Goal: Task Accomplishment & Management: Use online tool/utility

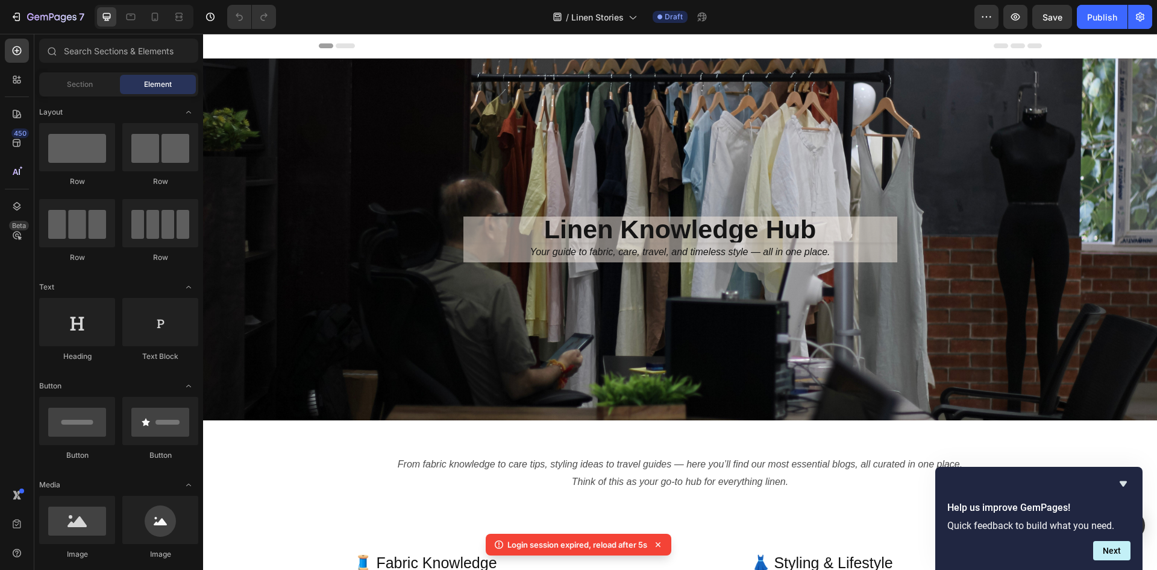
scroll to position [301, 0]
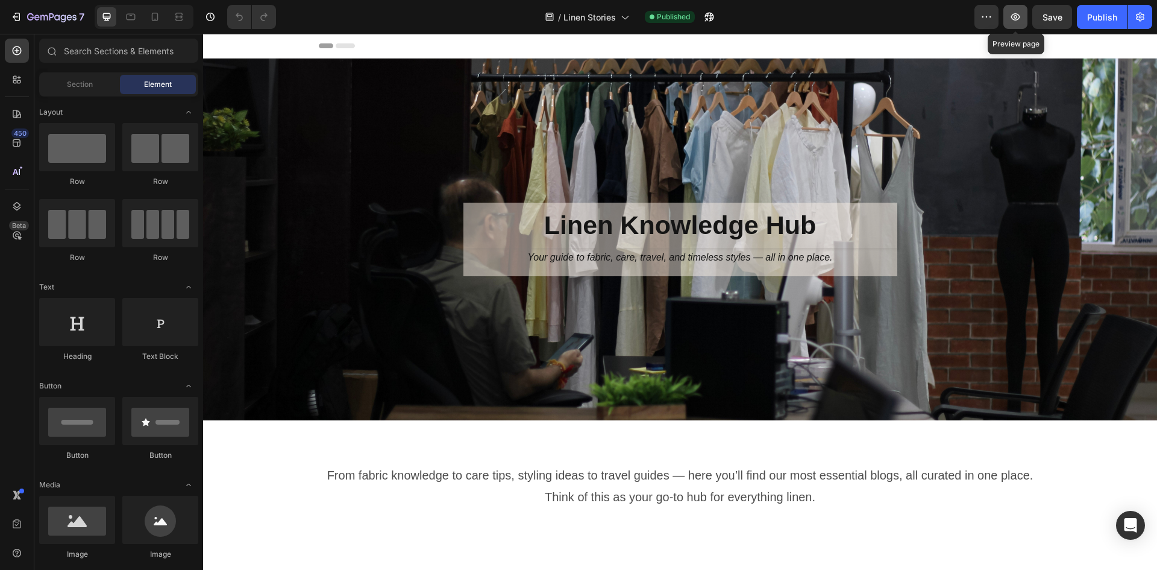
click at [1019, 20] on icon "button" at bounding box center [1015, 17] width 12 height 12
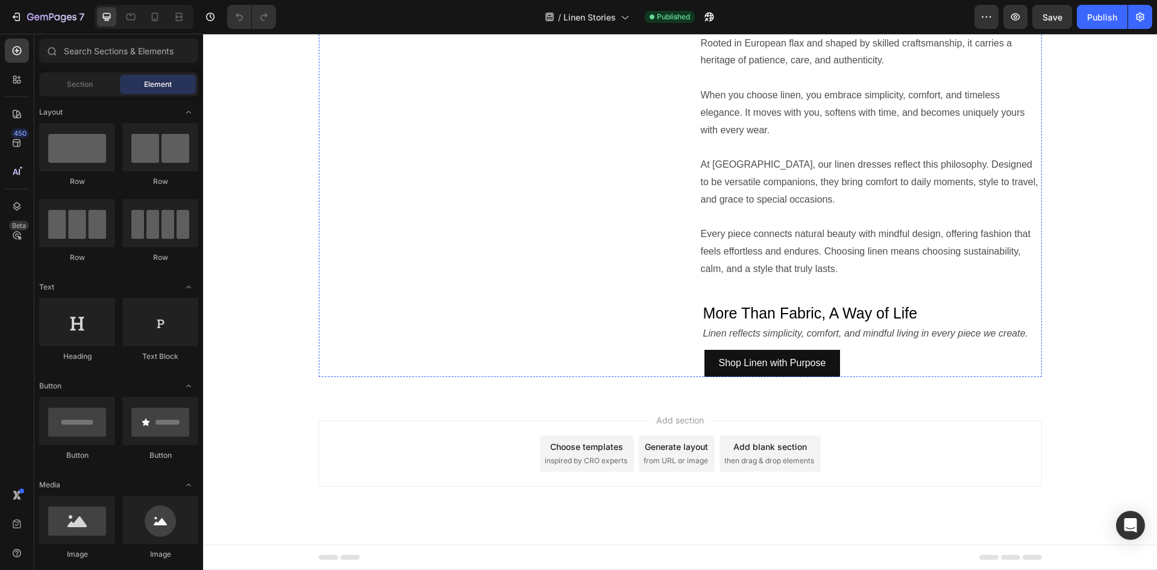
scroll to position [1233, 0]
click at [740, 255] on div "Linen is more than just fabric — it’s a way of living with ease and intention. …" at bounding box center [863, 196] width 357 height 360
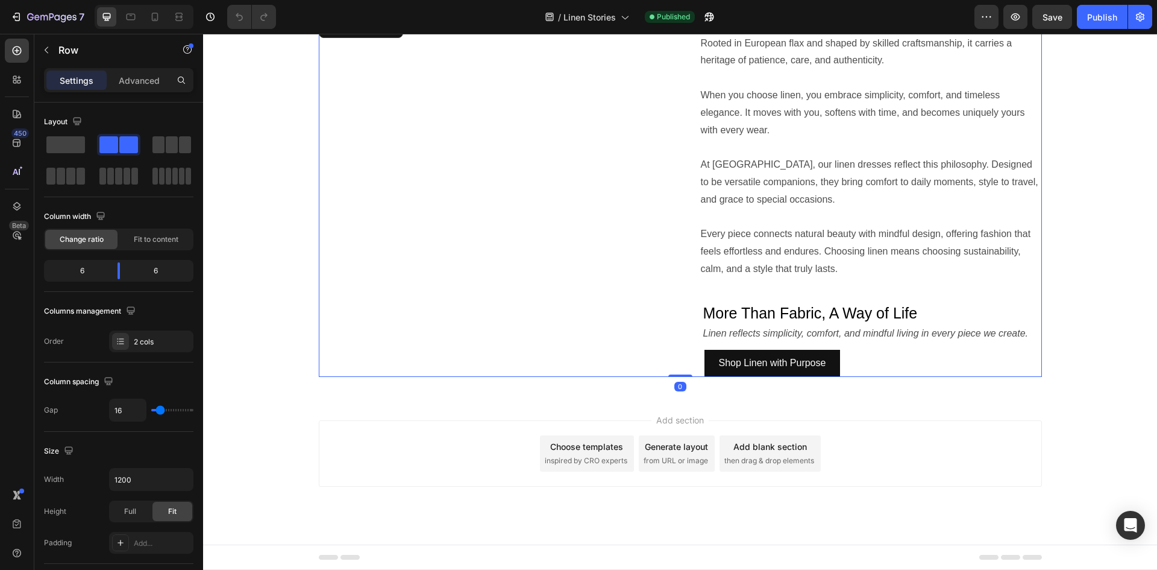
click at [685, 362] on div "Image Linen is more than just fabric — it’s a way of living with ease and inten…" at bounding box center [680, 196] width 723 height 360
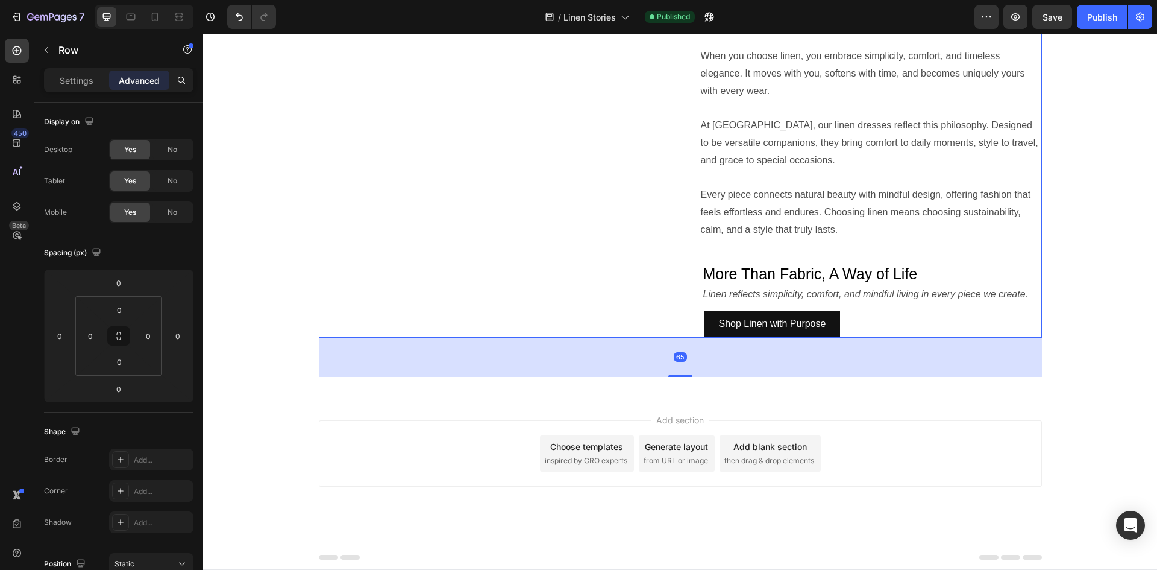
drag, startPoint x: 684, startPoint y: 375, endPoint x: 695, endPoint y: 415, distance: 40.8
click at [695, 337] on div "65" at bounding box center [680, 337] width 723 height 0
type input "65"
click at [807, 227] on div "Linen is more than just fabric — it’s a way of living with ease and intention. …" at bounding box center [863, 157] width 357 height 360
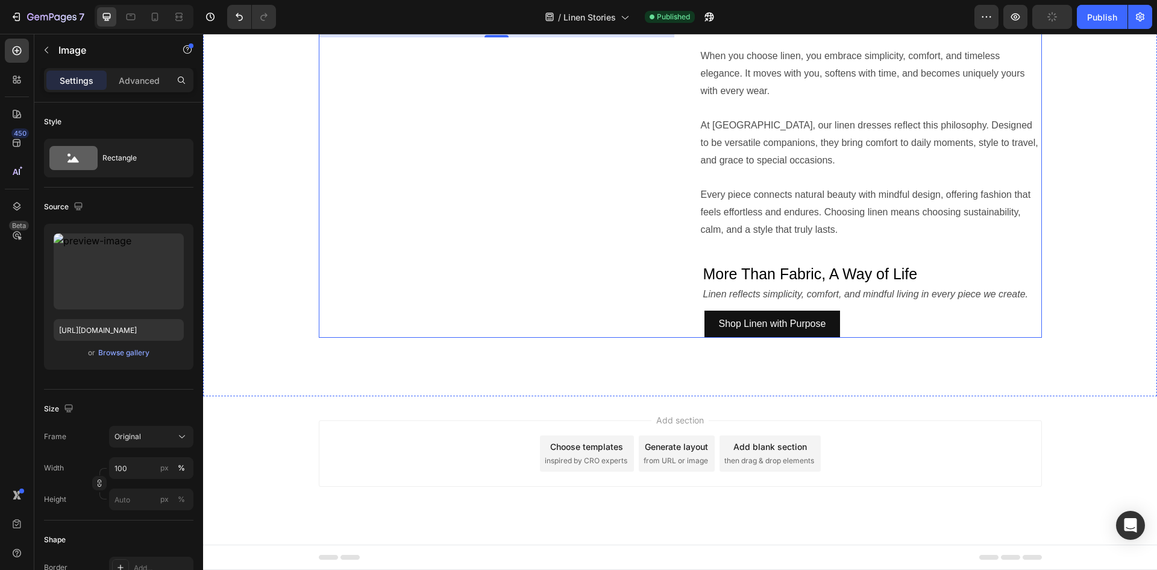
click at [876, 337] on div "Linen is more than just fabric — it’s a way of living with ease and intention. …" at bounding box center [863, 157] width 357 height 360
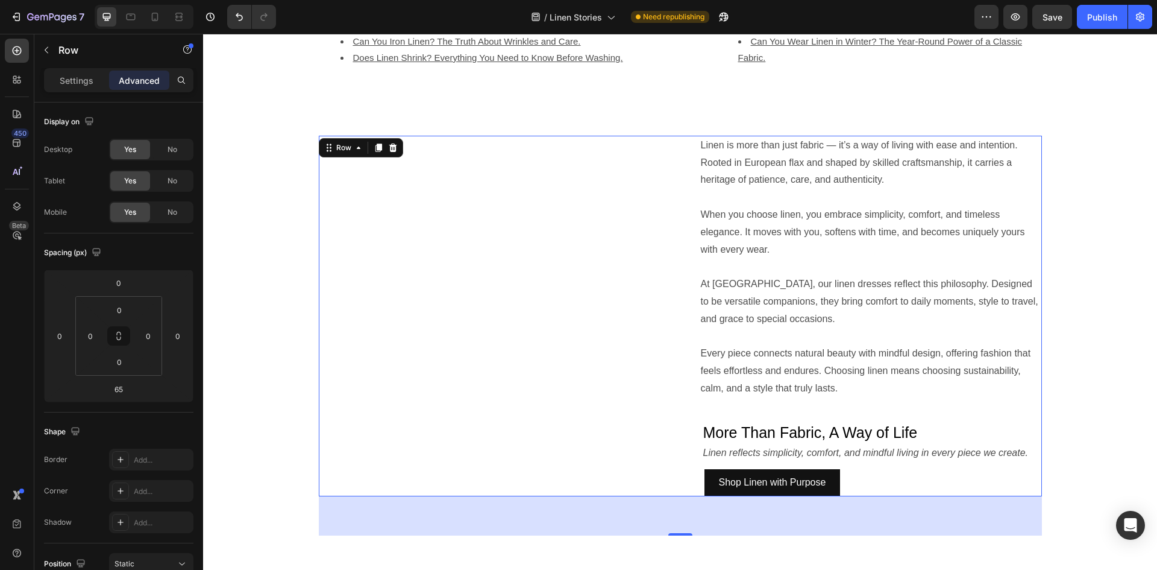
scroll to position [751, 0]
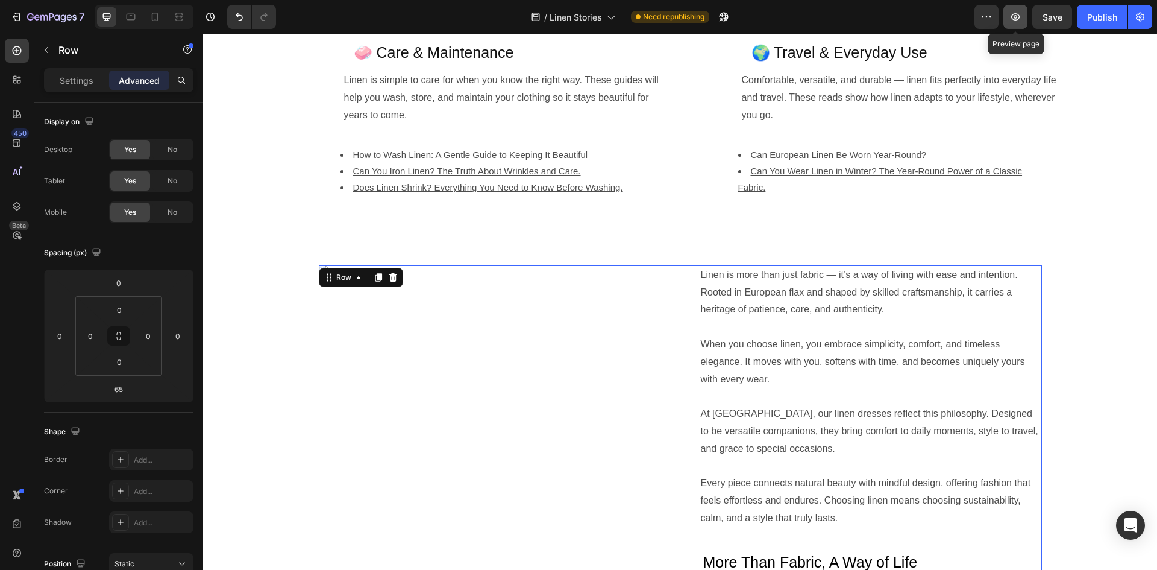
click at [1017, 12] on icon "button" at bounding box center [1015, 17] width 12 height 12
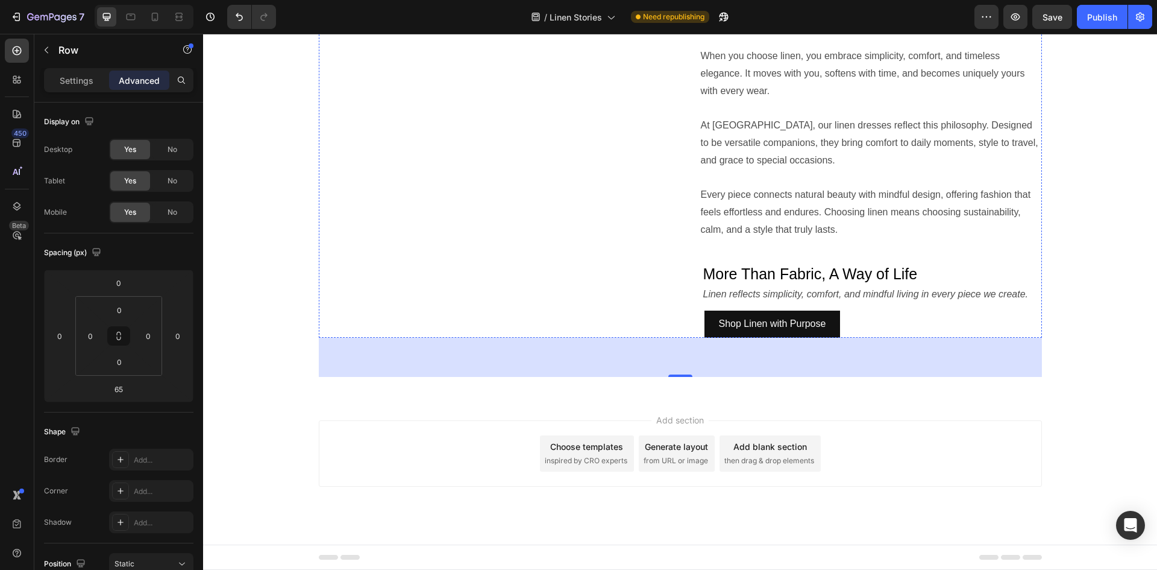
scroll to position [1233, 0]
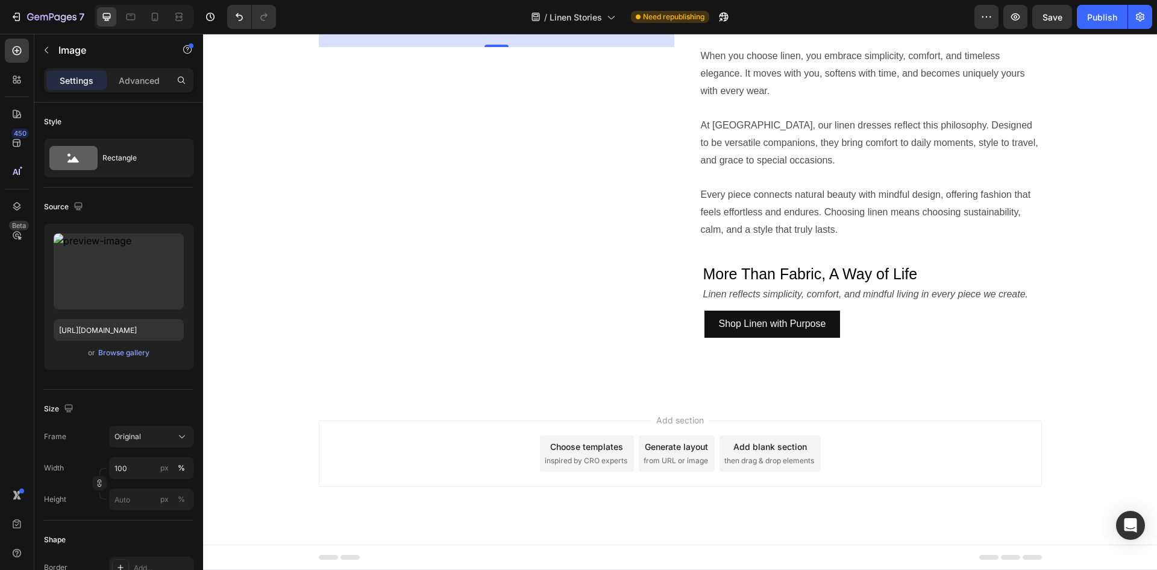
click at [773, 280] on div "Linen is more than just fabric — it’s a way of living with ease and intention. …" at bounding box center [863, 157] width 357 height 360
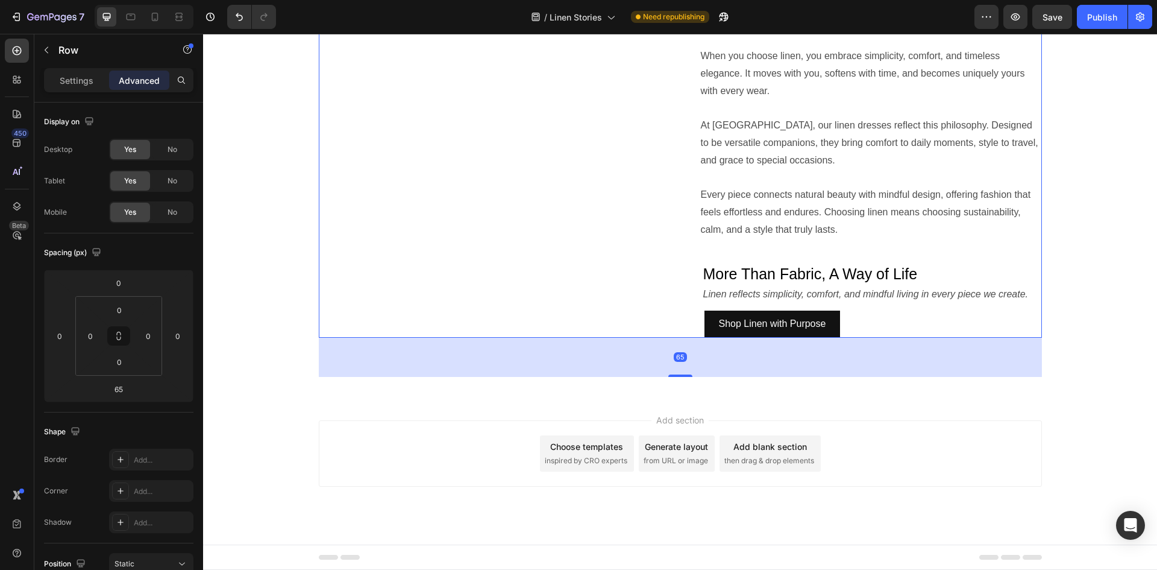
click at [780, 256] on div "Linen is more than just fabric — it’s a way of living with ease and intention. …" at bounding box center [863, 157] width 357 height 360
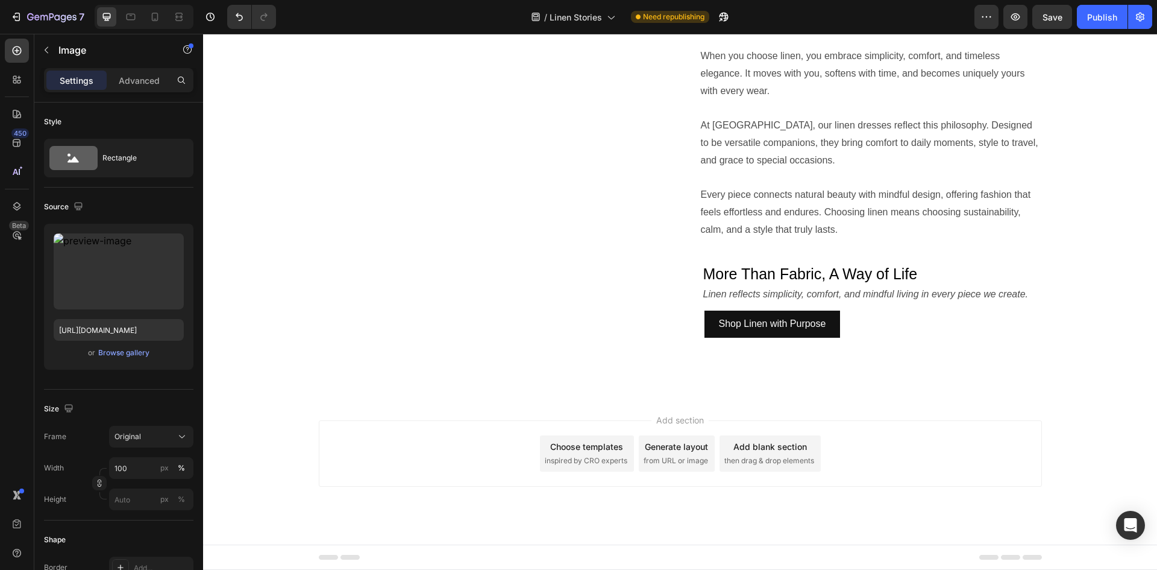
scroll to position [1212, 0]
drag, startPoint x: 500, startPoint y: 375, endPoint x: 552, endPoint y: 285, distance: 104.0
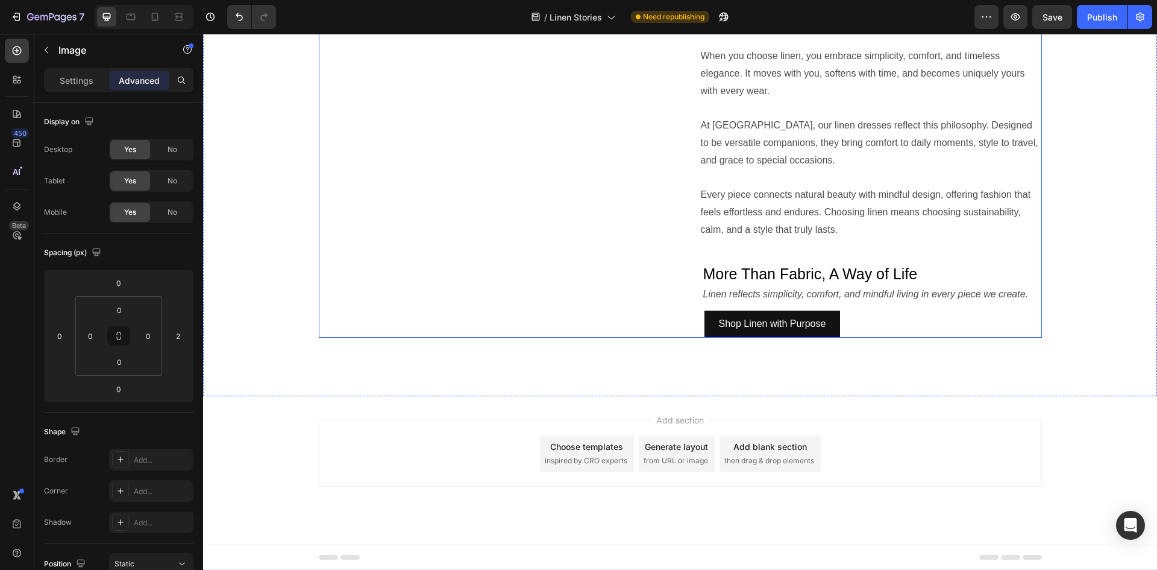
click at [797, 290] on div "Linen is more than just fabric — it’s a way of living with ease and intention. …" at bounding box center [863, 157] width 357 height 360
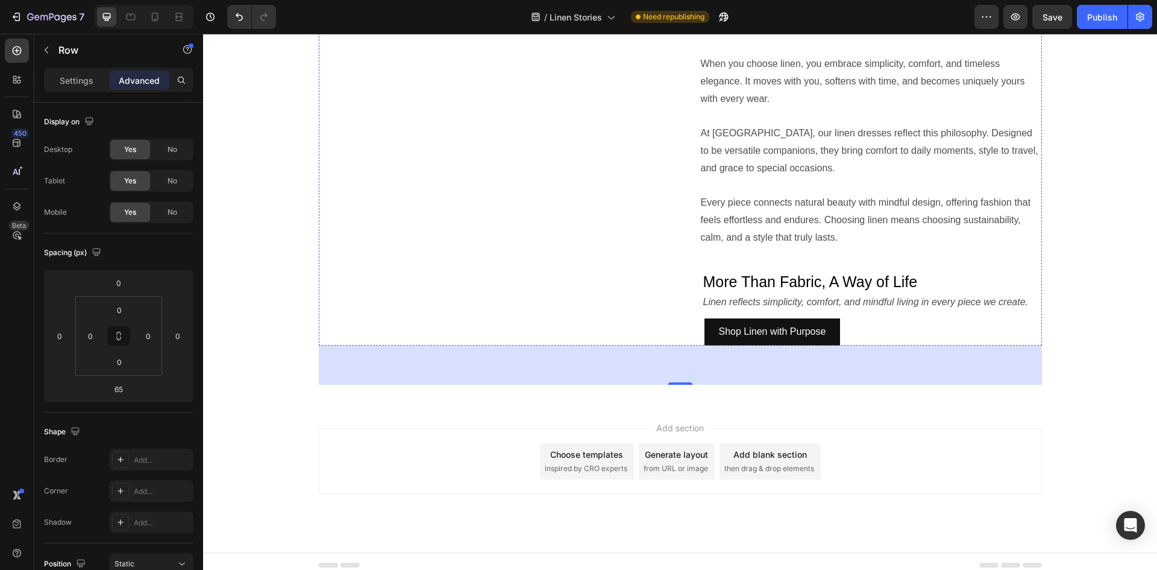
scroll to position [790, 0]
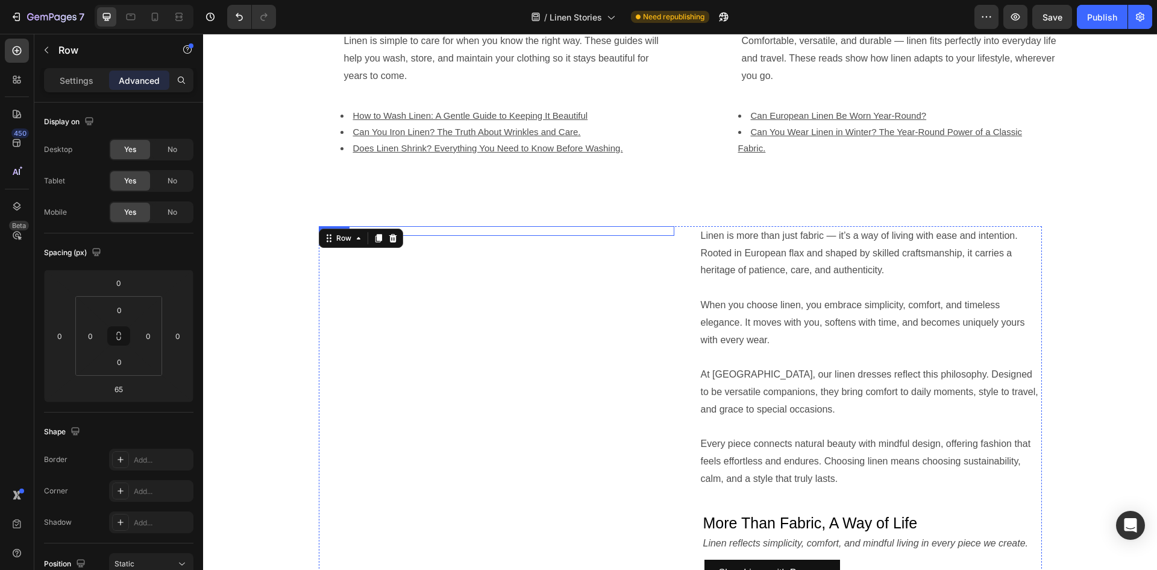
click at [566, 236] on img at bounding box center [497, 231] width 356 height 10
click at [59, 83] on div "Settings" at bounding box center [76, 80] width 60 height 19
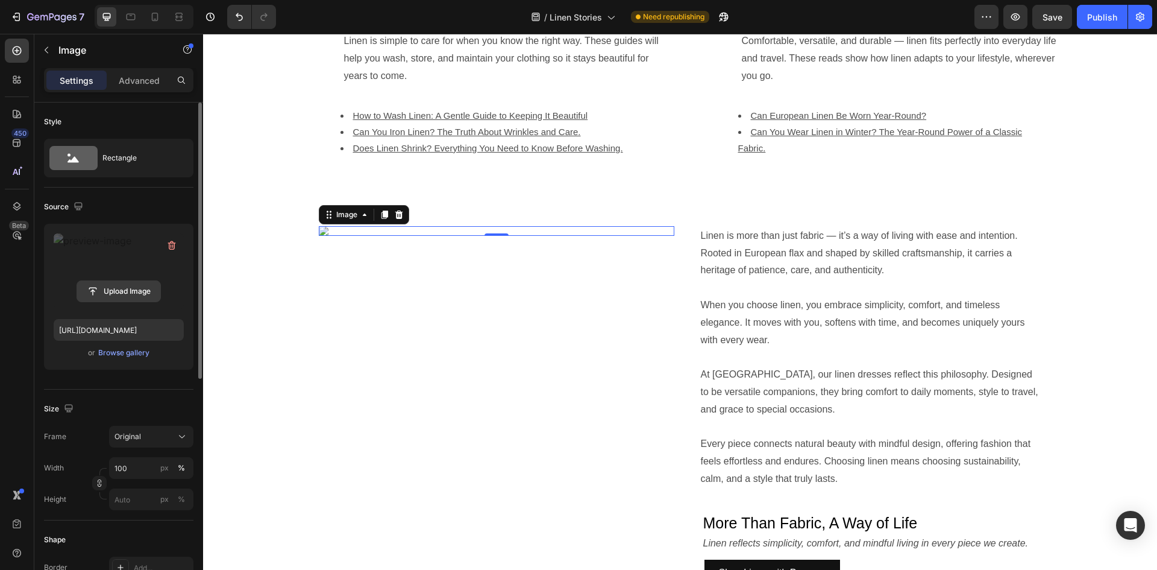
click at [136, 286] on input "file" at bounding box center [118, 291] width 83 height 20
click at [130, 353] on div "Browse gallery" at bounding box center [123, 352] width 51 height 11
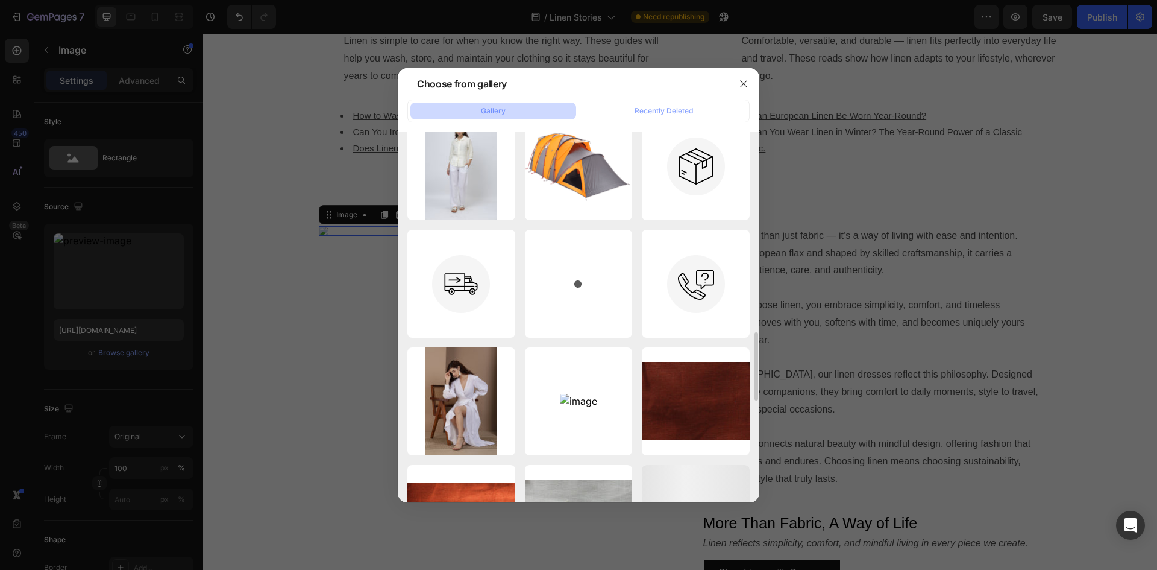
scroll to position [1205, 0]
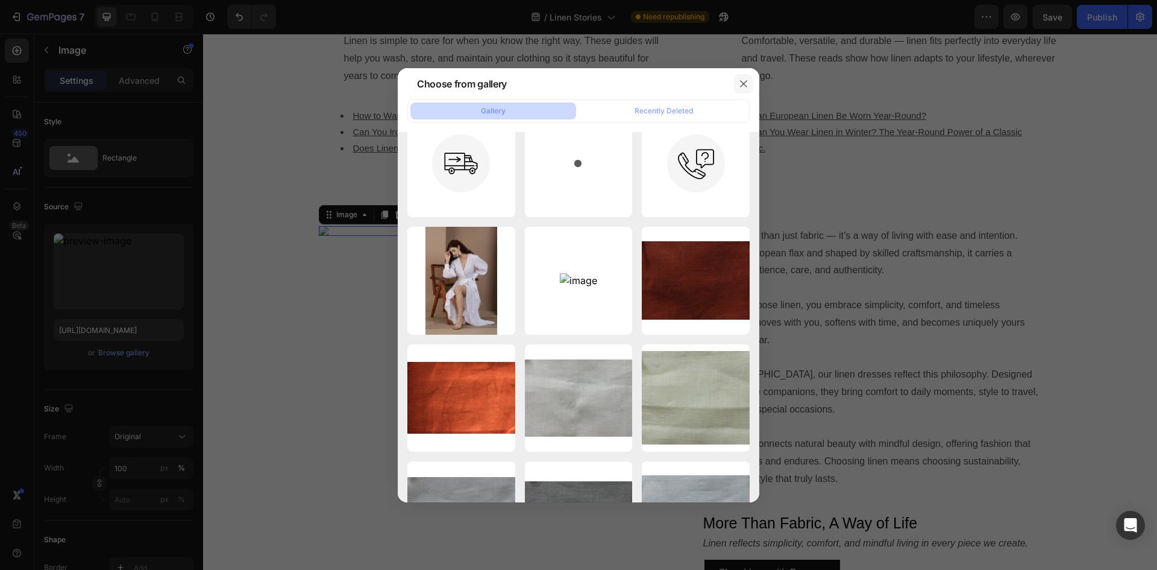
click at [750, 80] on button "button" at bounding box center [743, 83] width 19 height 19
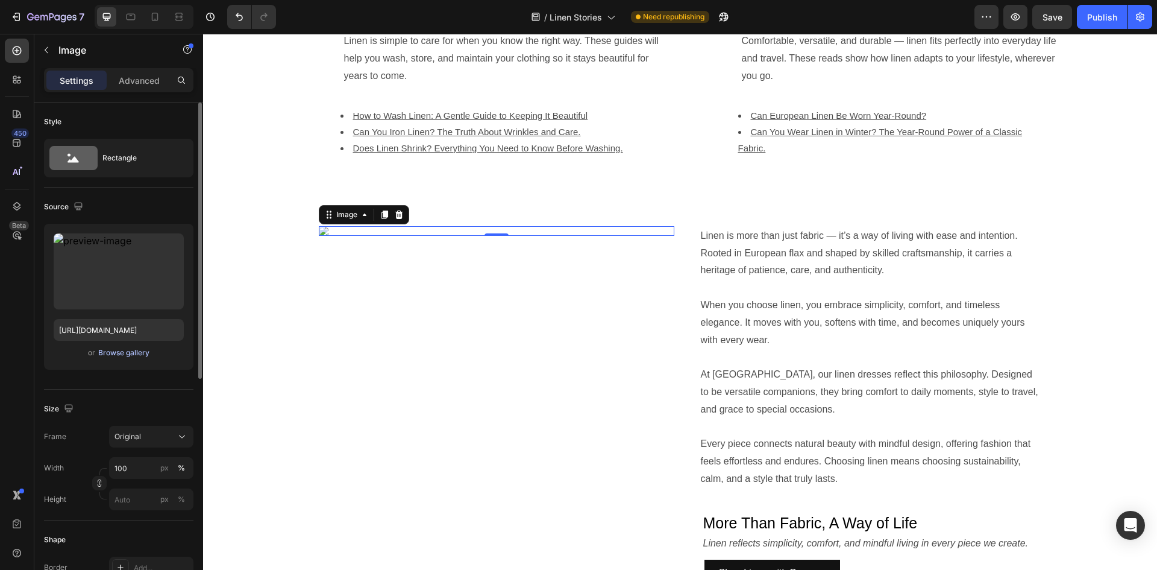
click at [131, 350] on div "Browse gallery" at bounding box center [123, 352] width 51 height 11
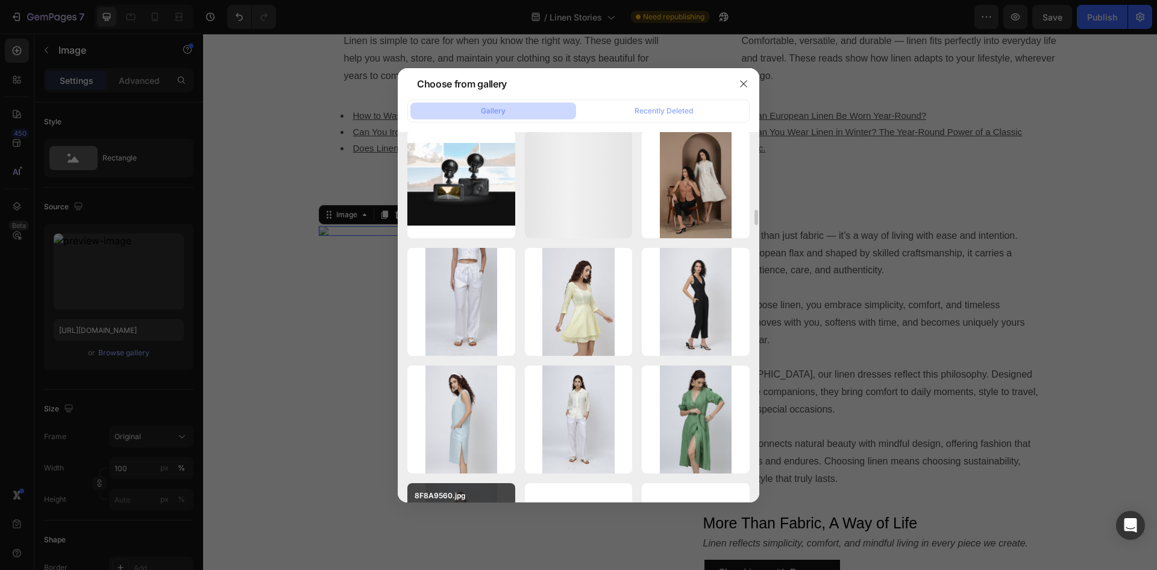
scroll to position [303, 0]
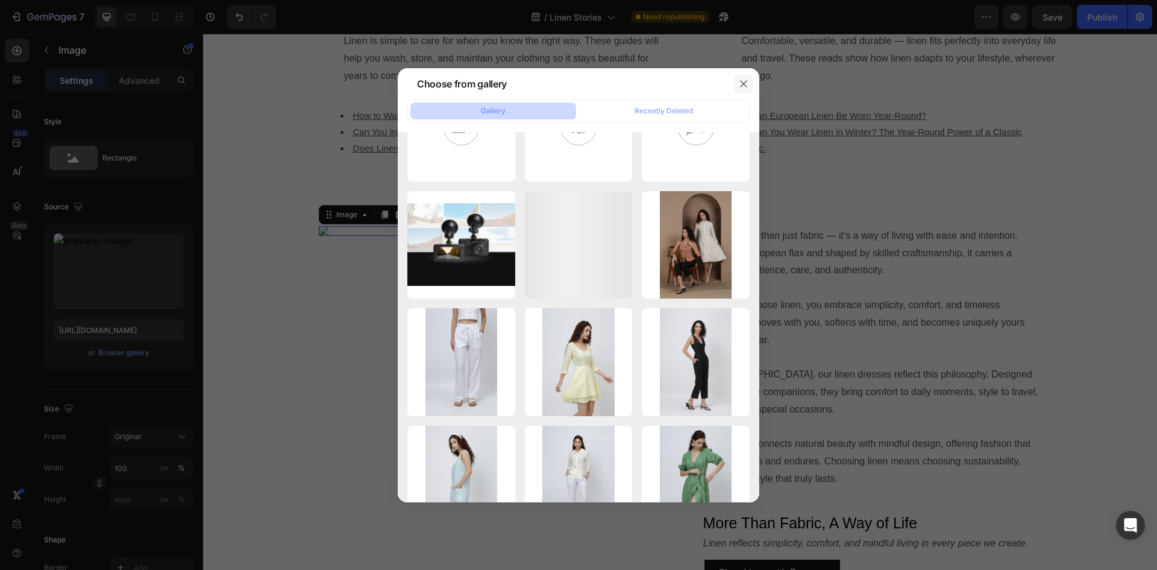
click at [747, 81] on icon "button" at bounding box center [744, 84] width 10 height 10
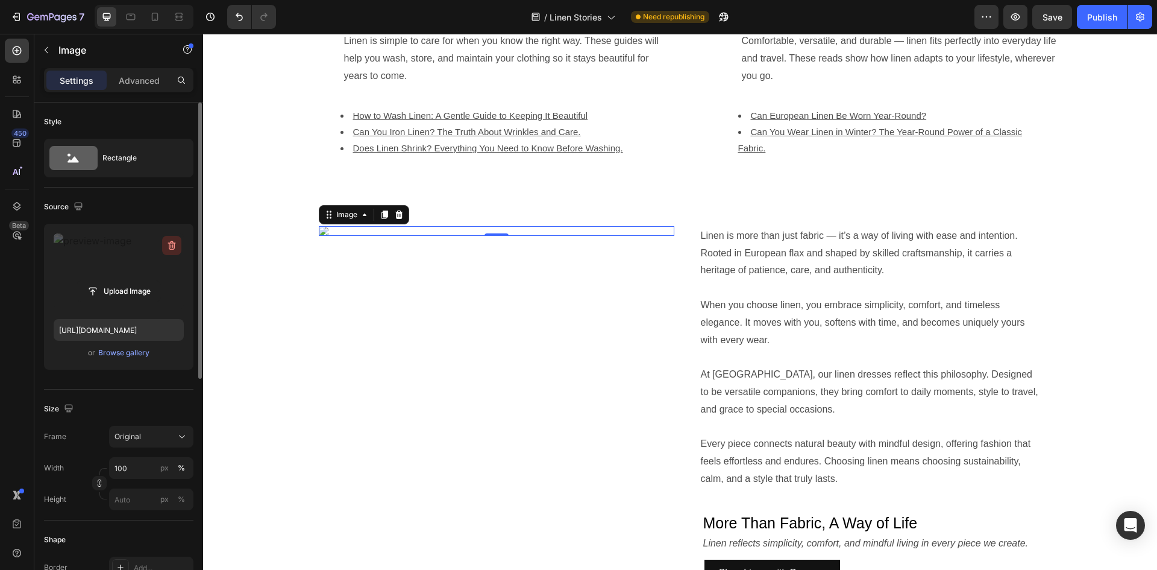
click at [169, 242] on icon "button" at bounding box center [172, 245] width 12 height 12
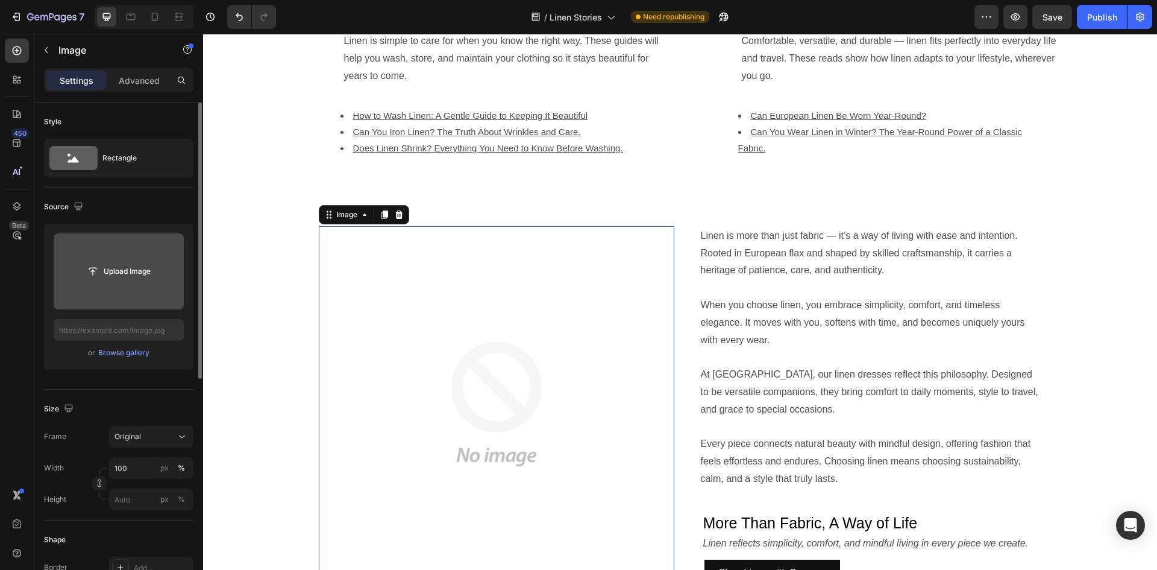
click at [427, 354] on img at bounding box center [497, 404] width 356 height 356
click at [133, 277] on input "file" at bounding box center [118, 271] width 83 height 20
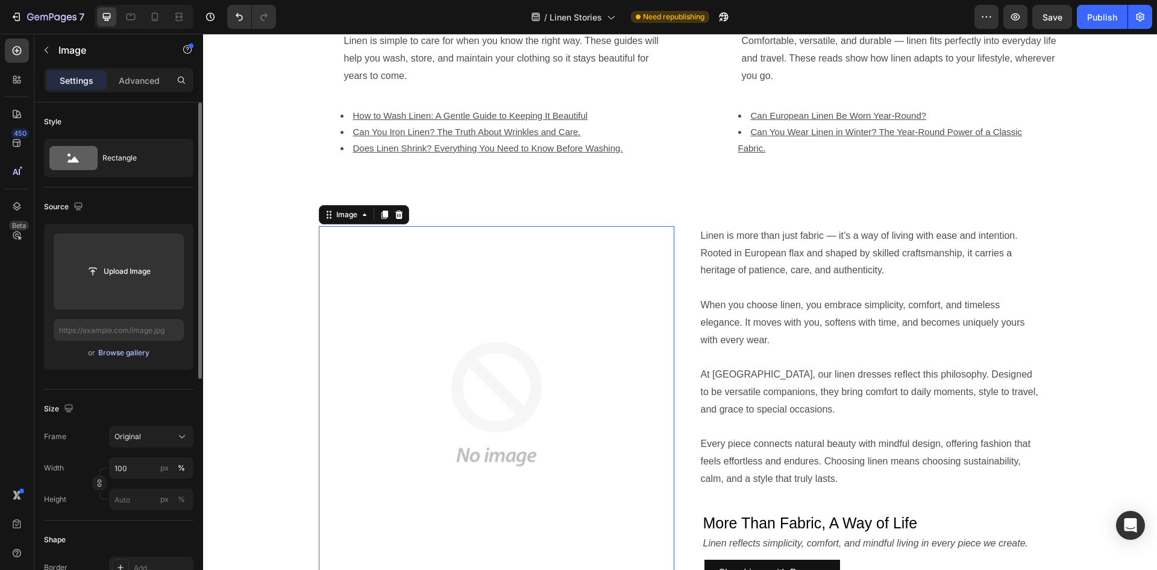
click at [136, 351] on div "Browse gallery" at bounding box center [123, 352] width 51 height 11
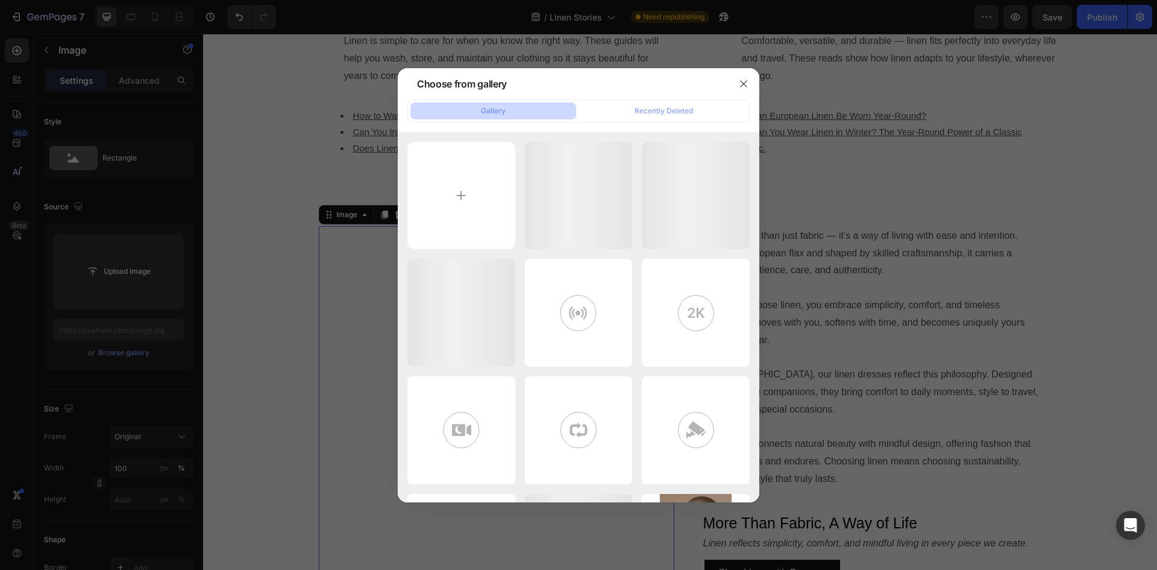
click at [672, 96] on div "Choose from gallery" at bounding box center [563, 83] width 330 height 31
click at [670, 110] on div "Recently Deleted" at bounding box center [664, 110] width 58 height 11
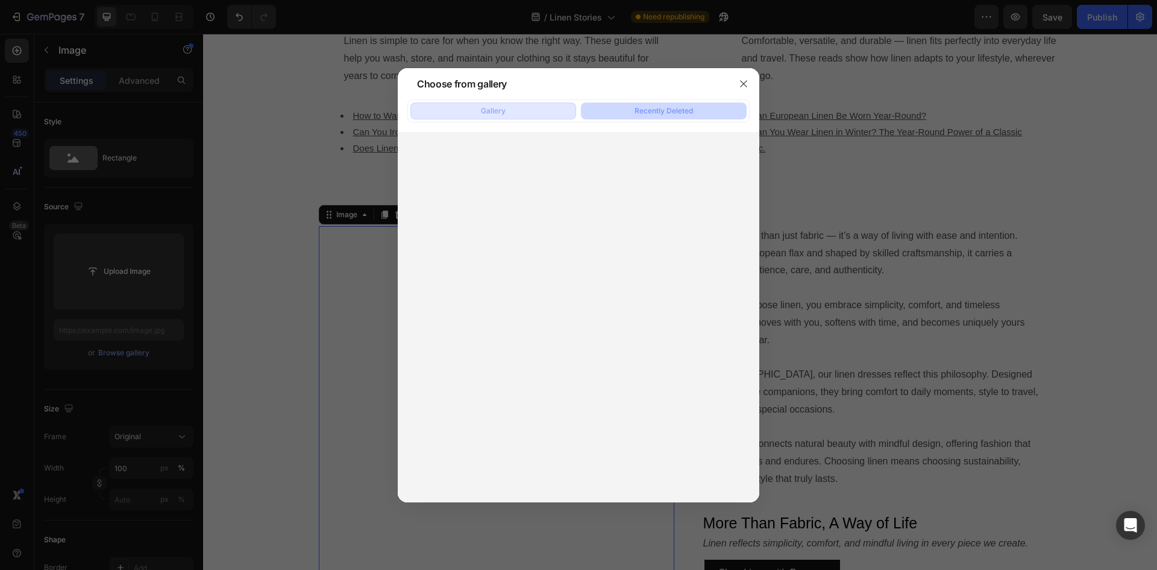
click at [532, 115] on button "Gallery" at bounding box center [493, 110] width 166 height 17
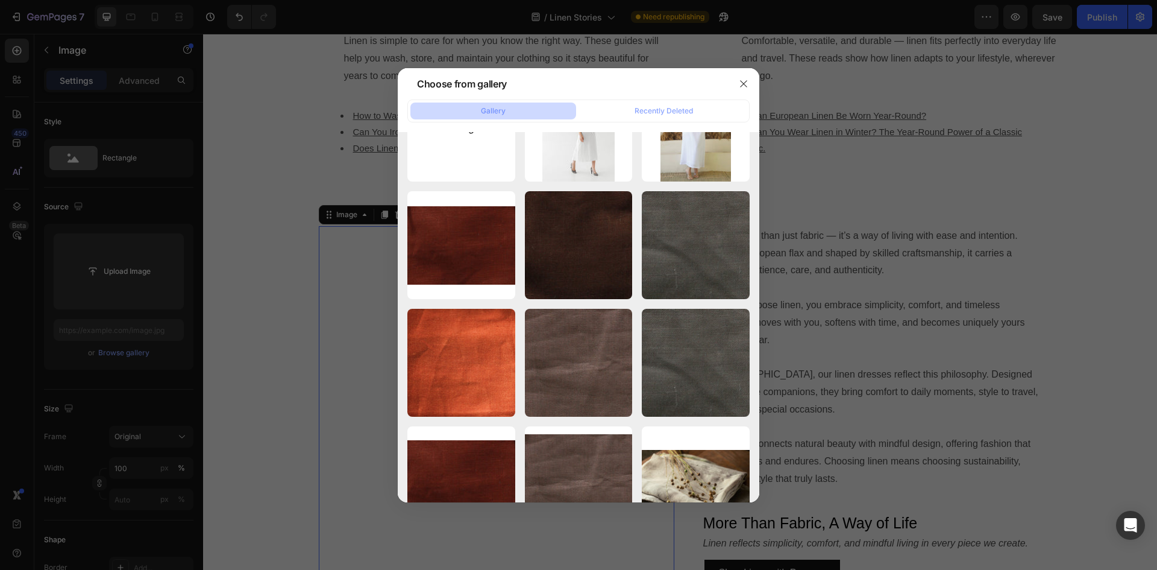
scroll to position [2290, 0]
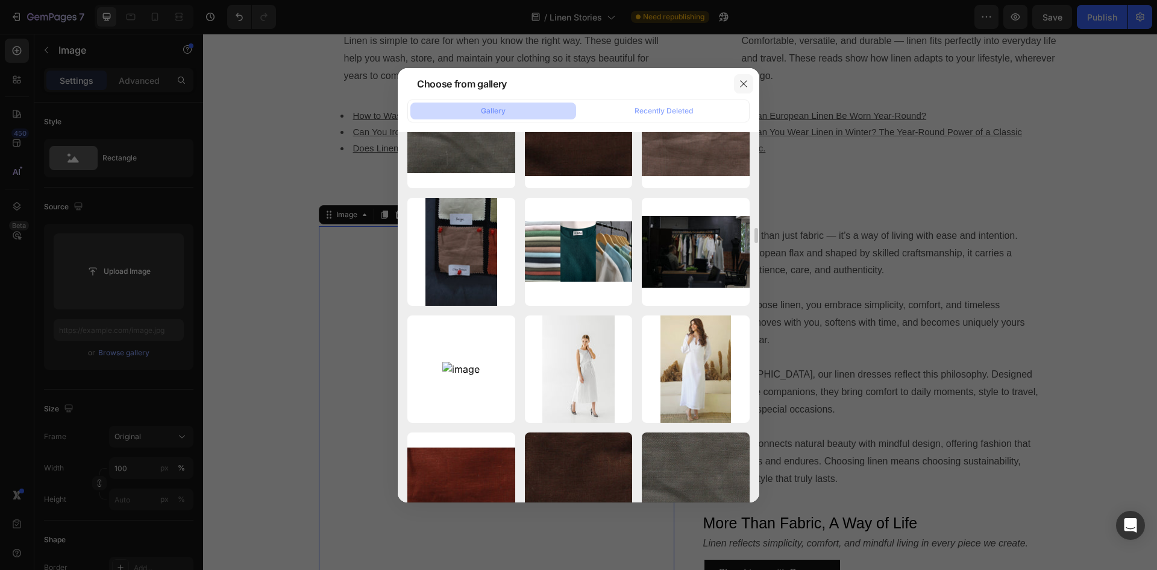
click at [742, 82] on icon "button" at bounding box center [743, 83] width 7 height 7
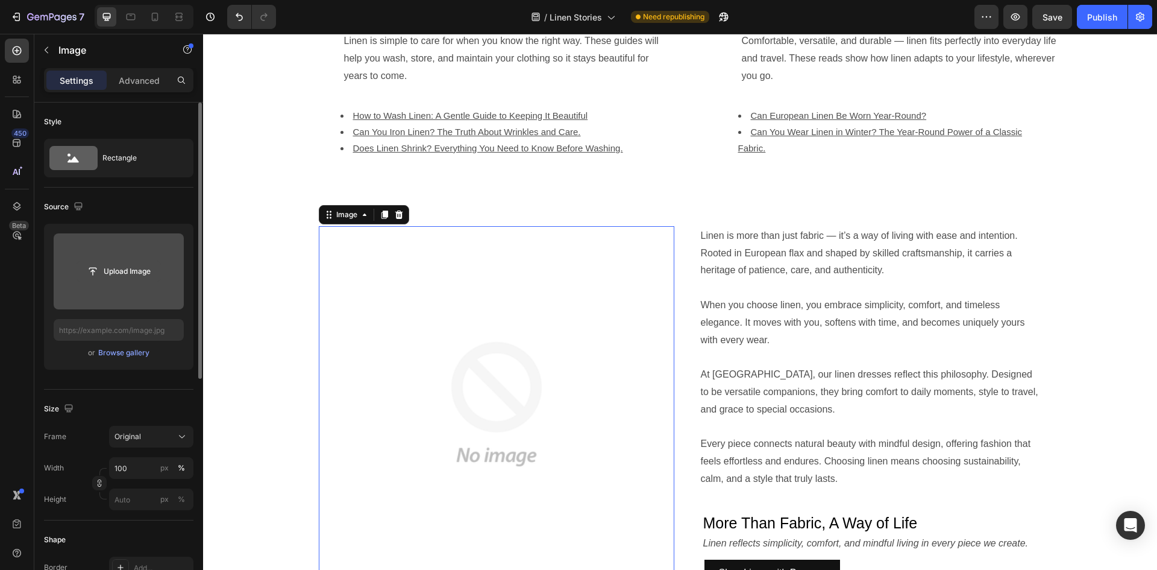
click at [117, 274] on input "file" at bounding box center [118, 271] width 83 height 20
click at [125, 279] on input "file" at bounding box center [118, 271] width 83 height 20
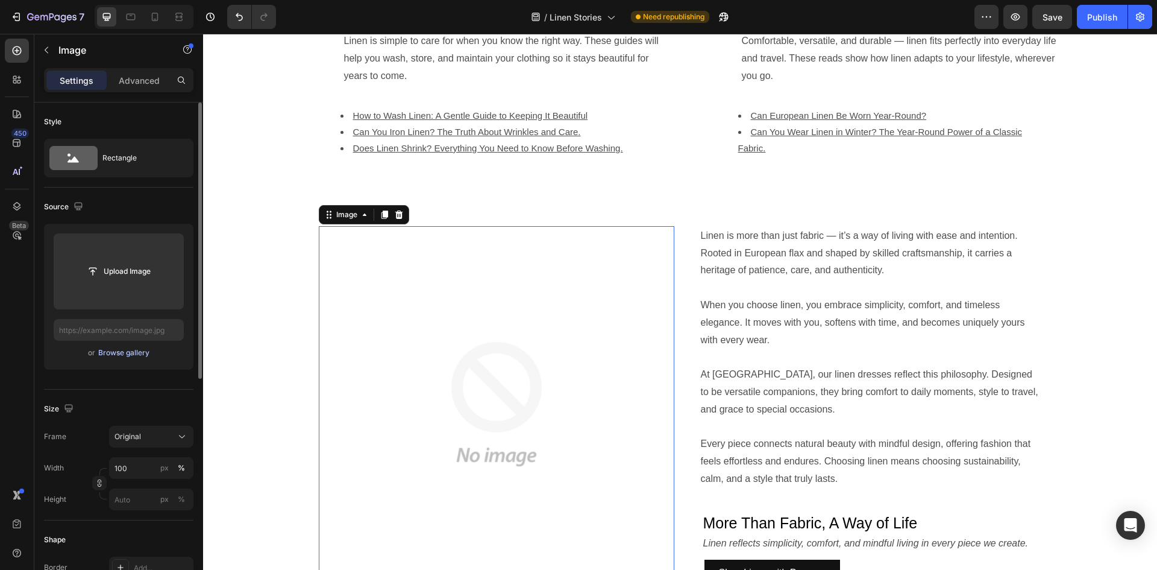
click at [111, 351] on div "Browse gallery" at bounding box center [123, 352] width 51 height 11
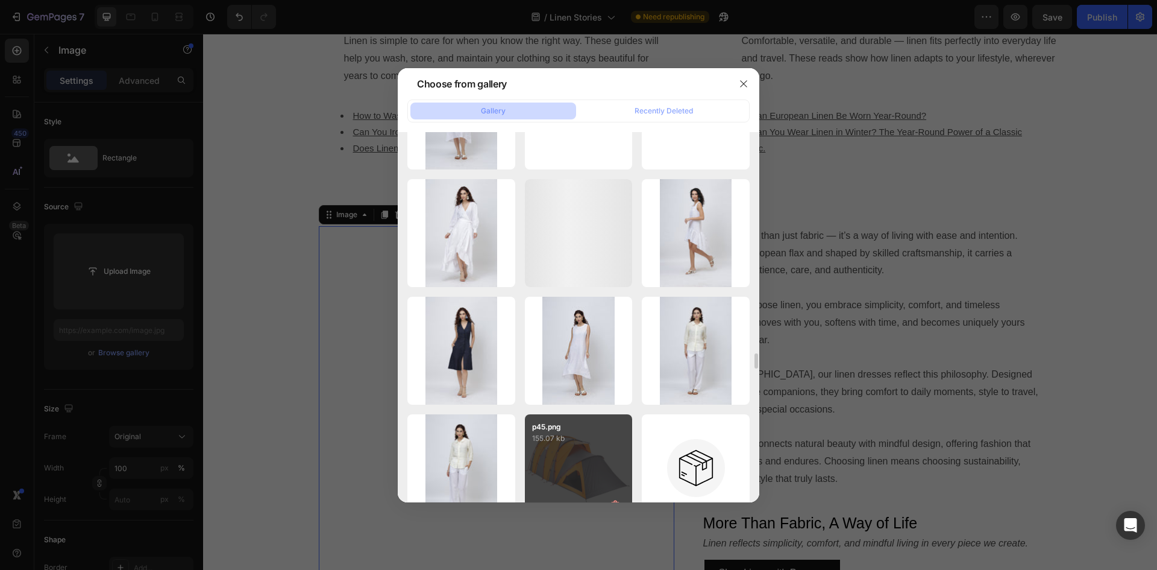
scroll to position [964, 0]
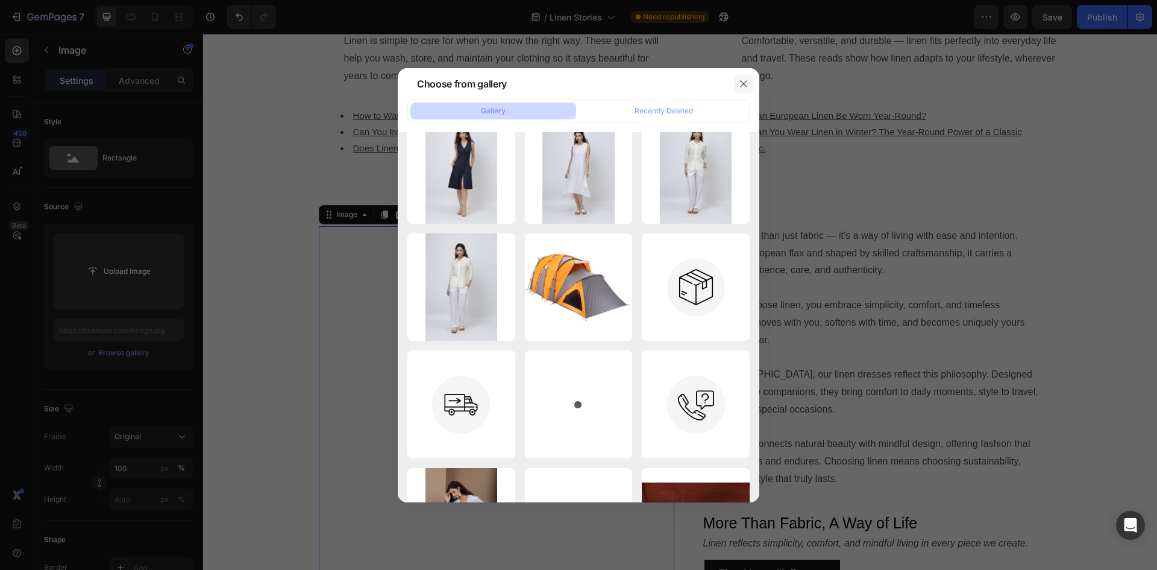
click at [739, 83] on icon "button" at bounding box center [744, 84] width 10 height 10
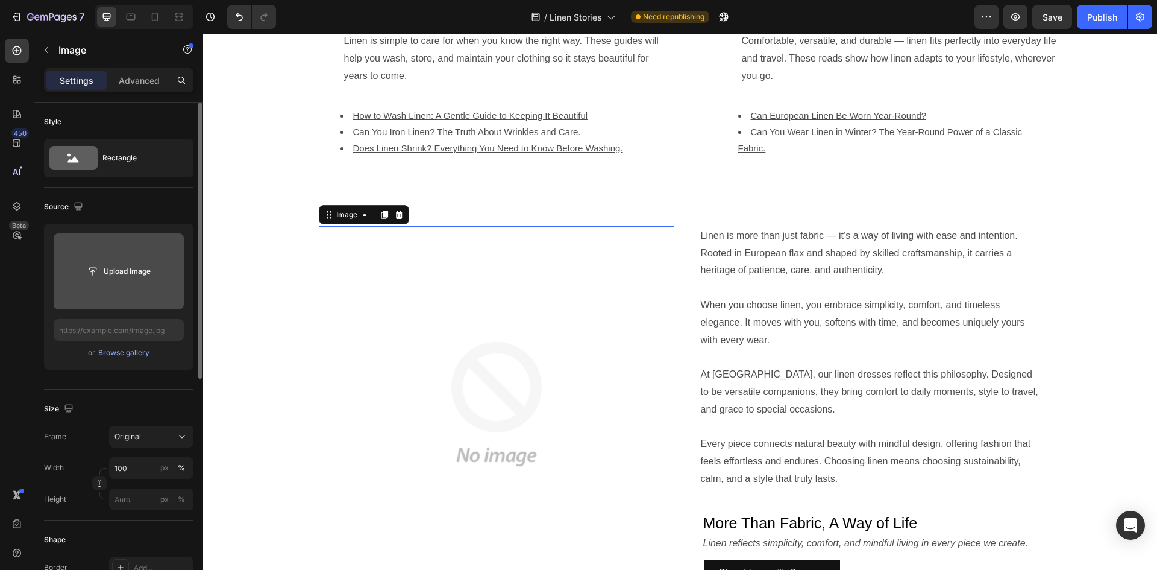
click at [95, 280] on input "file" at bounding box center [118, 271] width 83 height 20
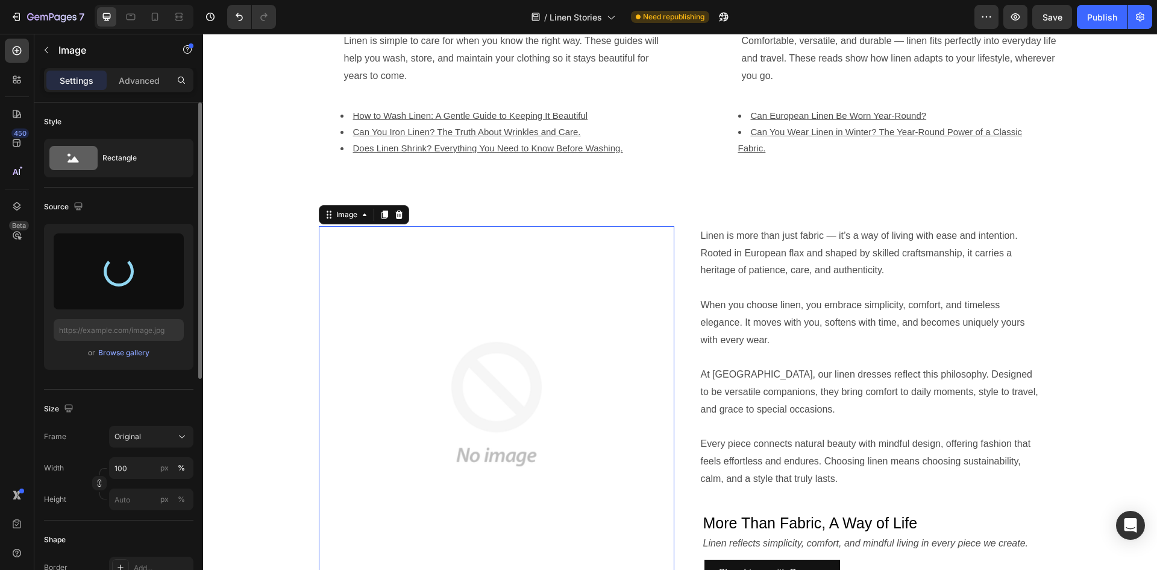
scroll to position [850, 0]
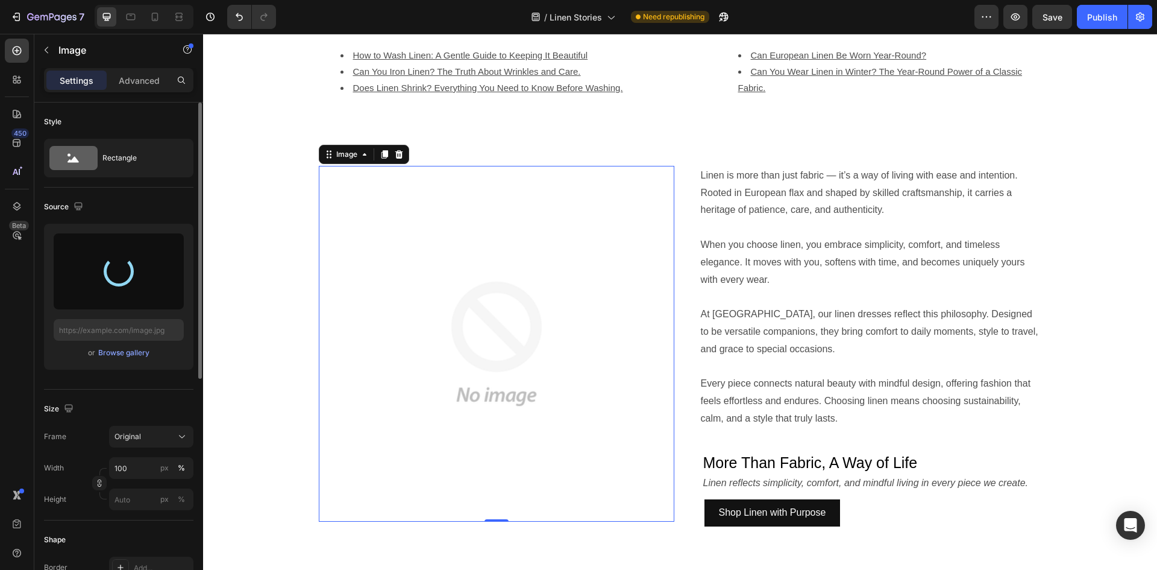
type input "https://cdn.shopify.com/s/files/1/0602/2394/6948/files/gempages_563631603402670…"
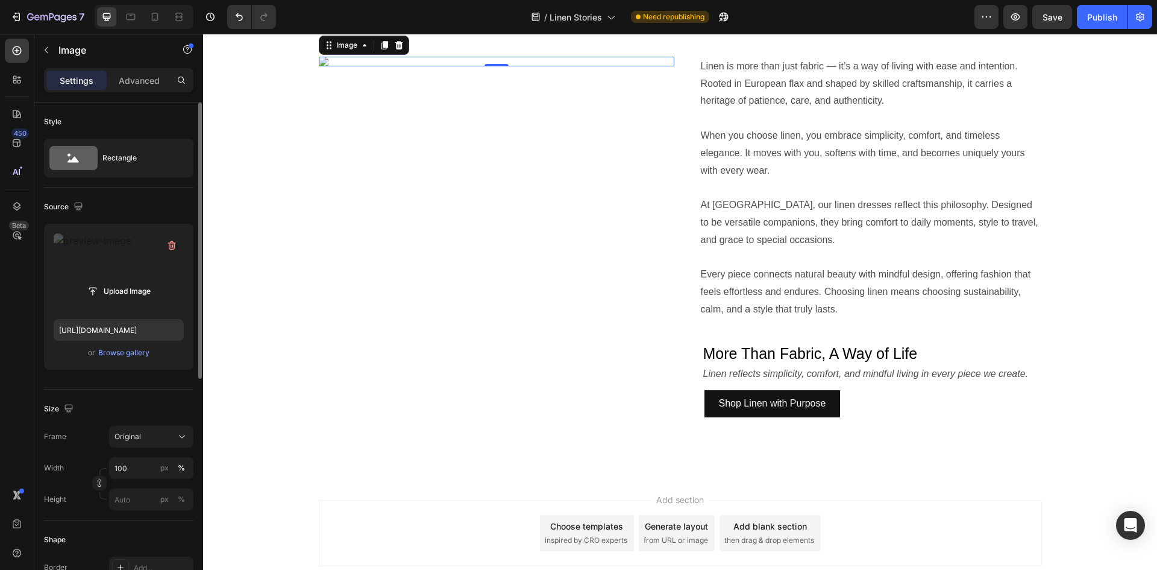
scroll to position [1031, 0]
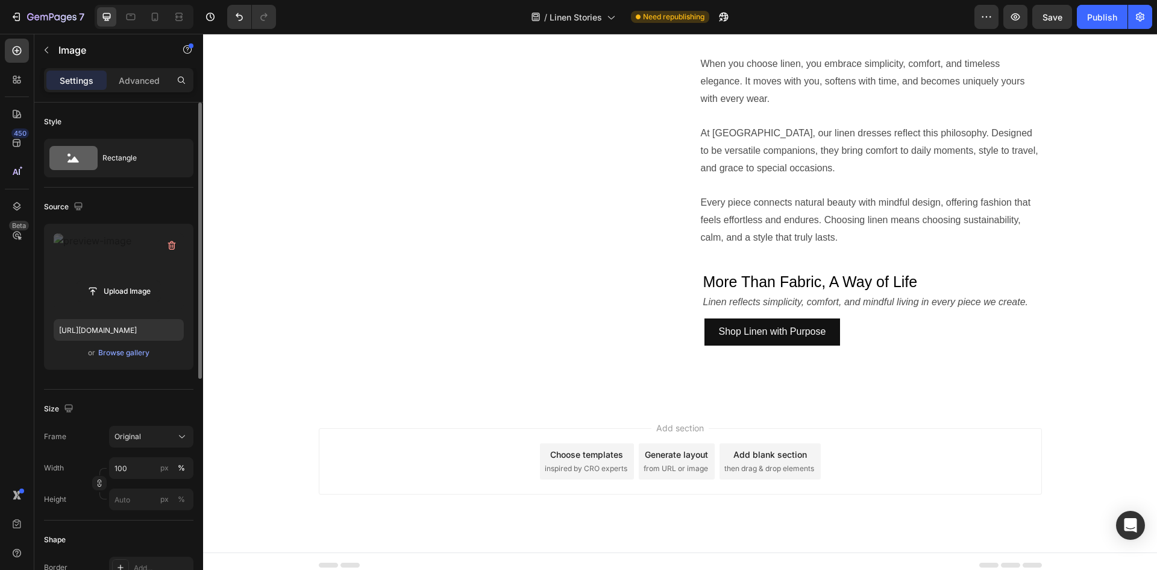
click at [130, 257] on label at bounding box center [119, 271] width 130 height 76
click at [130, 281] on input "file" at bounding box center [118, 291] width 83 height 20
click at [136, 350] on div "Browse gallery" at bounding box center [123, 352] width 51 height 11
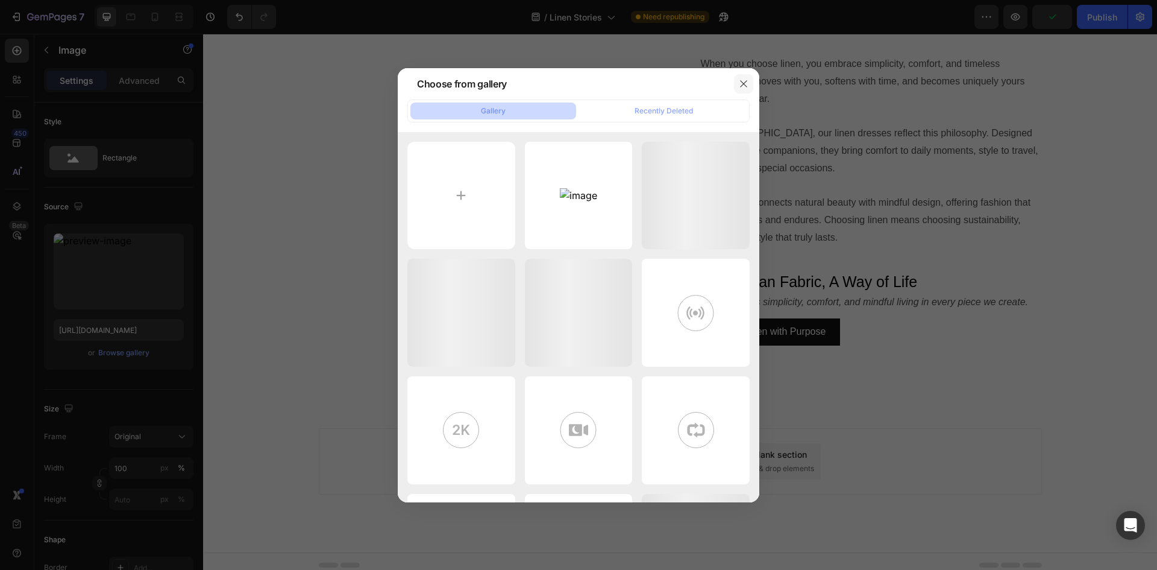
click at [747, 86] on icon "button" at bounding box center [743, 83] width 7 height 7
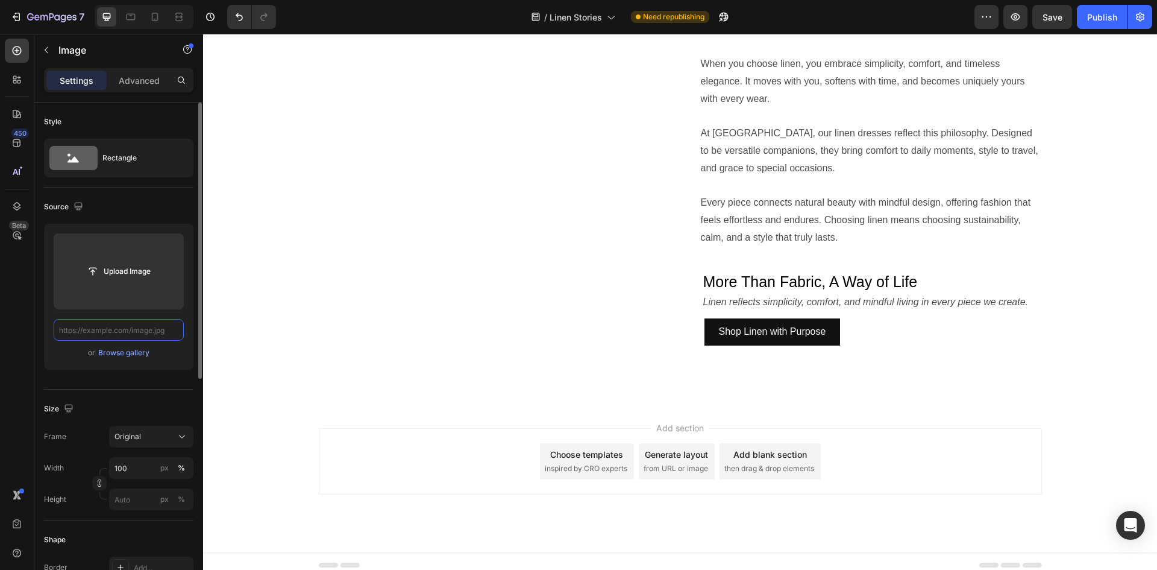
scroll to position [0, 0]
type input "https://cdn.shopify.com/s/files/1/0602/2394/6948/files/gempages_563631603402670…"
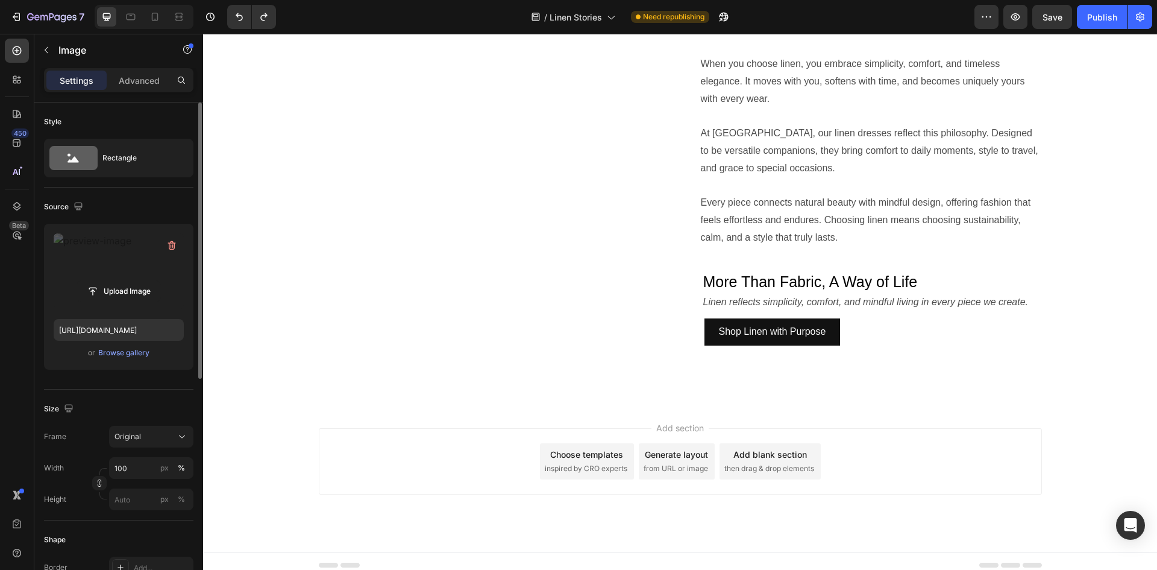
click at [148, 266] on label at bounding box center [119, 271] width 130 height 76
click at [148, 281] on input "file" at bounding box center [118, 291] width 83 height 20
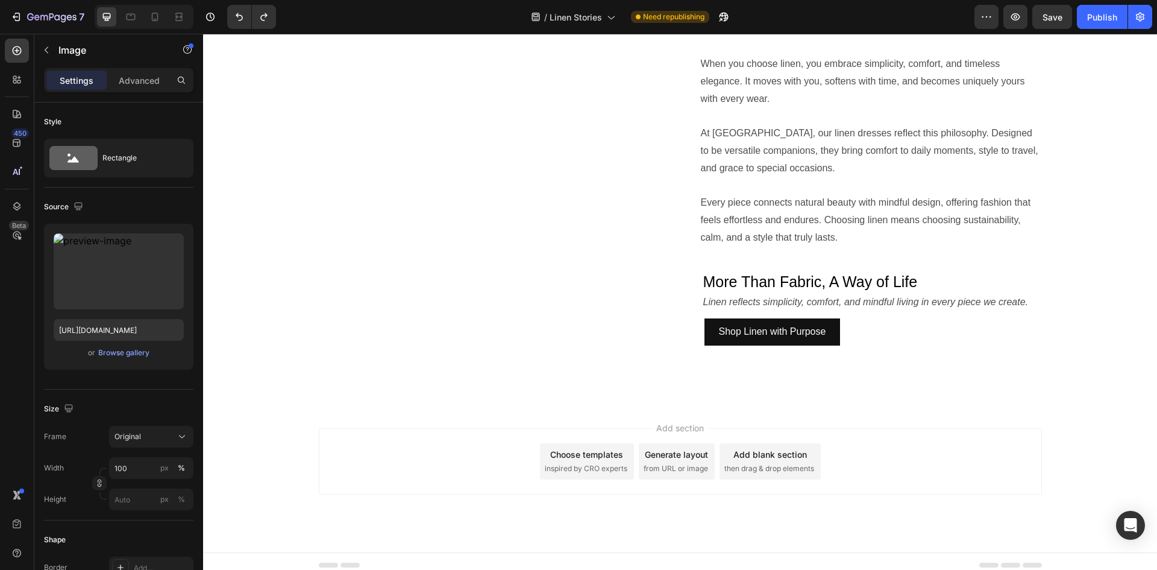
click at [133, 354] on div "Browse gallery" at bounding box center [123, 352] width 51 height 11
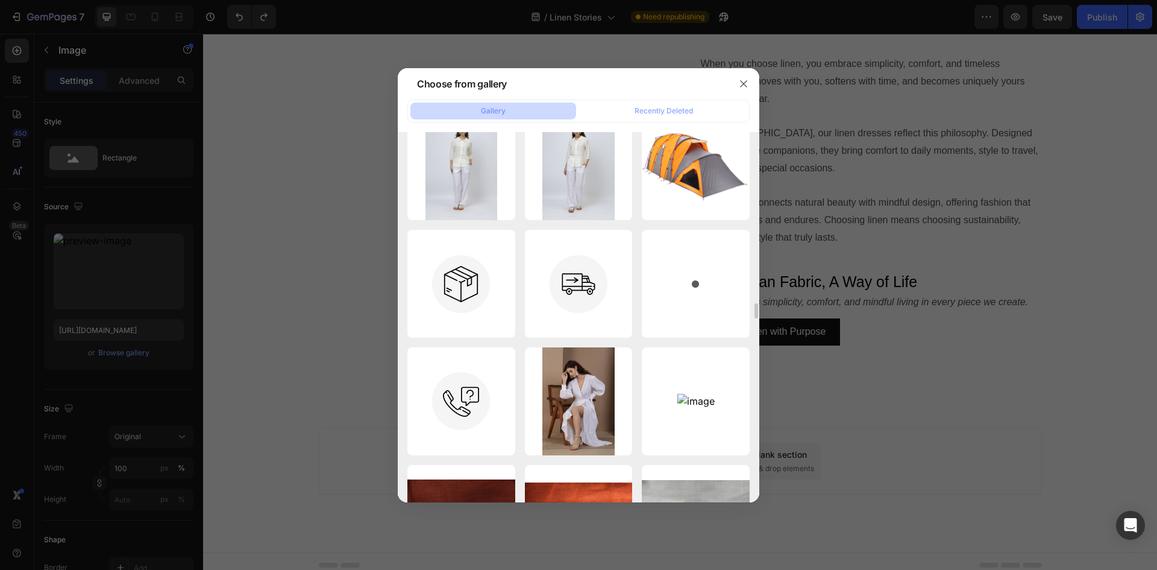
scroll to position [1205, 0]
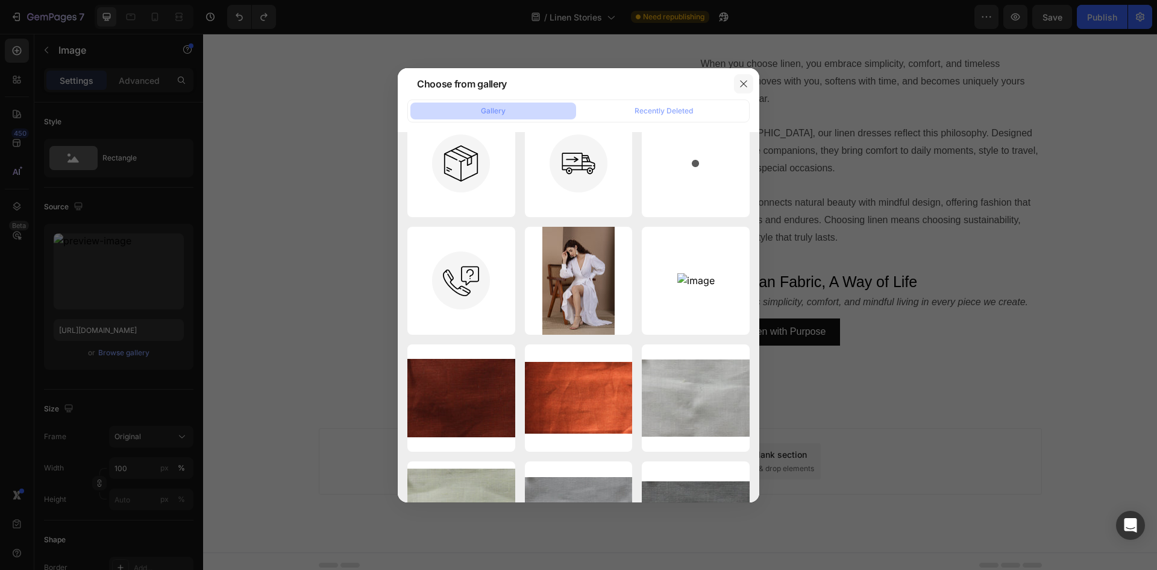
click at [742, 82] on icon "button" at bounding box center [743, 83] width 7 height 7
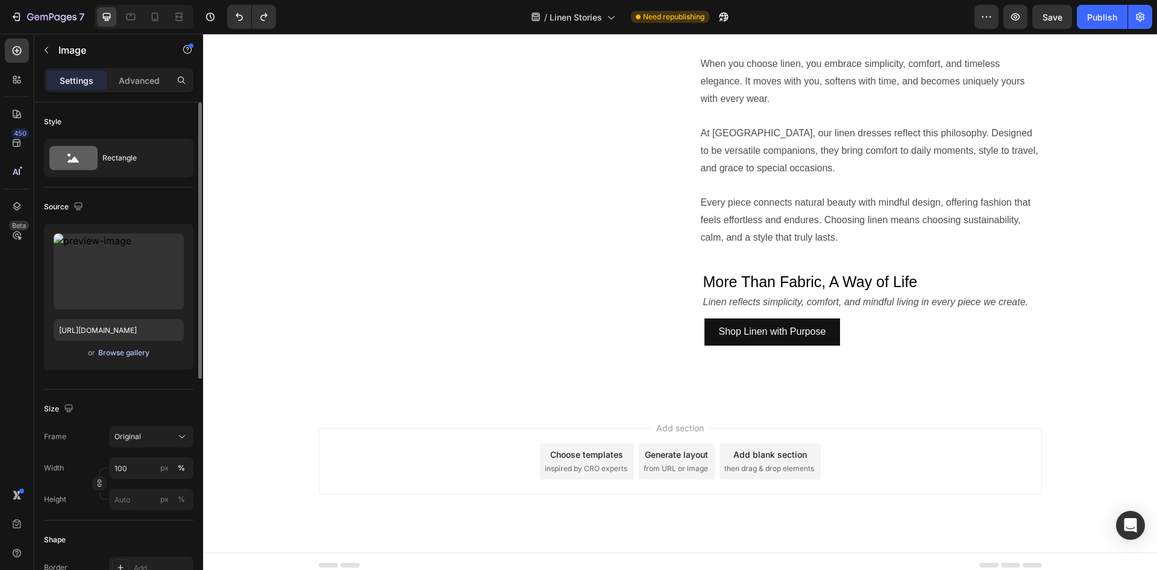
click at [115, 352] on div "Browse gallery" at bounding box center [123, 352] width 51 height 11
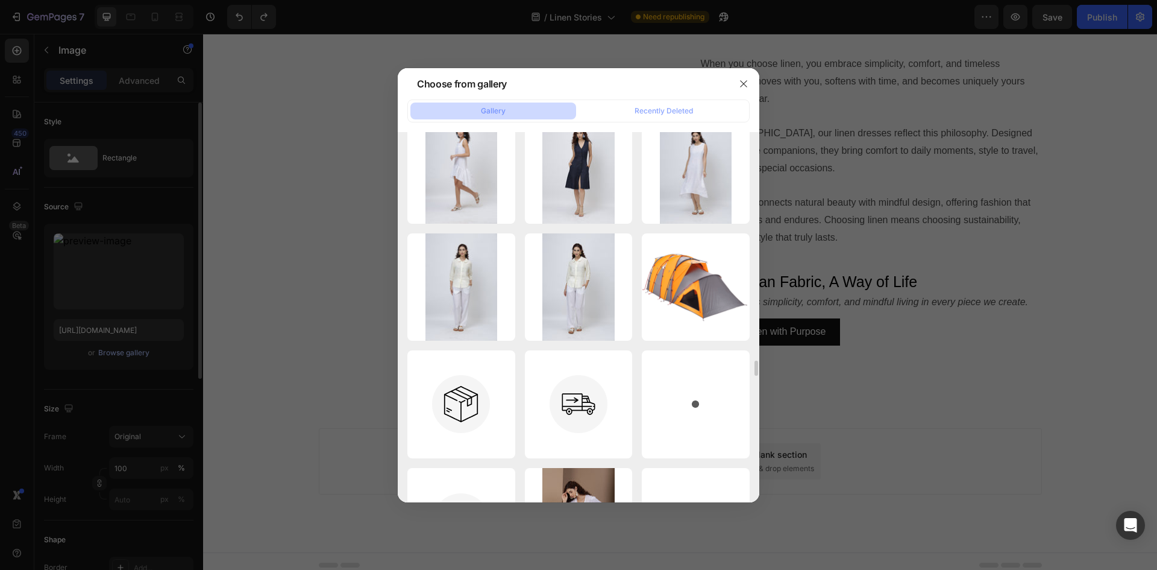
scroll to position [1145, 0]
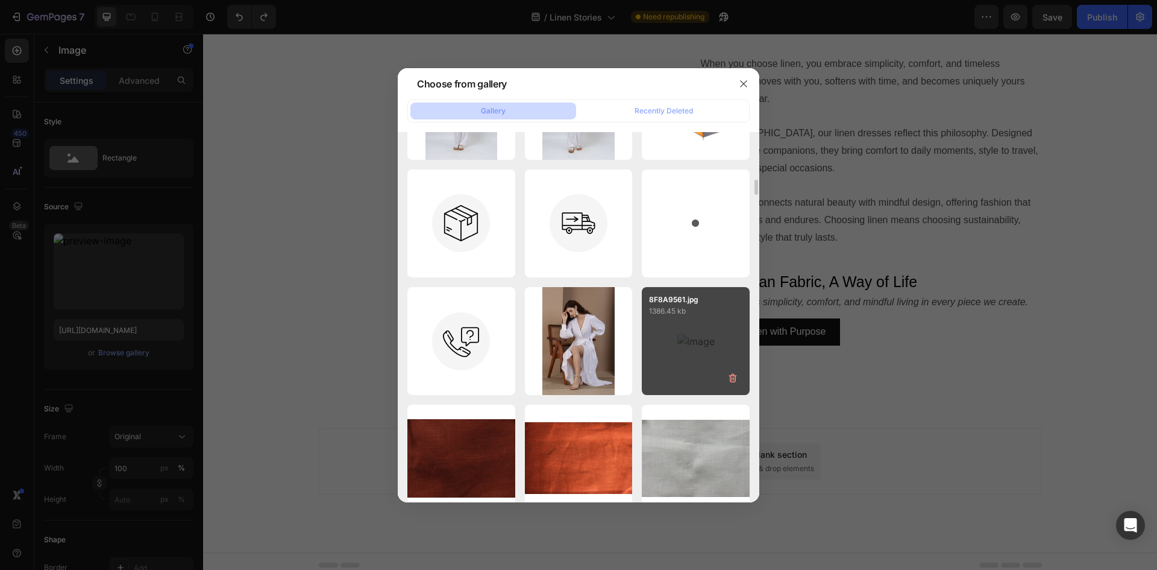
click at [690, 331] on div "8F8A9561.jpg 1386.45 kb" at bounding box center [696, 341] width 108 height 108
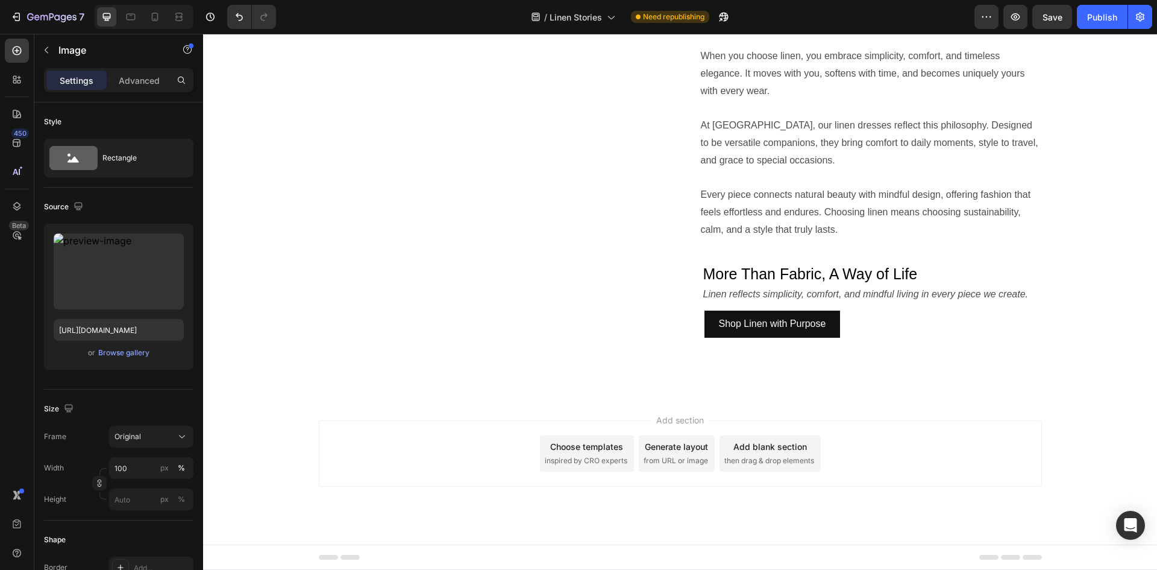
scroll to position [1152, 0]
click at [777, 337] on div "Linen is more than just fabric — it’s a way of living with ease and intention. …" at bounding box center [863, 157] width 357 height 360
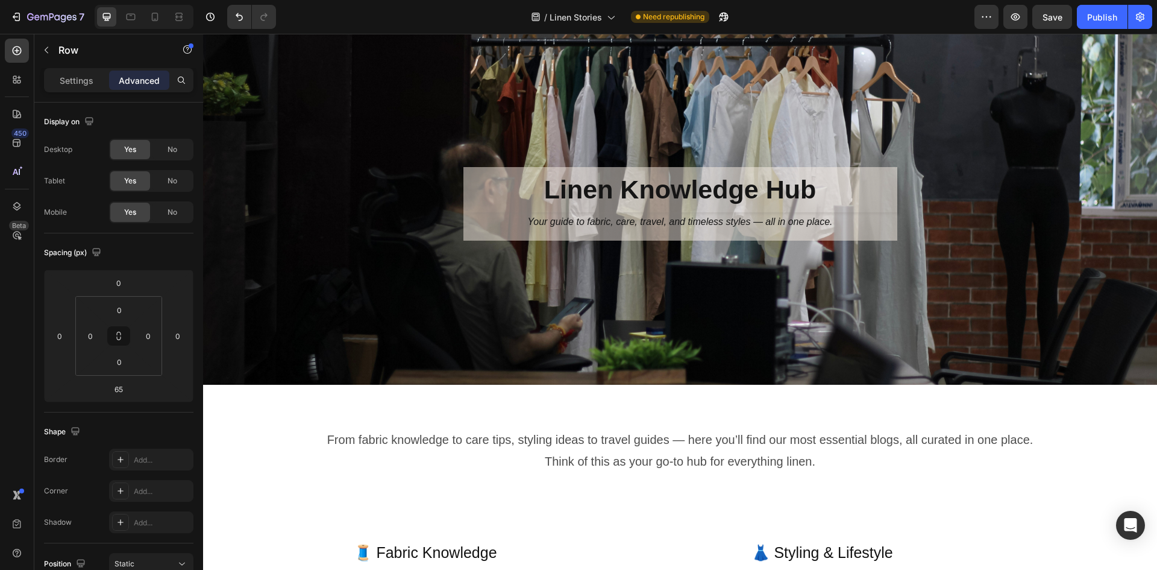
scroll to position [0, 0]
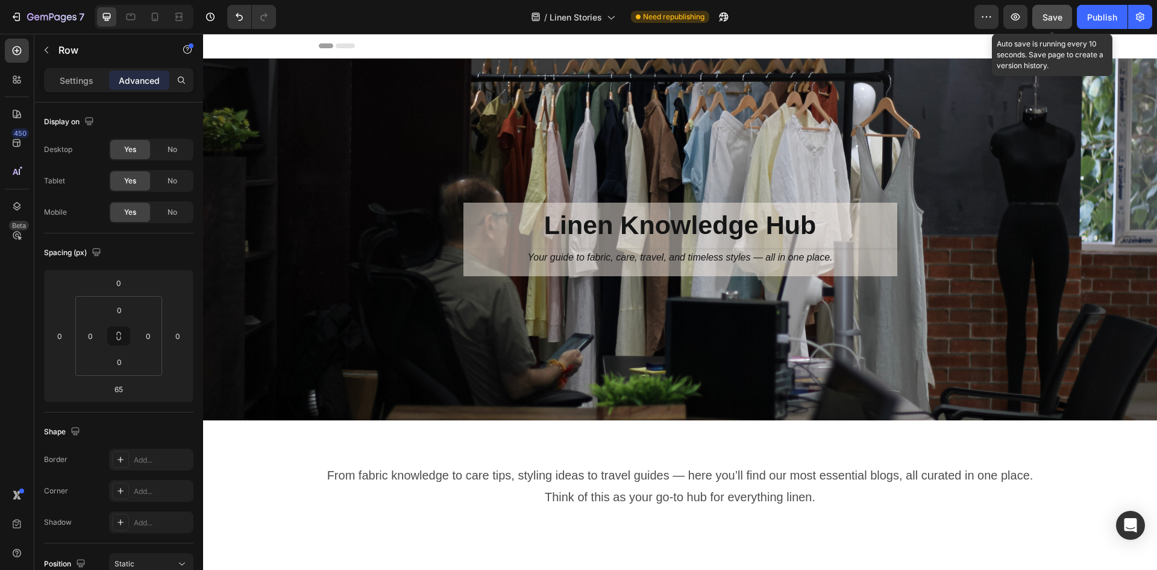
click at [1047, 24] on button "Save" at bounding box center [1052, 17] width 40 height 24
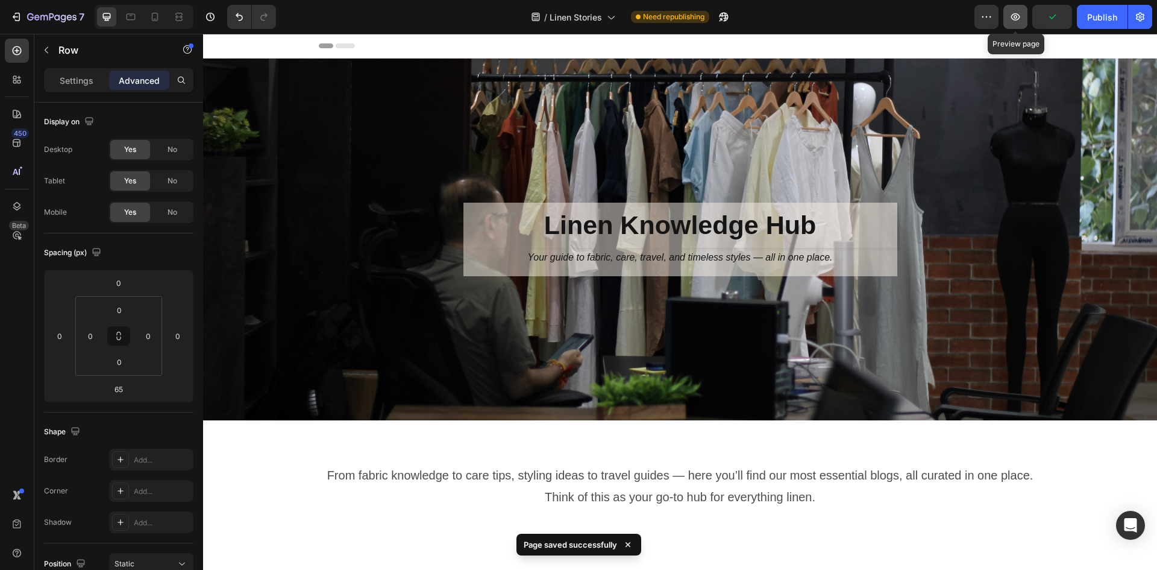
click at [1018, 20] on icon "button" at bounding box center [1015, 17] width 12 height 12
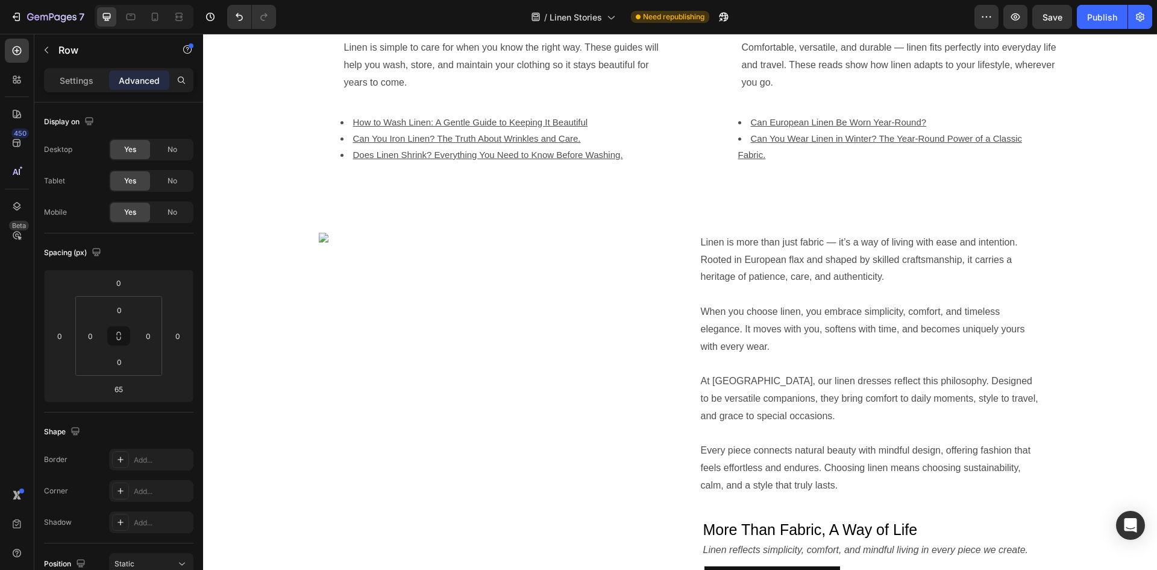
scroll to position [1025, 0]
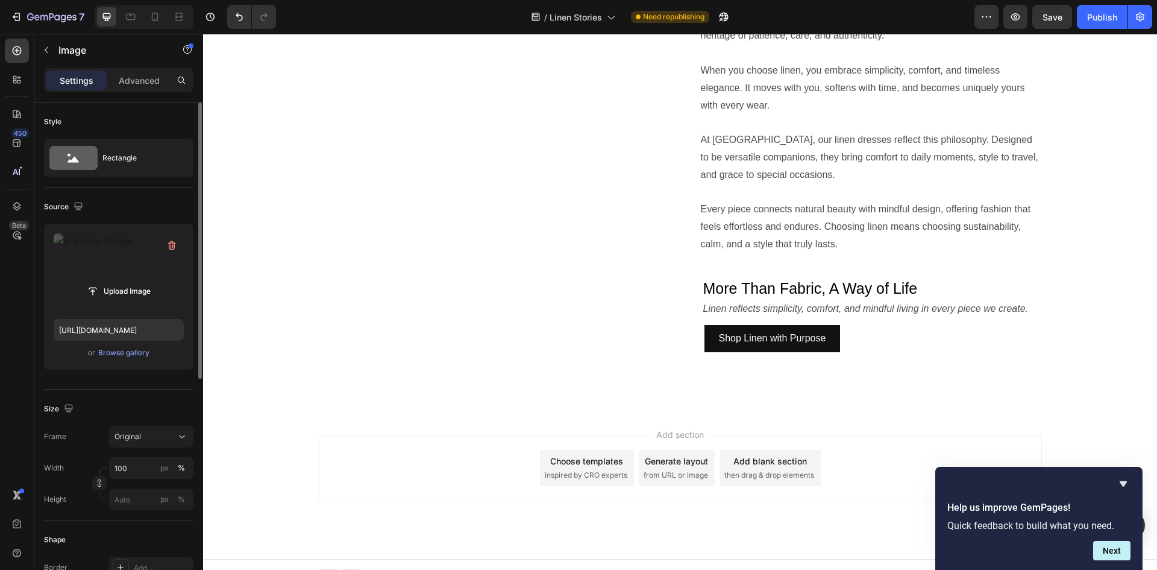
click at [109, 243] on label at bounding box center [119, 271] width 130 height 76
click at [109, 281] on input "file" at bounding box center [118, 291] width 83 height 20
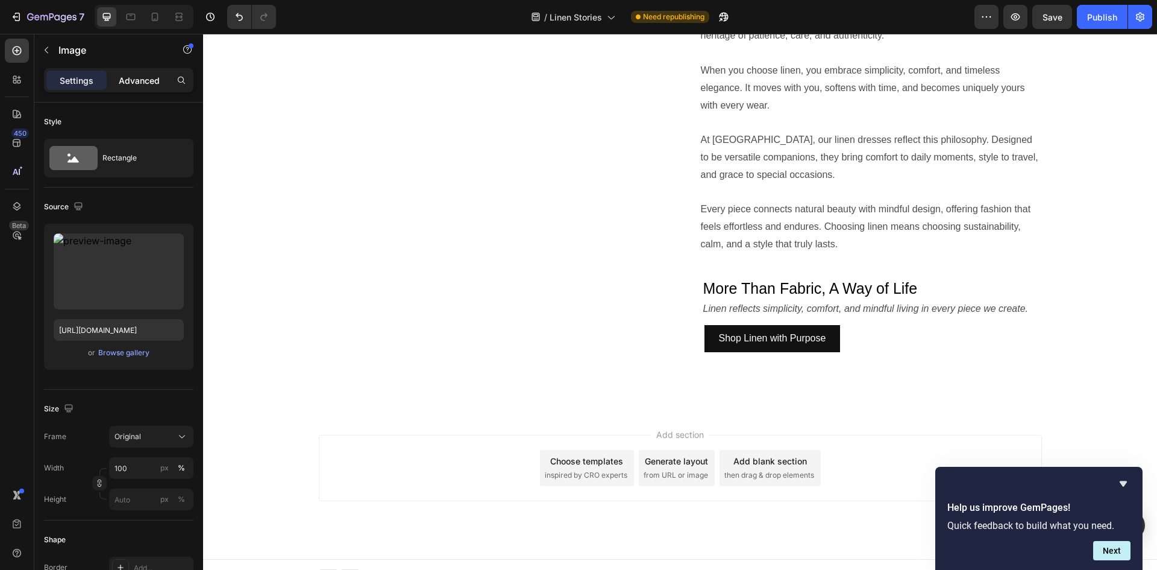
click at [156, 86] on p "Advanced" at bounding box center [139, 80] width 41 height 13
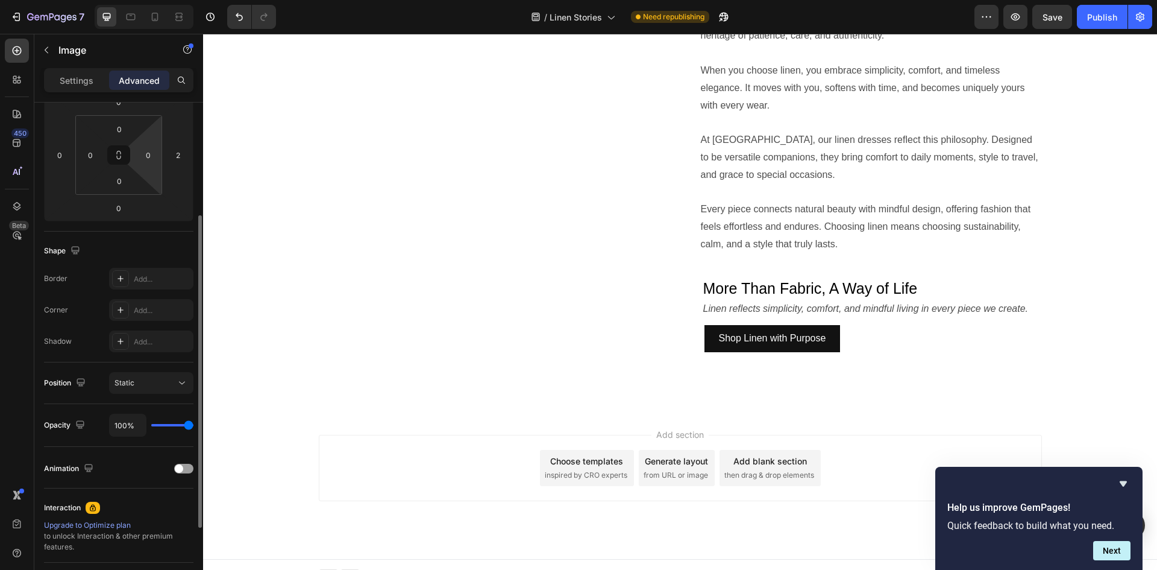
scroll to position [303, 0]
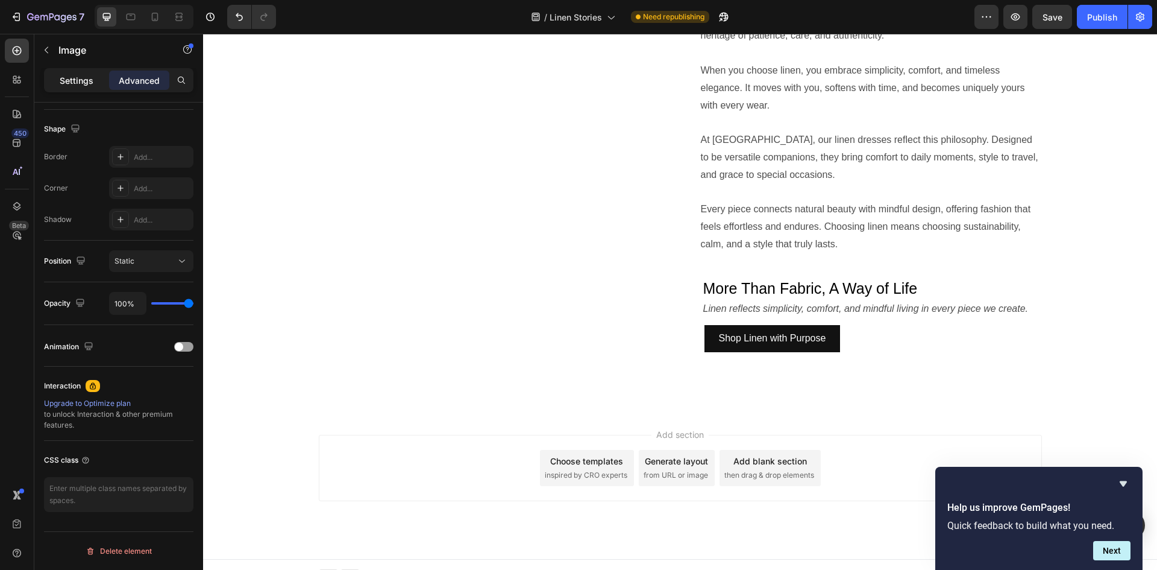
click at [80, 72] on div "Settings" at bounding box center [76, 80] width 60 height 19
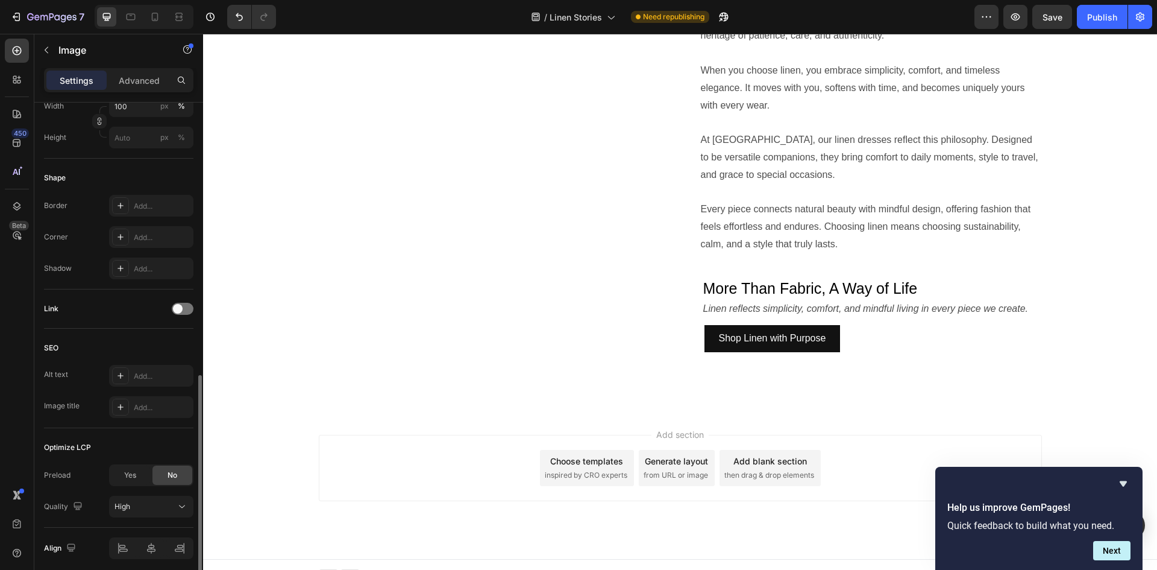
scroll to position [409, 0]
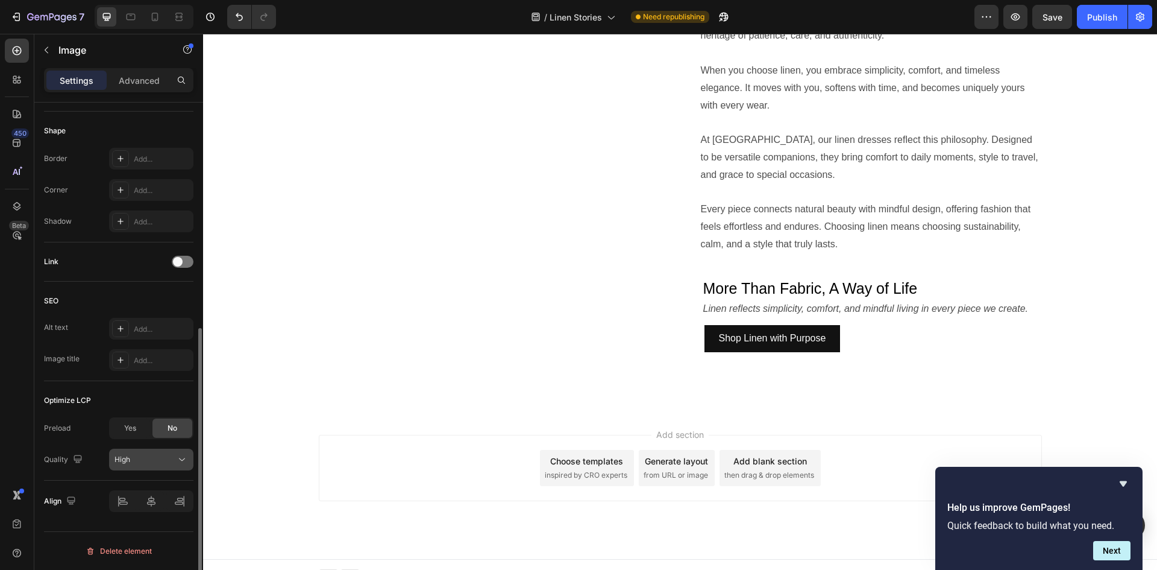
click at [174, 459] on div "High" at bounding box center [145, 459] width 61 height 11
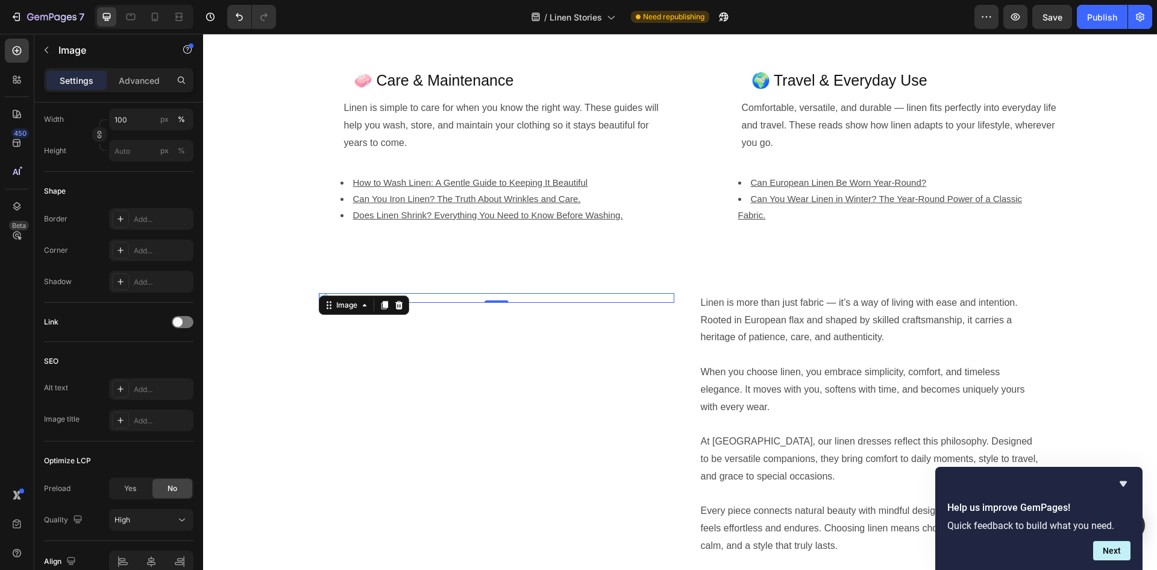
scroll to position [844, 0]
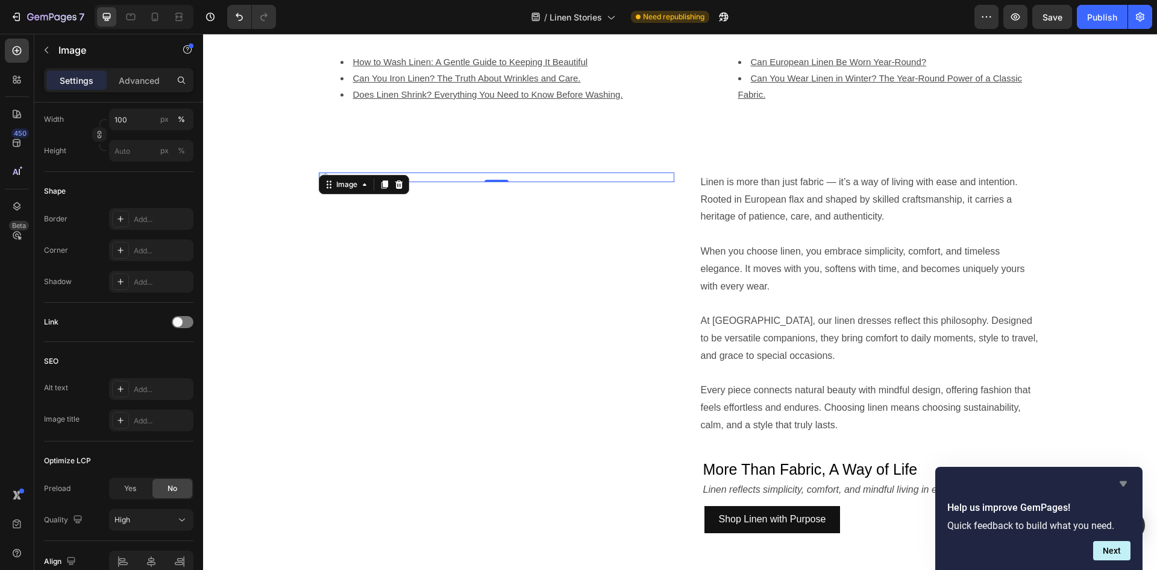
click at [1123, 484] on icon "Hide survey" at bounding box center [1123, 483] width 7 height 5
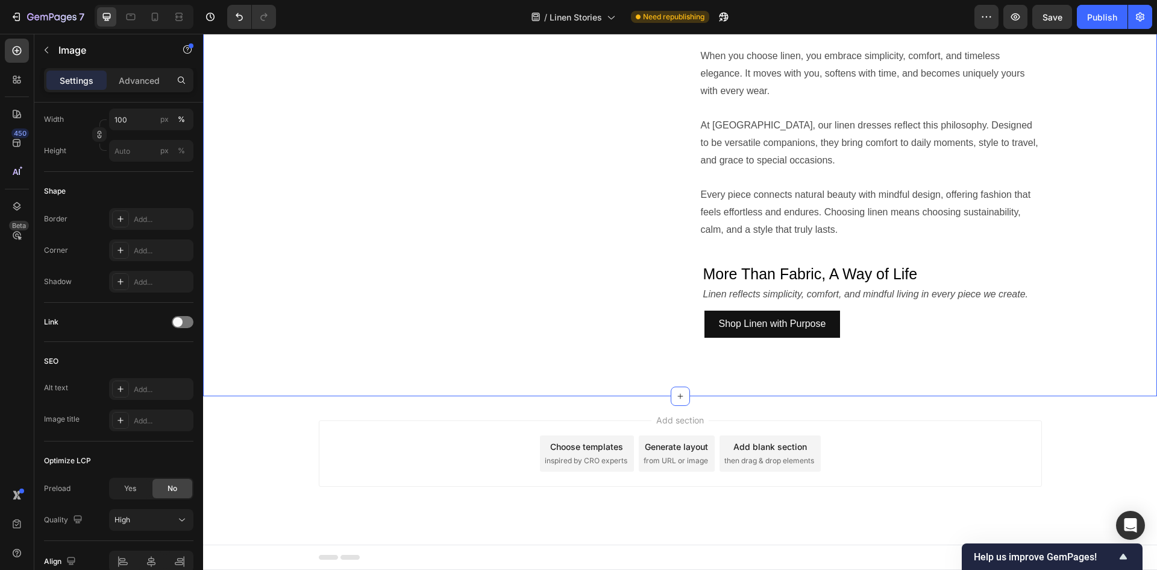
scroll to position [1212, 0]
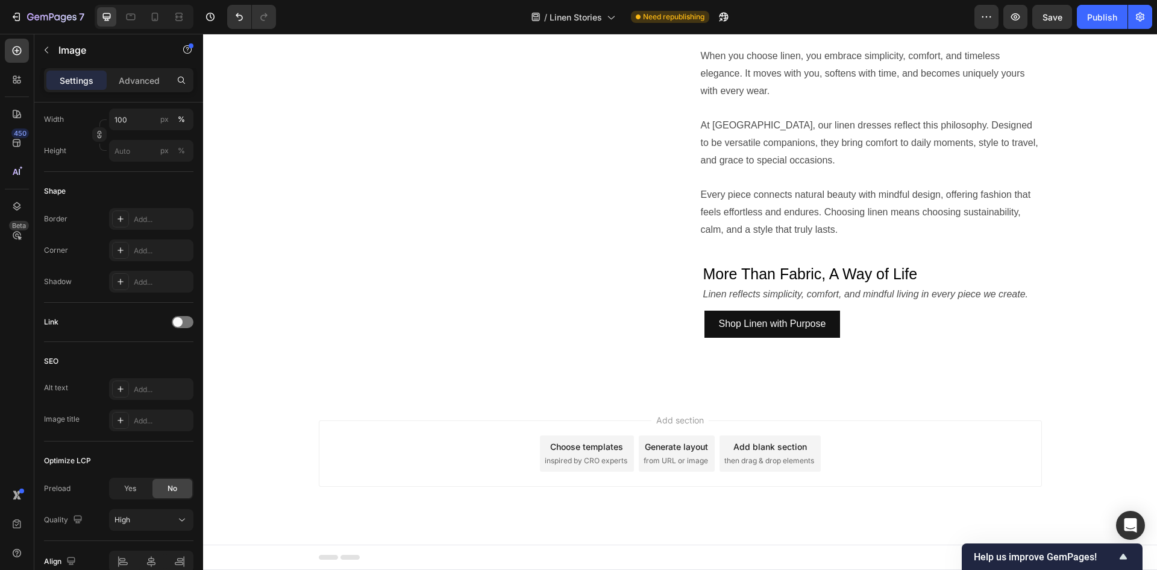
click at [1037, 22] on button "Save" at bounding box center [1052, 17] width 40 height 24
click at [1022, 14] on icon "button" at bounding box center [1015, 17] width 12 height 12
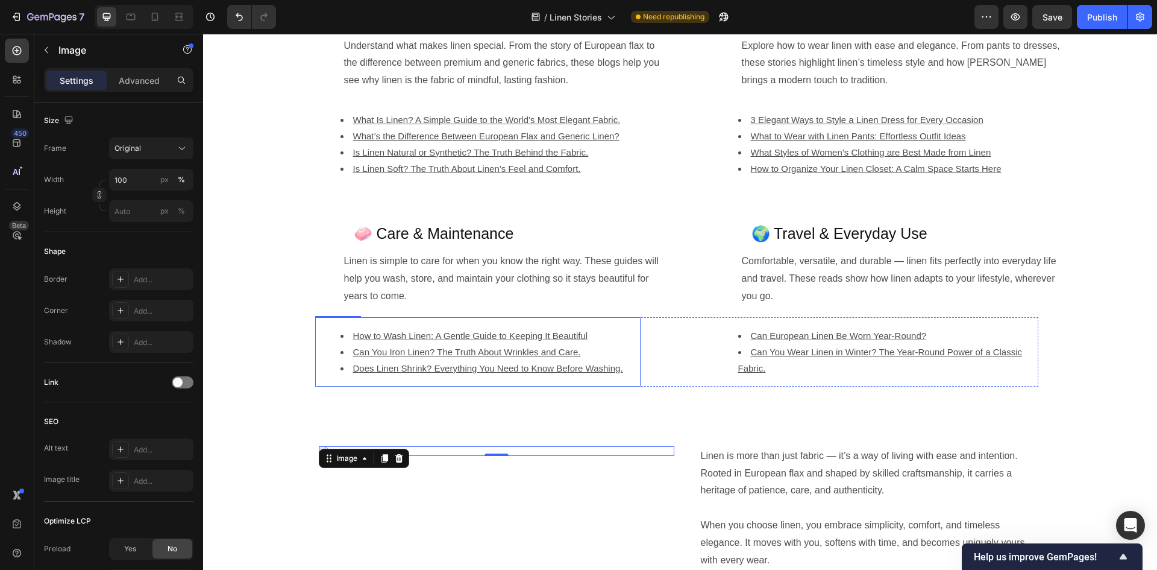
scroll to position [790, 0]
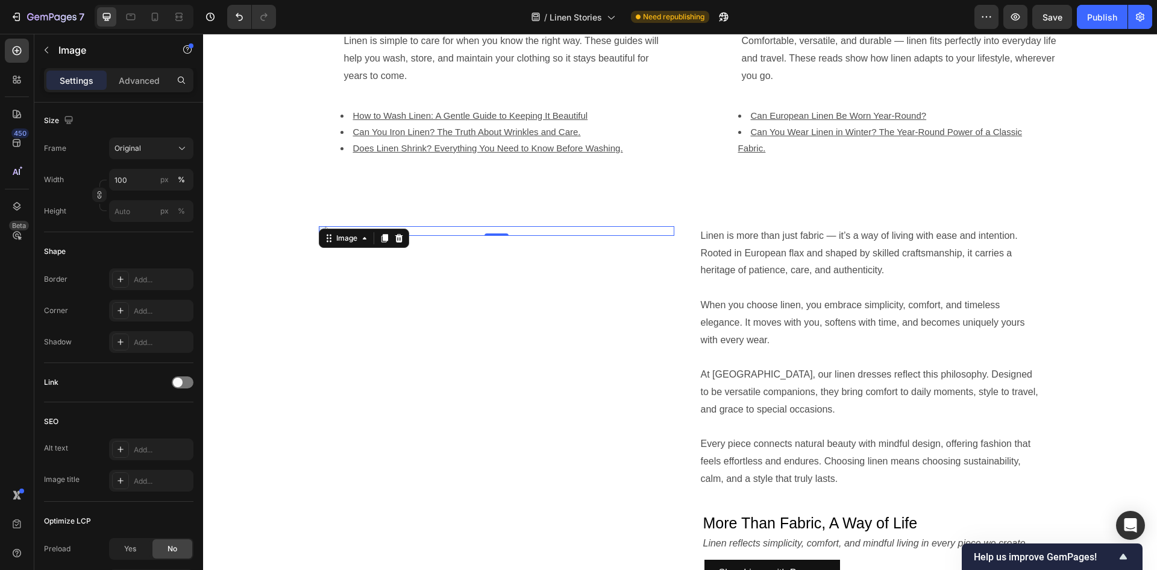
click at [436, 236] on img at bounding box center [497, 231] width 356 height 10
click at [151, 81] on p "Advanced" at bounding box center [139, 80] width 41 height 13
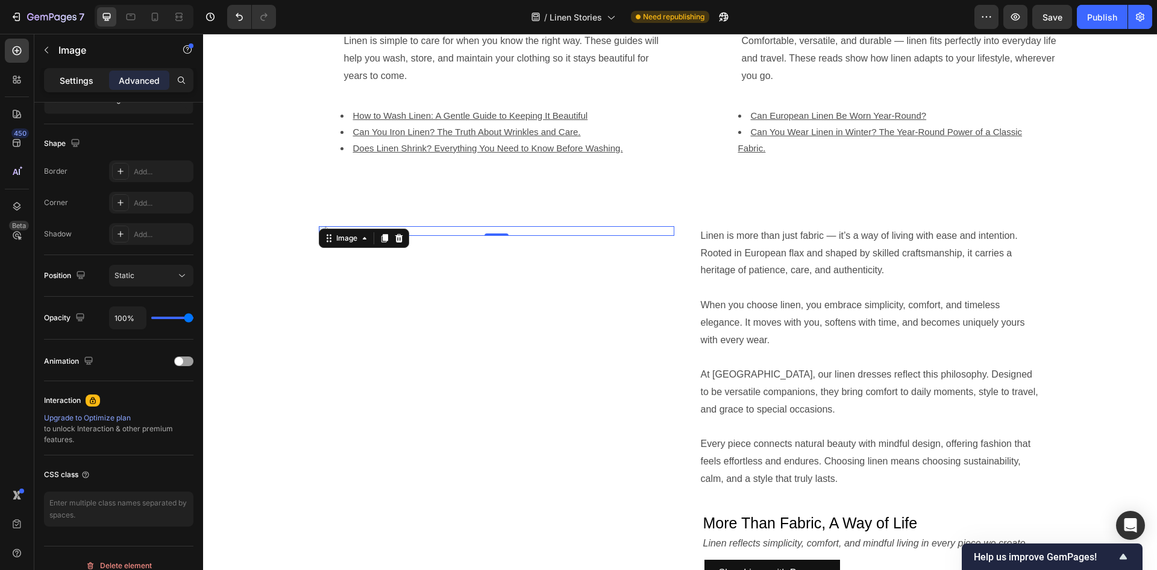
click at [79, 81] on p "Settings" at bounding box center [77, 80] width 34 height 13
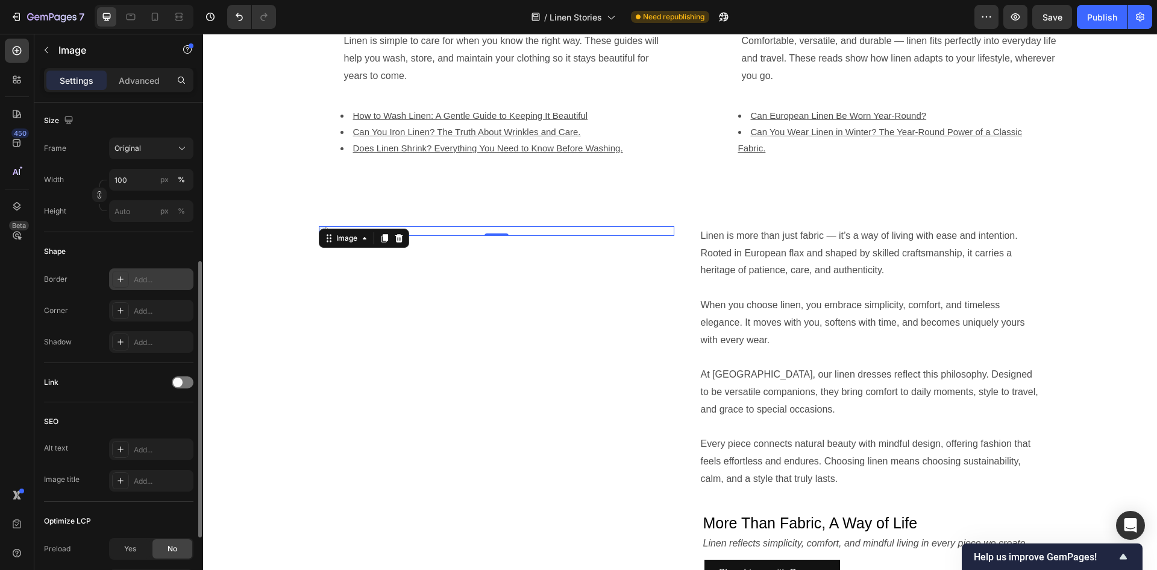
scroll to position [0, 0]
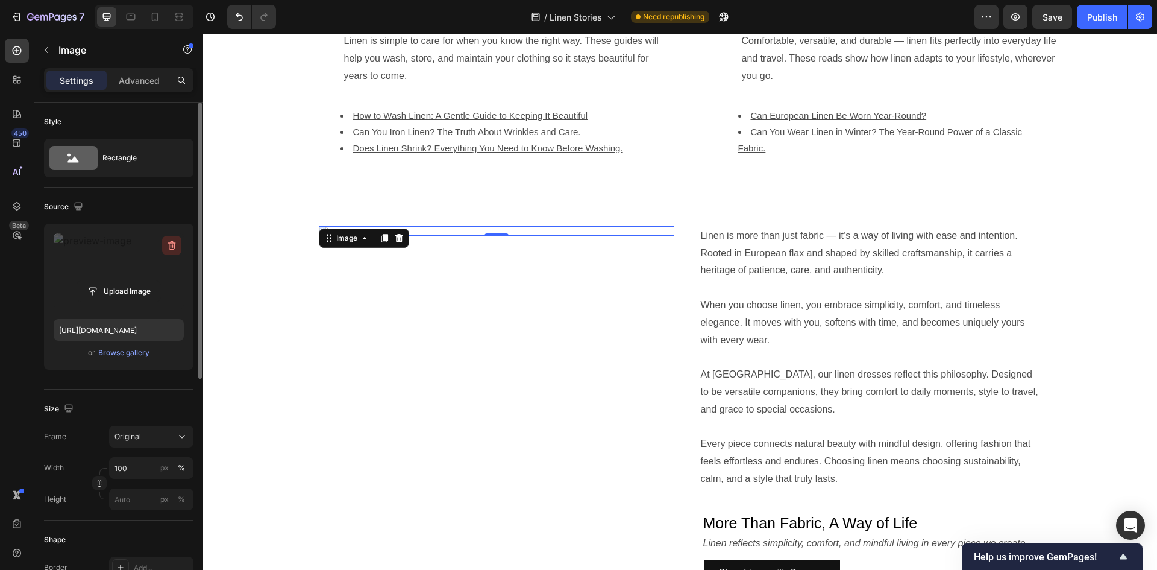
click at [171, 246] on icon "button" at bounding box center [171, 246] width 1 height 4
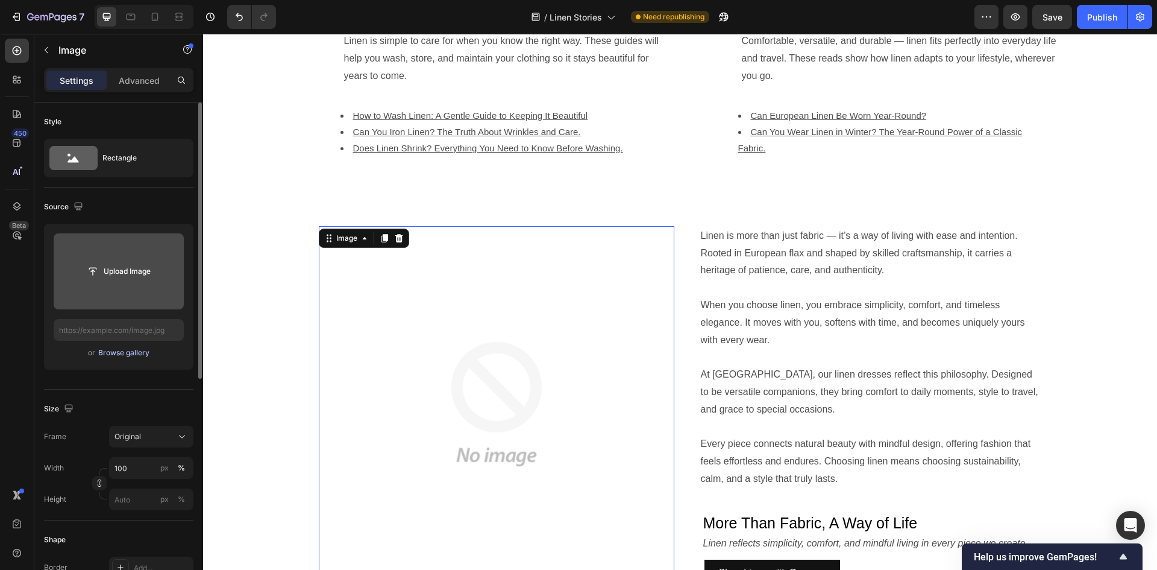
click at [125, 353] on div "Browse gallery" at bounding box center [123, 352] width 51 height 11
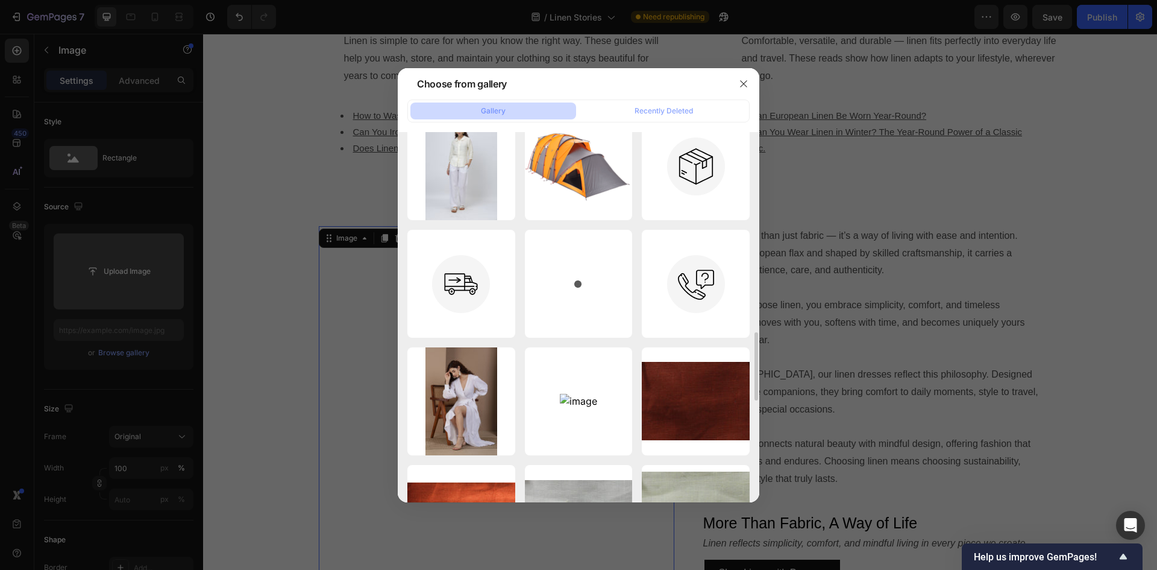
scroll to position [1205, 0]
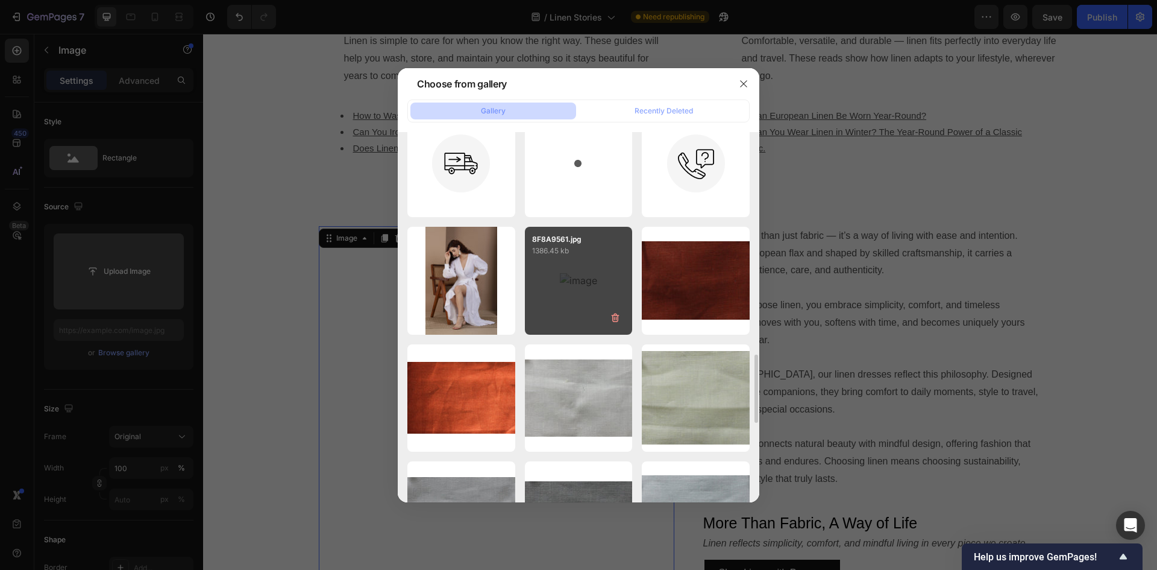
click at [576, 246] on p "1386.45 kb" at bounding box center [578, 251] width 93 height 12
type input "https://cdn.shopify.com/s/files/1/0602/2394/6948/files/gempages_563631603402670…"
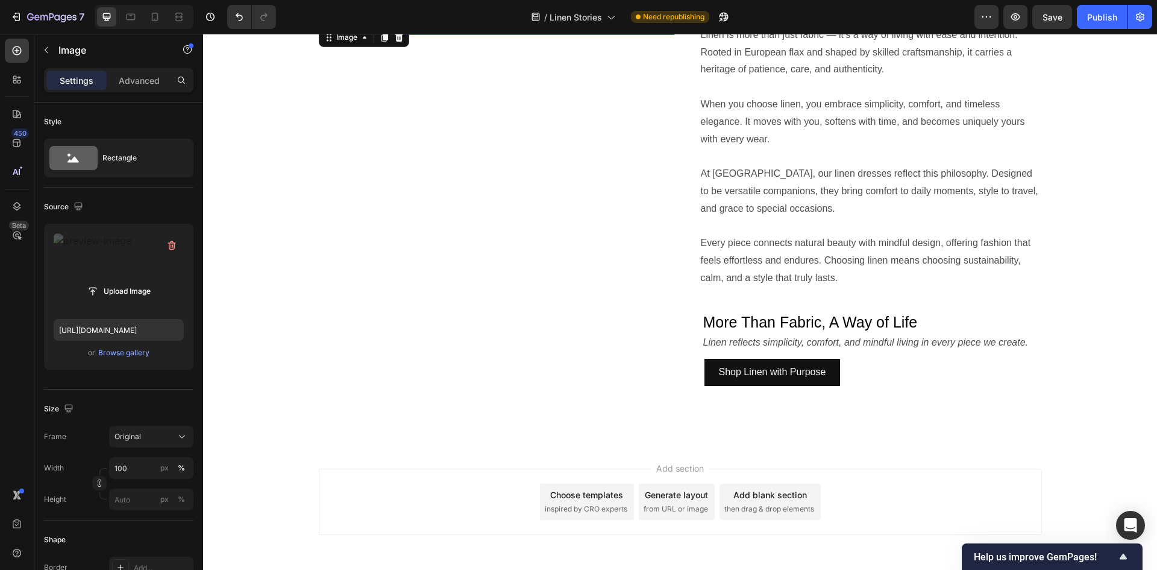
scroll to position [911, 0]
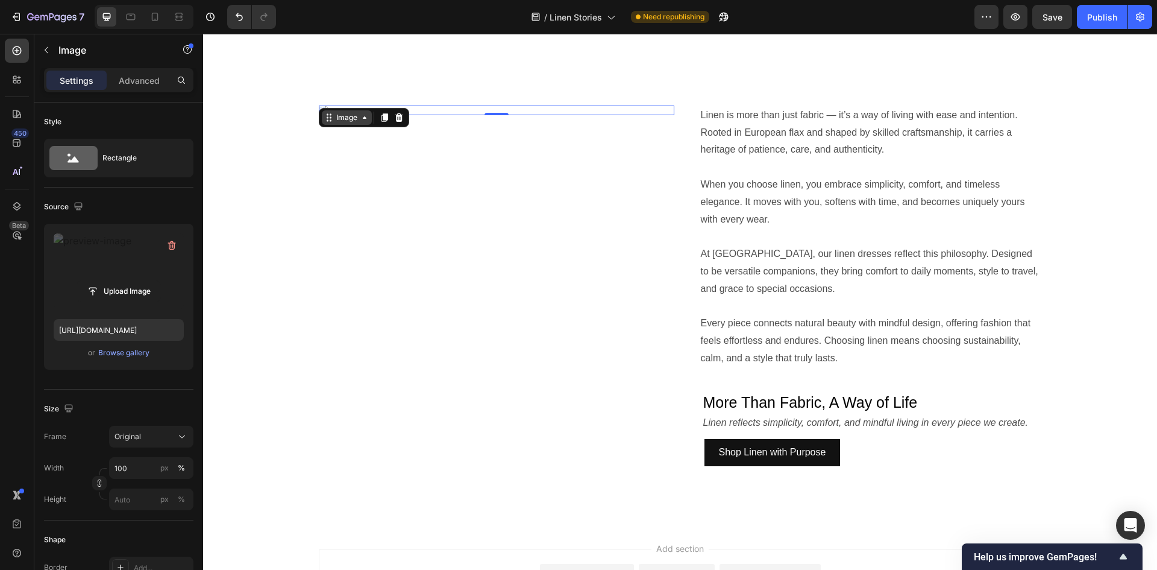
click at [360, 122] on icon at bounding box center [365, 118] width 10 height 10
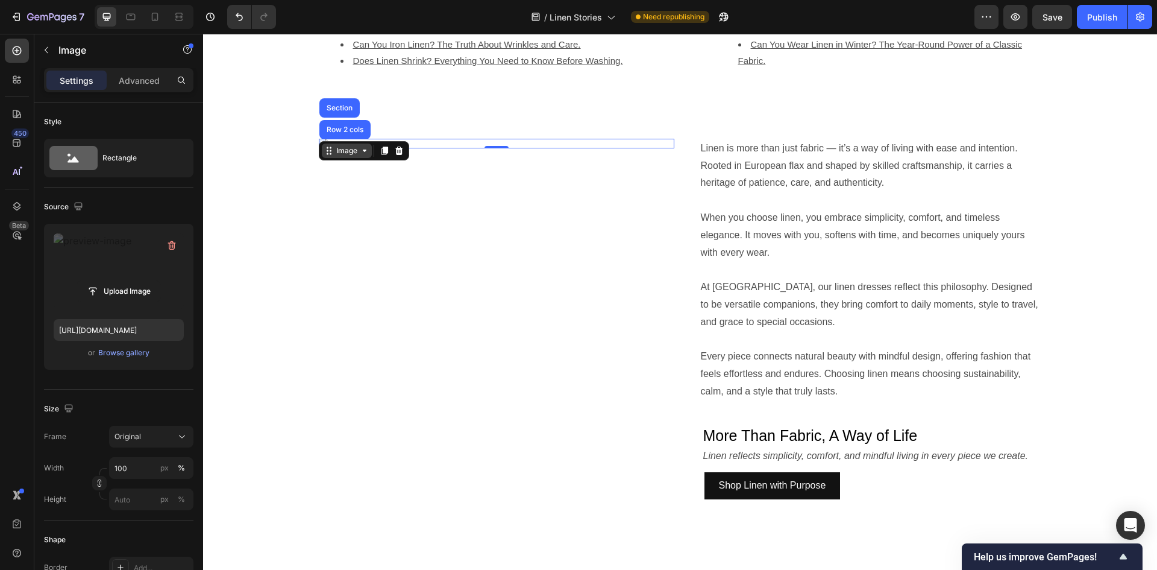
click at [360, 141] on div "Image Row 2 cols Section" at bounding box center [364, 150] width 90 height 19
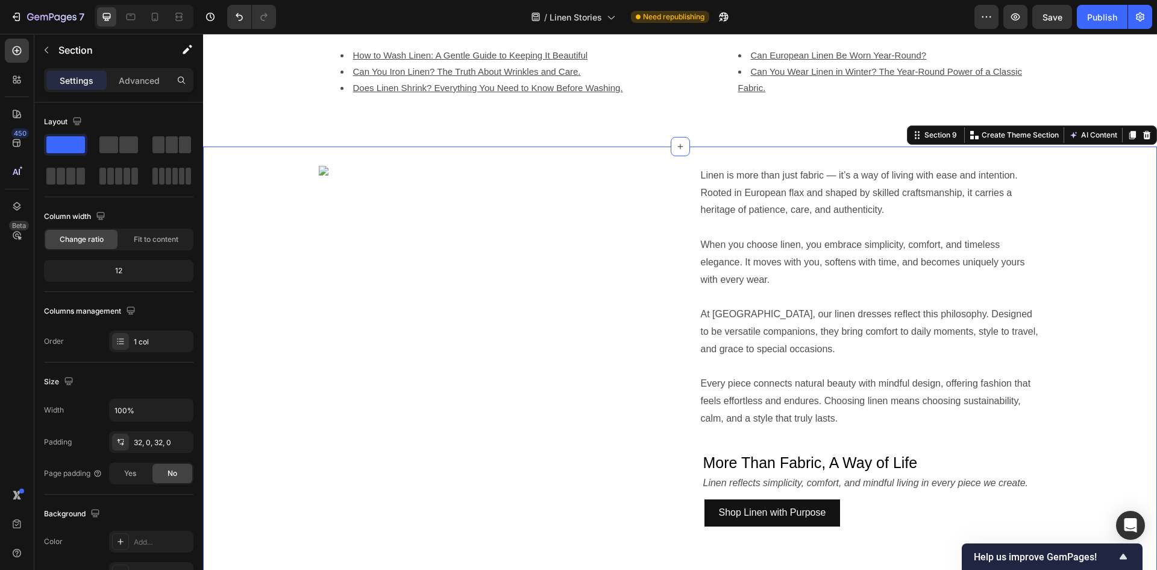
click at [1064, 294] on div "Image Linen is more than just fabric — it’s a way of living with ease and inten…" at bounding box center [680, 366] width 954 height 400
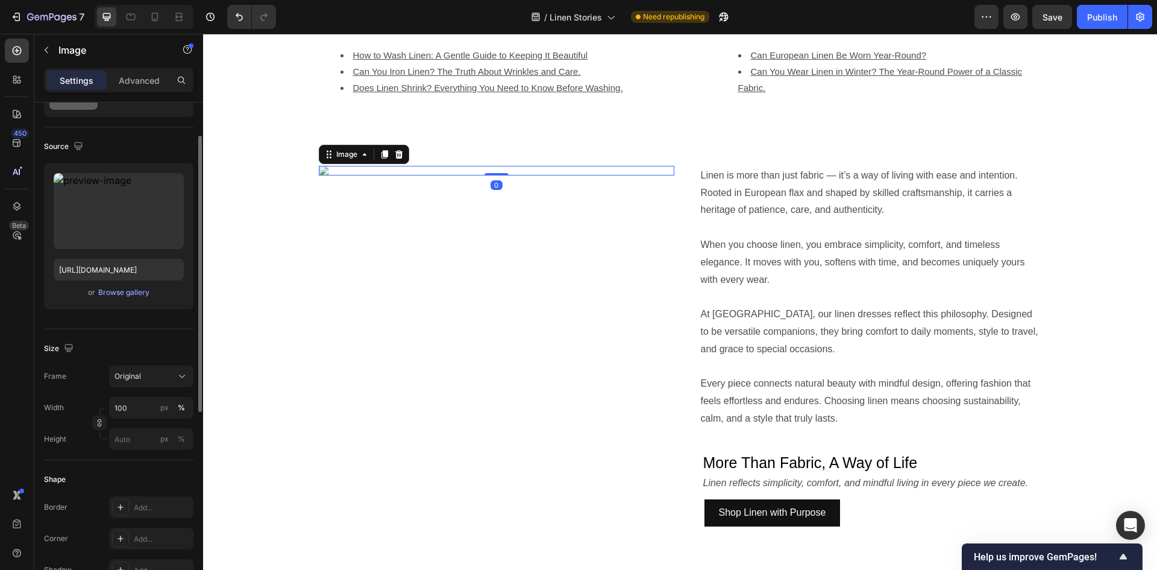
click at [395, 175] on img at bounding box center [497, 171] width 356 height 10
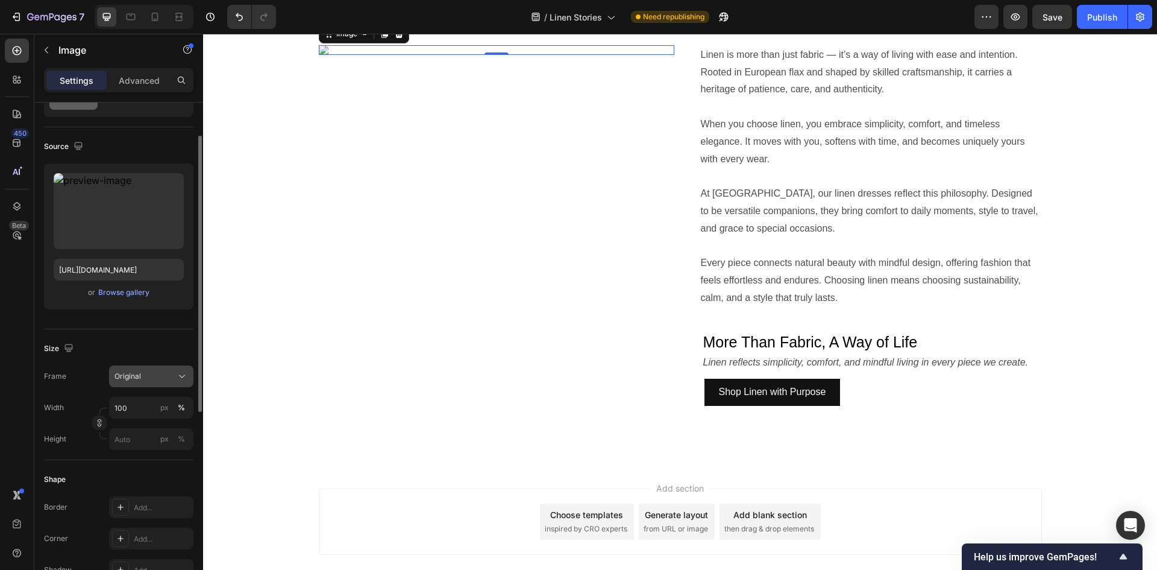
click at [174, 369] on button "Original" at bounding box center [151, 376] width 84 height 22
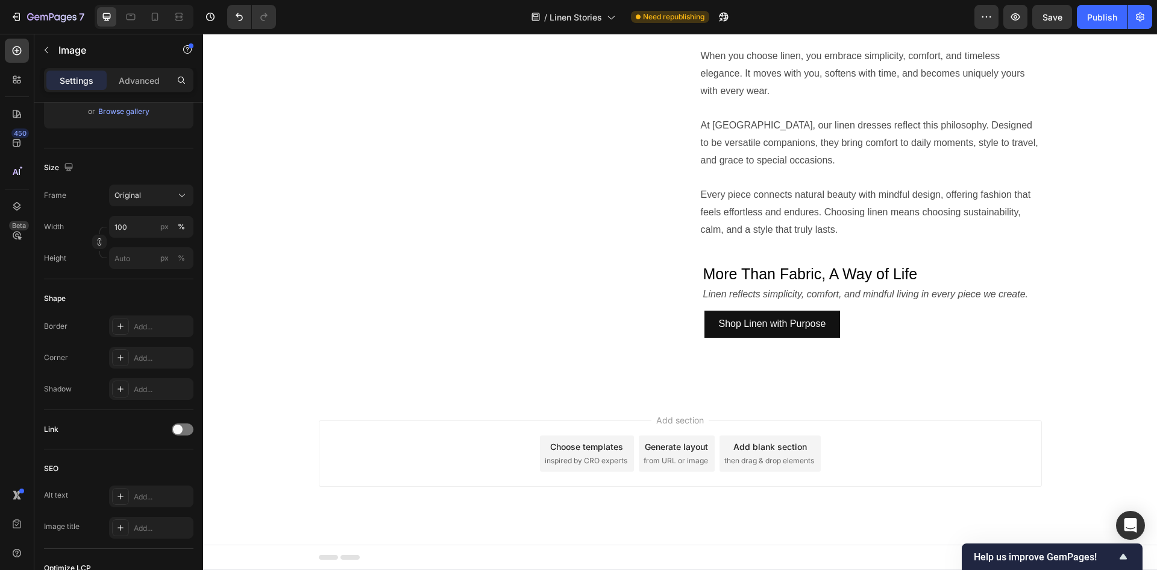
scroll to position [911, 0]
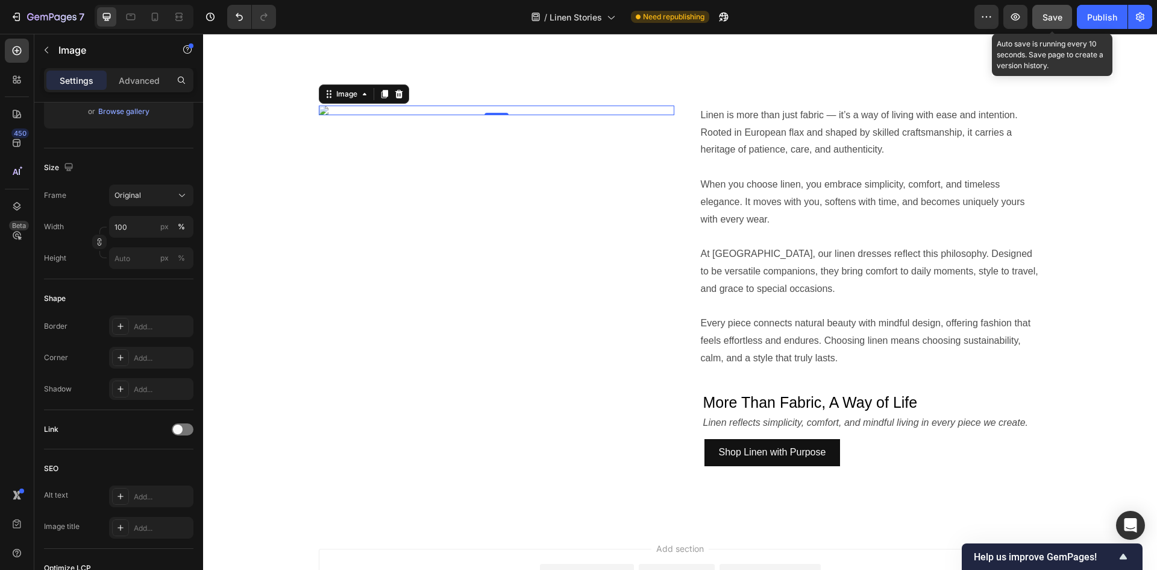
click at [1046, 17] on span "Save" at bounding box center [1053, 17] width 20 height 10
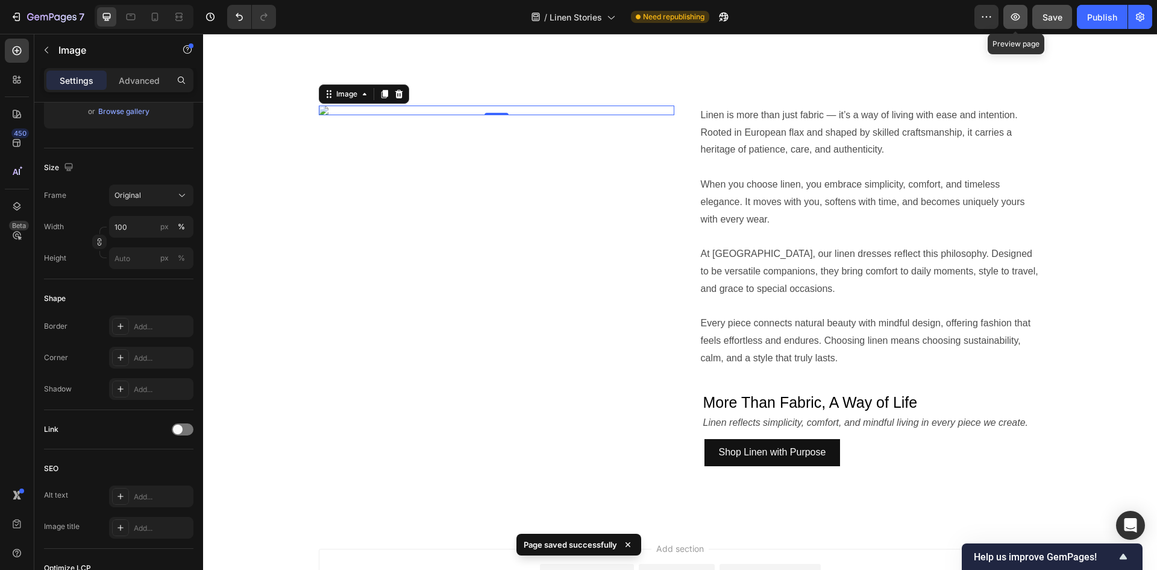
click at [1022, 19] on button "button" at bounding box center [1015, 17] width 24 height 24
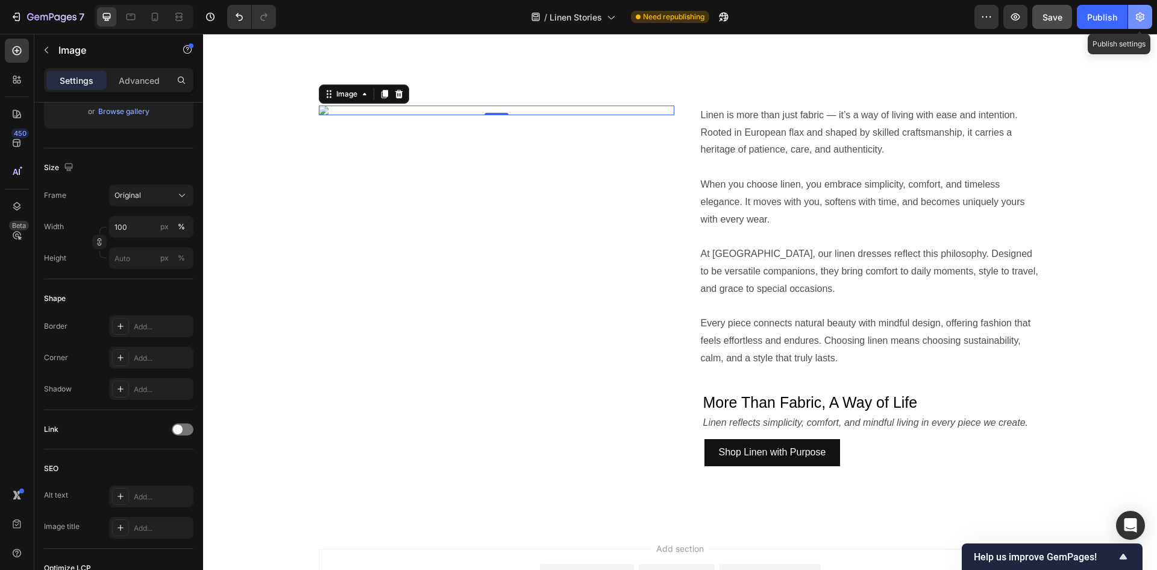
click at [1140, 14] on icon "button" at bounding box center [1140, 17] width 12 height 12
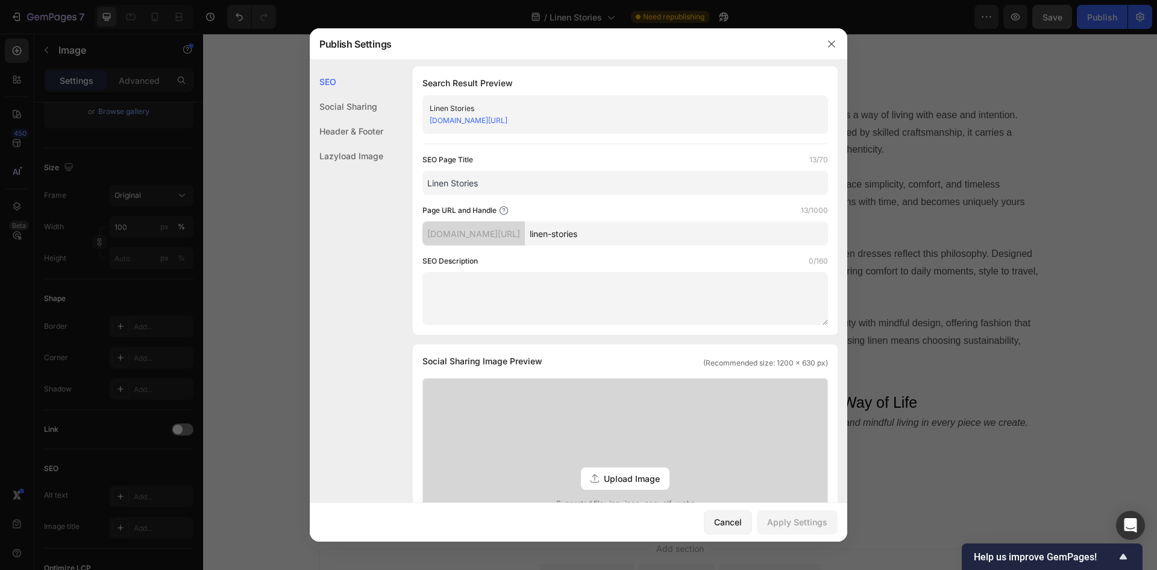
scroll to position [0, 0]
click at [831, 48] on icon "button" at bounding box center [832, 44] width 10 height 10
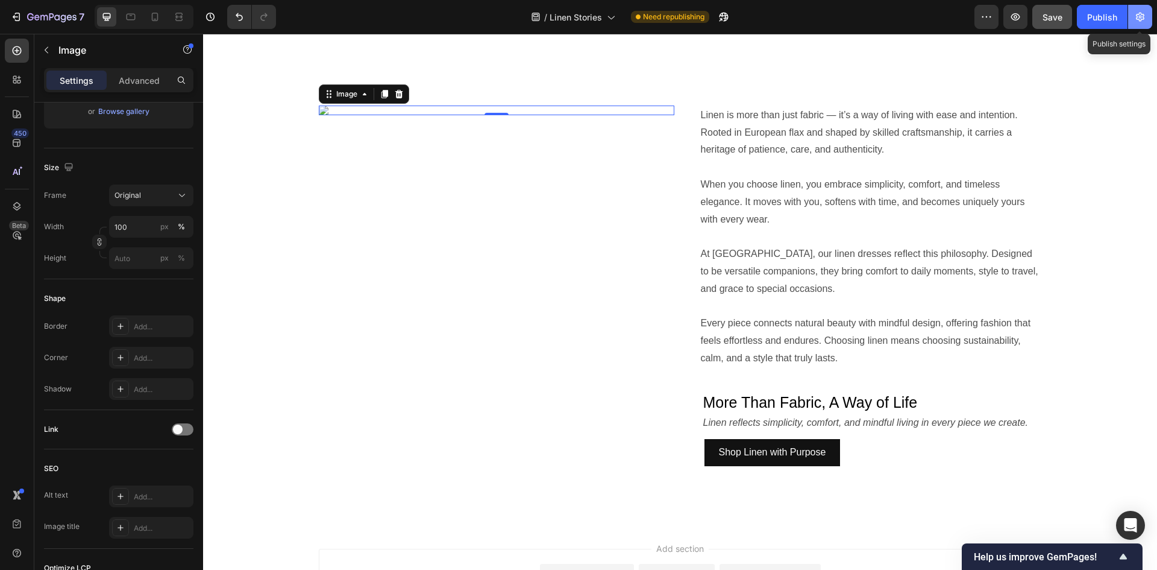
click at [1140, 17] on icon "button" at bounding box center [1140, 17] width 12 height 12
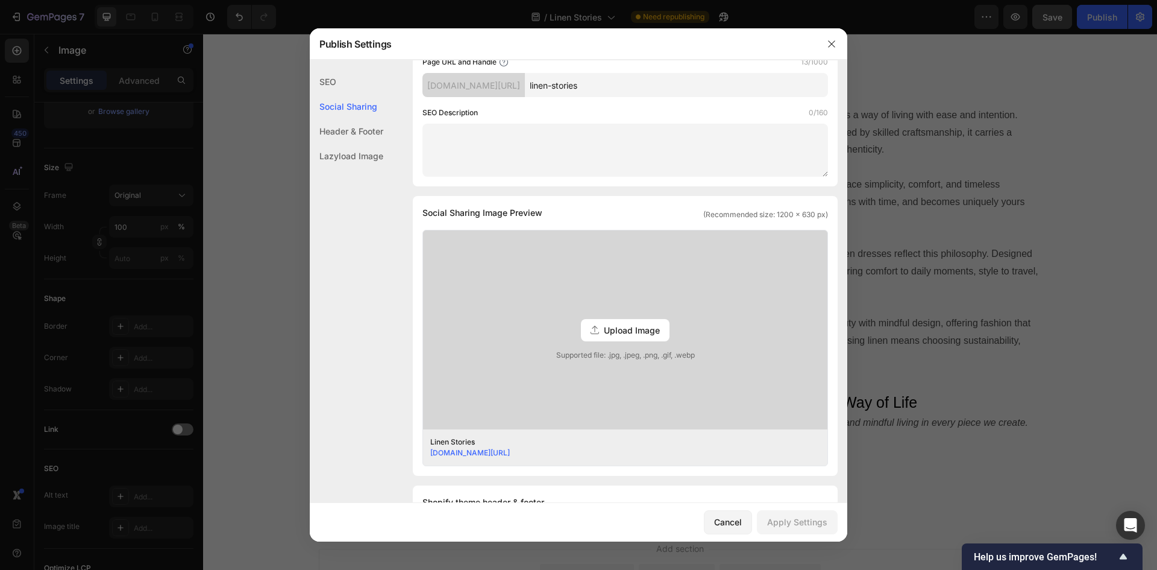
scroll to position [152, 0]
click at [637, 330] on span "Upload Image" at bounding box center [632, 329] width 56 height 13
click at [0, 0] on input "Upload Image Supported file: .jpg, .jpeg, .png, .gif, .webp" at bounding box center [0, 0] width 0 height 0
drag, startPoint x: 833, startPoint y: 39, endPoint x: 626, endPoint y: 9, distance: 209.5
click at [833, 39] on icon "button" at bounding box center [832, 44] width 10 height 10
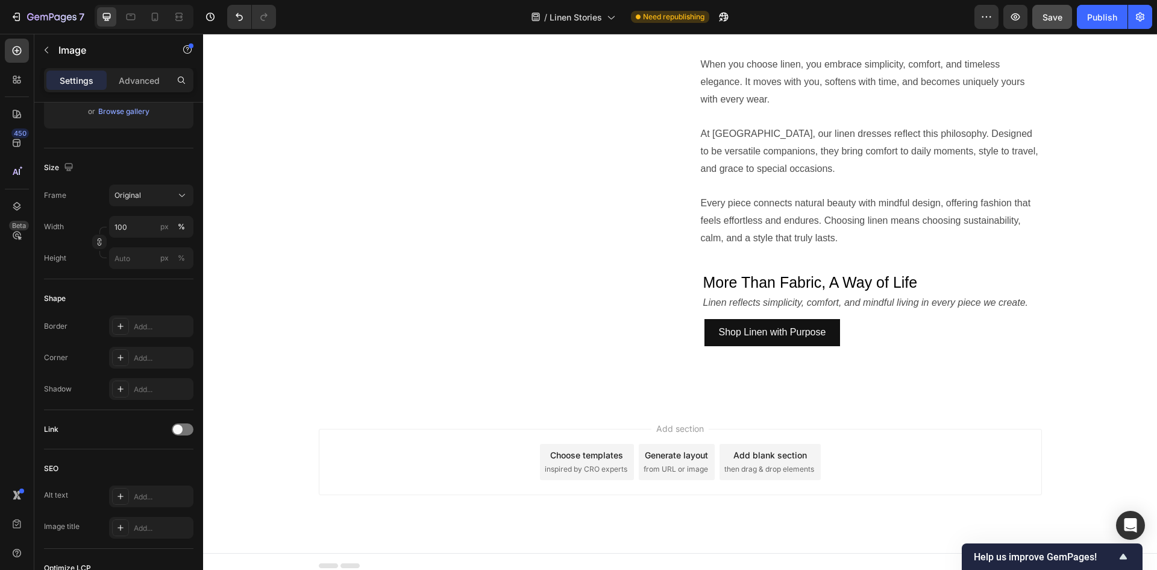
scroll to position [1031, 0]
click at [128, 81] on p "Advanced" at bounding box center [139, 80] width 41 height 13
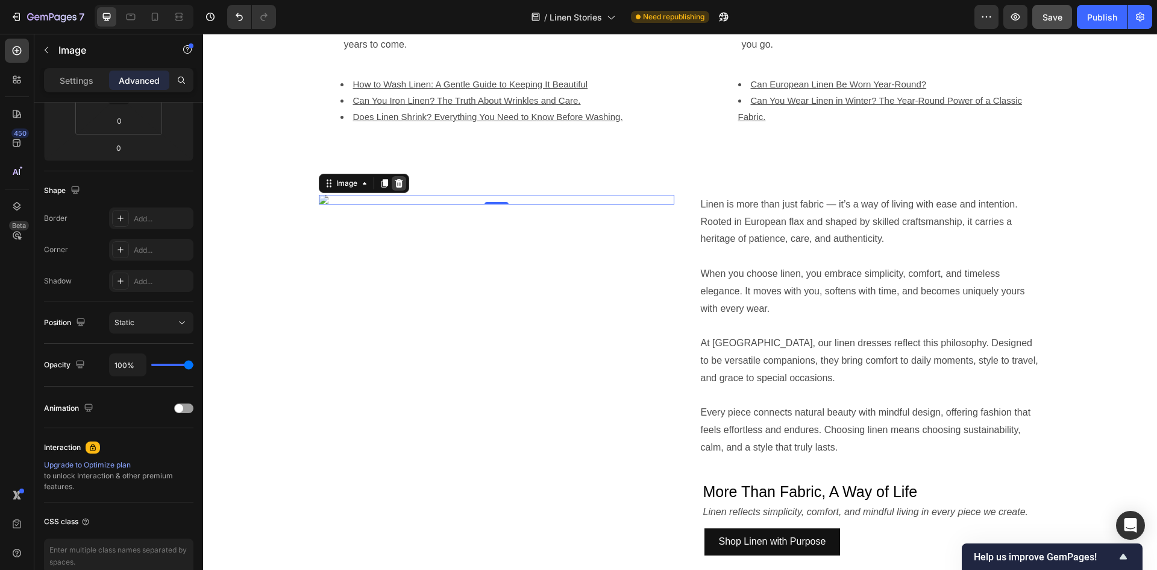
scroll to position [790, 0]
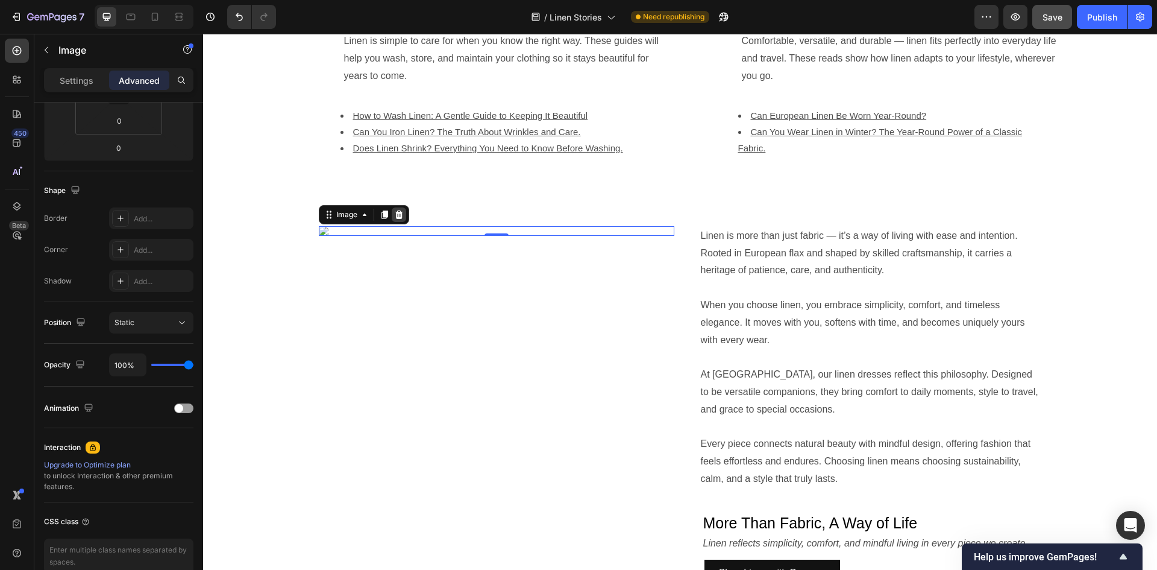
click at [397, 211] on icon at bounding box center [399, 215] width 10 height 10
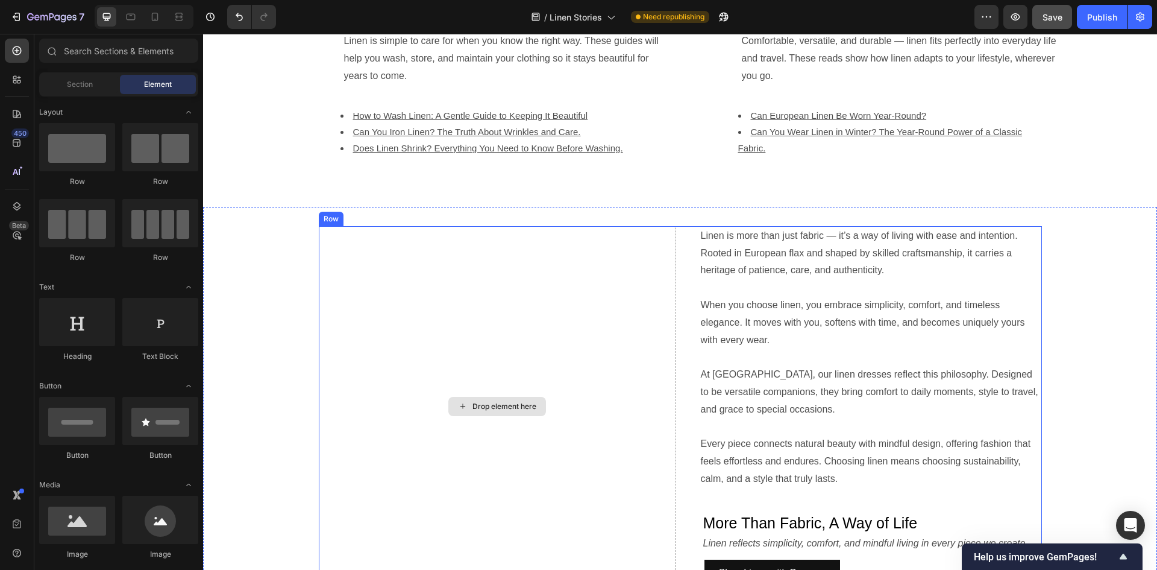
click at [410, 299] on div "Drop element here" at bounding box center [497, 406] width 357 height 360
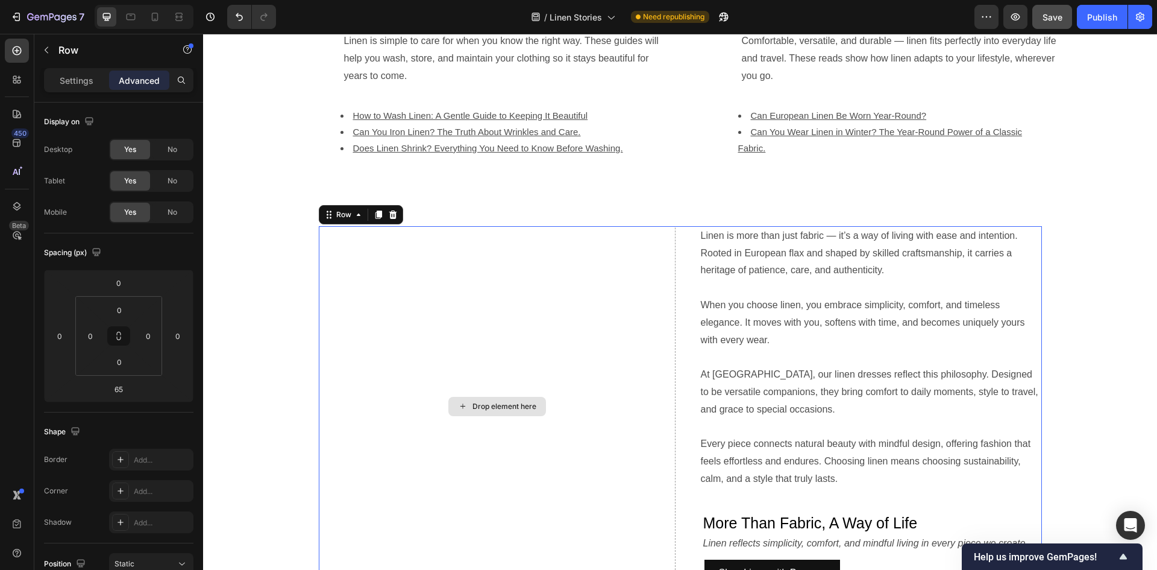
click at [482, 400] on div "Drop element here" at bounding box center [497, 406] width 98 height 19
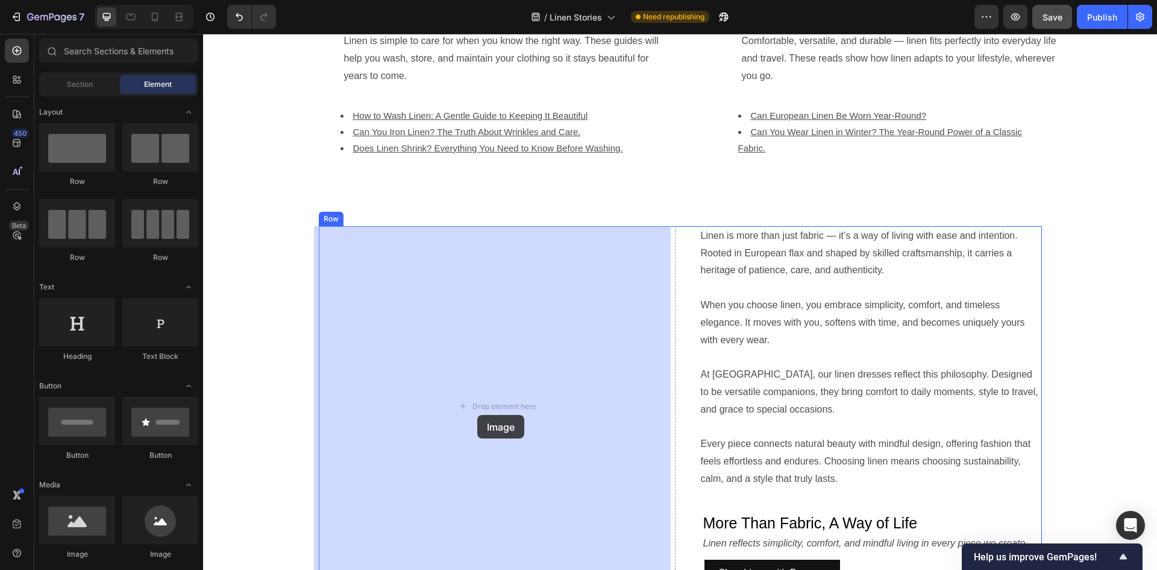
drag, startPoint x: 262, startPoint y: 538, endPoint x: 477, endPoint y: 415, distance: 248.3
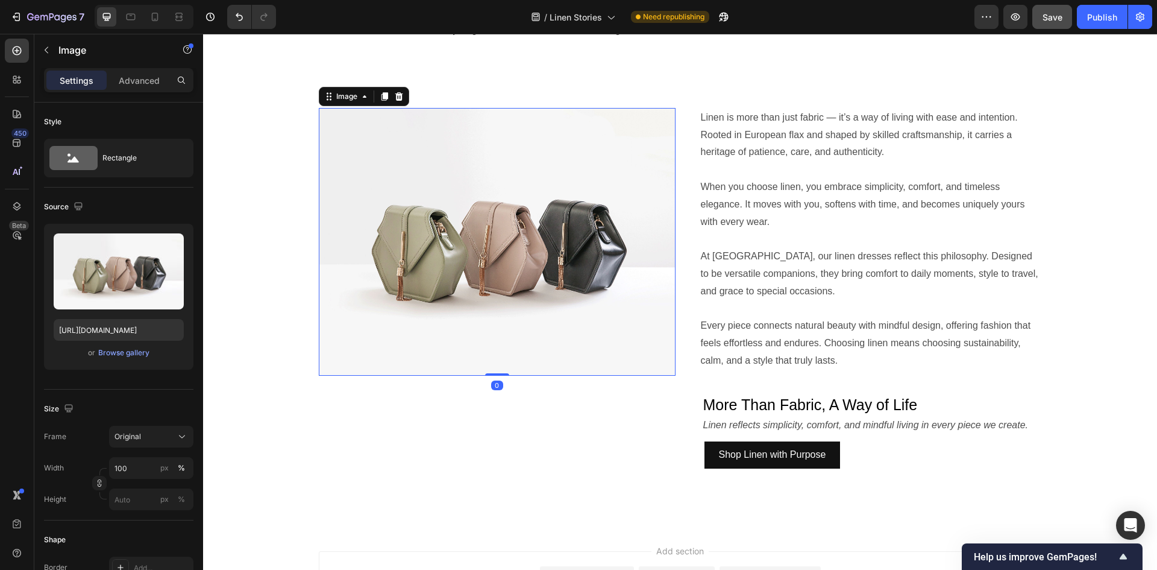
scroll to position [911, 0]
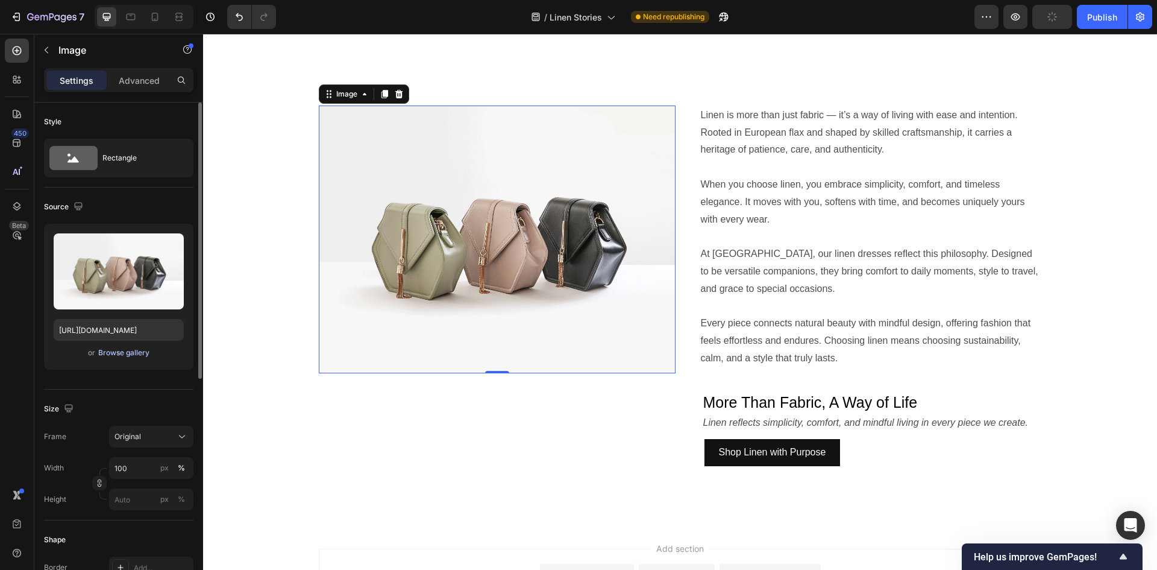
click at [139, 350] on div "Browse gallery" at bounding box center [123, 352] width 51 height 11
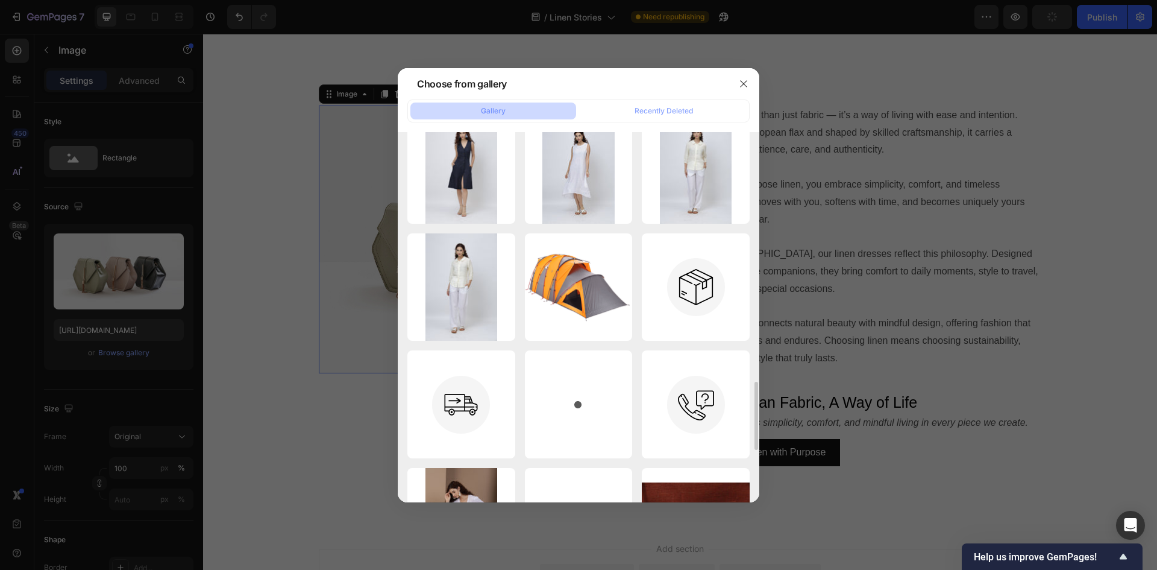
scroll to position [1145, 0]
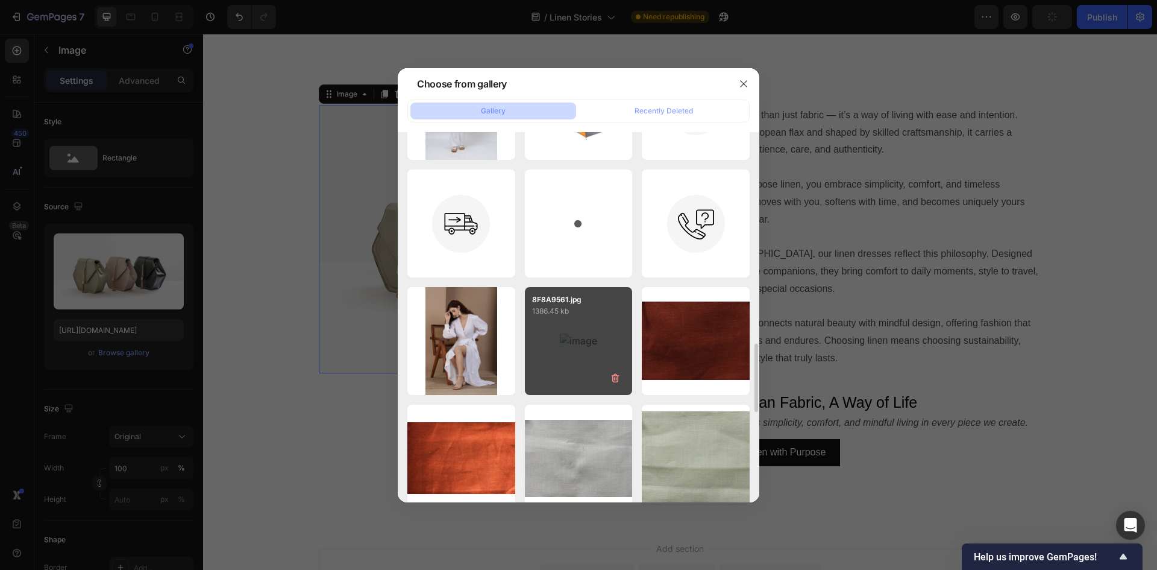
click at [585, 321] on div "8F8A9561.jpg 1386.45 kb" at bounding box center [579, 341] width 108 height 108
type input "https://cdn.shopify.com/s/files/1/0602/2394/6948/files/gempages_563631603402670…"
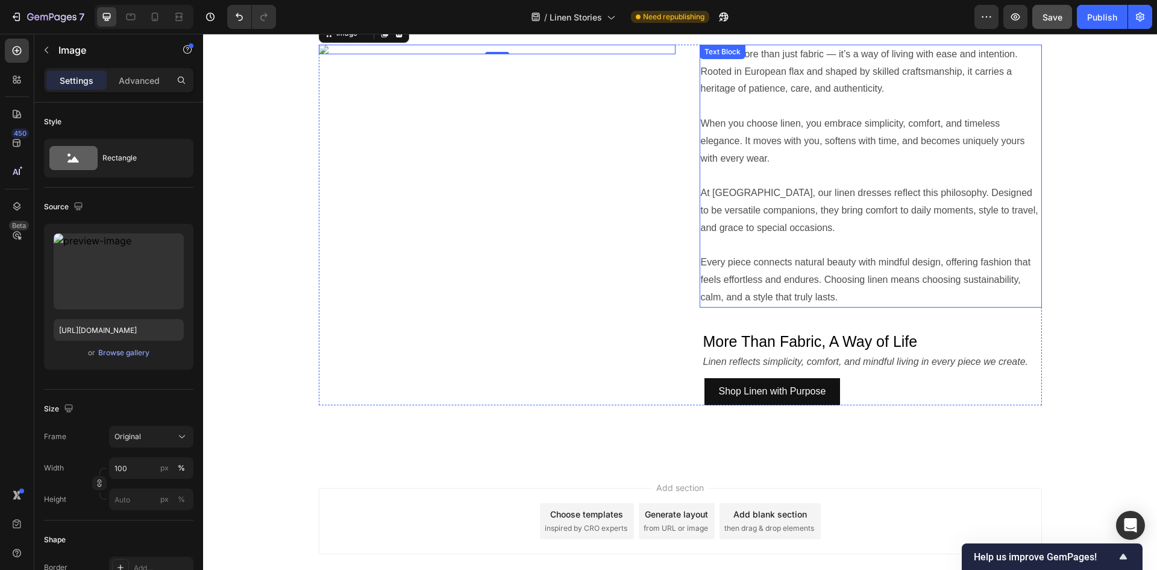
scroll to position [971, 0]
click at [1050, 32] on div "7 Version history / Linen Stories Need republishing Preview Save Publish" at bounding box center [578, 17] width 1157 height 34
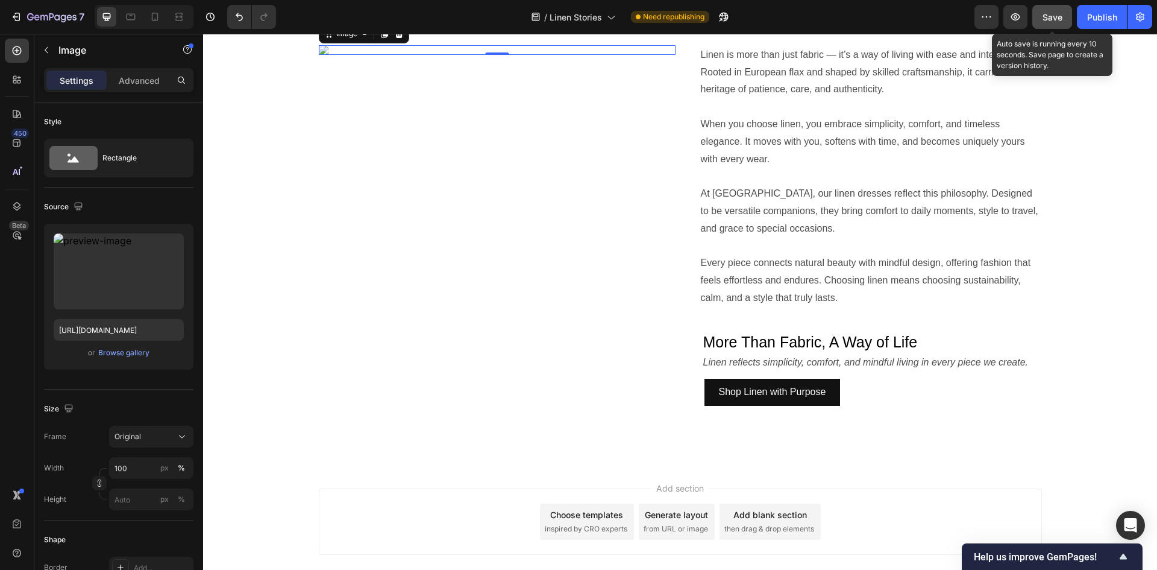
click at [1051, 24] on button "Save" at bounding box center [1052, 17] width 40 height 24
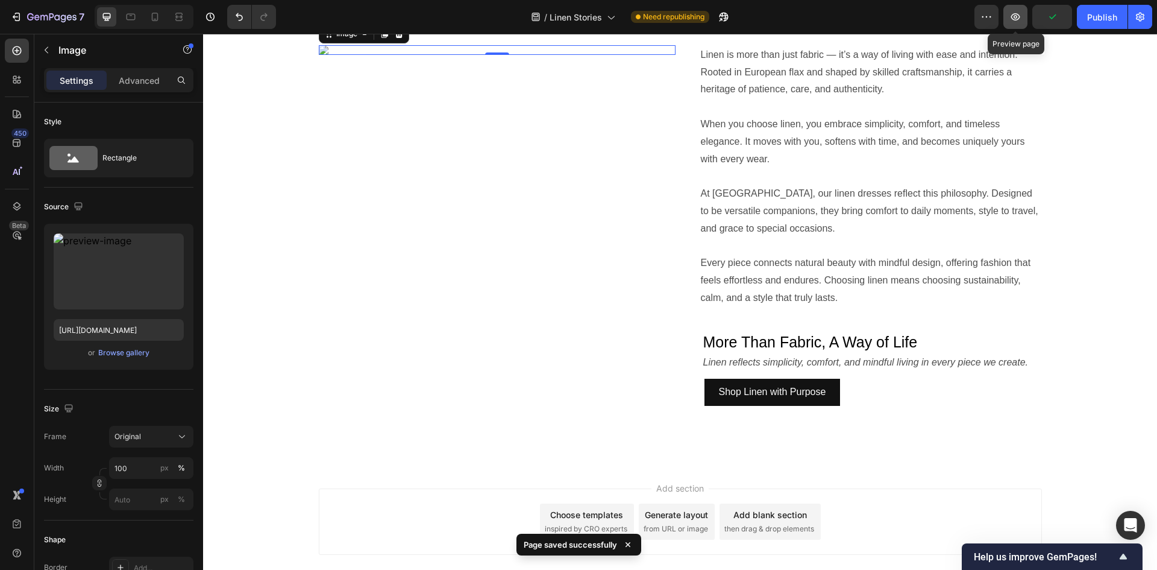
click at [1019, 13] on icon "button" at bounding box center [1015, 17] width 12 height 12
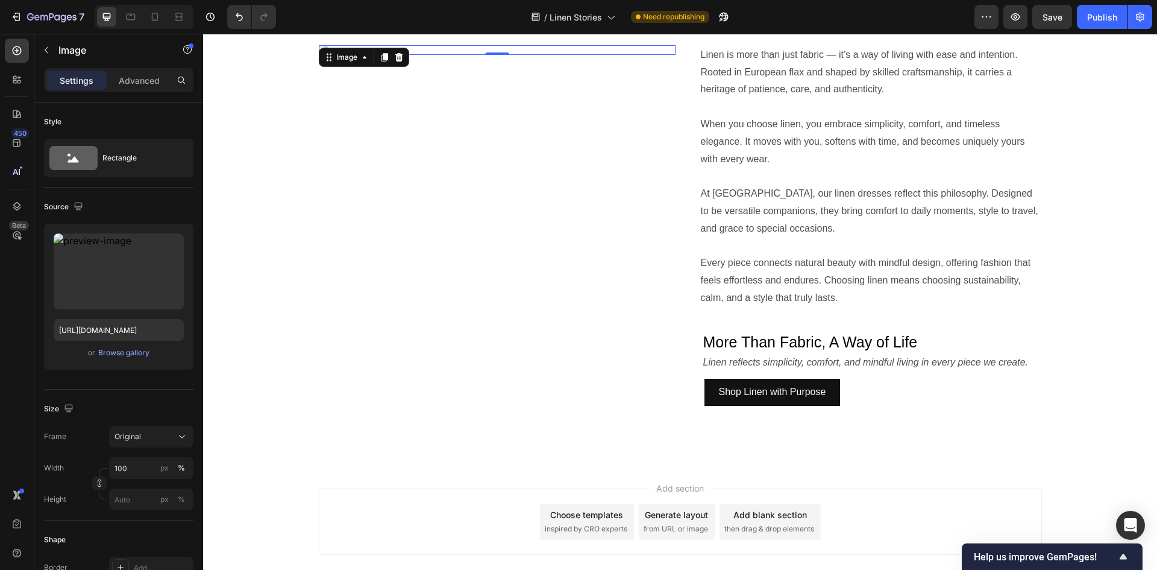
click at [455, 55] on img at bounding box center [497, 50] width 357 height 10
click at [395, 59] on icon at bounding box center [399, 57] width 10 height 10
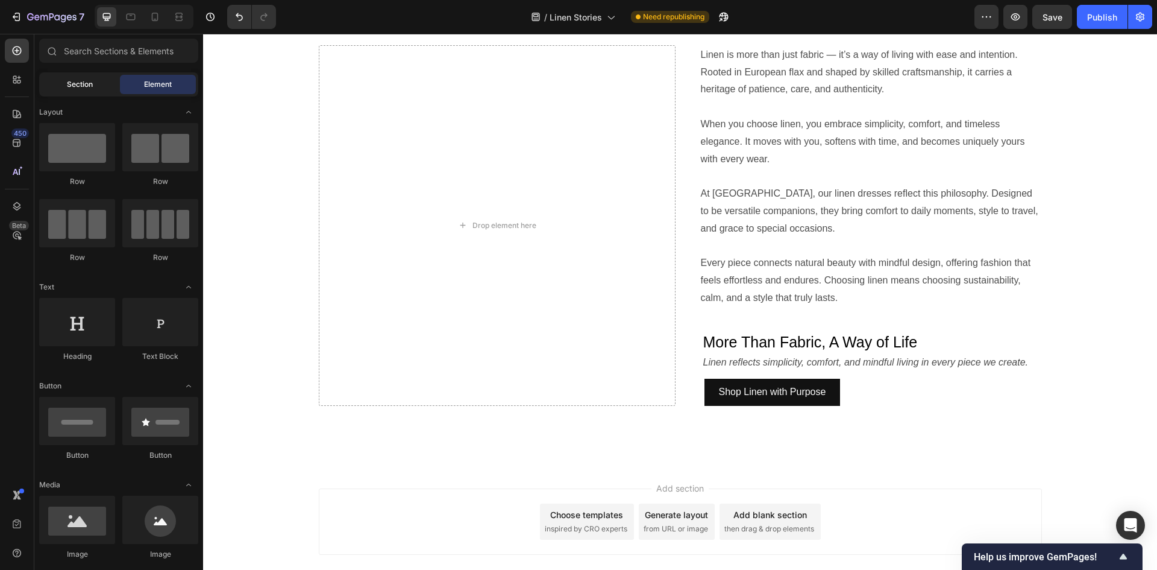
click at [93, 88] on div "Section" at bounding box center [80, 84] width 76 height 19
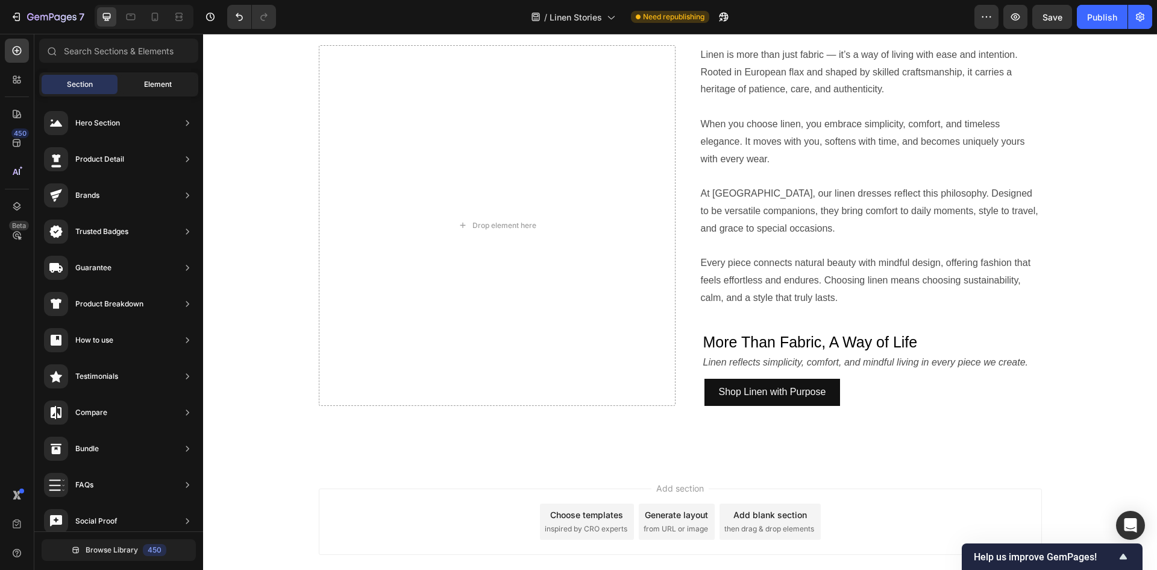
click at [130, 90] on div "Element" at bounding box center [158, 84] width 76 height 19
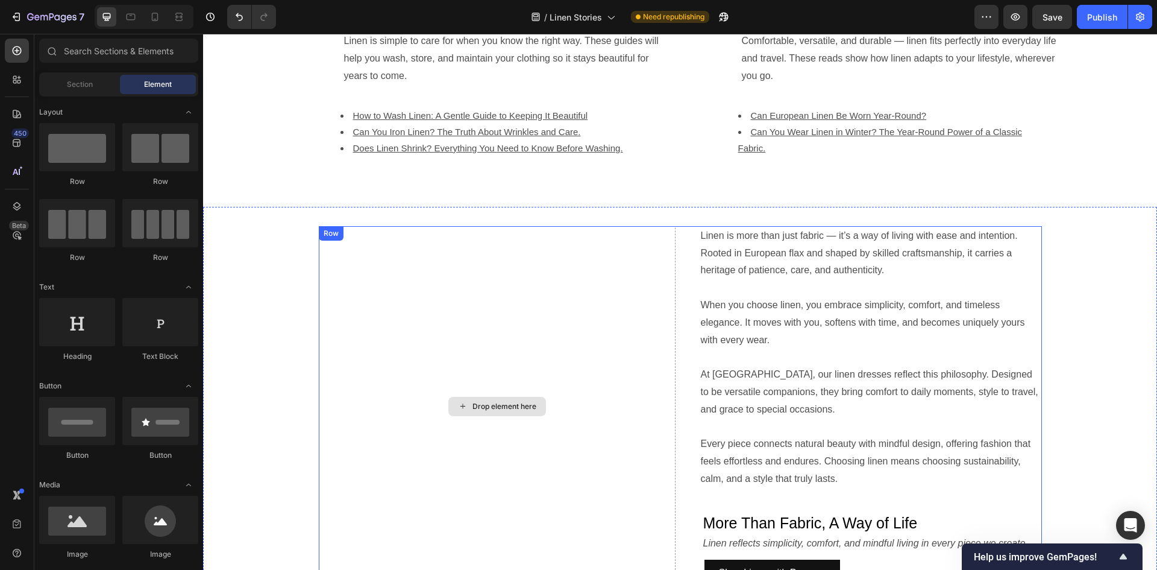
scroll to position [911, 0]
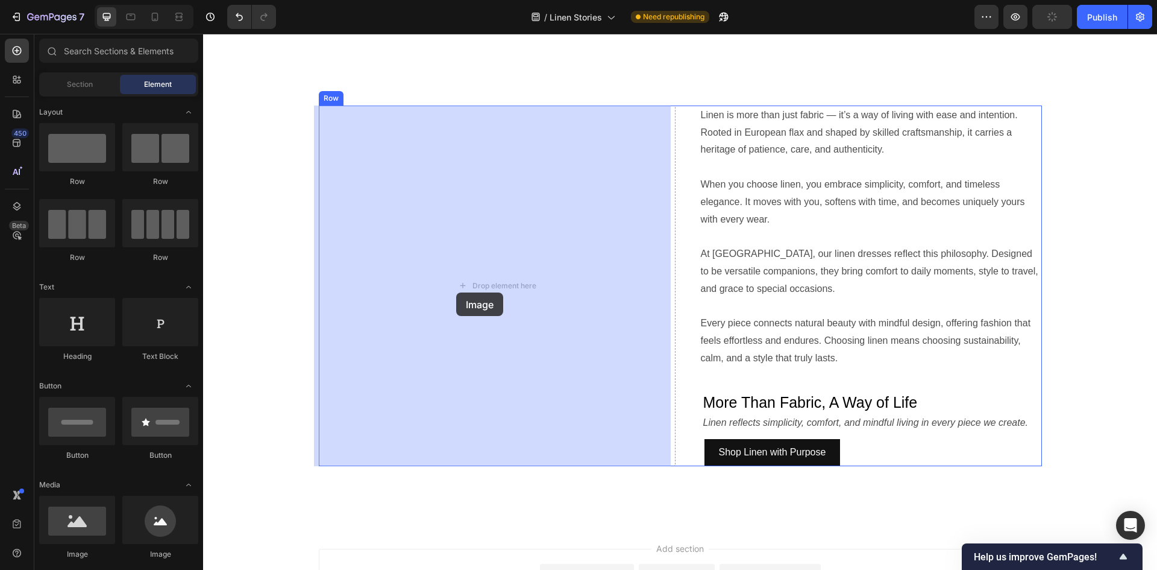
drag, startPoint x: 298, startPoint y: 548, endPoint x: 456, endPoint y: 292, distance: 300.7
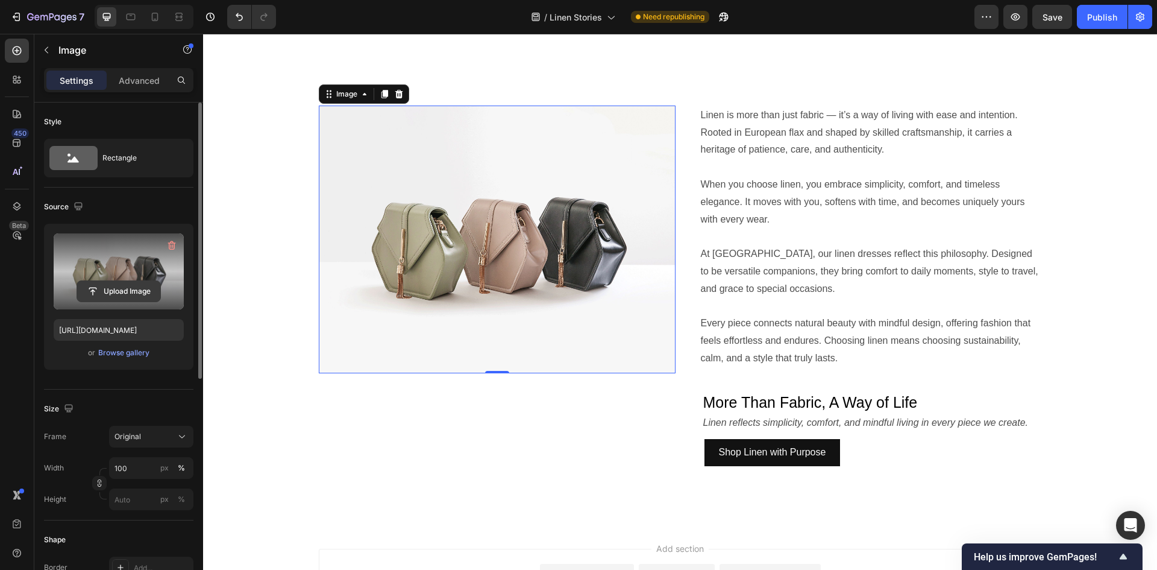
click at [140, 290] on input "file" at bounding box center [118, 291] width 83 height 20
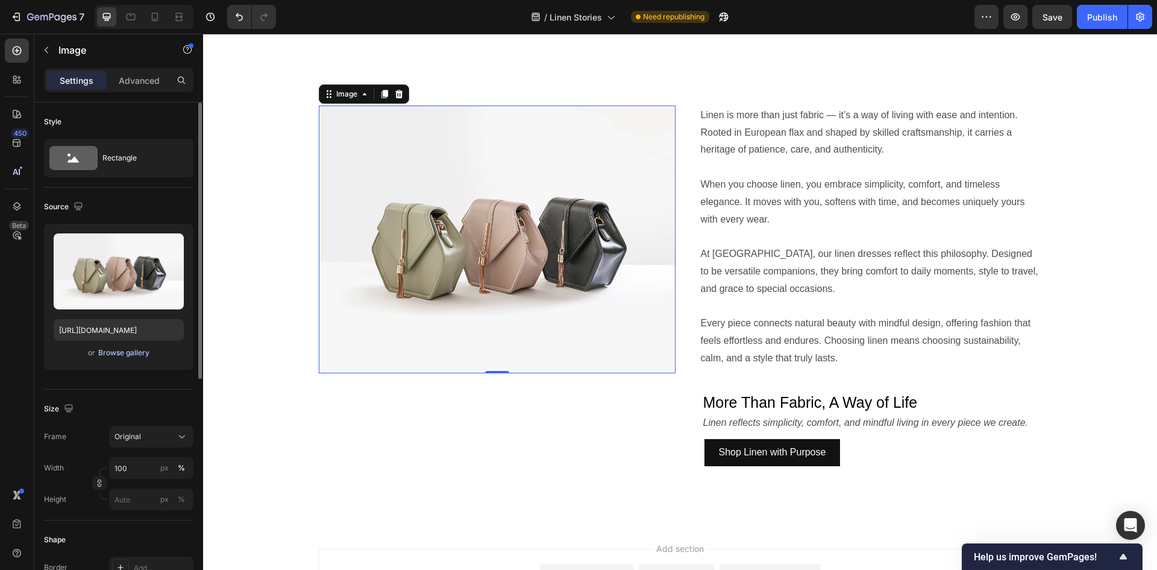
click at [142, 353] on div "Browse gallery" at bounding box center [123, 352] width 51 height 11
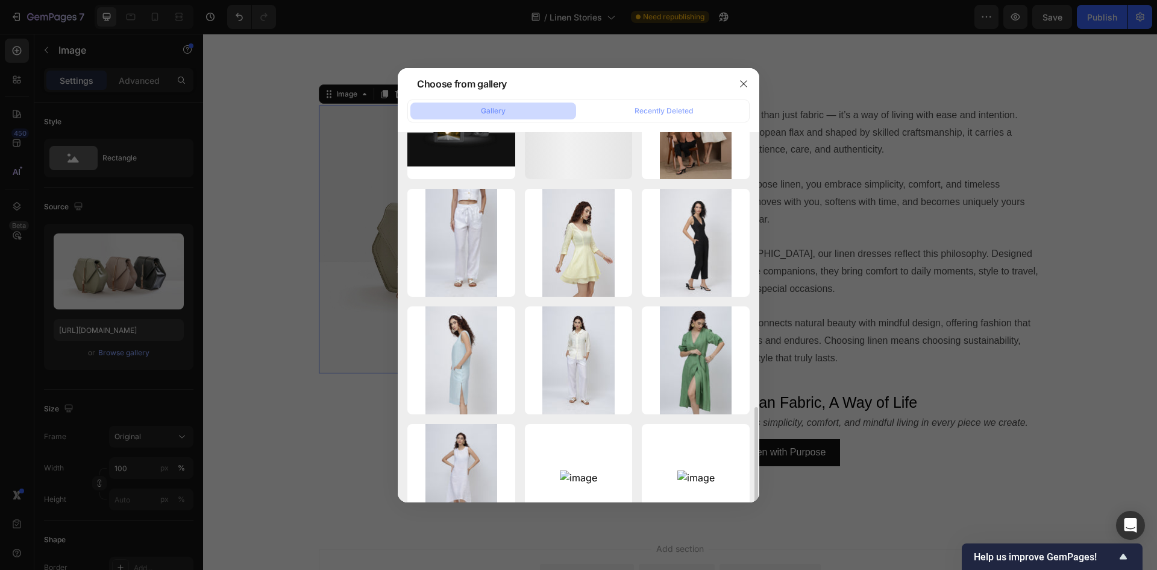
scroll to position [542, 0]
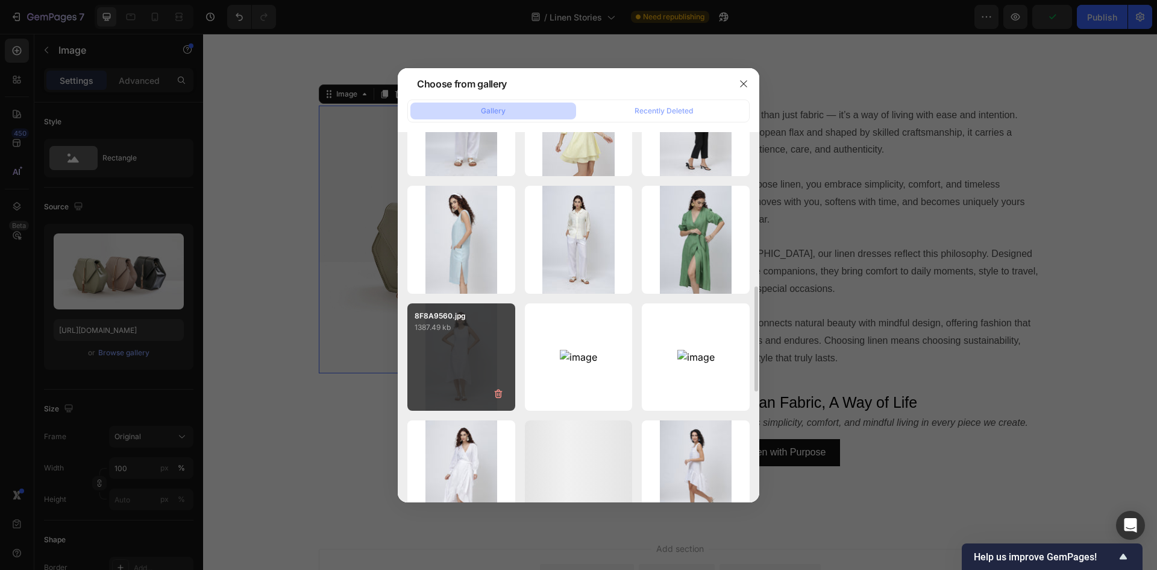
click at [468, 345] on div "8F8A9560.jpg 1387.49 kb" at bounding box center [461, 357] width 108 height 108
type input "https://cdn.shopify.com/s/files/1/0602/2394/6948/files/gempages_563631603402670…"
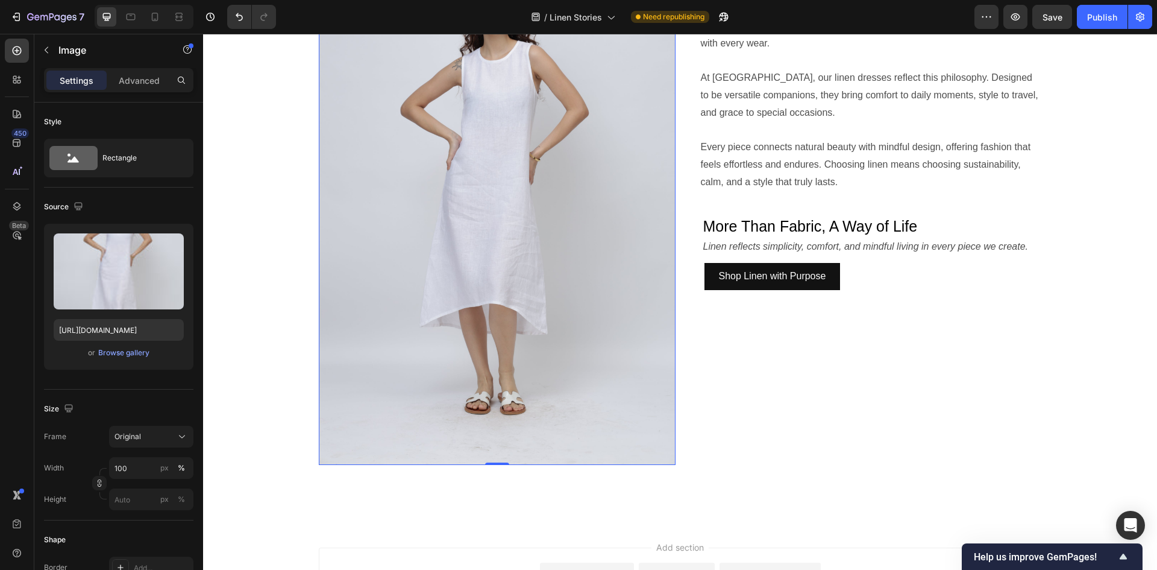
scroll to position [1091, 0]
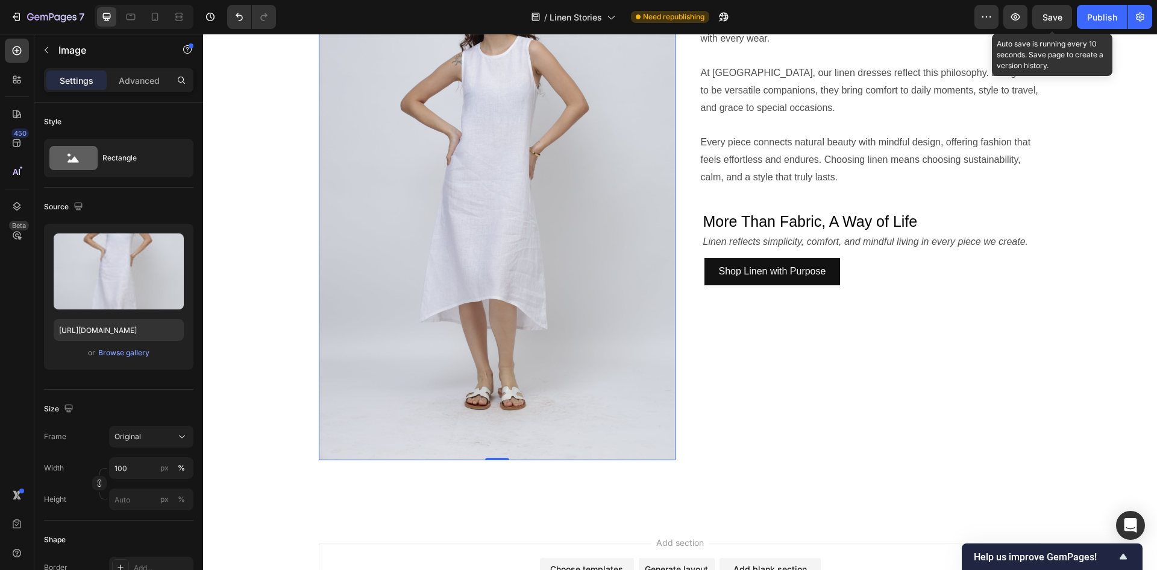
click at [1054, 19] on span "Save" at bounding box center [1053, 17] width 20 height 10
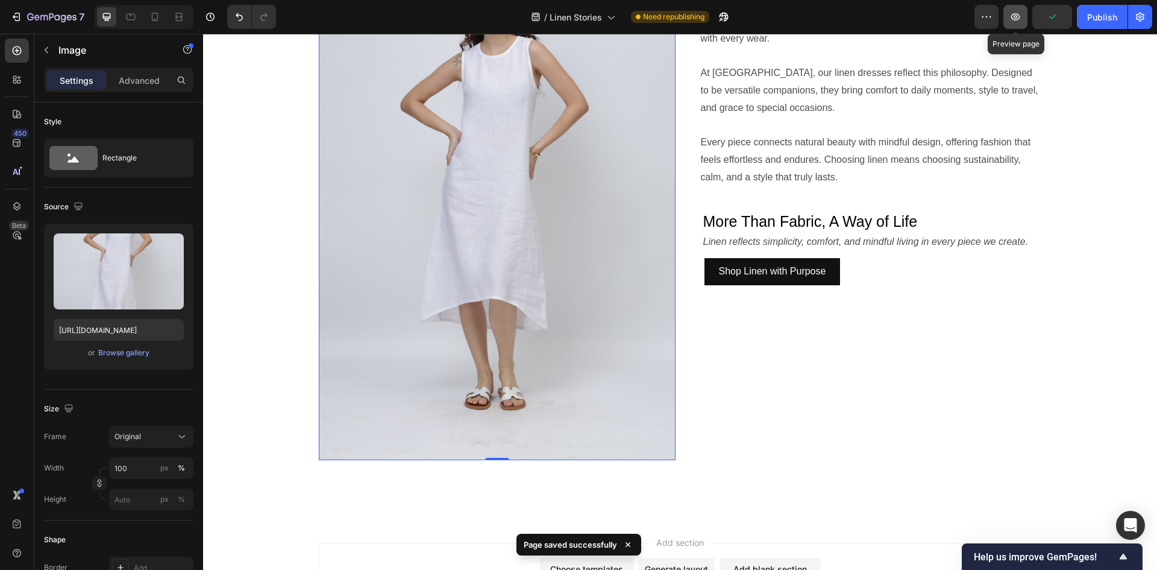
click at [1020, 16] on icon "button" at bounding box center [1015, 16] width 9 height 7
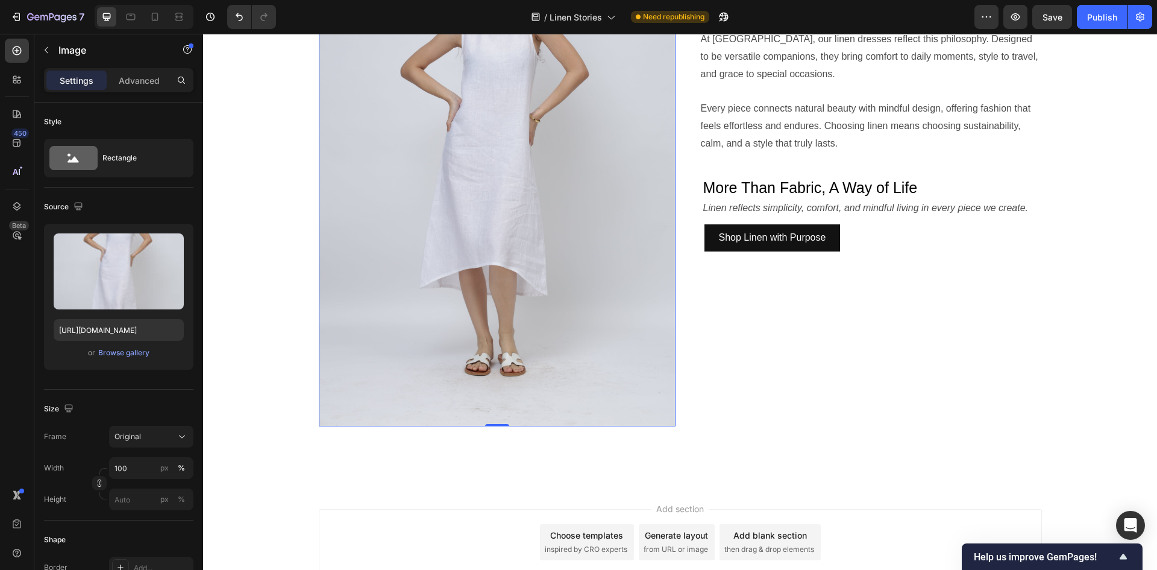
scroll to position [1152, 0]
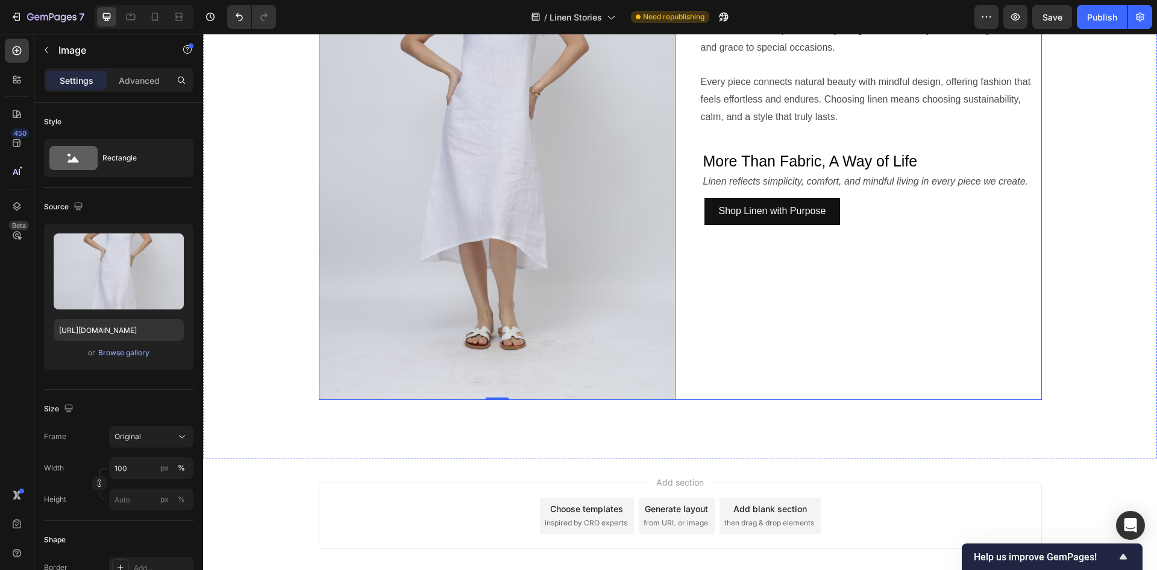
click at [806, 330] on div "Linen is more than just fabric — it’s a way of living with ease and intention. …" at bounding box center [863, 131] width 357 height 535
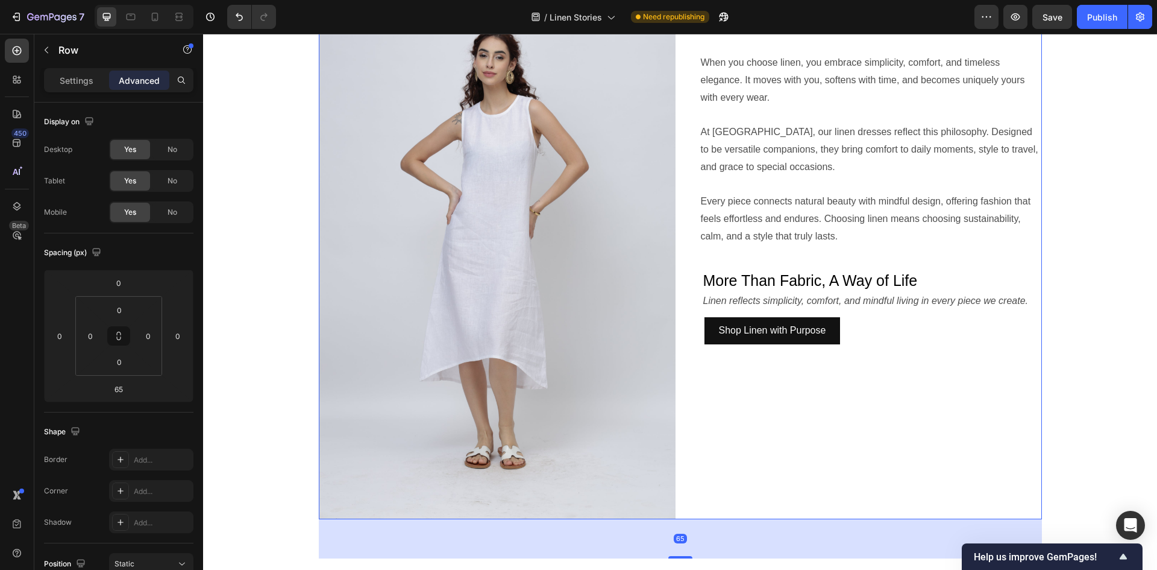
scroll to position [1031, 0]
click at [88, 80] on p "Settings" at bounding box center [77, 80] width 34 height 13
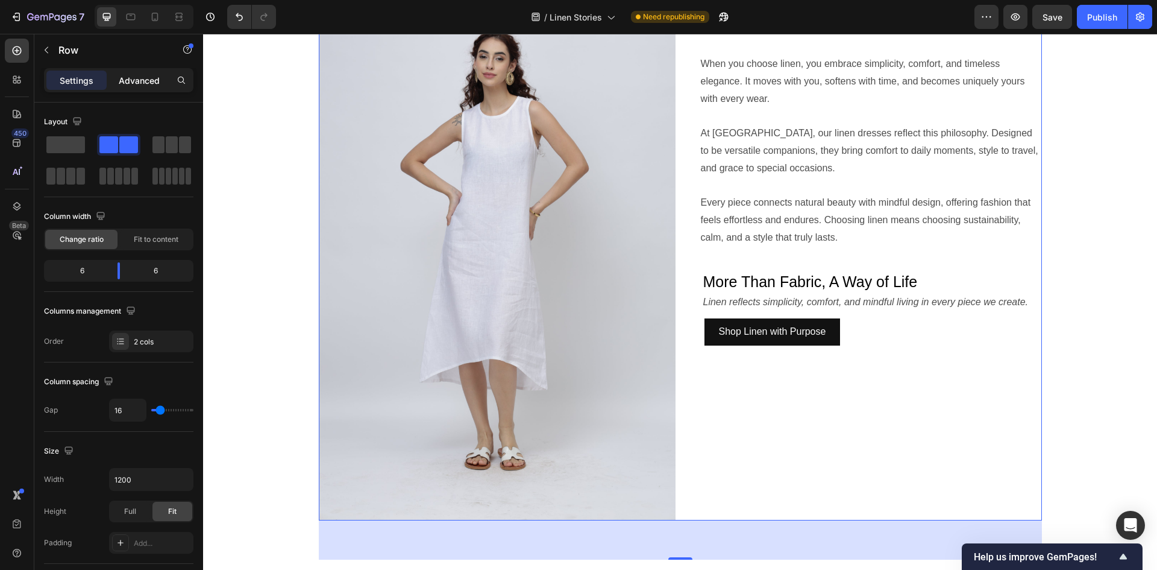
click at [134, 87] on div "Advanced" at bounding box center [139, 80] width 60 height 19
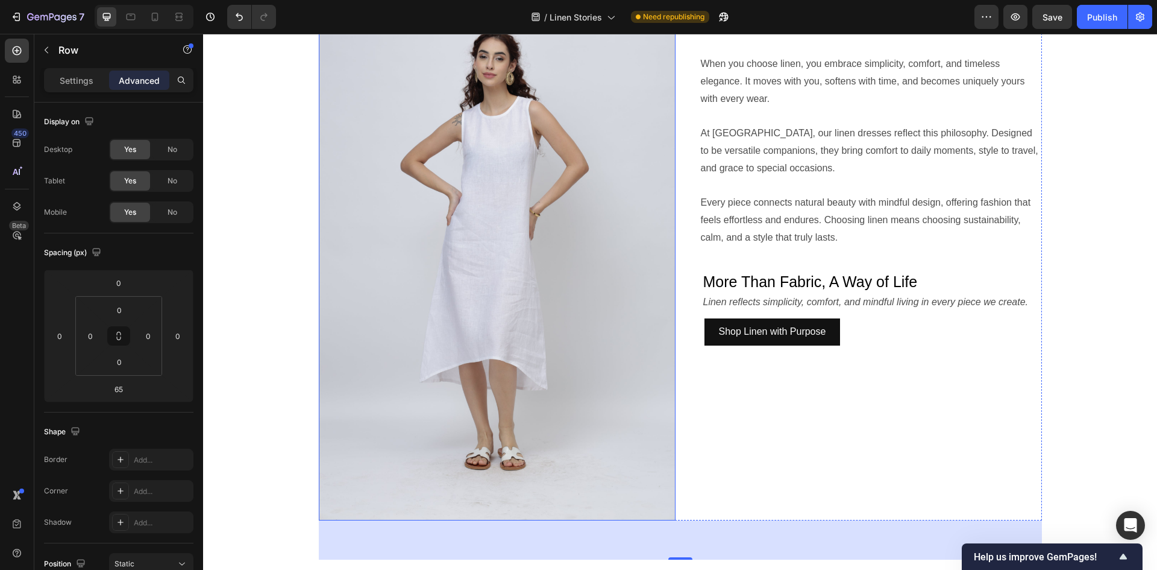
click at [453, 292] on img at bounding box center [497, 252] width 357 height 535
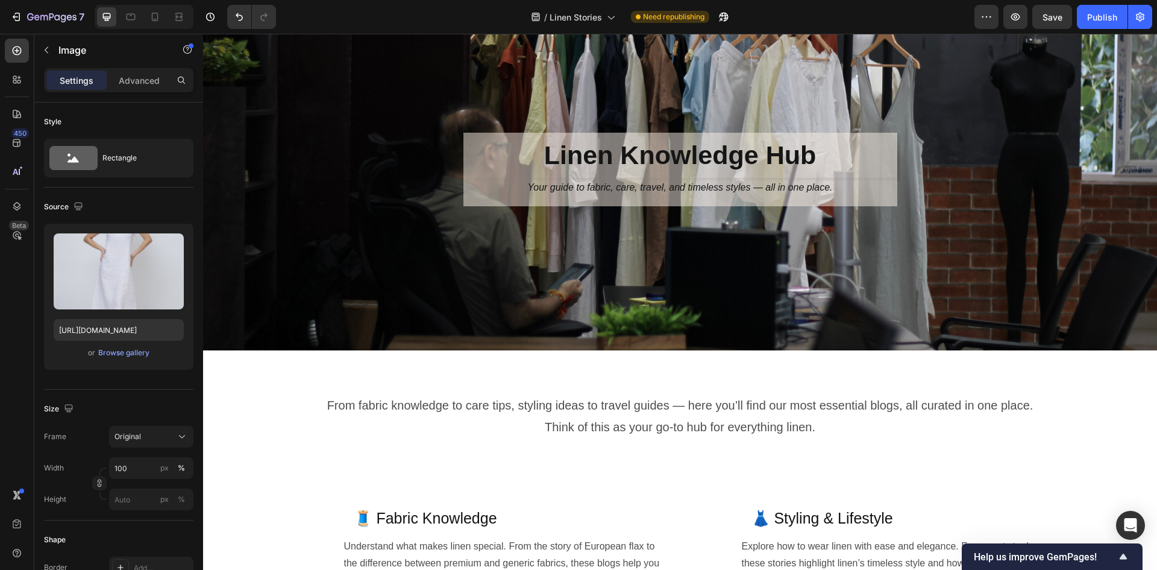
scroll to position [67, 0]
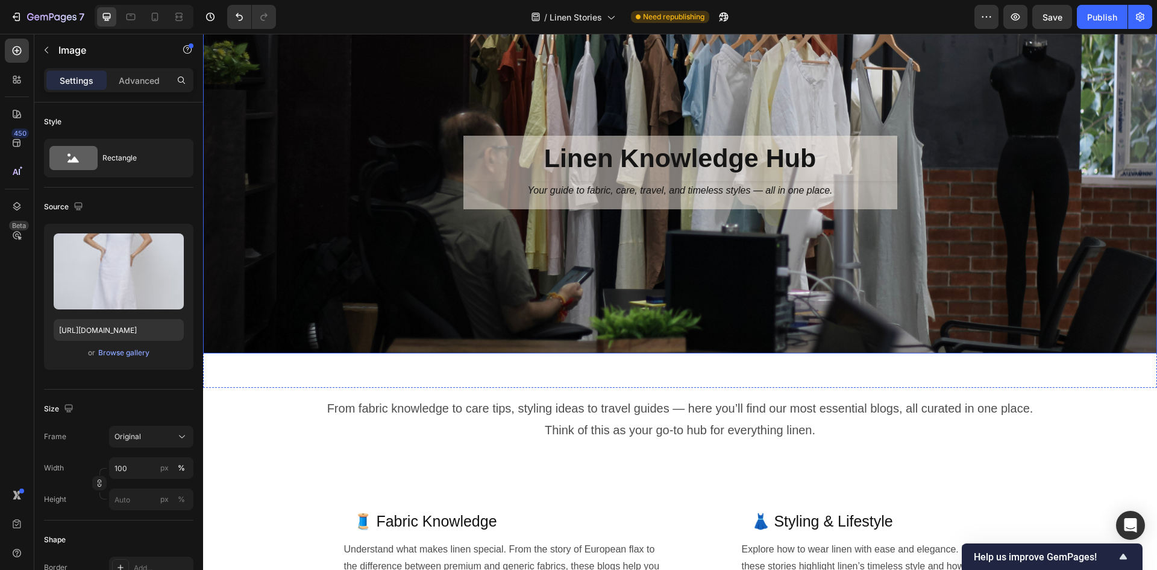
click at [700, 331] on div "Background Image" at bounding box center [680, 173] width 954 height 362
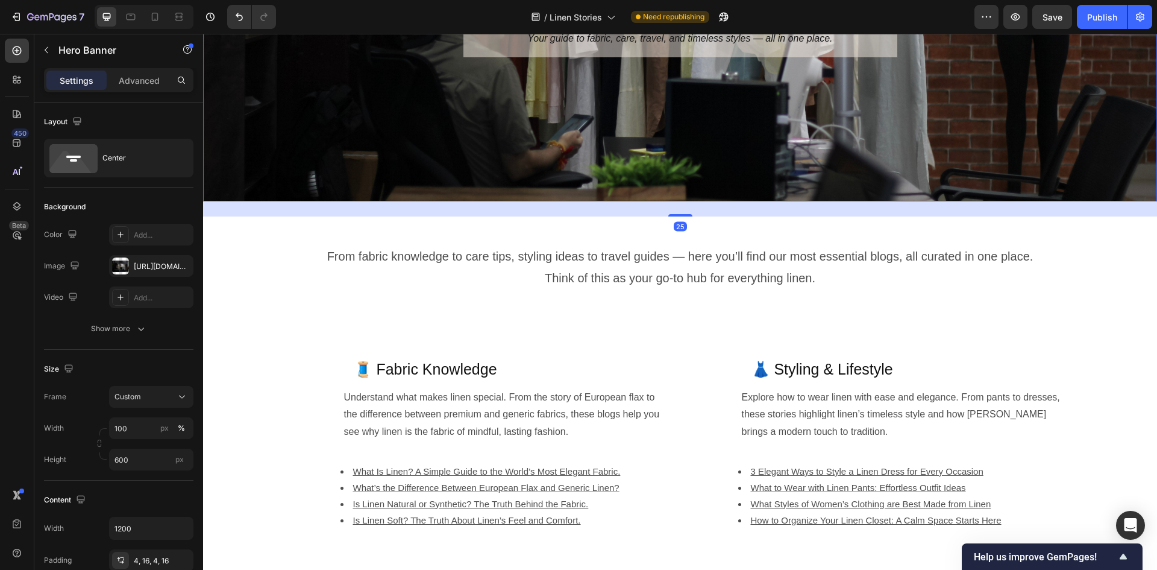
scroll to position [248, 0]
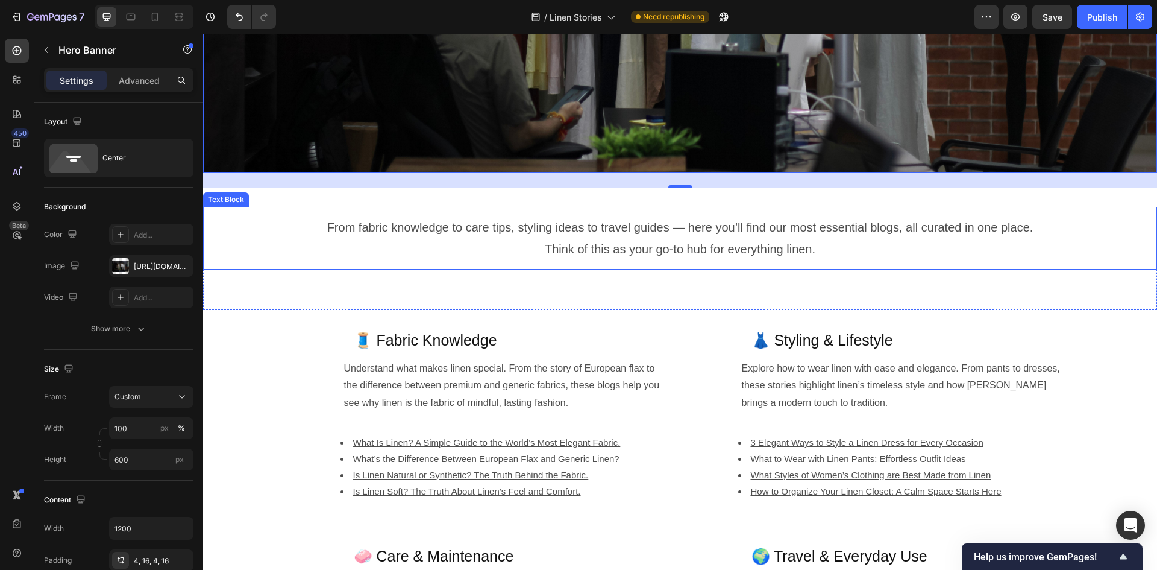
click at [726, 243] on p "Think of this as your go-to hub for everything linen." at bounding box center [680, 249] width 940 height 22
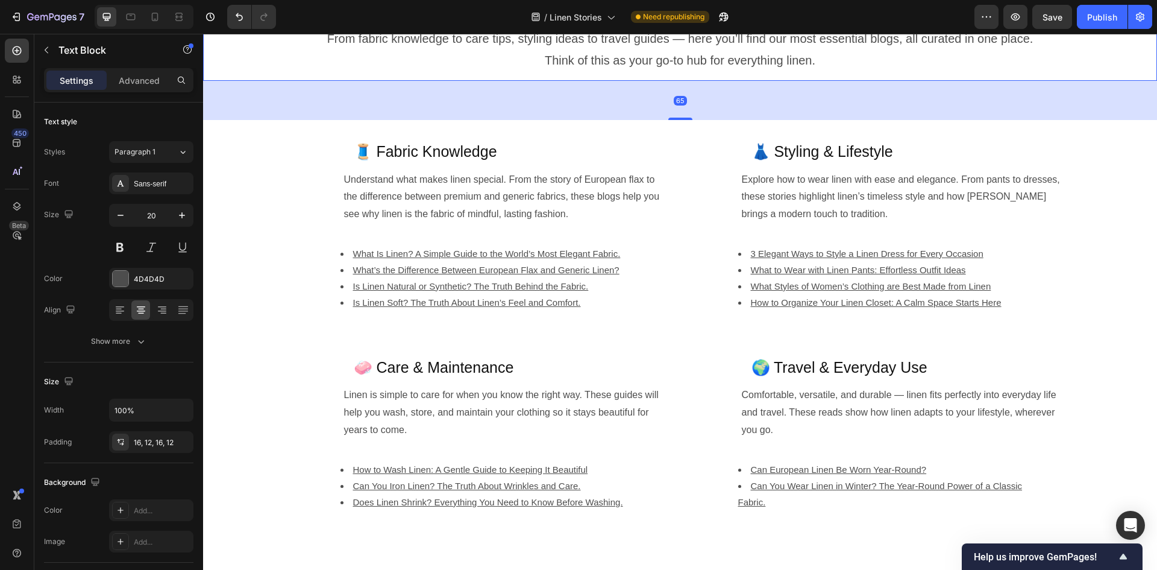
scroll to position [489, 0]
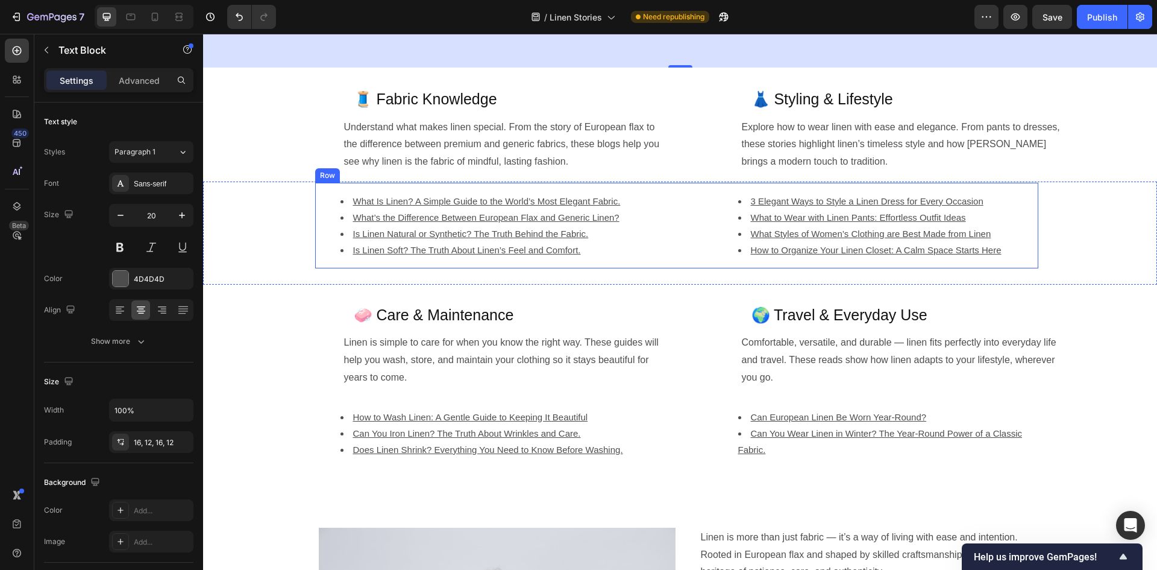
click at [688, 253] on div "What Is Linen? A Simple Guide to the World’s Most Elegant Fabric. What’s the Di…" at bounding box center [676, 226] width 723 height 86
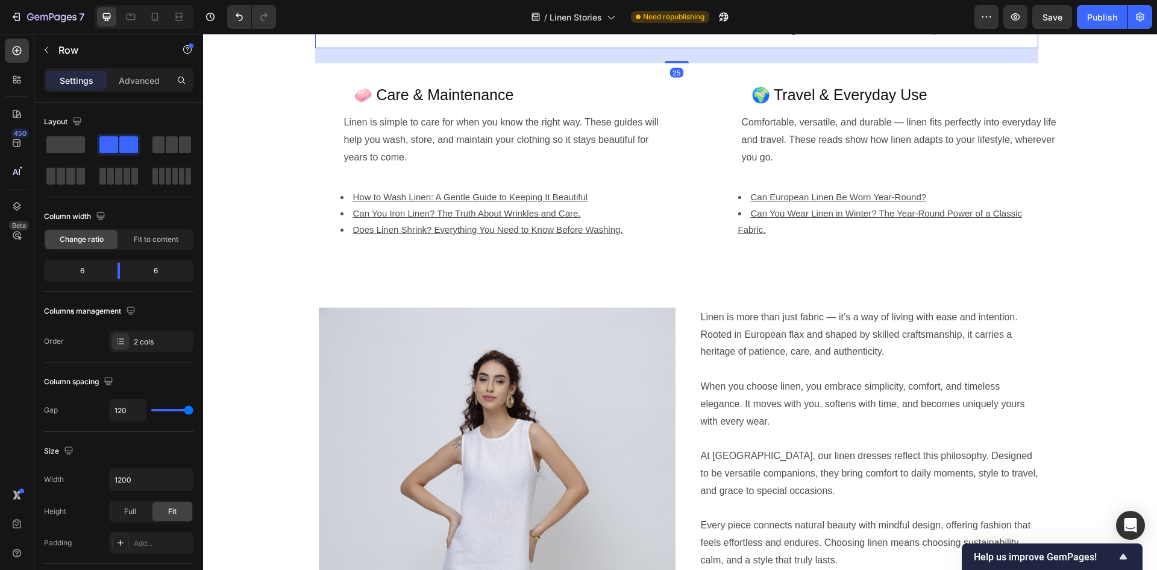
scroll to position [730, 0]
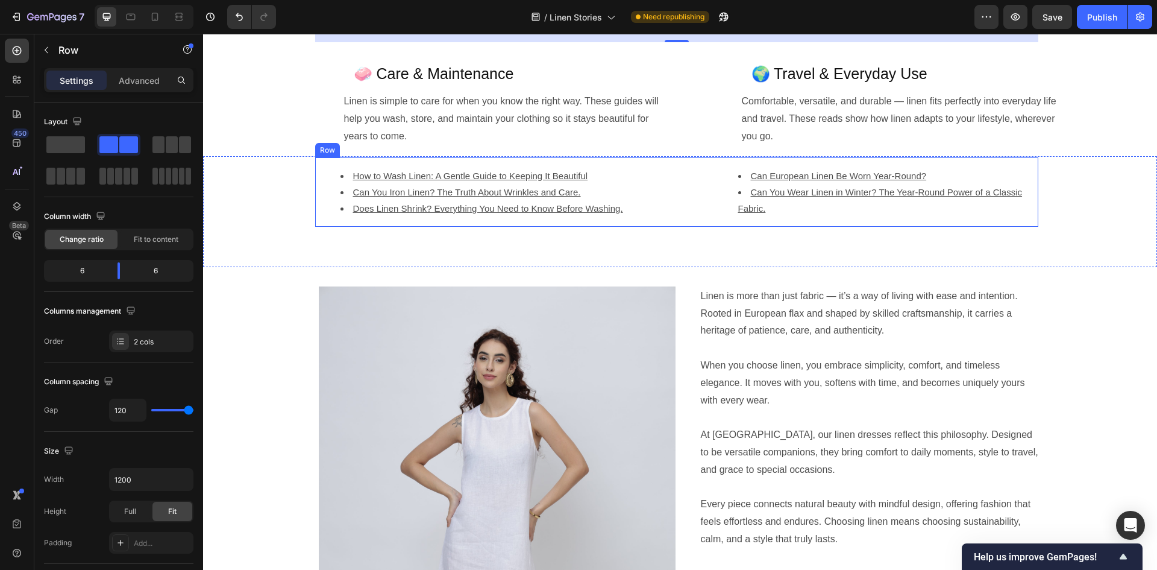
click at [691, 190] on div "How to Wash Linen: A Gentle Guide to Keeping It Beautiful Can You Iron Linen? T…" at bounding box center [676, 191] width 723 height 69
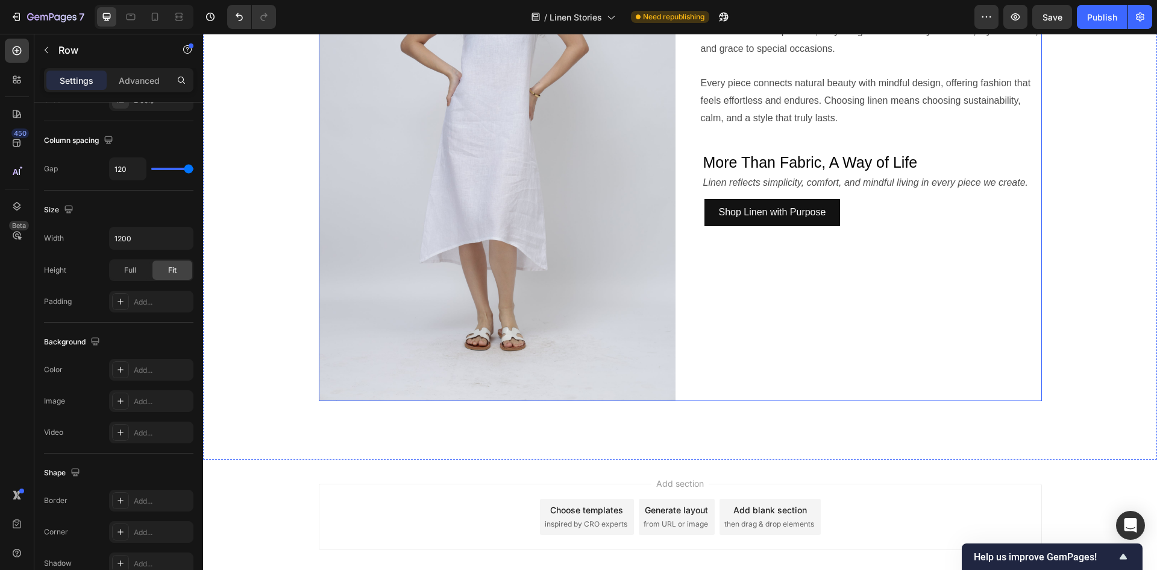
scroll to position [1152, 0]
click at [691, 381] on div "Linen is more than just fabric — it’s a way of living with ease and intention. …" at bounding box center [863, 131] width 357 height 535
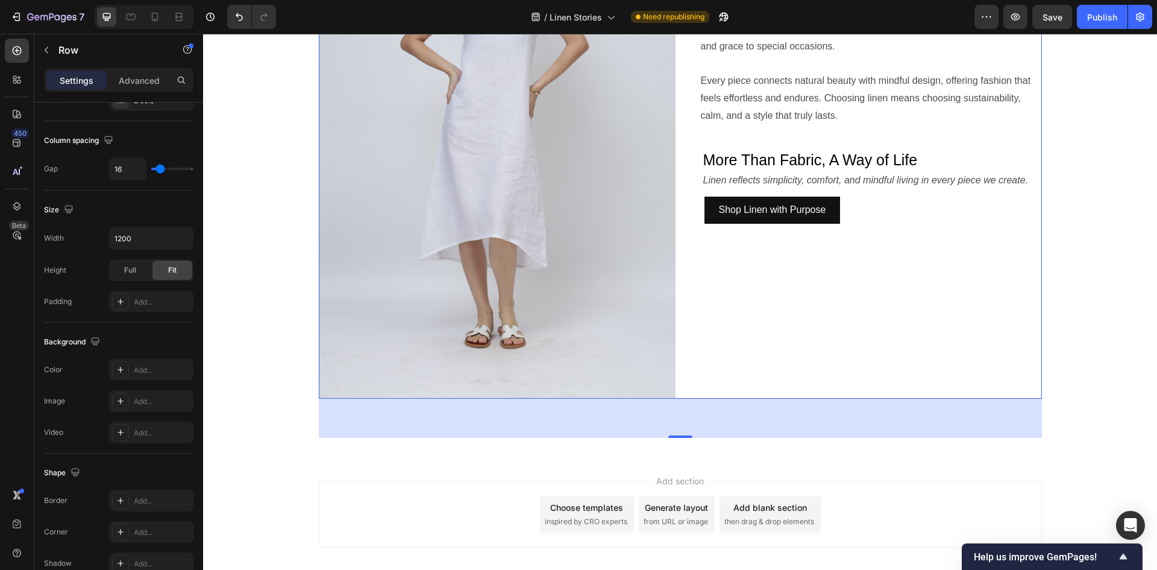
scroll to position [1154, 0]
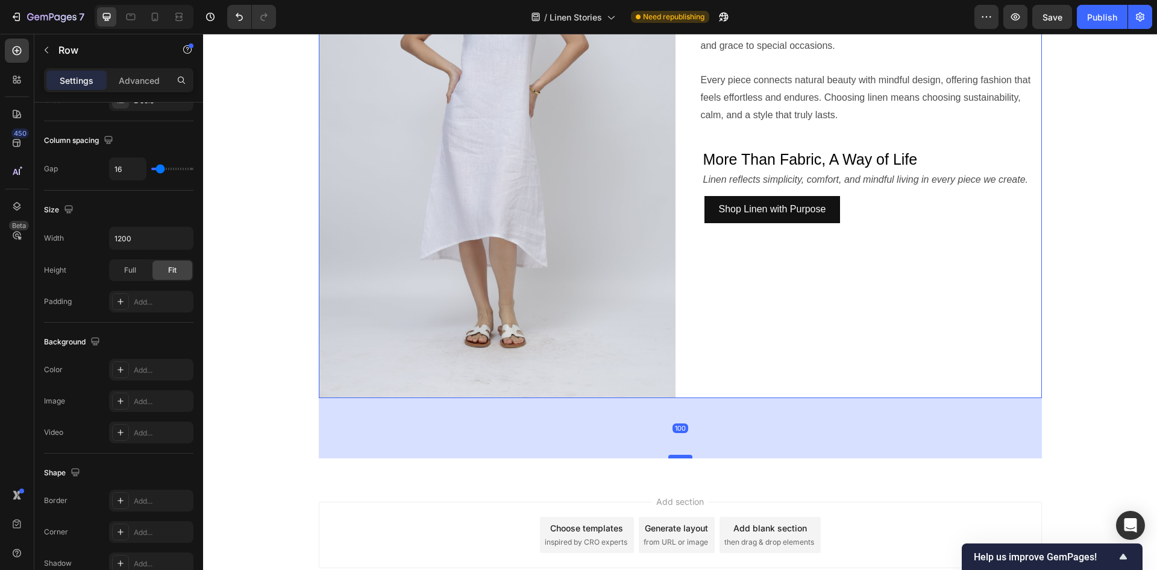
drag, startPoint x: 681, startPoint y: 435, endPoint x: 682, endPoint y: 456, distance: 21.1
click at [682, 456] on div at bounding box center [680, 456] width 24 height 4
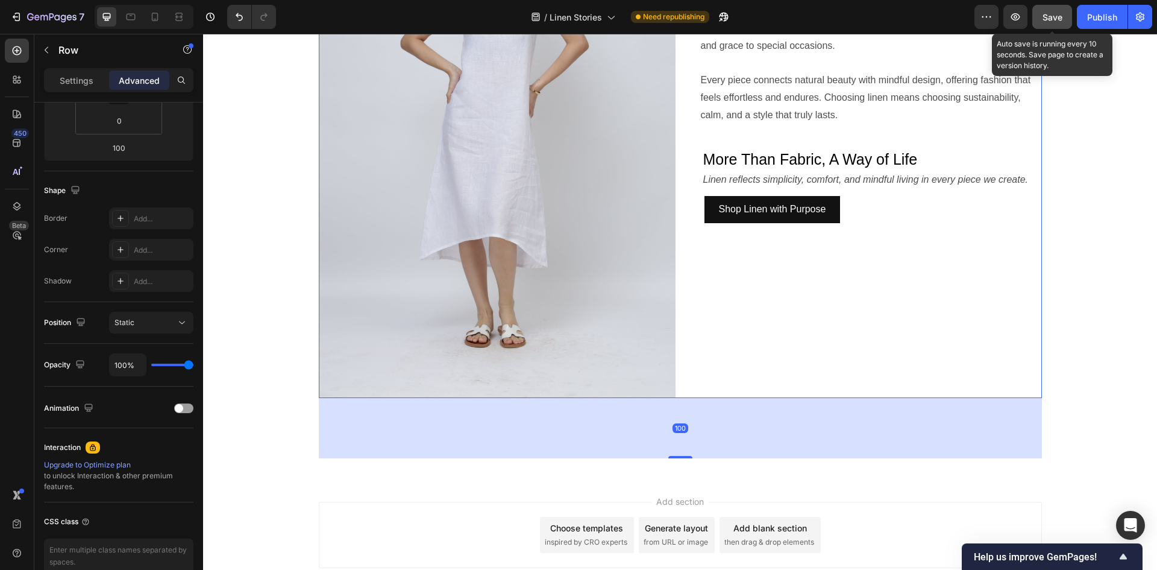
click at [1041, 21] on button "Save" at bounding box center [1052, 17] width 40 height 24
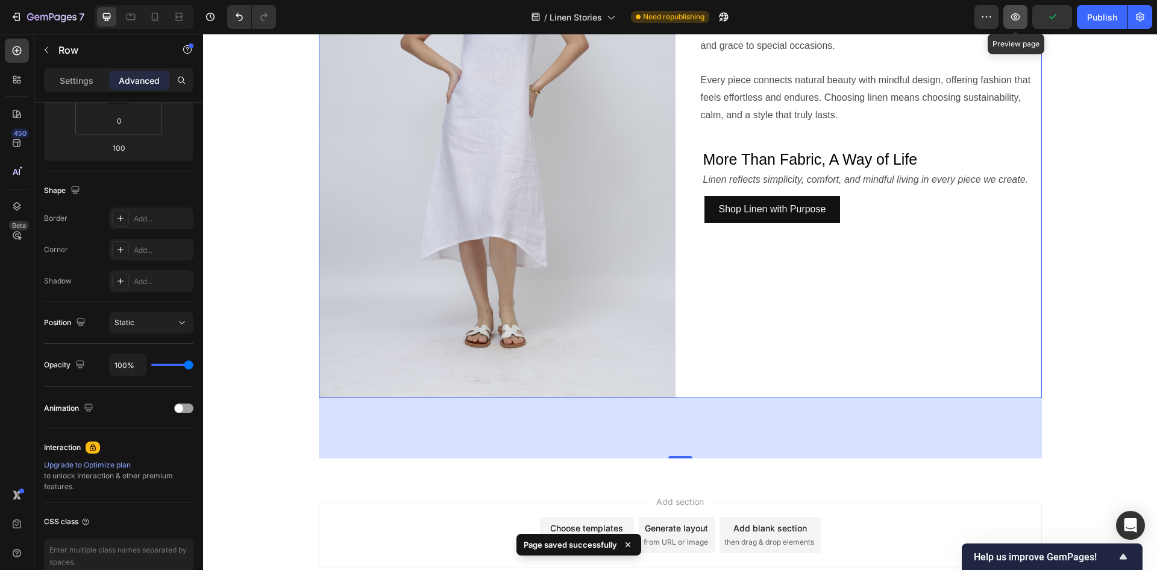
click at [1017, 19] on icon "button" at bounding box center [1015, 17] width 12 height 12
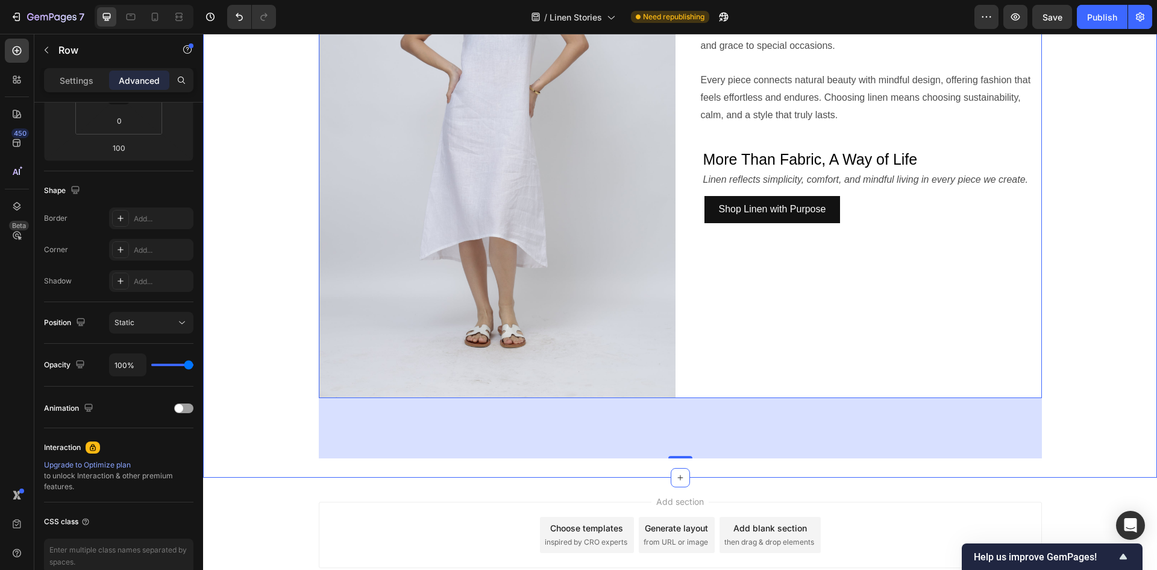
click at [273, 224] on div "Image Linen is more than just fabric — it’s a way of living with ease and inten…" at bounding box center [680, 160] width 954 height 595
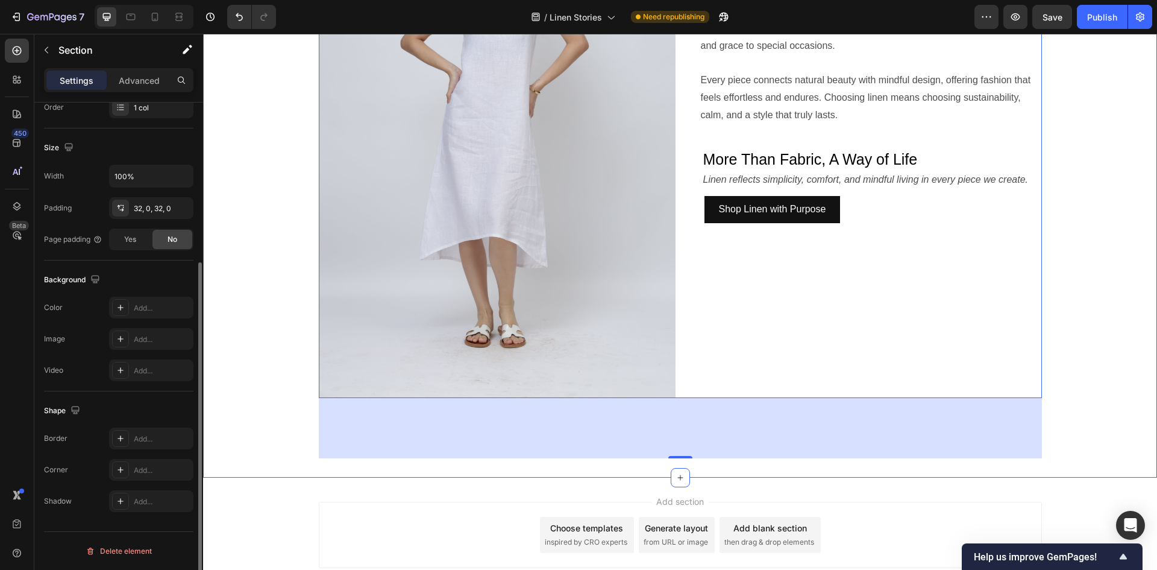
scroll to position [0, 0]
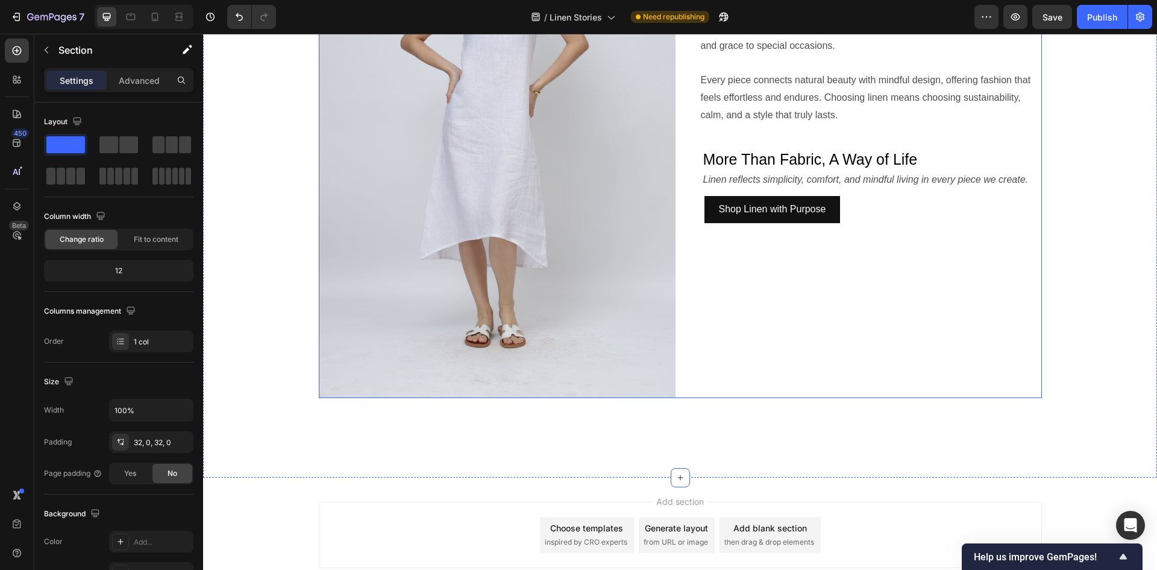
click at [943, 274] on div "Linen is more than just fabric — it’s a way of living with ease and intention. …" at bounding box center [863, 130] width 357 height 535
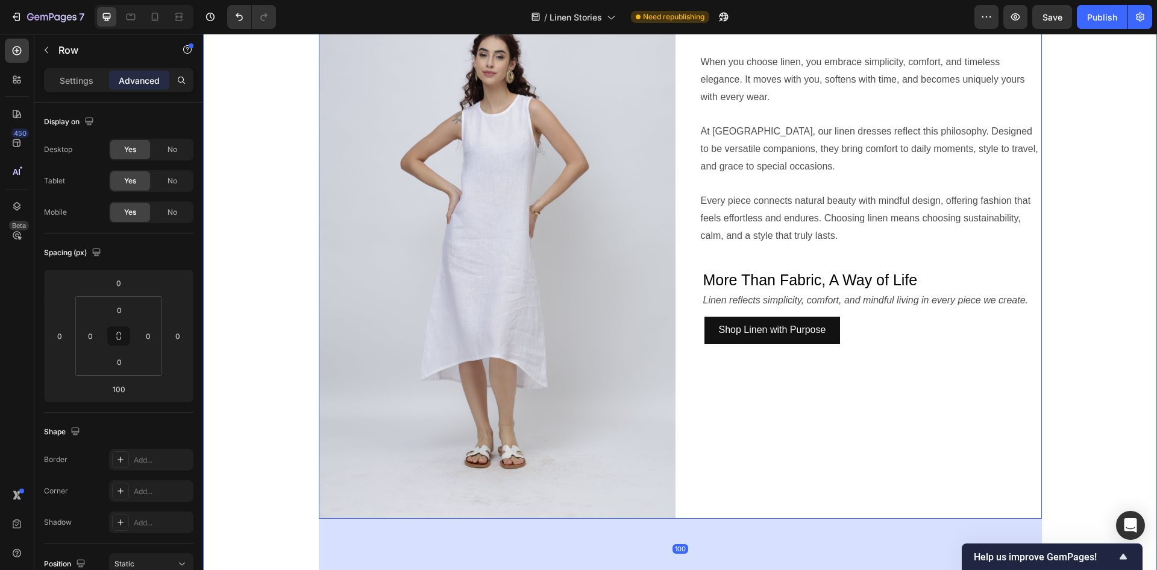
click at [1073, 250] on div "Image Linen is more than just fabric — it’s a way of living with ease and inten…" at bounding box center [680, 280] width 954 height 595
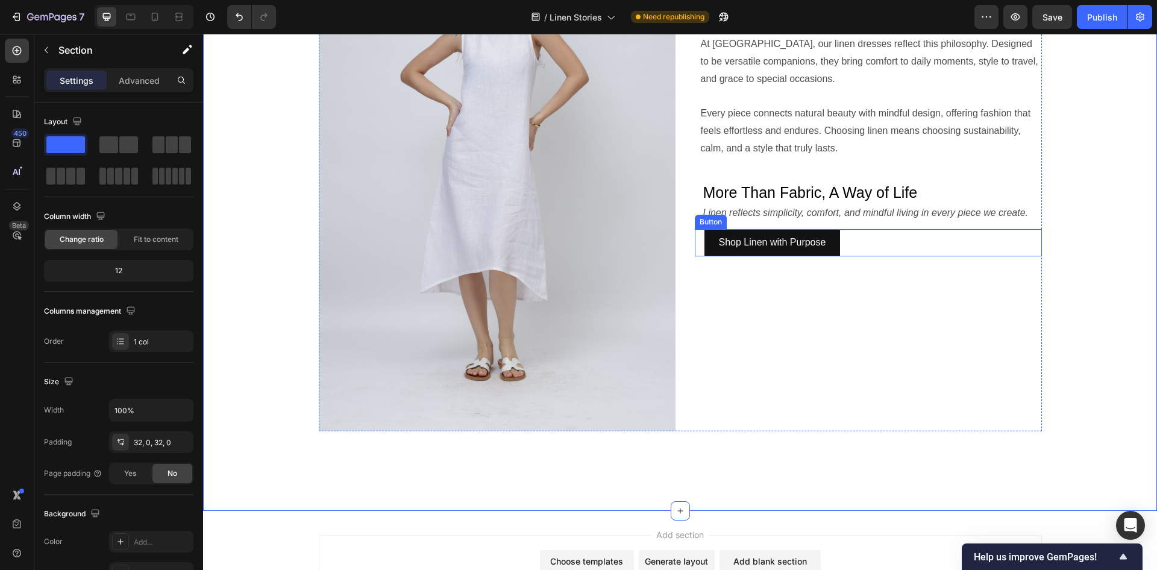
scroll to position [1214, 0]
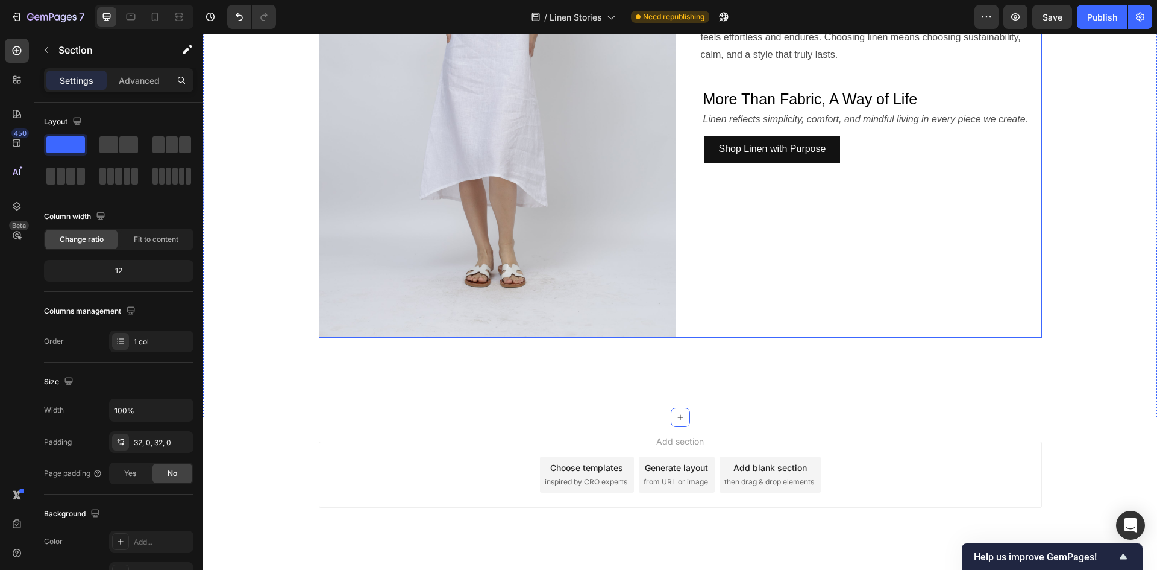
click at [941, 278] on div "Linen is more than just fabric — it’s a way of living with ease and intention. …" at bounding box center [863, 69] width 357 height 535
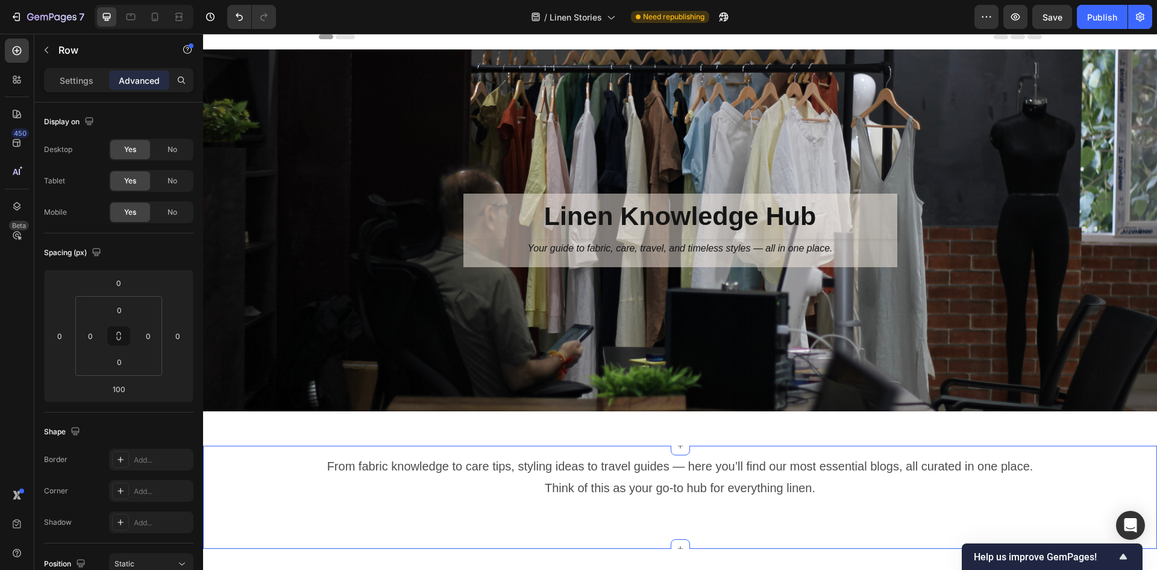
scroll to position [8, 0]
click at [630, 480] on p "Think of this as your go-to hub for everything linen." at bounding box center [680, 488] width 940 height 22
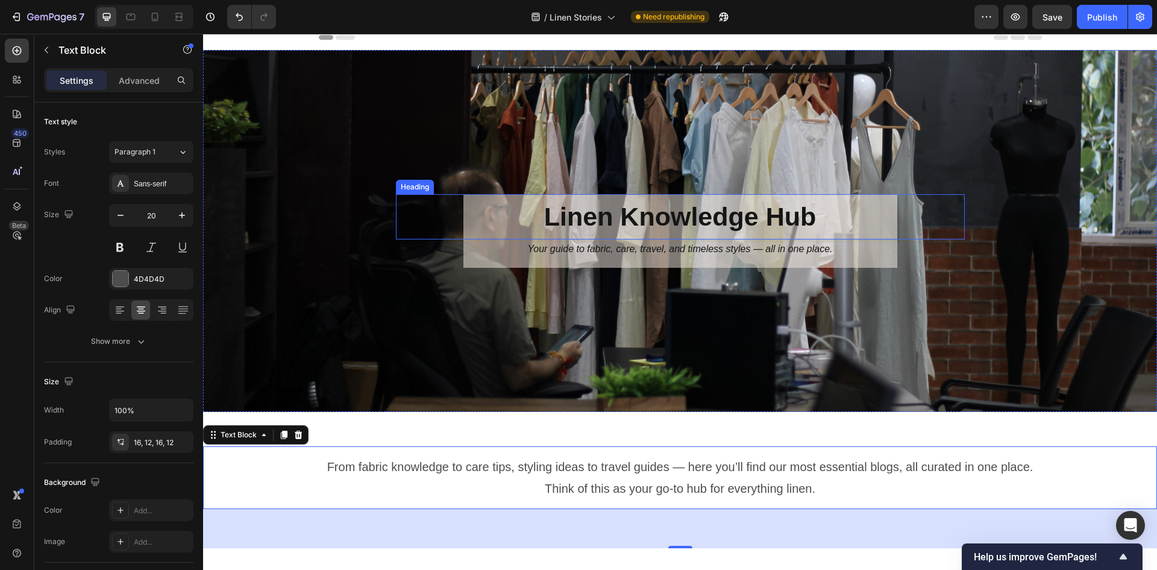
click at [679, 220] on strong "Linen Knowledge Hub" at bounding box center [680, 216] width 272 height 29
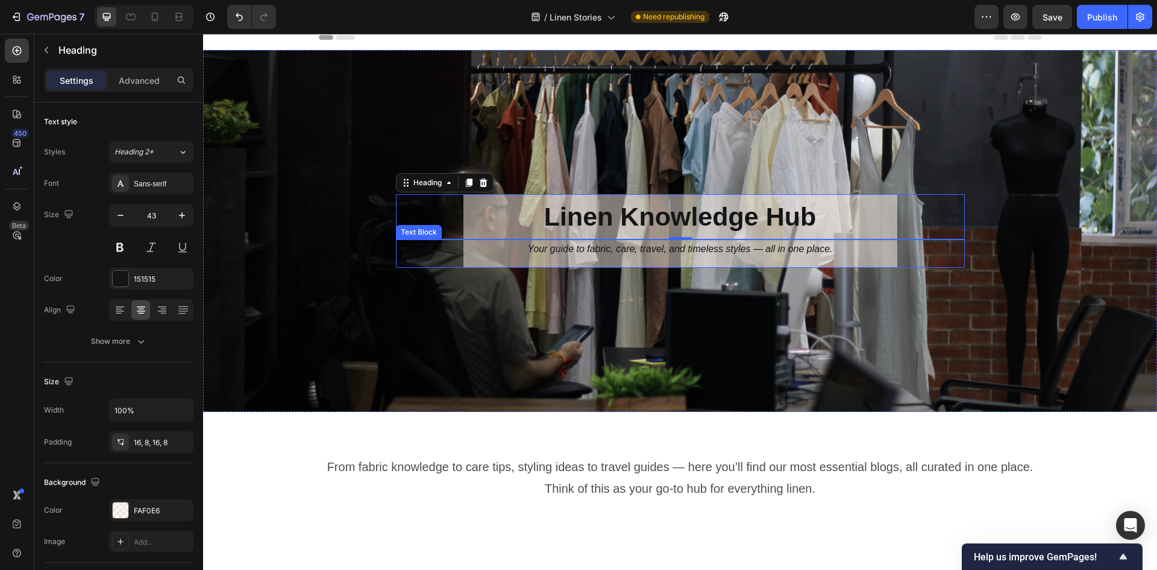
click at [715, 252] on icon "Your guide to fabric, care, travel, and timeless styles — all in one place." at bounding box center [679, 248] width 305 height 10
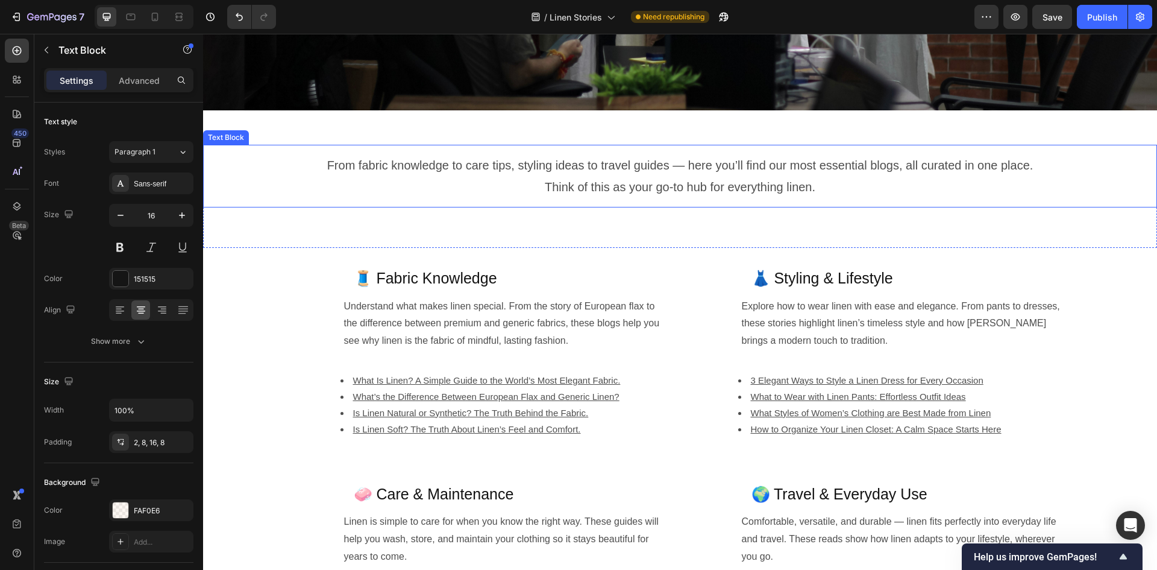
scroll to position [370, 0]
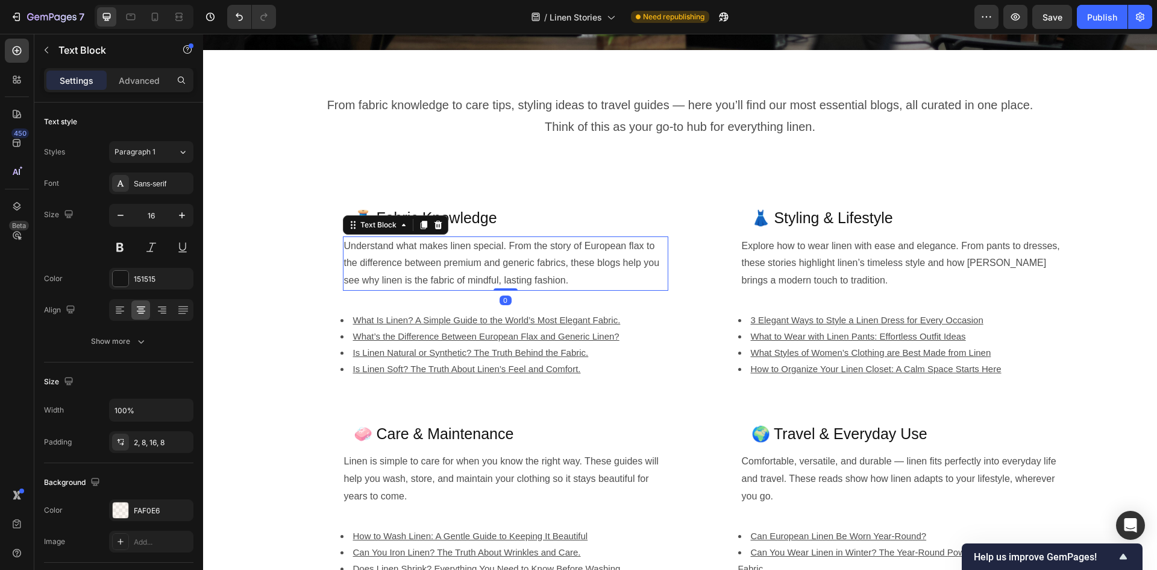
click at [623, 278] on p "Understand what makes linen special. From the story of European flax to the dif…" at bounding box center [505, 263] width 323 height 52
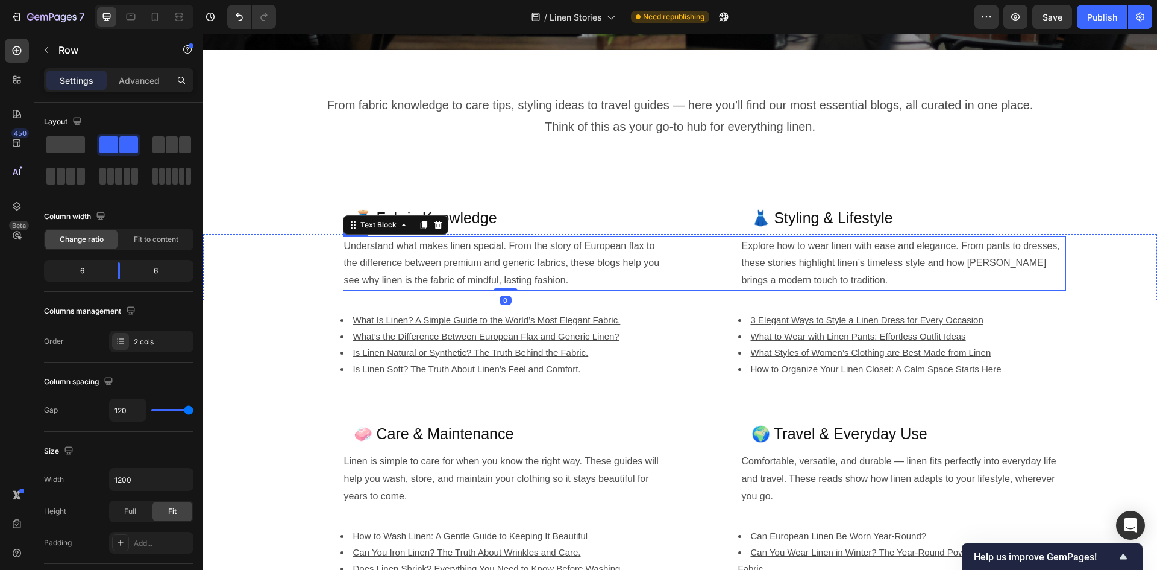
click at [726, 267] on div "Understand what makes linen special. From the story of European flax to the dif…" at bounding box center [704, 263] width 723 height 54
click at [612, 350] on li "Is Linen Natural or Synthetic? The Truth Behind the Fabric." at bounding box center [490, 352] width 299 height 16
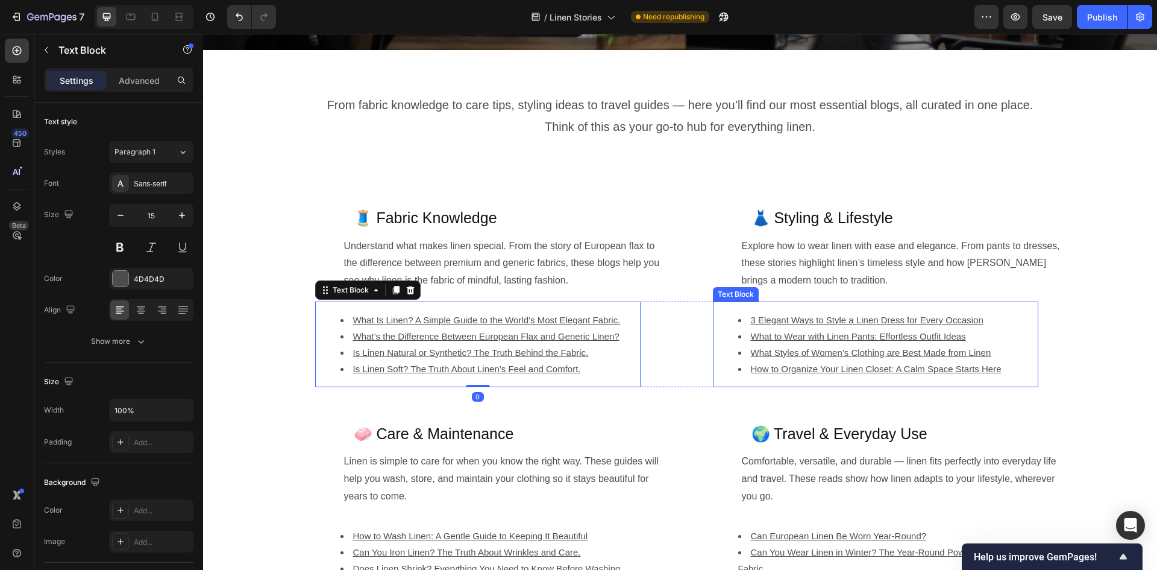
click at [744, 334] on li "What to Wear with Linen Pants: Effortless Outfit Ideas" at bounding box center [887, 336] width 299 height 16
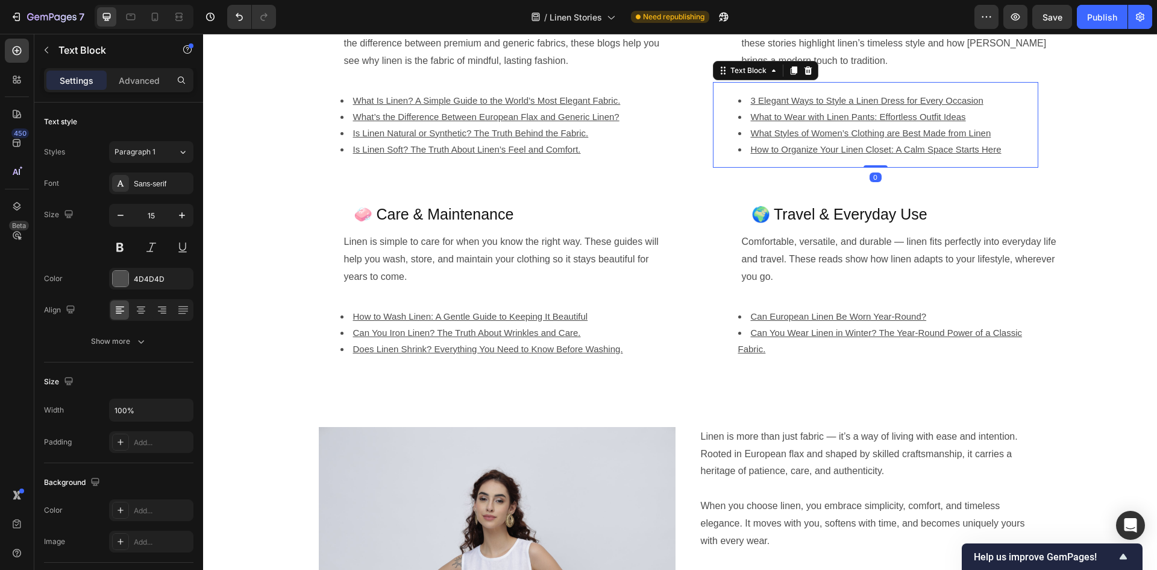
scroll to position [611, 0]
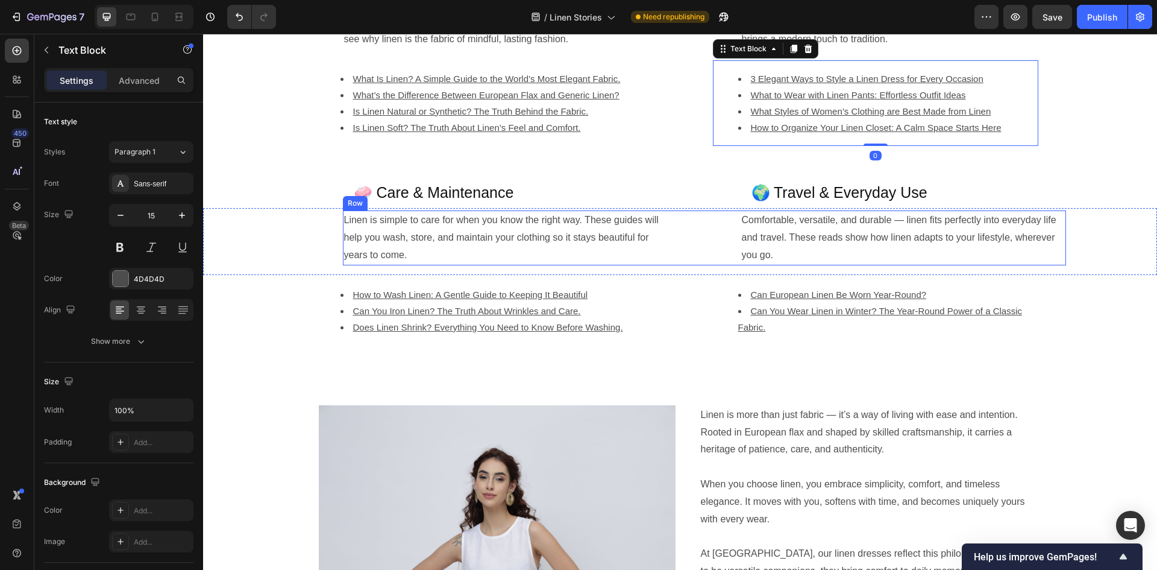
click at [666, 236] on div "Linen is simple to care for when you know the right way. These guides will help…" at bounding box center [704, 237] width 723 height 54
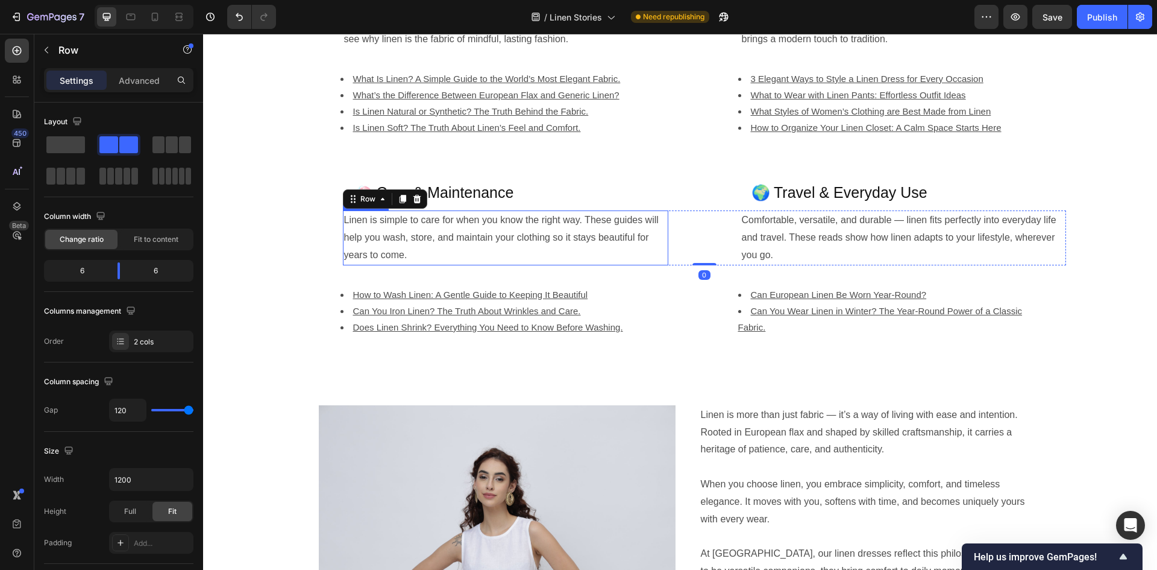
click at [622, 238] on p "Linen is simple to care for when you know the right way. These guides will help…" at bounding box center [505, 238] width 323 height 52
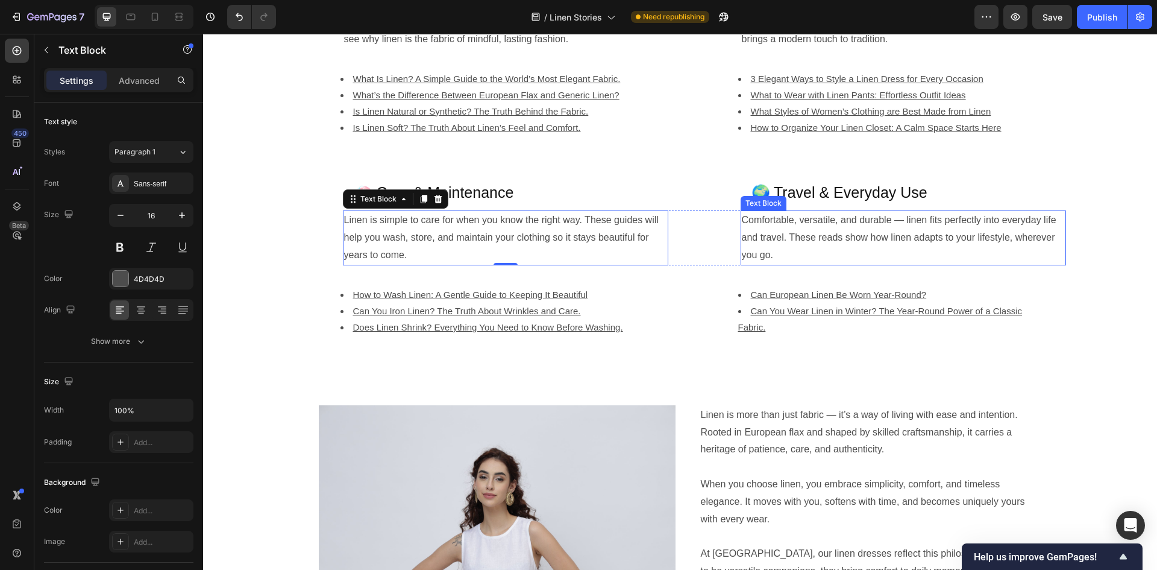
click at [742, 229] on p "Comfortable, versatile, and durable — linen fits perfectly into everyday life a…" at bounding box center [903, 238] width 323 height 52
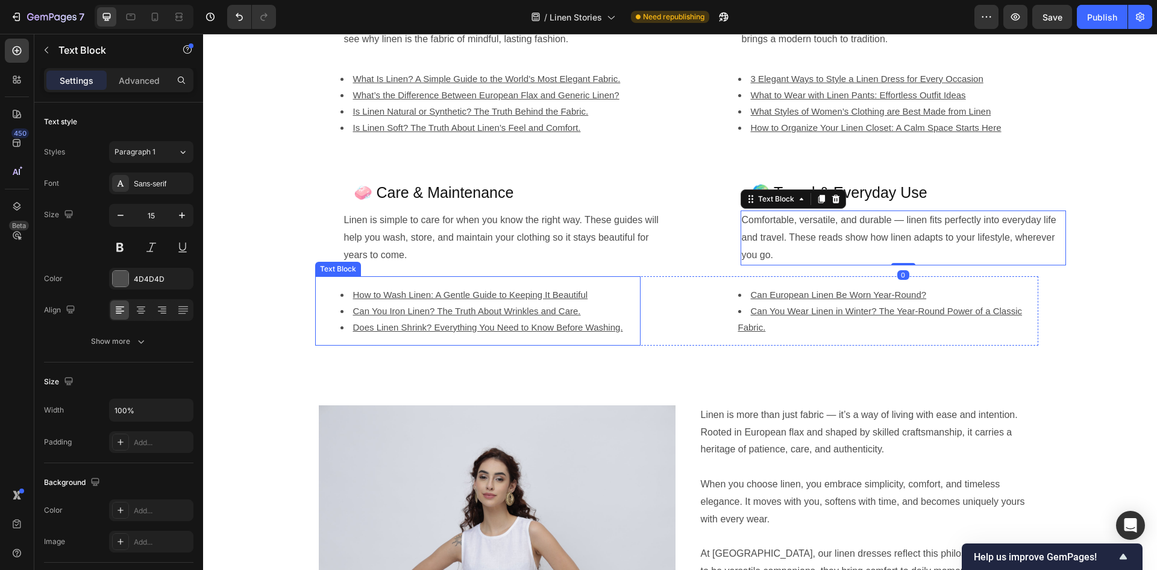
click at [611, 309] on li "Can You Iron Linen? The Truth About Wrinkles and Care." at bounding box center [490, 311] width 299 height 16
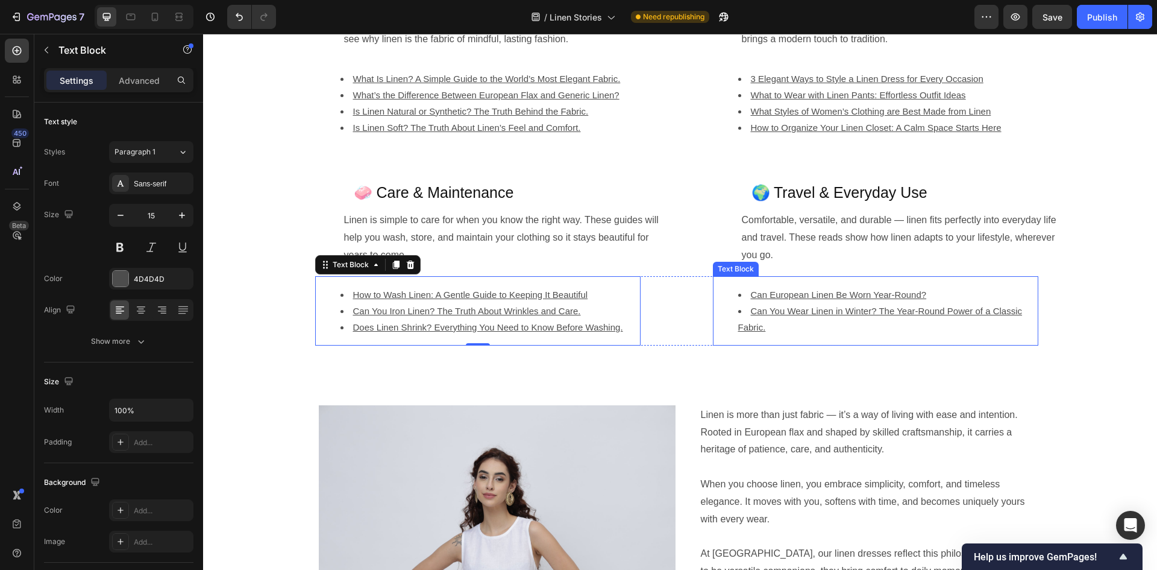
click at [714, 304] on ul "Can European Linen Be Worn Year-Round? Can You Wear Linen in Winter? The Year-R…" at bounding box center [875, 310] width 323 height 49
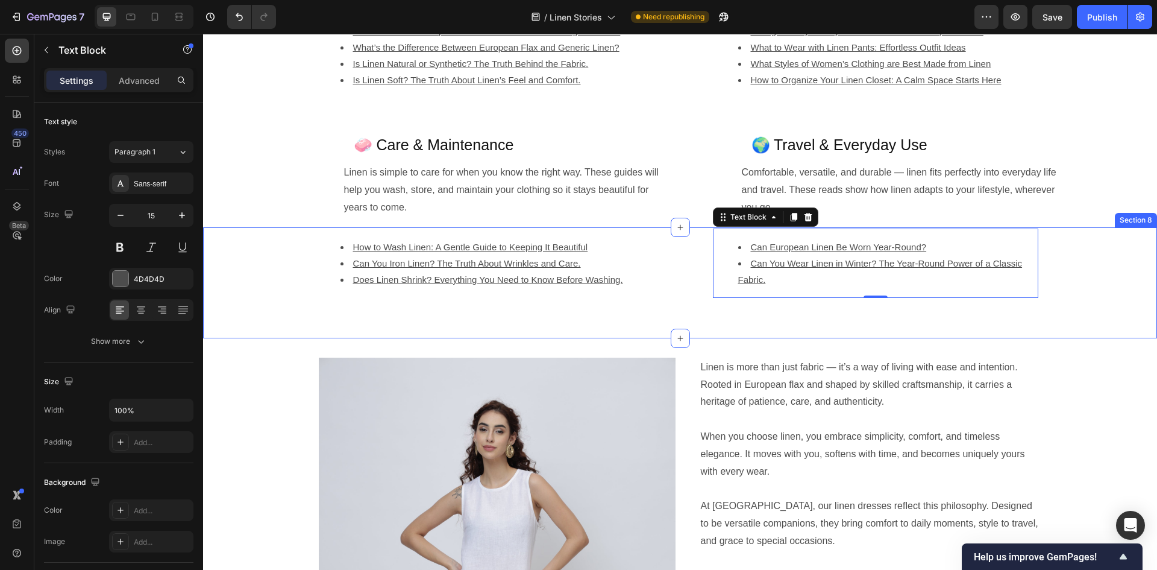
scroll to position [732, 0]
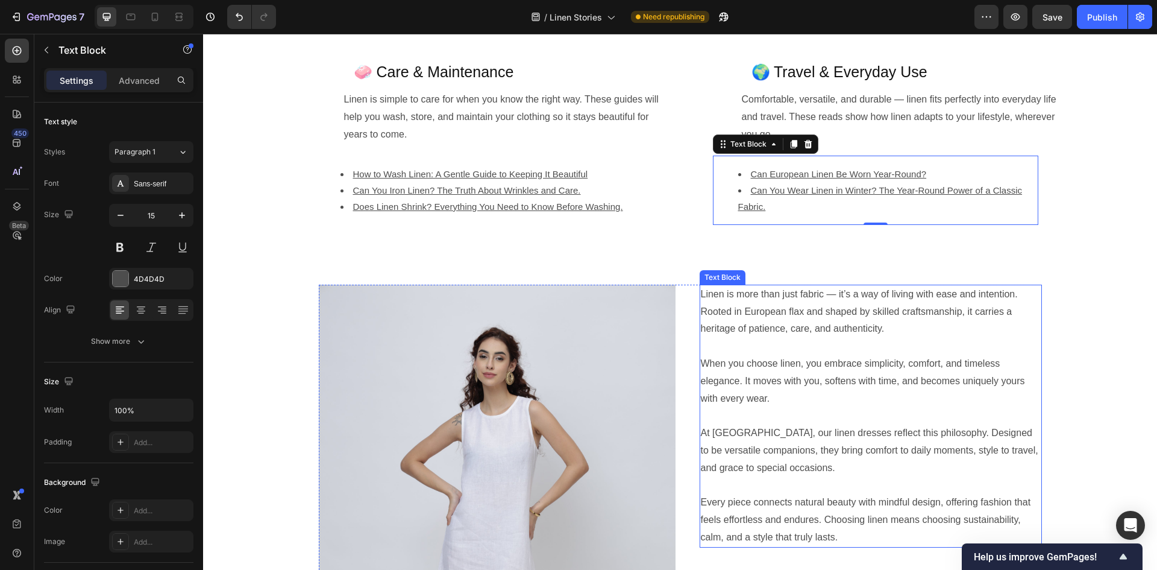
click at [715, 359] on p "When you choose linen, you embrace simplicity, comfort, and timeless elegance. …" at bounding box center [871, 381] width 340 height 52
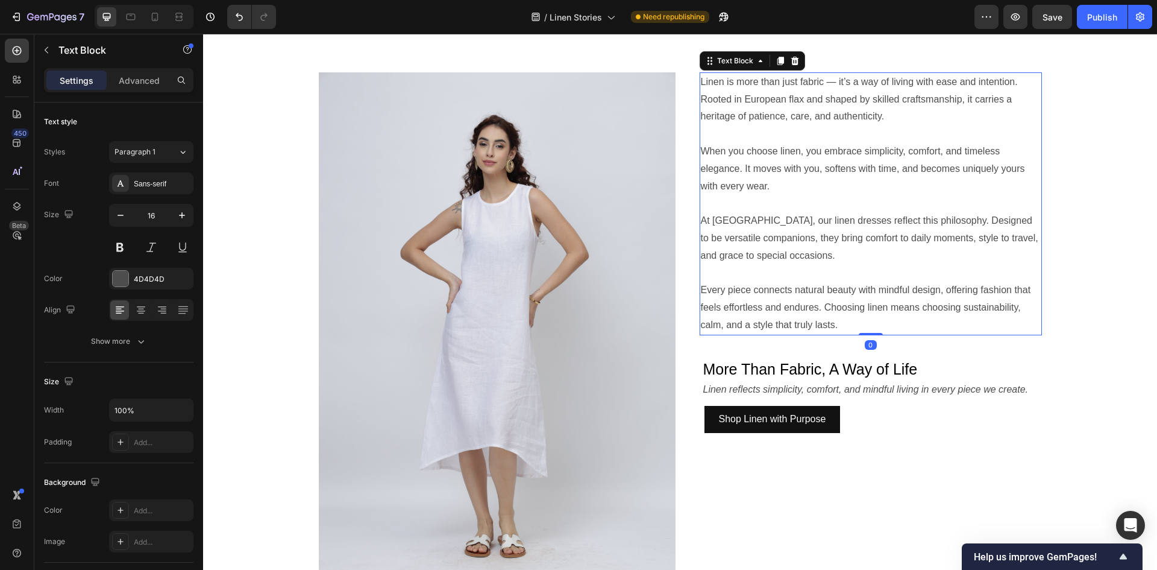
scroll to position [973, 0]
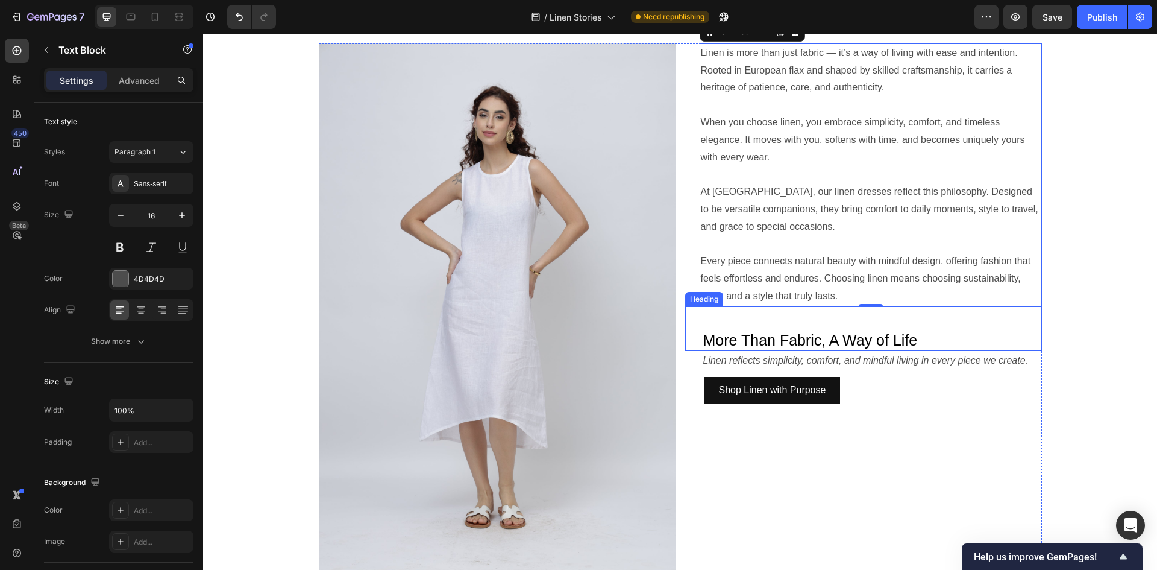
click at [848, 337] on span "More Than Fabric, A Way of Life" at bounding box center [810, 339] width 215 height 17
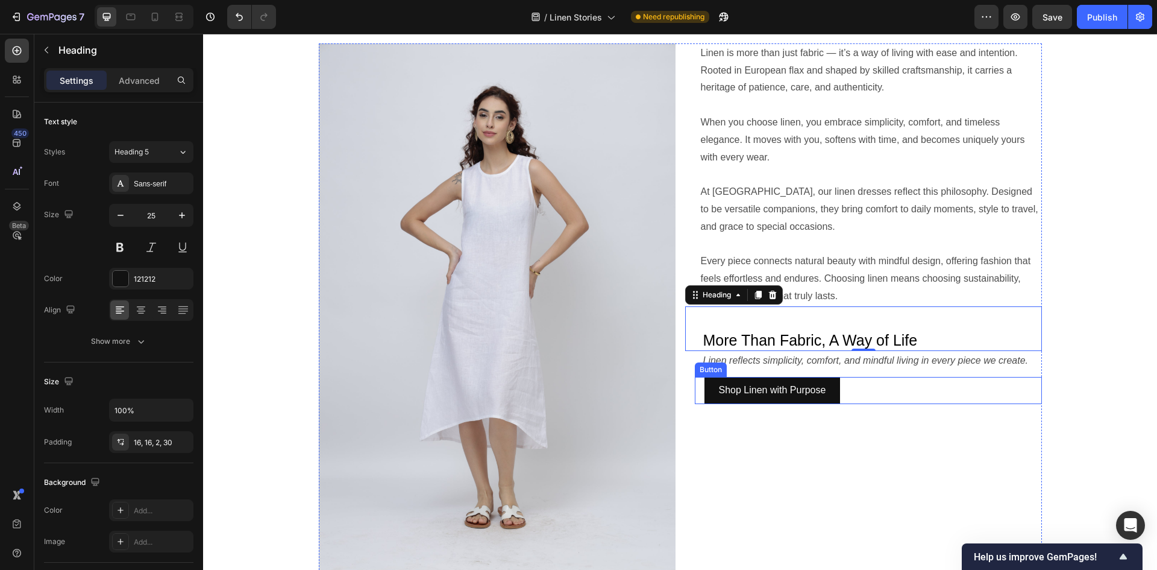
click at [959, 397] on div "Shop Linen with Purpose Button" at bounding box center [868, 390] width 347 height 27
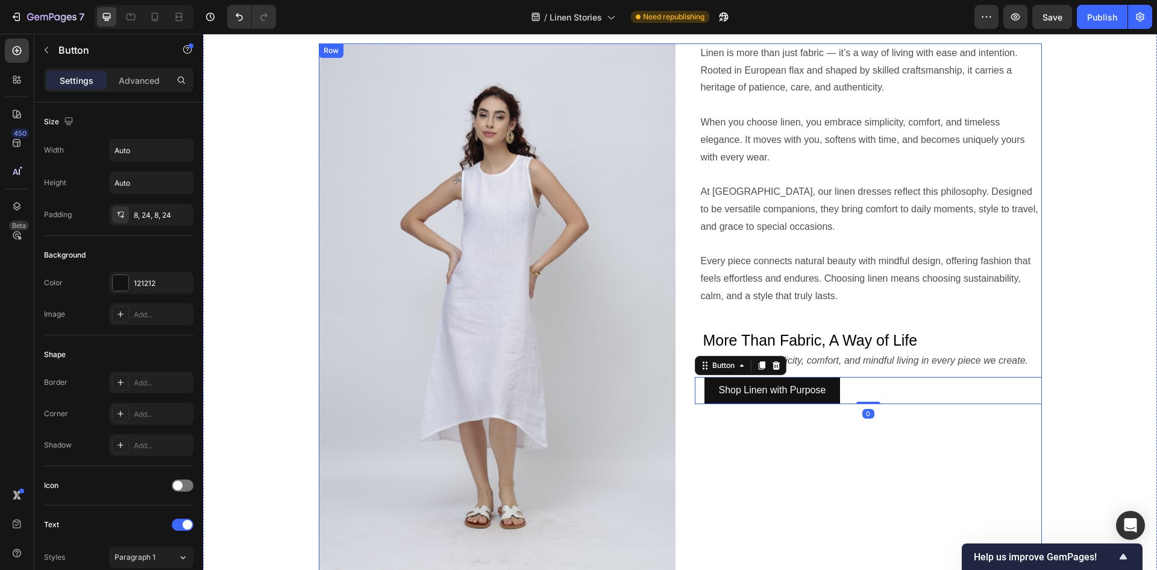
click at [899, 479] on div "Linen is more than just fabric — it’s a way of living with ease and intention. …" at bounding box center [863, 310] width 357 height 535
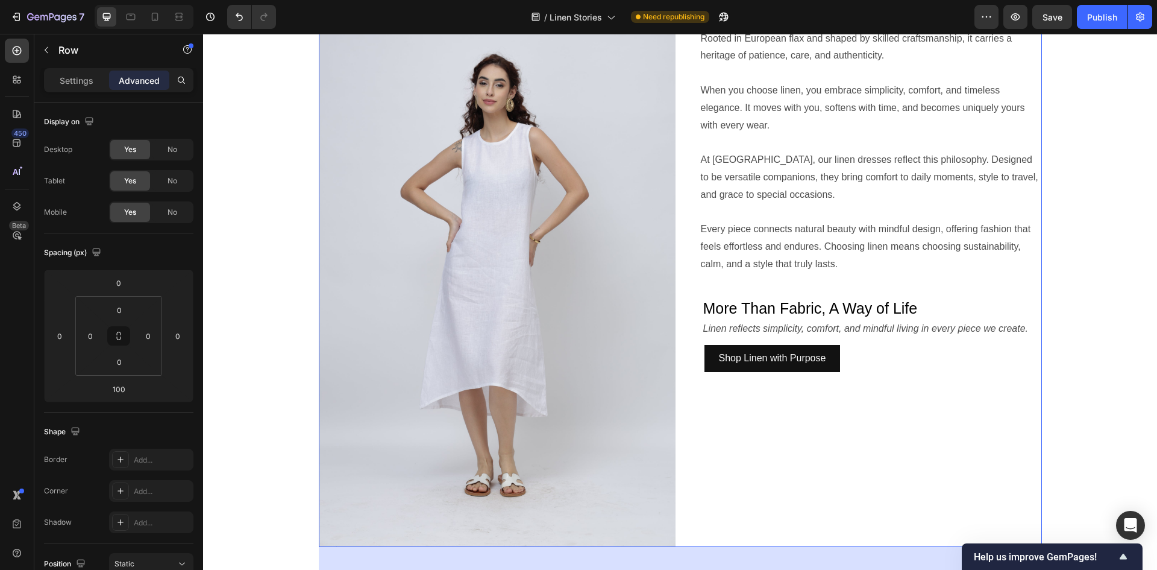
scroll to position [1033, 0]
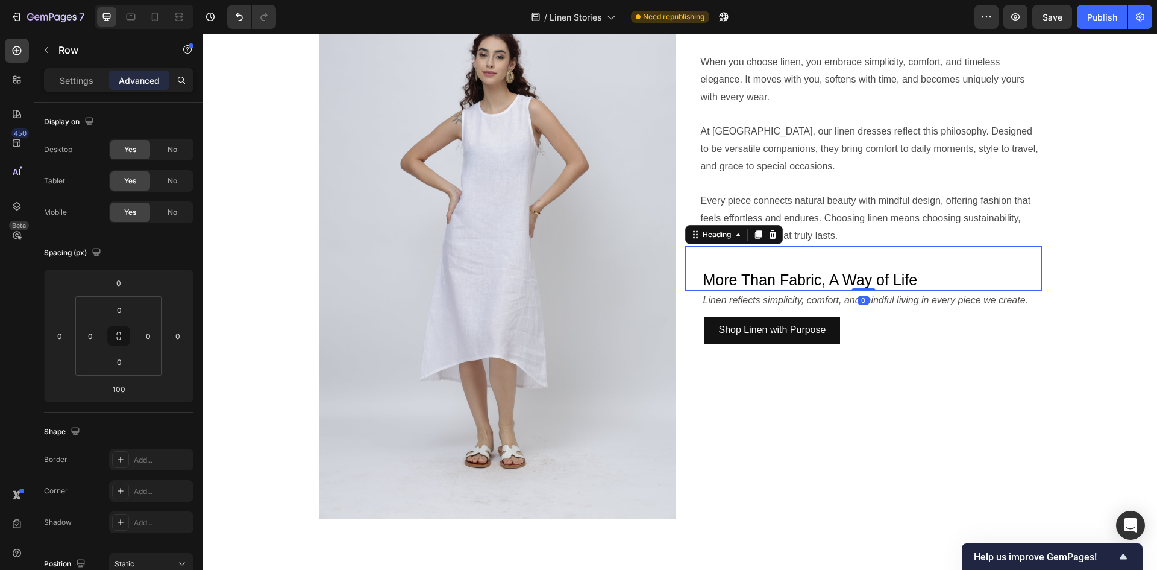
click at [861, 273] on span "More Than Fabric, A Way of Life" at bounding box center [810, 279] width 215 height 17
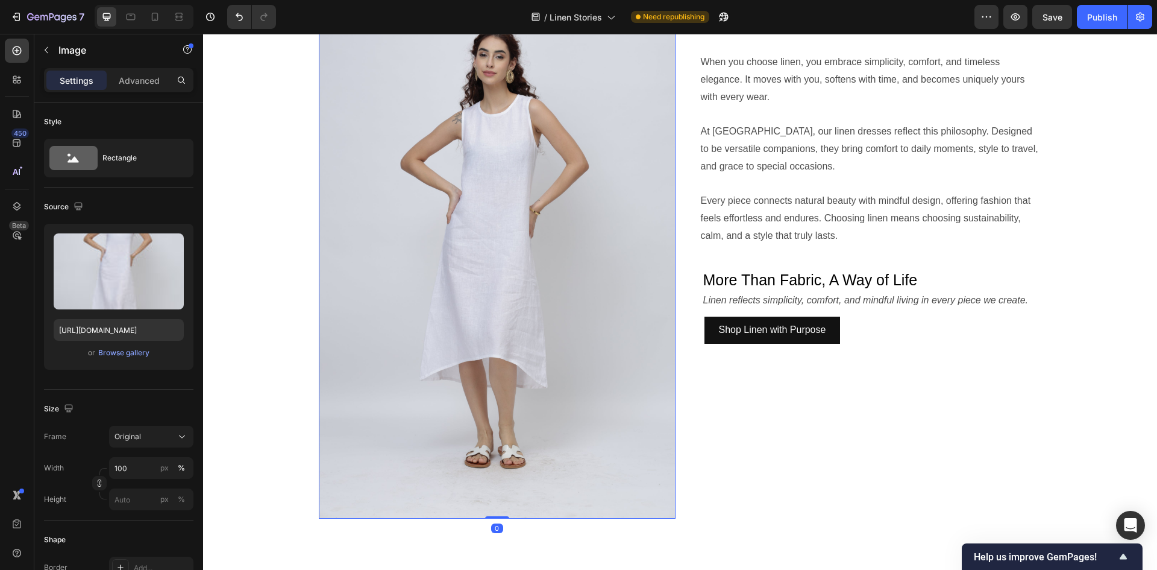
click at [529, 310] on img at bounding box center [497, 250] width 357 height 535
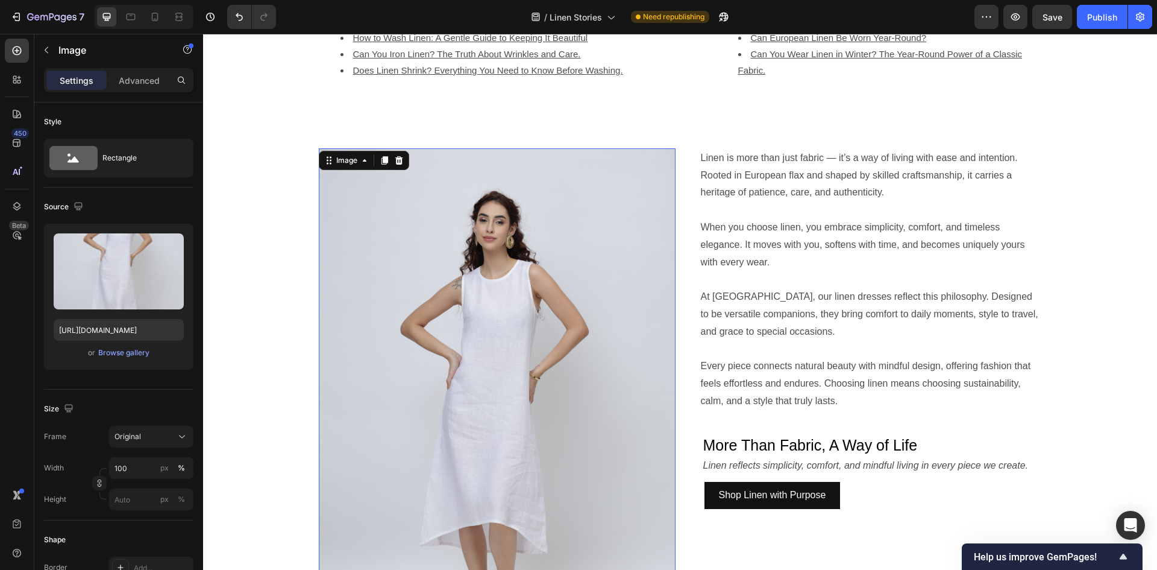
scroll to position [813, 0]
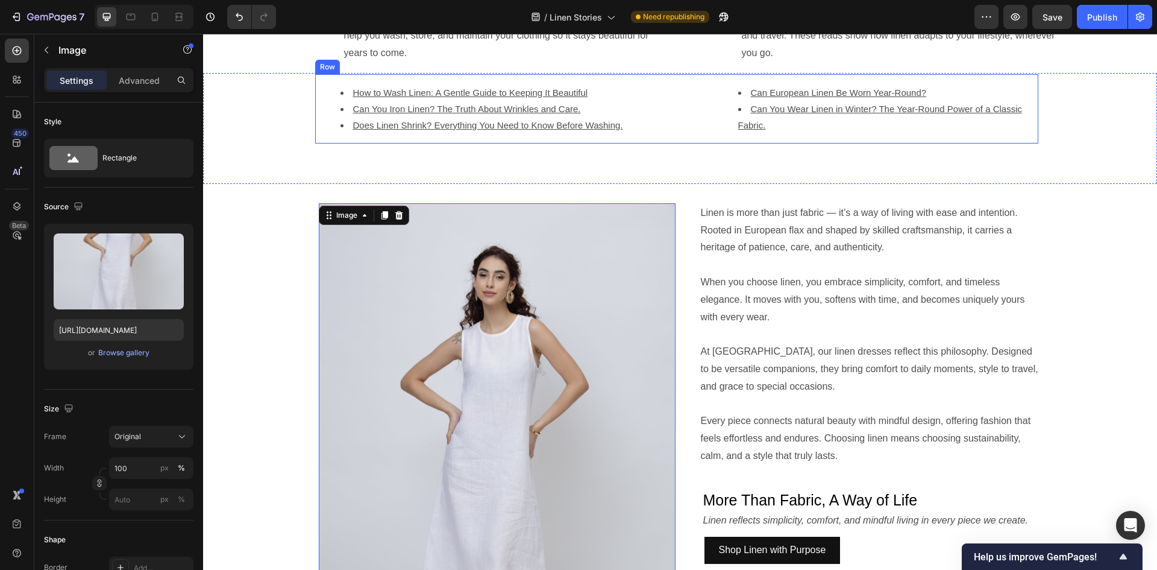
click at [664, 140] on div "How to Wash Linen: A Gentle Guide to Keeping It Beautiful Can You Iron Linen? T…" at bounding box center [676, 108] width 723 height 69
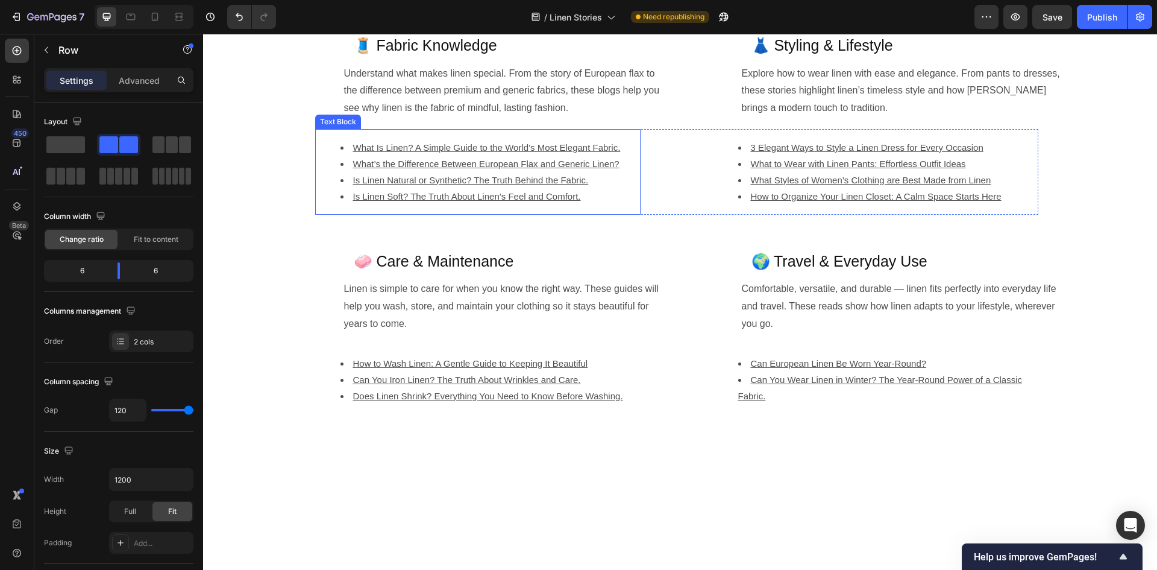
scroll to position [301, 0]
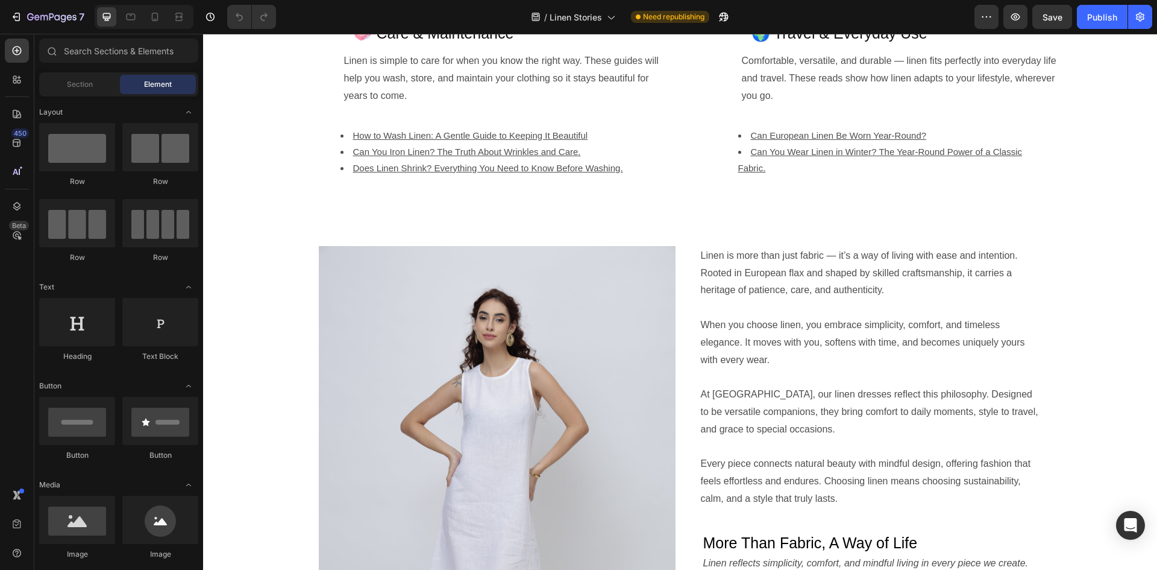
scroll to position [753, 0]
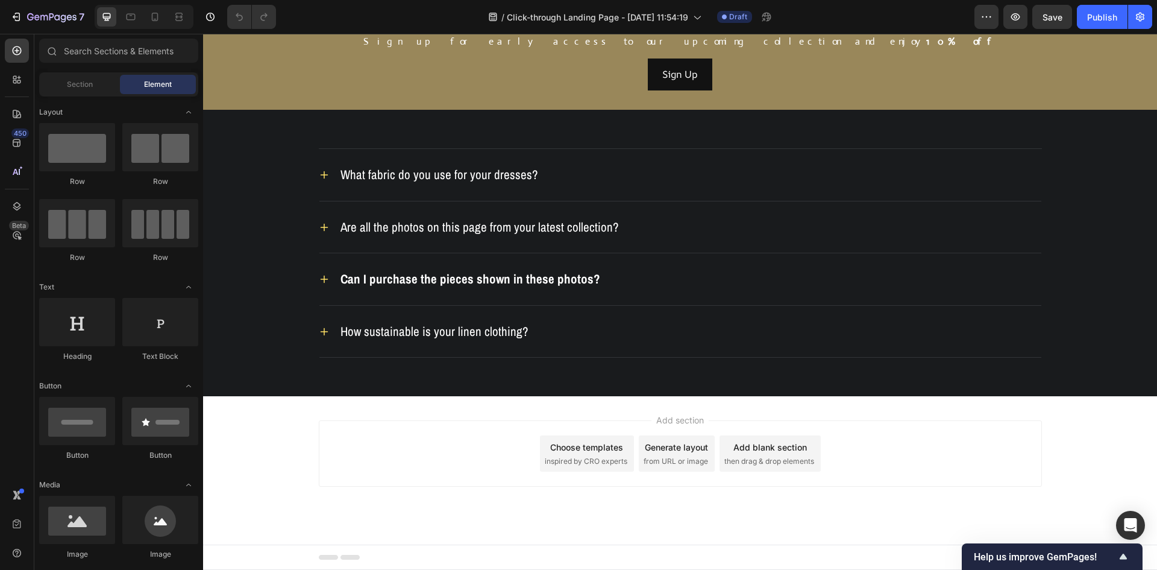
scroll to position [2109, 0]
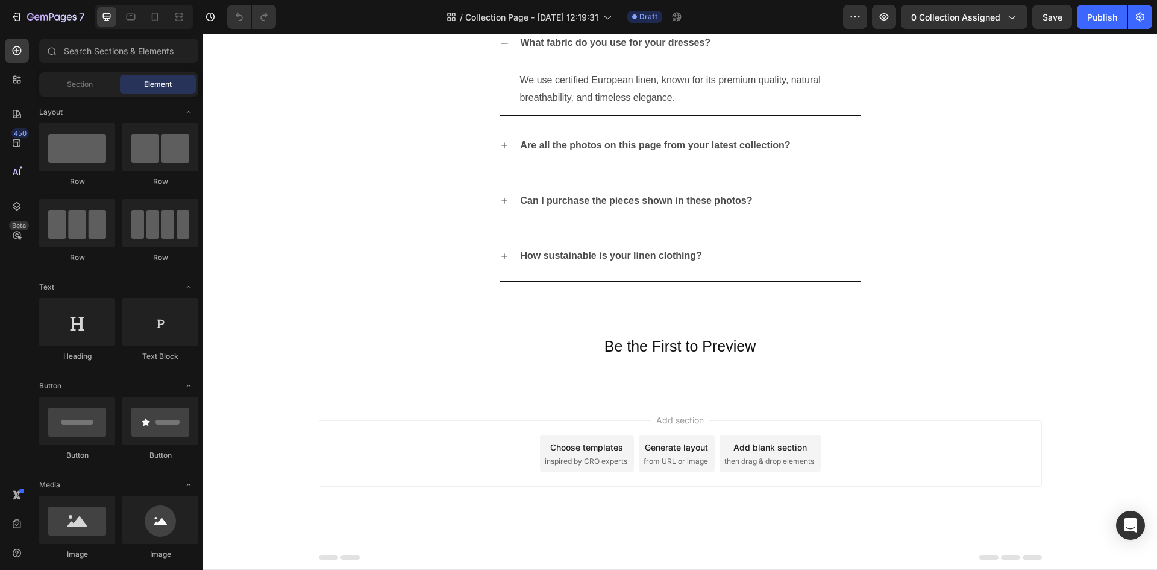
scroll to position [2591, 0]
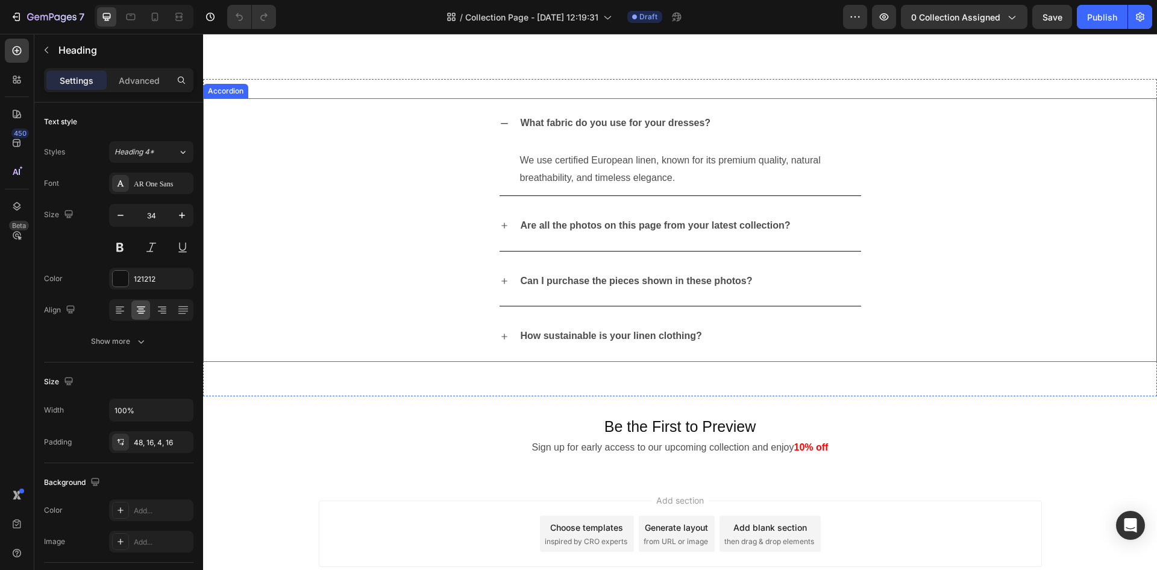
scroll to position [2833, 0]
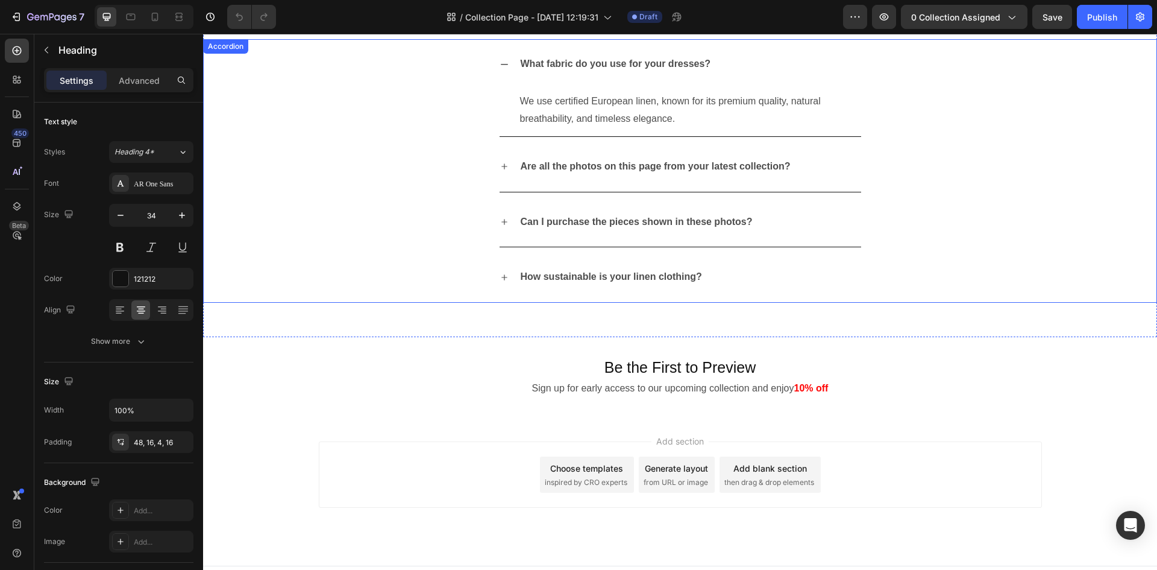
click at [688, 283] on p "How sustainable is your linen clothing?" at bounding box center [611, 276] width 181 height 17
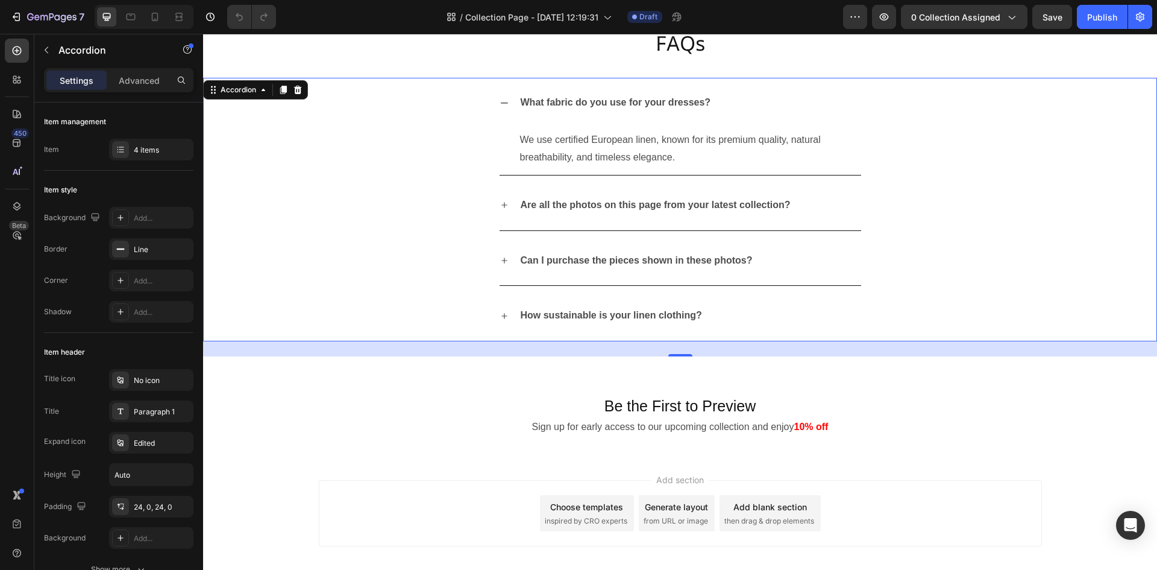
scroll to position [2854, 0]
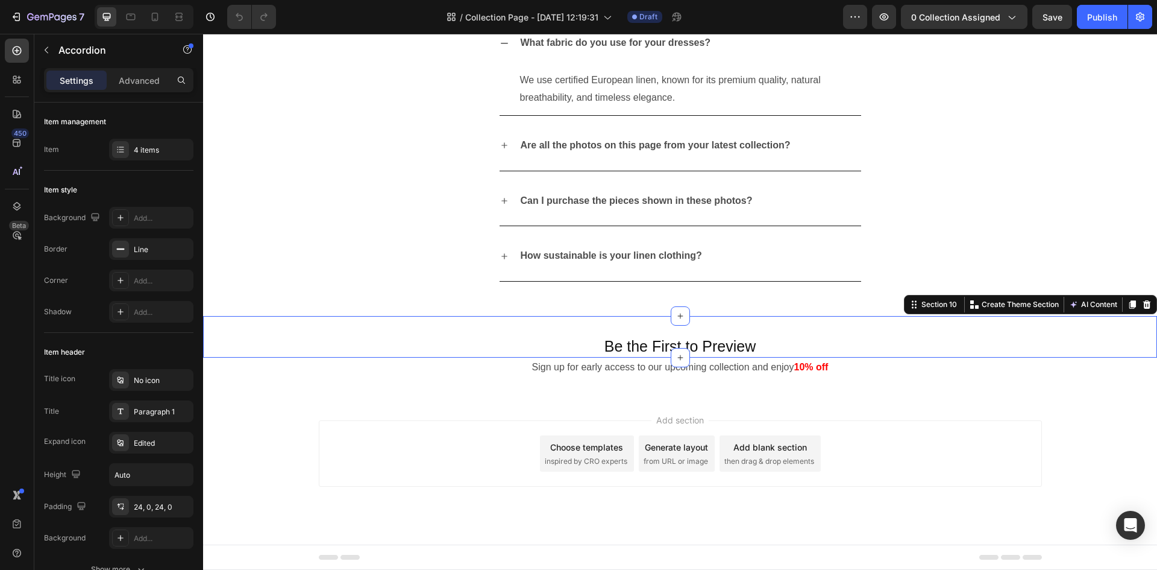
click at [509, 333] on div "Be the First to Preview Heading Section 10 Create Theme Section AI Content Writ…" at bounding box center [680, 337] width 954 height 42
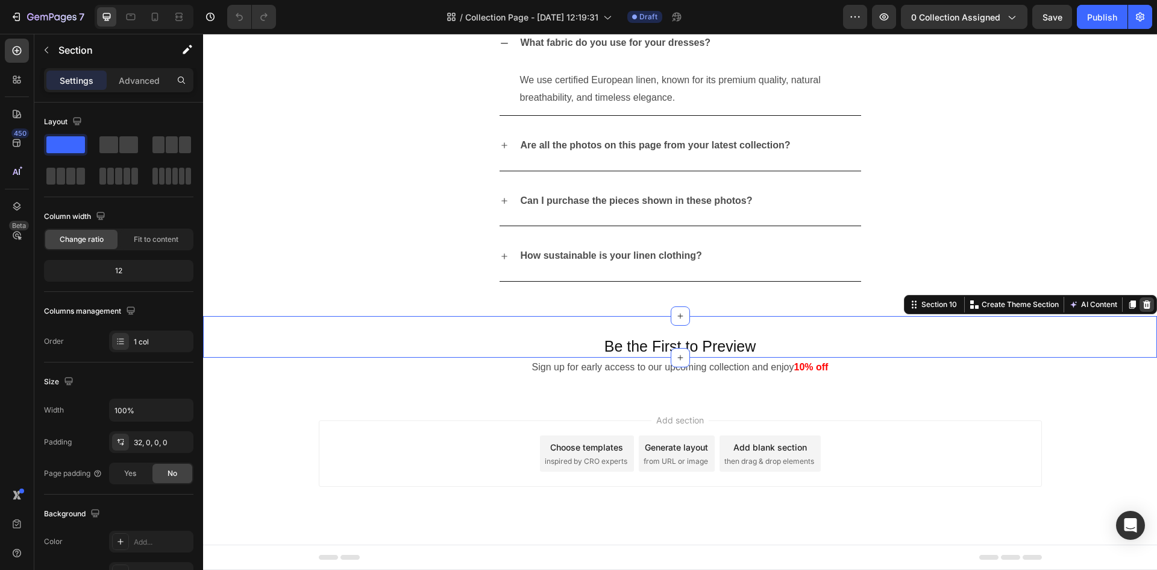
click at [1140, 309] on div at bounding box center [1147, 304] width 14 height 14
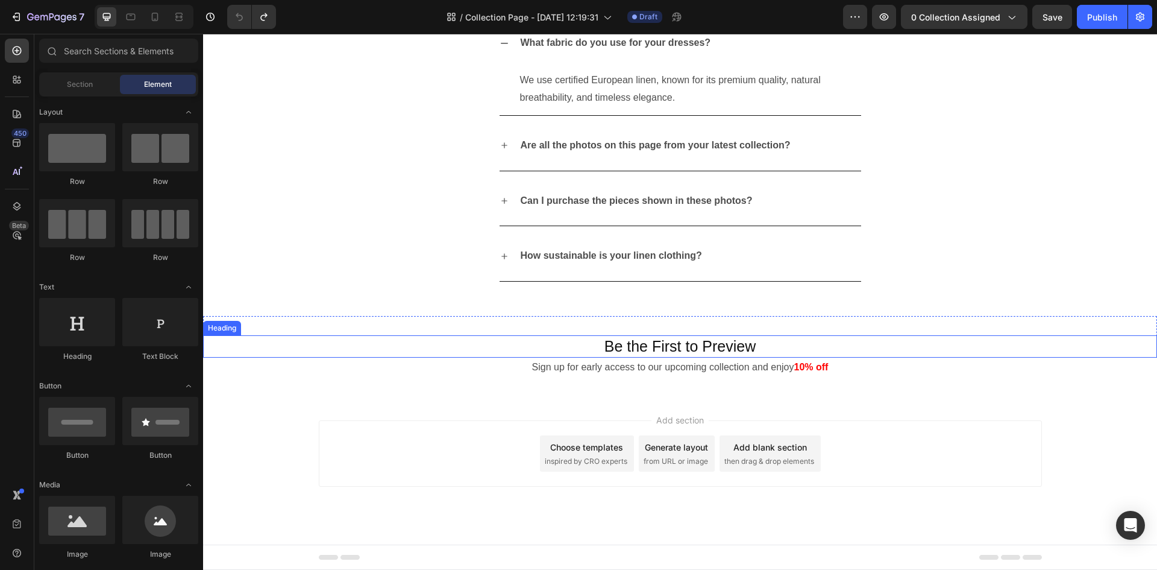
click at [773, 342] on h2 "Be the First to Preview" at bounding box center [680, 346] width 954 height 22
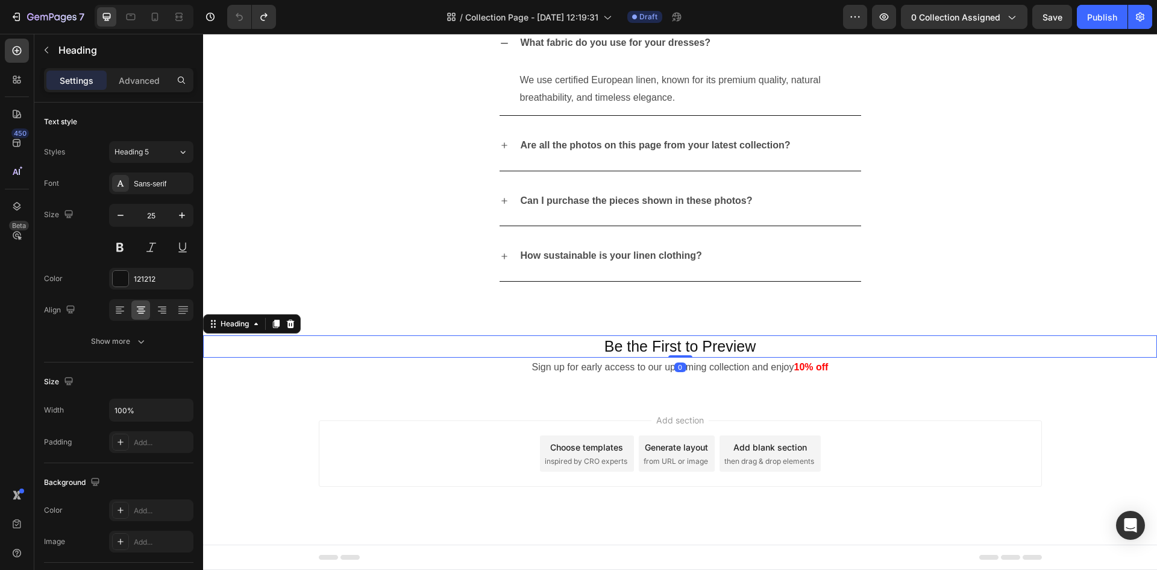
click at [773, 342] on h2 "Be the First to Preview" at bounding box center [680, 346] width 954 height 22
click at [773, 342] on p "Be the First to Preview" at bounding box center [680, 346] width 952 height 20
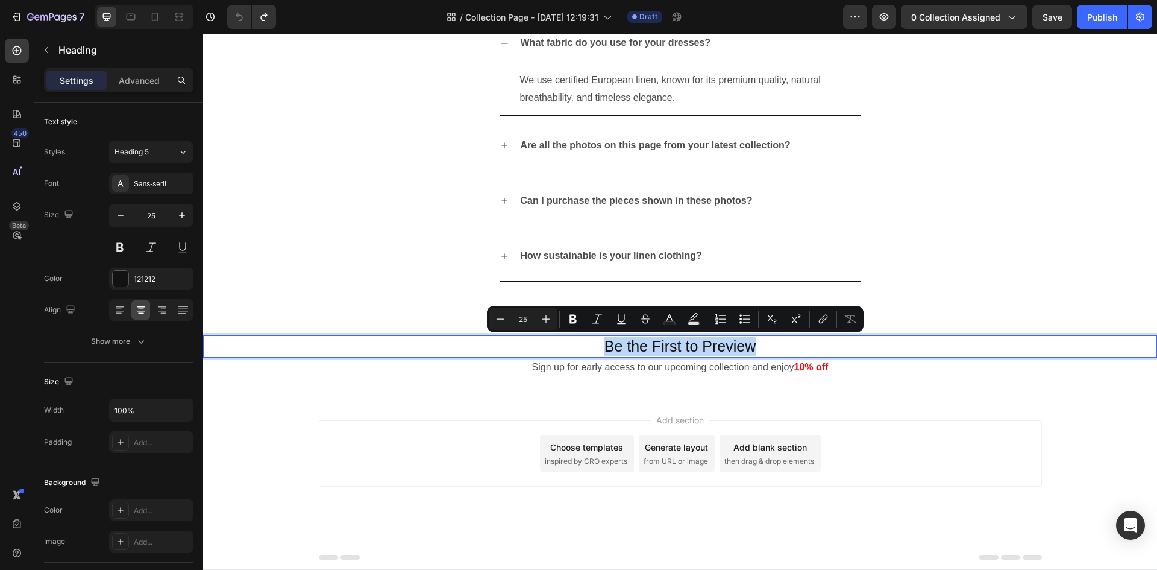
copy p "Be the First to Preview"
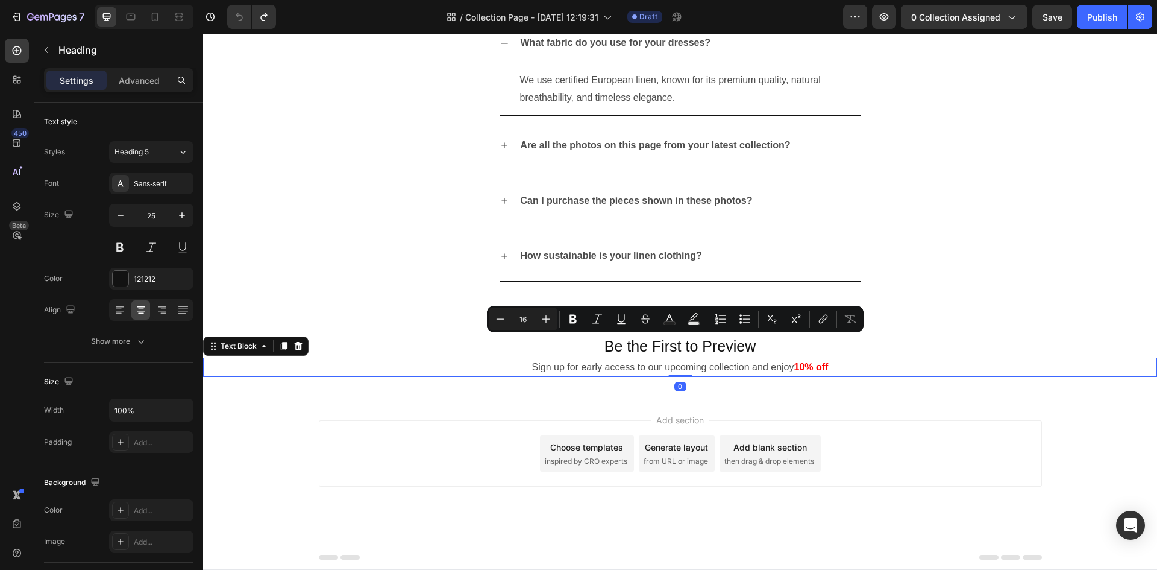
click at [745, 368] on p "Sign up for early access to our upcoming collection and enjoy 10% off" at bounding box center [680, 367] width 952 height 17
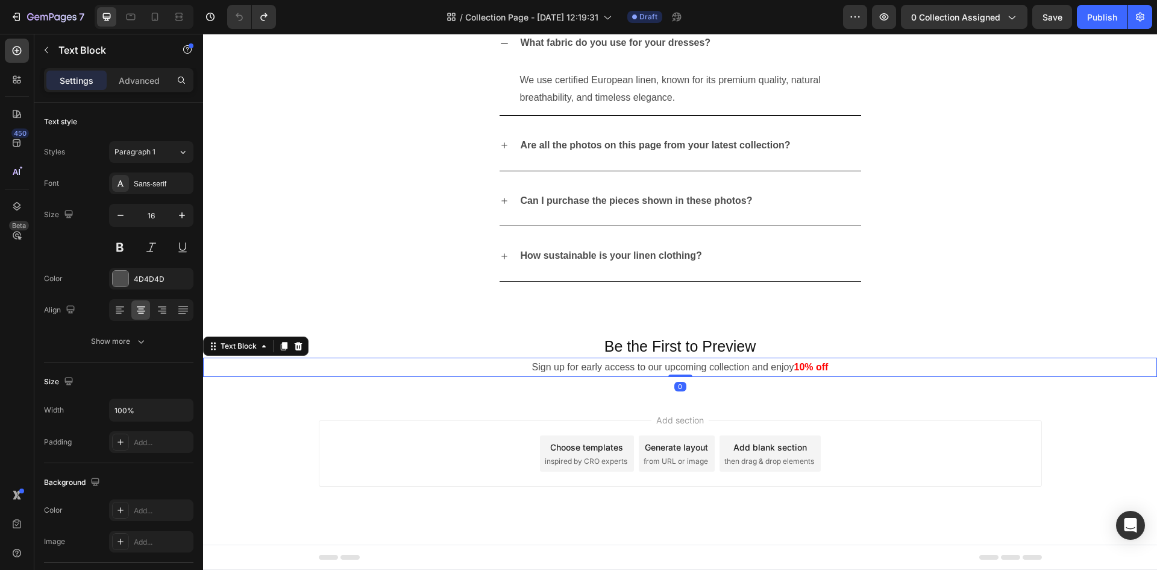
click at [745, 368] on p "Sign up for early access to our upcoming collection and enjoy 10% off" at bounding box center [680, 367] width 952 height 17
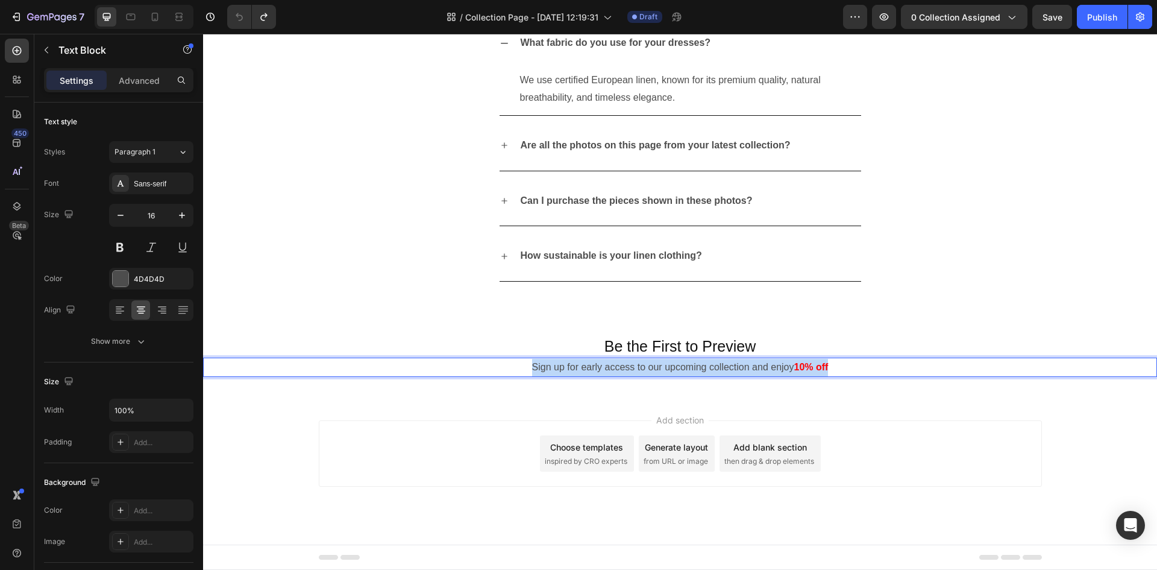
click at [745, 368] on p "Sign up for early access to our upcoming collection and enjoy 10% off" at bounding box center [680, 367] width 952 height 17
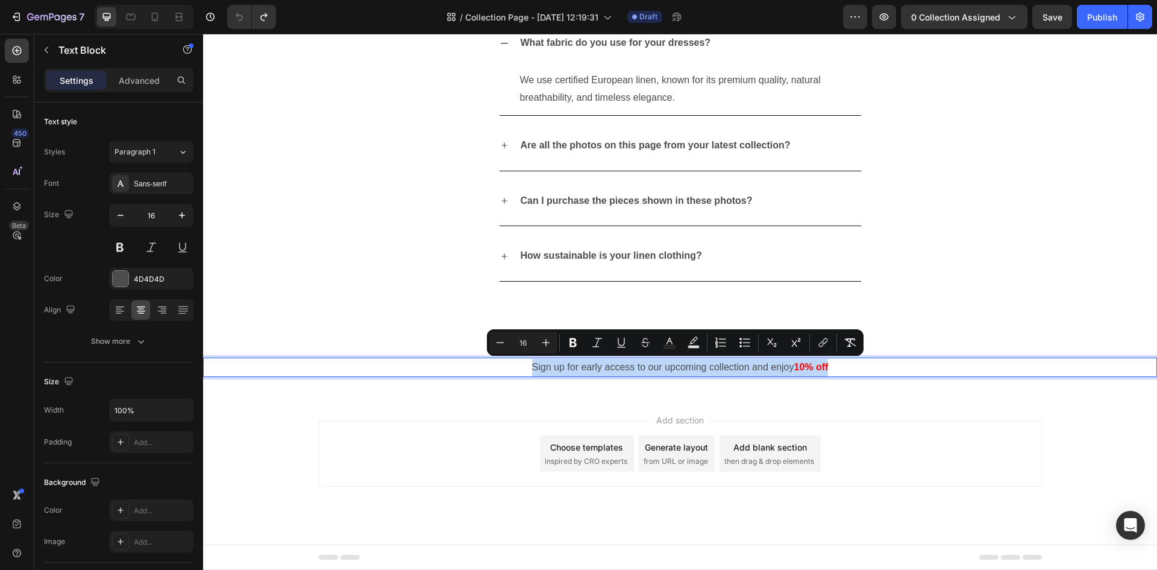
copy p "Sign up for early access to our upcoming collection and enjoy 10% off"
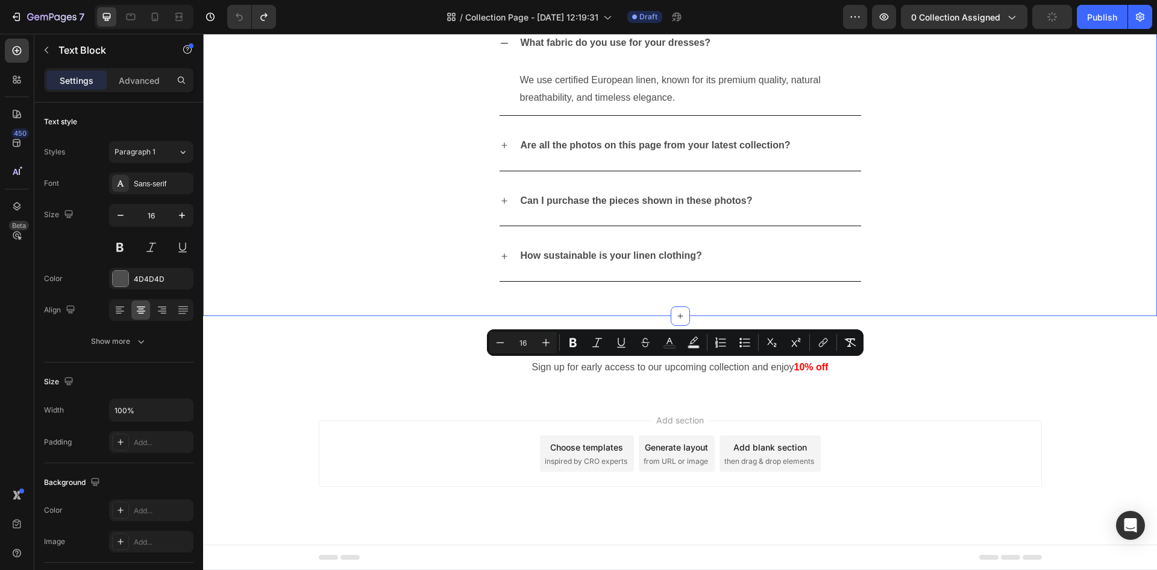
click at [880, 296] on div "What fabric do you use for your dresses? We use certified European linen, known…" at bounding box center [680, 157] width 954 height 278
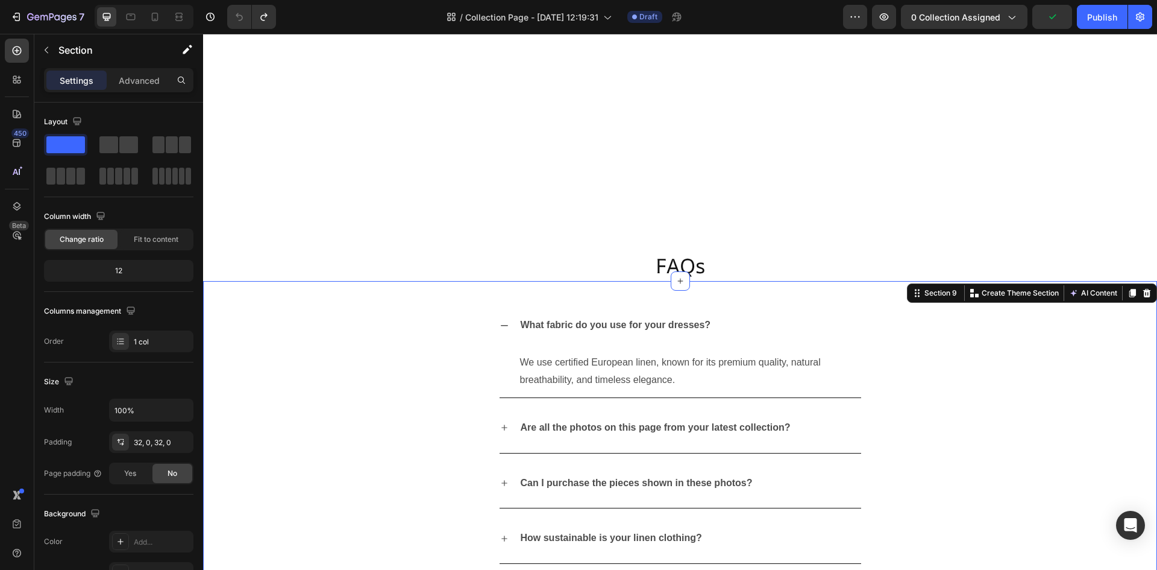
scroll to position [2553, 0]
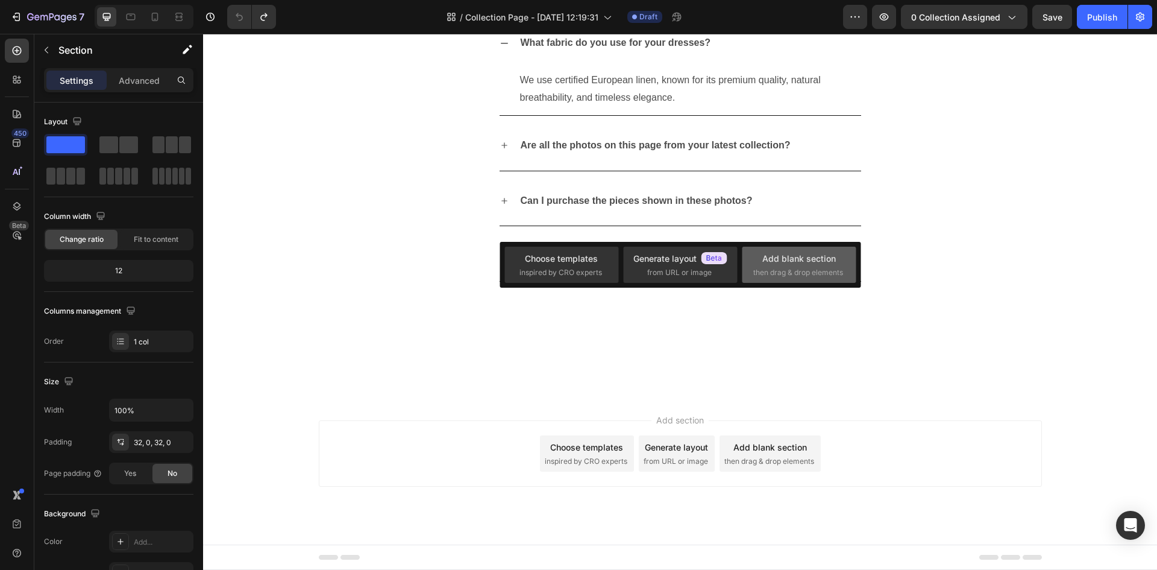
click at [800, 253] on div "Add blank section" at bounding box center [799, 258] width 74 height 13
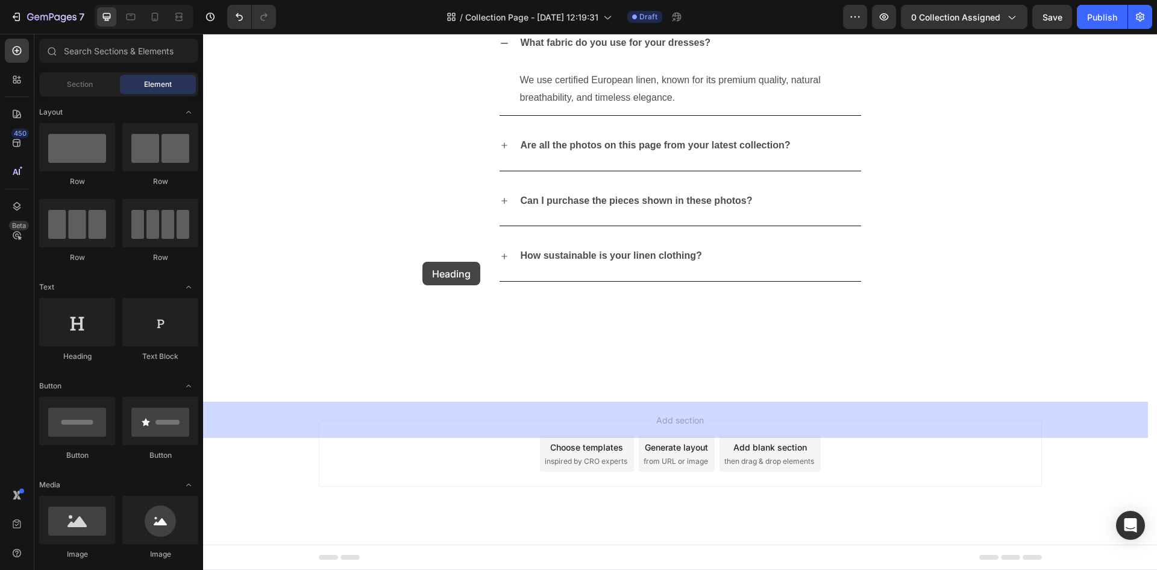
drag, startPoint x: 287, startPoint y: 371, endPoint x: 422, endPoint y: 262, distance: 173.6
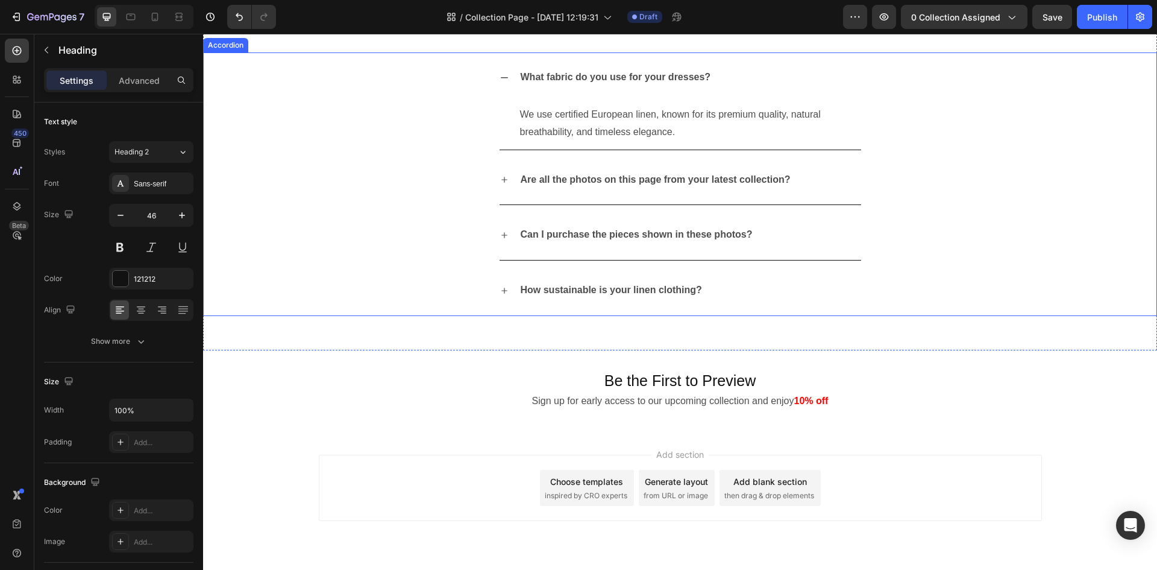
scroll to position [2931, 0]
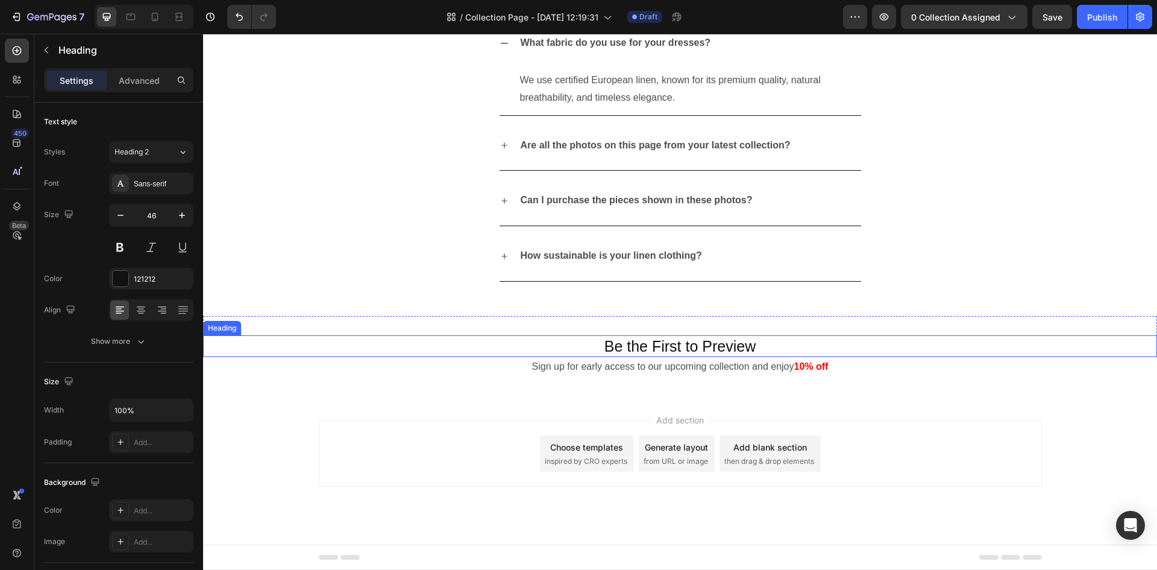
click at [622, 338] on h2 "Be the First to Preview" at bounding box center [680, 346] width 954 height 22
click at [622, 338] on p "Be the First to Preview" at bounding box center [680, 346] width 952 height 20
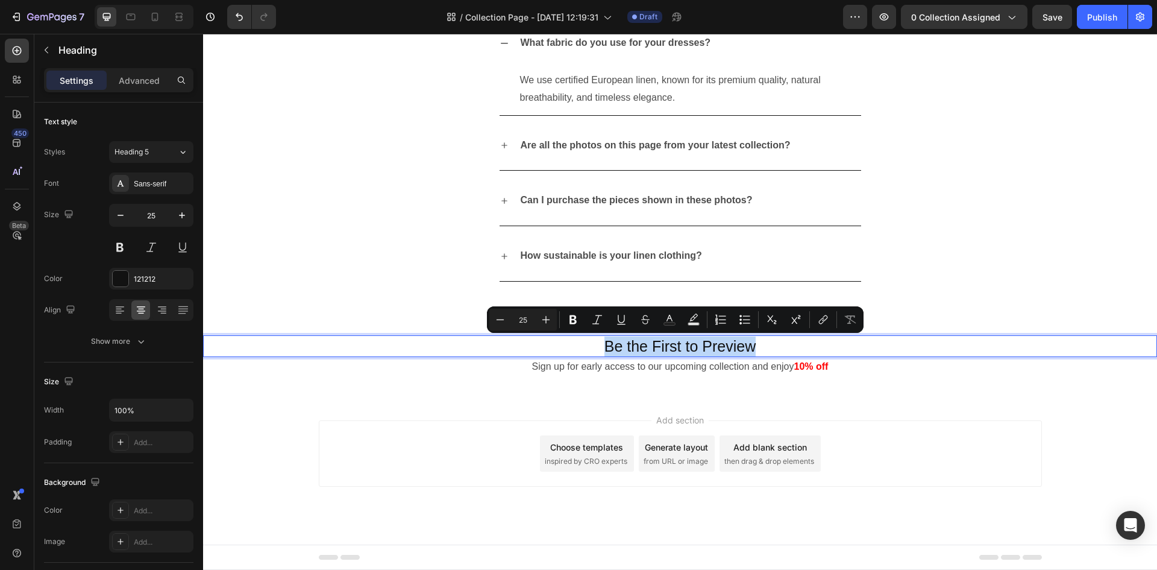
copy p "Be the First to Preview"
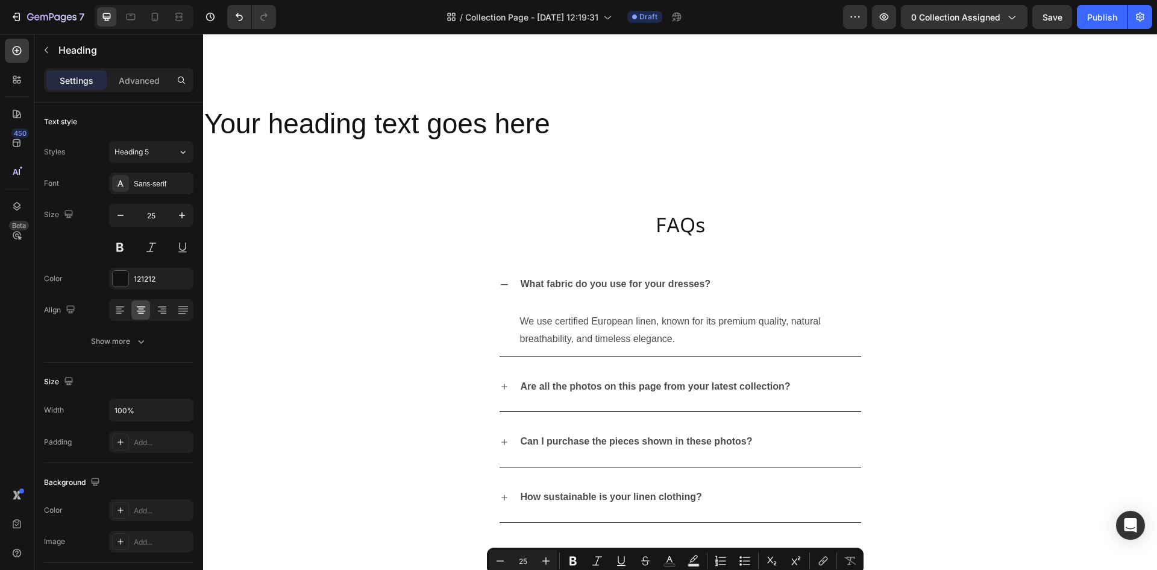
type input "16"
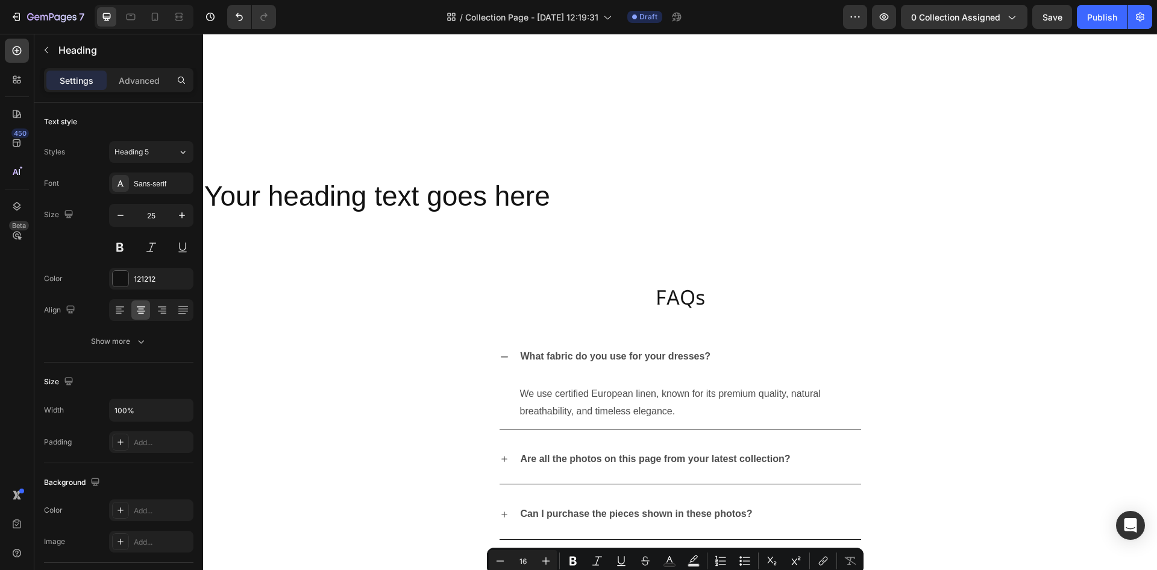
scroll to position [2569, 0]
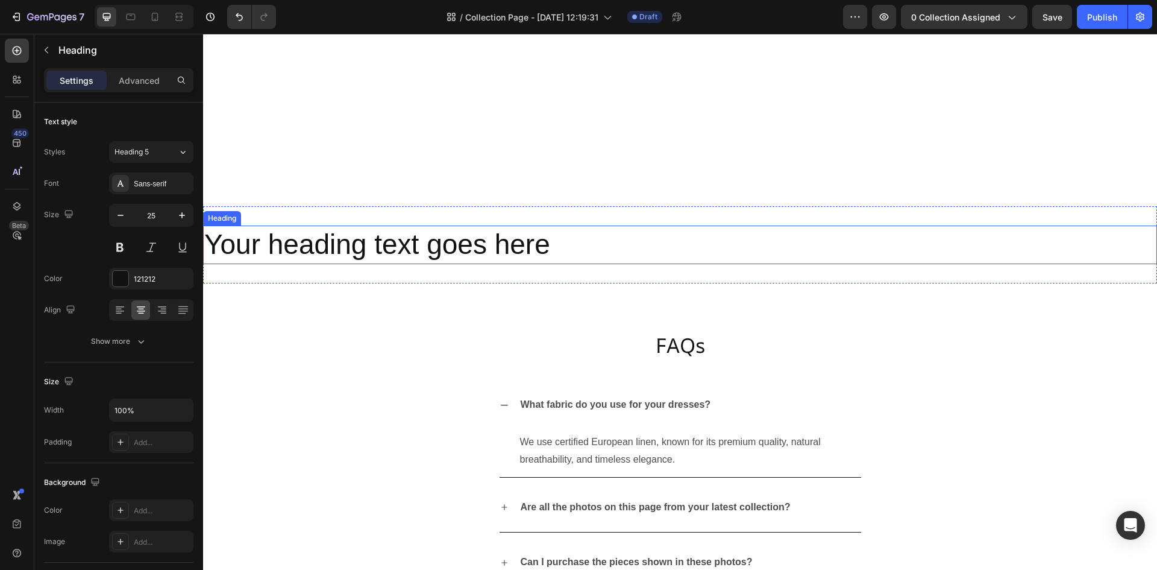
click at [525, 232] on h2 "Your heading text goes here" at bounding box center [680, 244] width 954 height 39
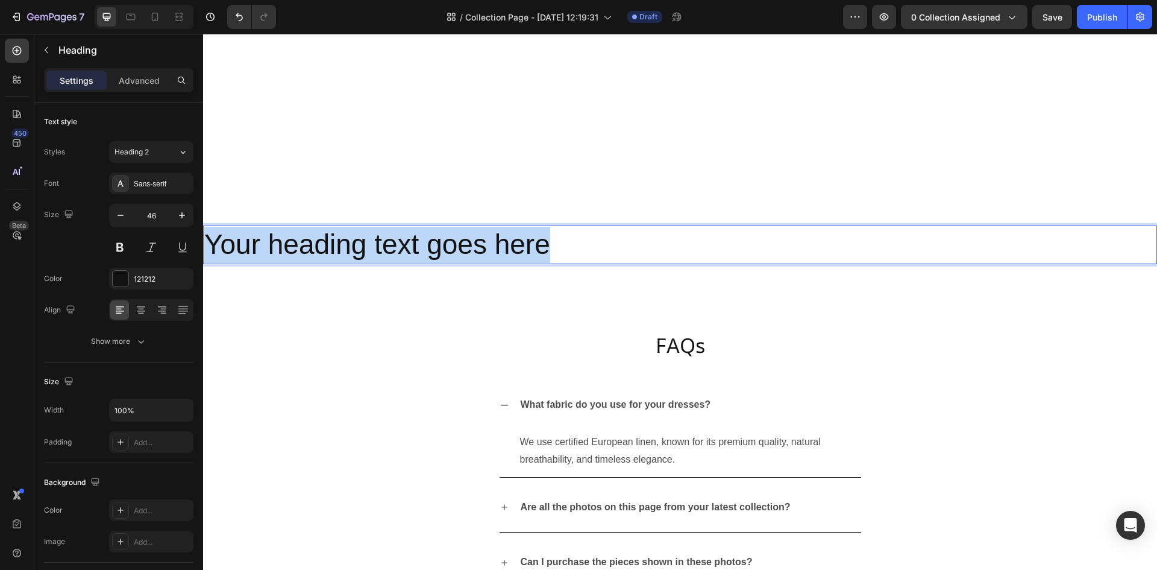
click at [525, 232] on p "Your heading text goes here" at bounding box center [680, 245] width 952 height 36
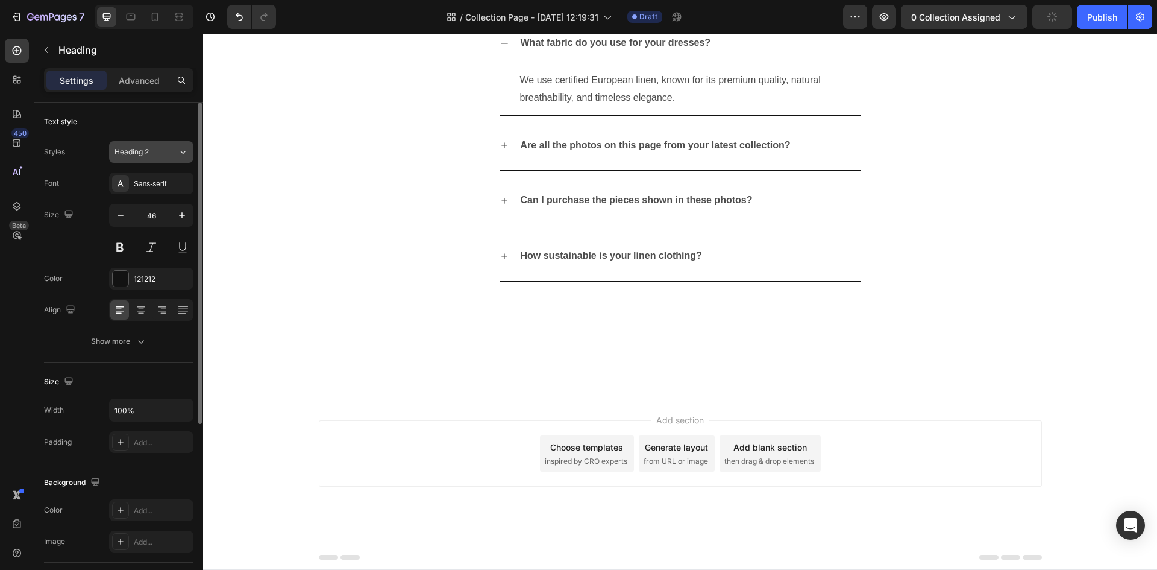
click at [149, 148] on span "Heading 2" at bounding box center [132, 151] width 34 height 11
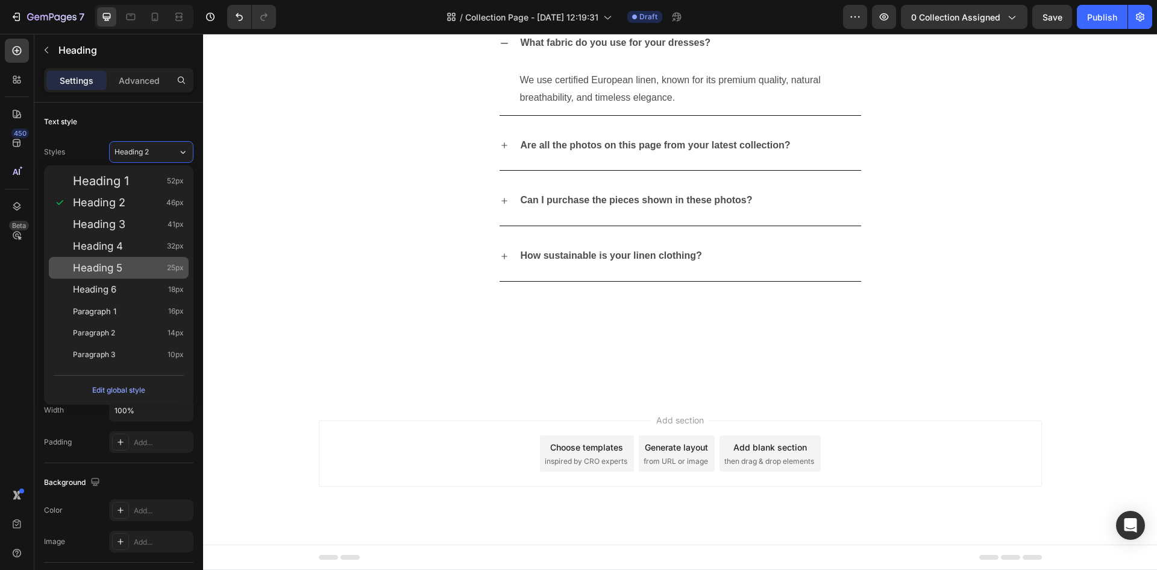
click at [142, 259] on div "Heading 5 25px" at bounding box center [119, 268] width 140 height 22
type input "25"
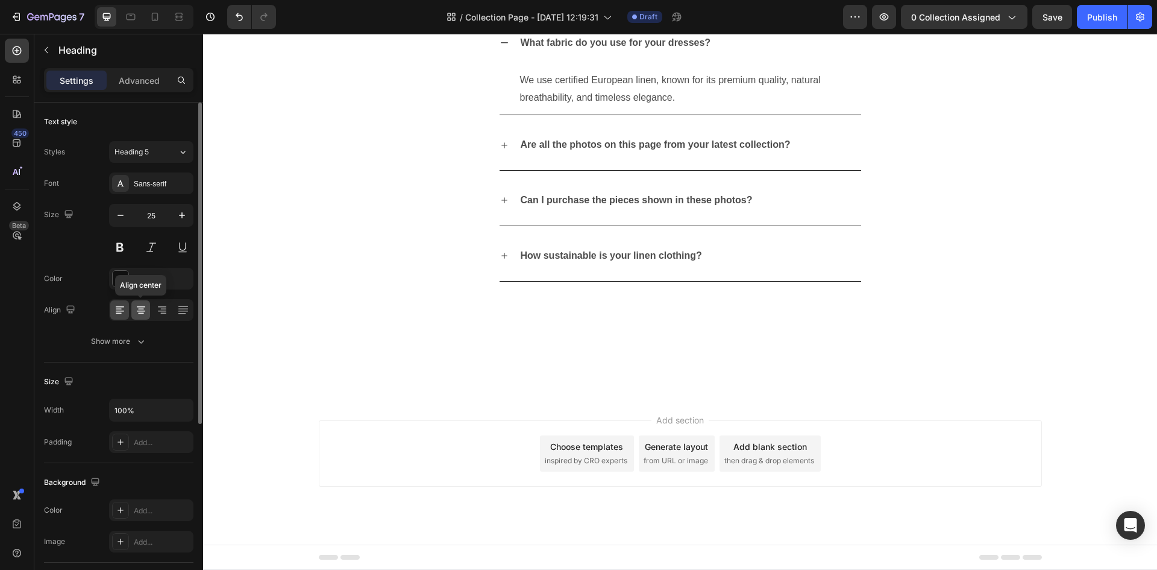
click at [146, 310] on icon at bounding box center [141, 310] width 12 height 12
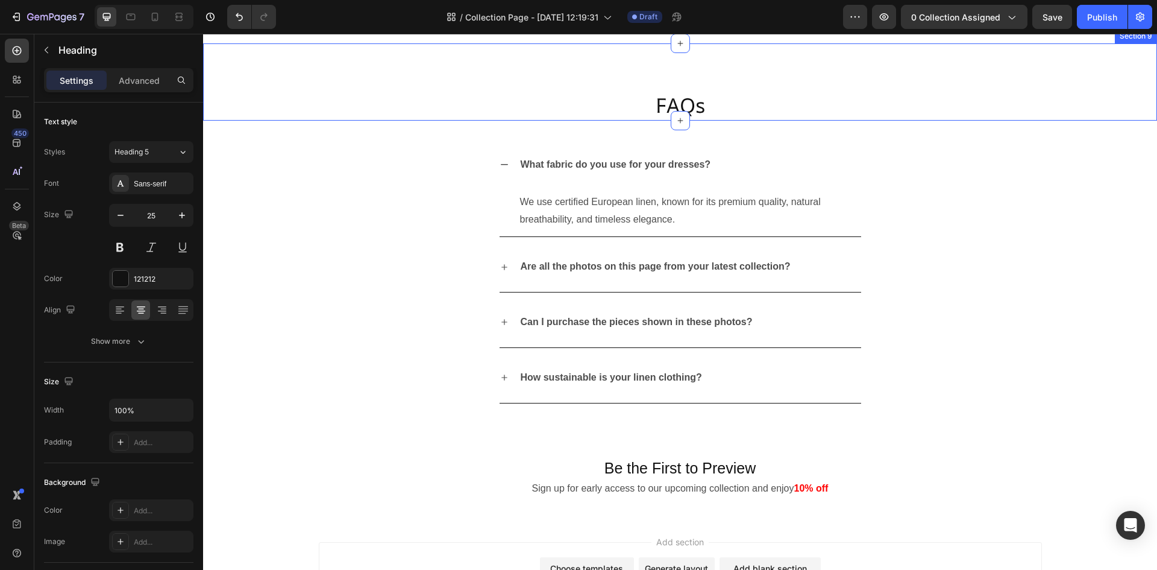
scroll to position [2915, 0]
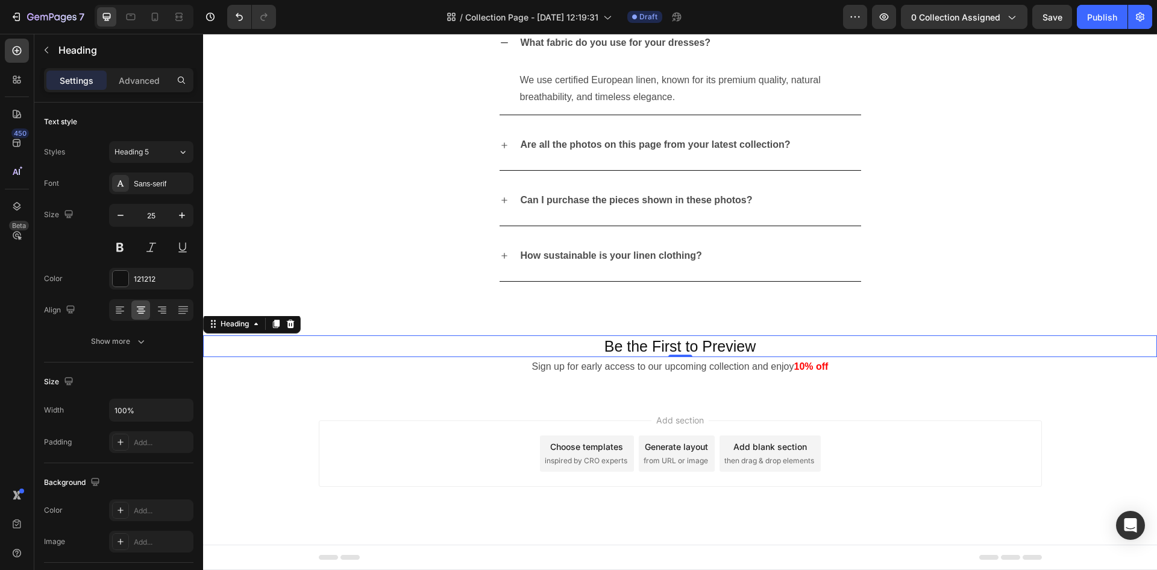
click at [643, 342] on h2 "Be the First to Preview" at bounding box center [680, 346] width 954 height 22
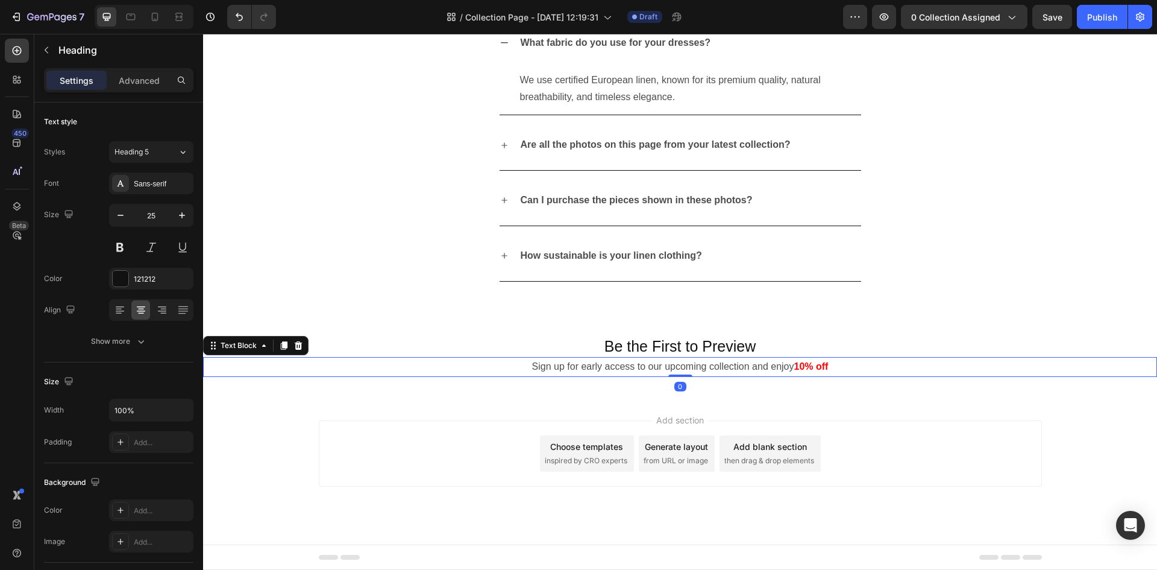
click at [640, 365] on p "Sign up for early access to our upcoming collection and enjoy 10% off" at bounding box center [680, 366] width 952 height 17
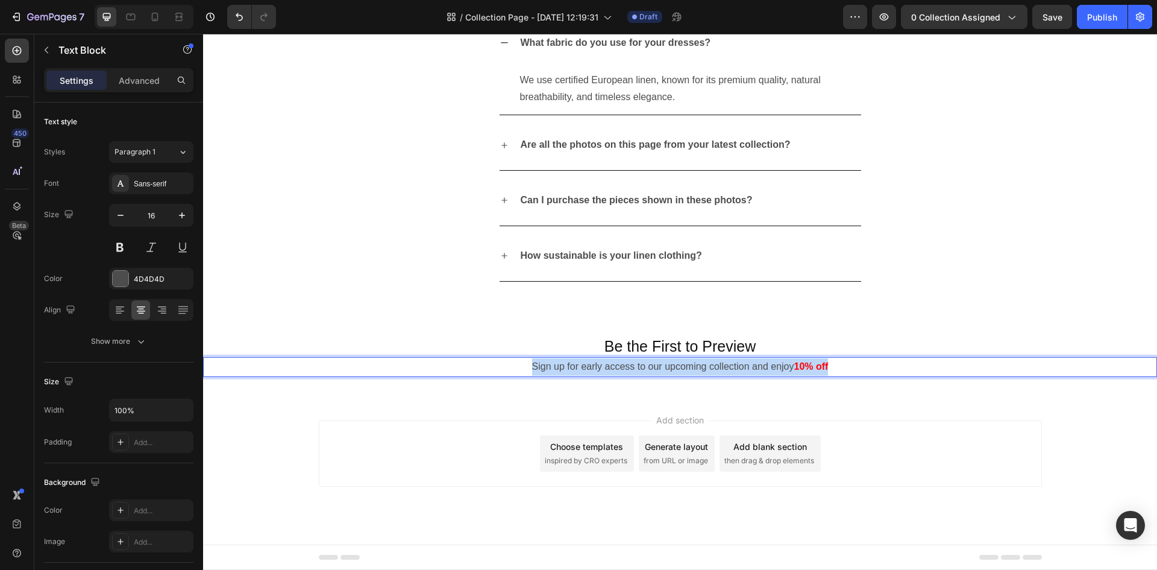
click at [640, 365] on p "Sign up for early access to our upcoming collection and enjoy 10% off" at bounding box center [680, 366] width 952 height 17
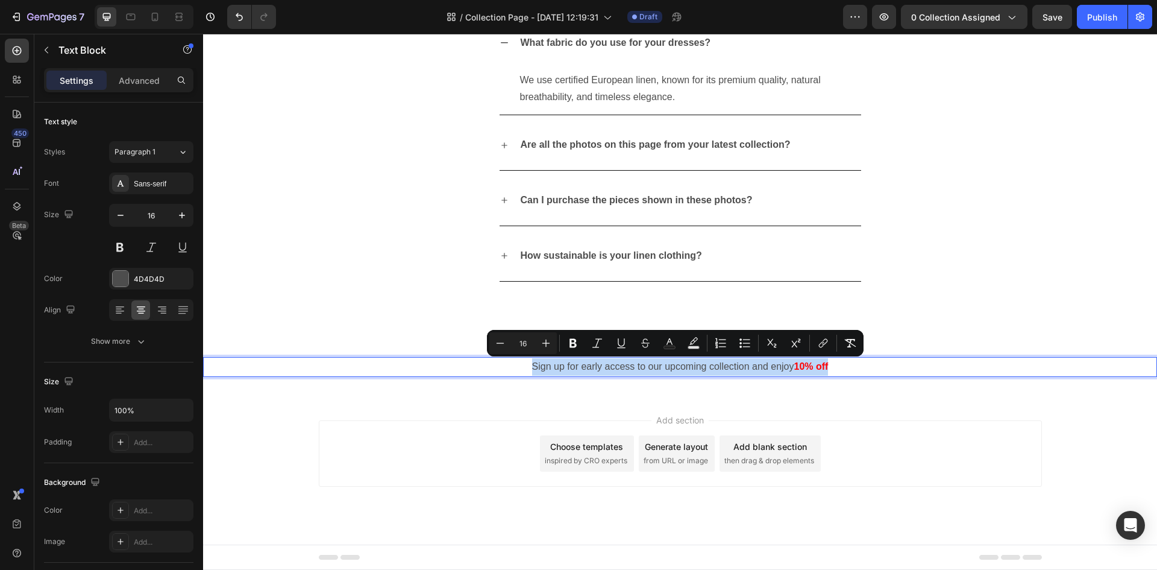
copy p "Sign up for early access to our upcoming collection and enjoy 10% off"
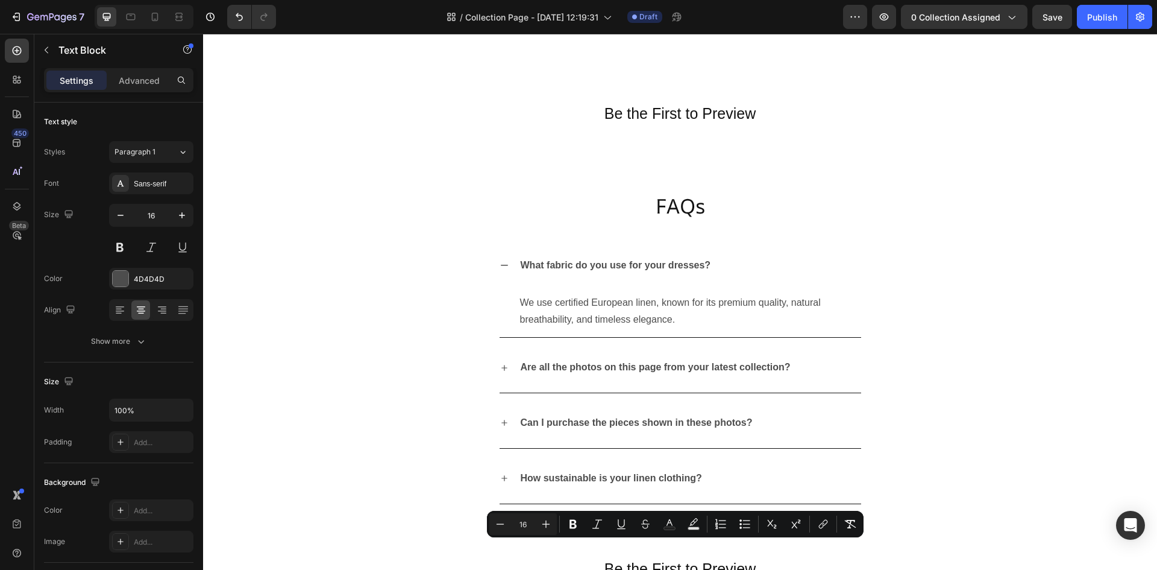
scroll to position [2673, 0]
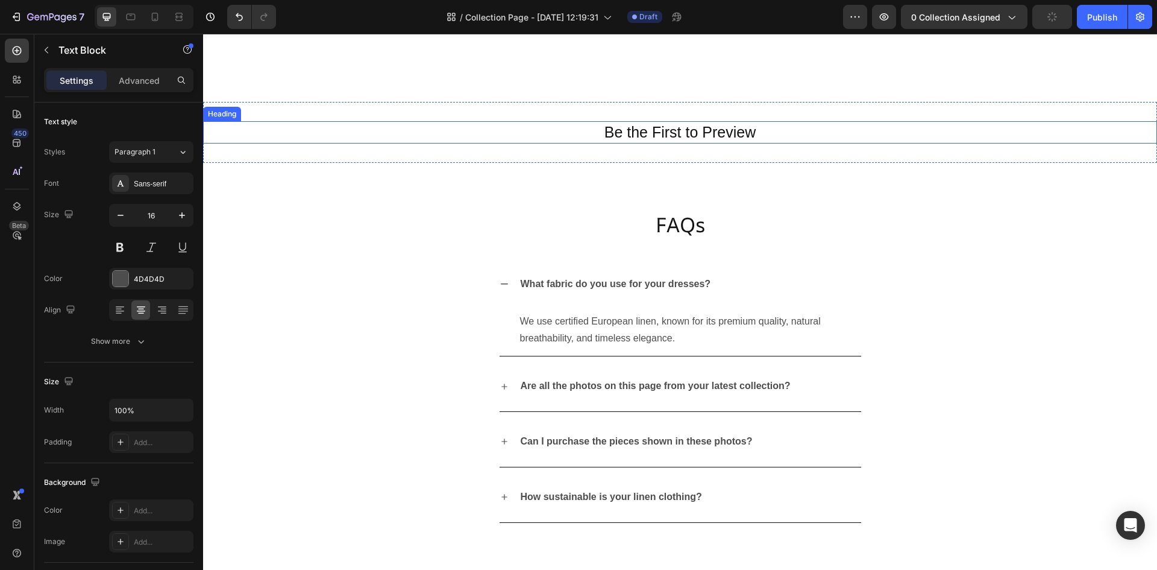
click at [610, 130] on h2 "Be the First to Preview" at bounding box center [680, 132] width 954 height 22
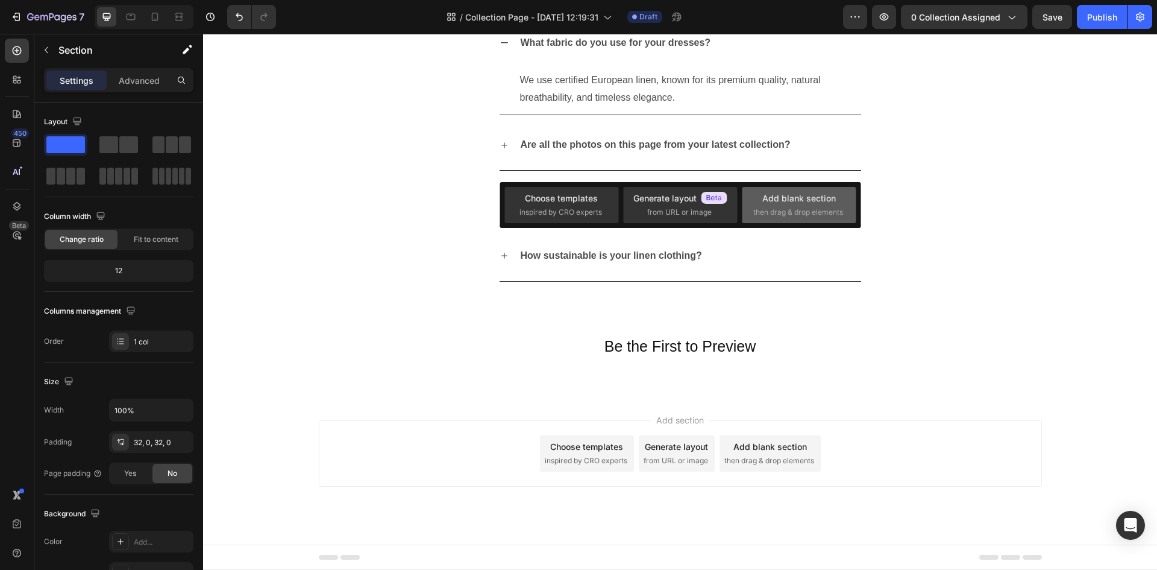
click at [783, 201] on div "Add blank section" at bounding box center [799, 198] width 74 height 13
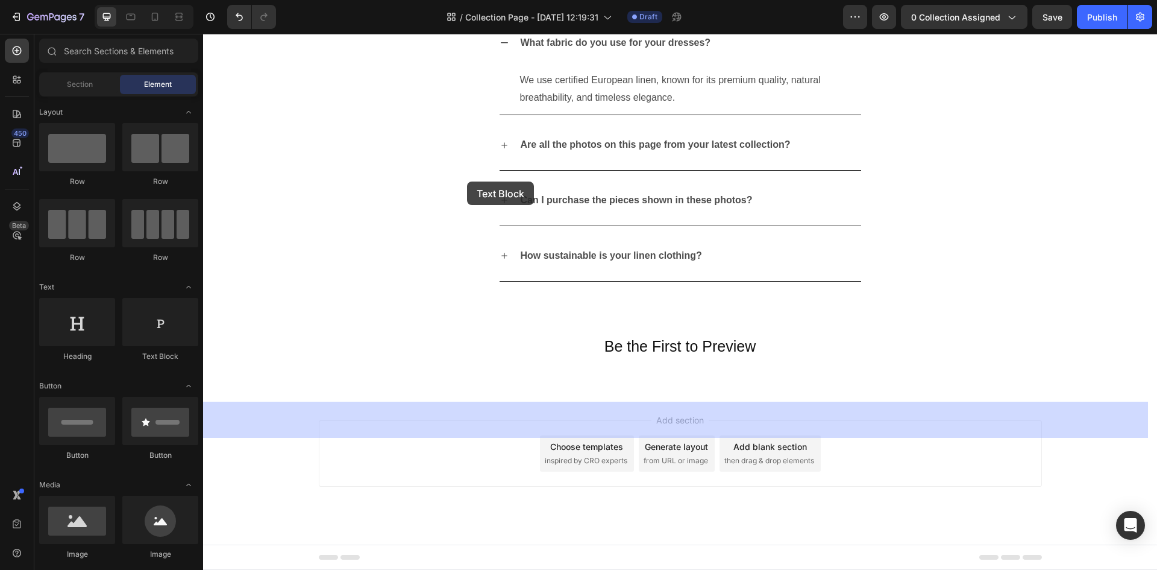
drag, startPoint x: 368, startPoint y: 365, endPoint x: 423, endPoint y: 227, distance: 148.7
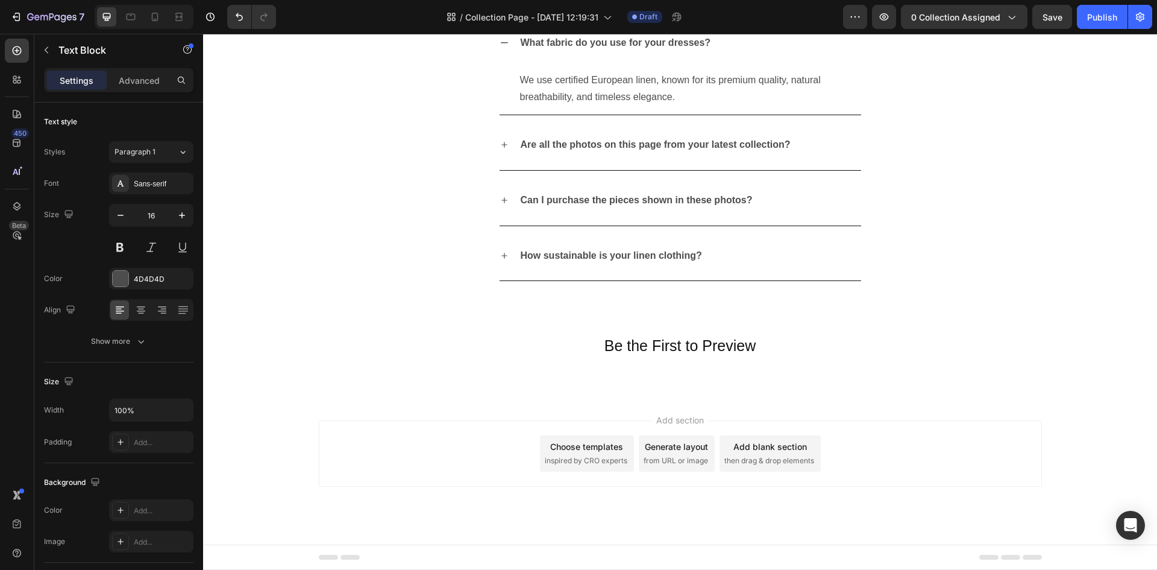
drag, startPoint x: 145, startPoint y: 312, endPoint x: 1, endPoint y: 238, distance: 162.0
click at [145, 312] on icon at bounding box center [141, 310] width 12 height 12
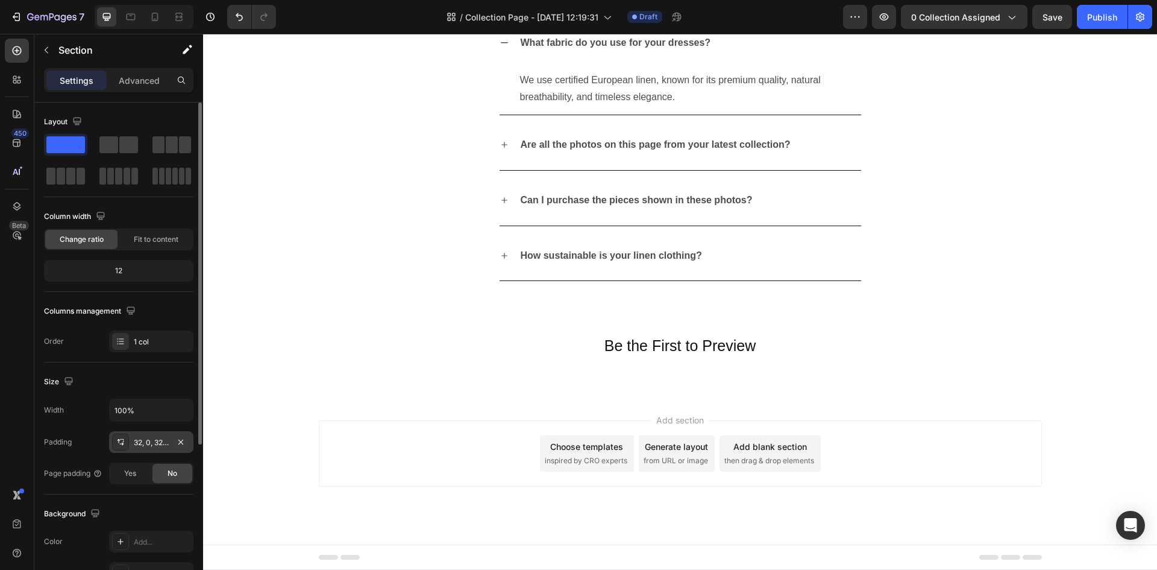
click at [121, 442] on icon at bounding box center [121, 442] width 10 height 10
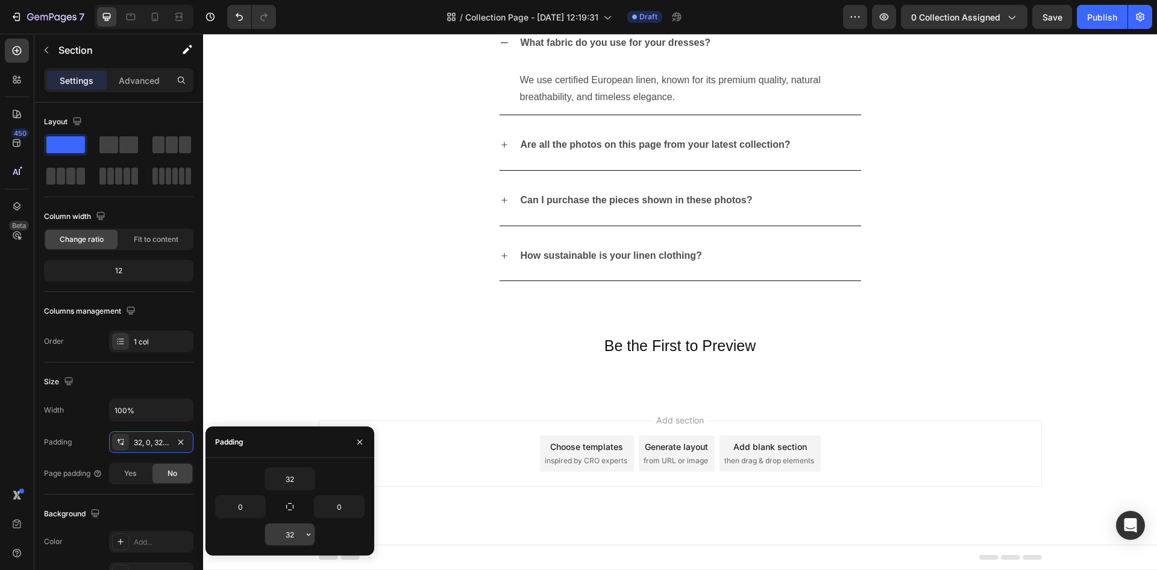
click at [301, 536] on input "32" at bounding box center [289, 534] width 49 height 22
type input "0"
click at [356, 115] on div "What fabric do you use for your dresses? We use certified European linen, known…" at bounding box center [680, 66] width 953 height 97
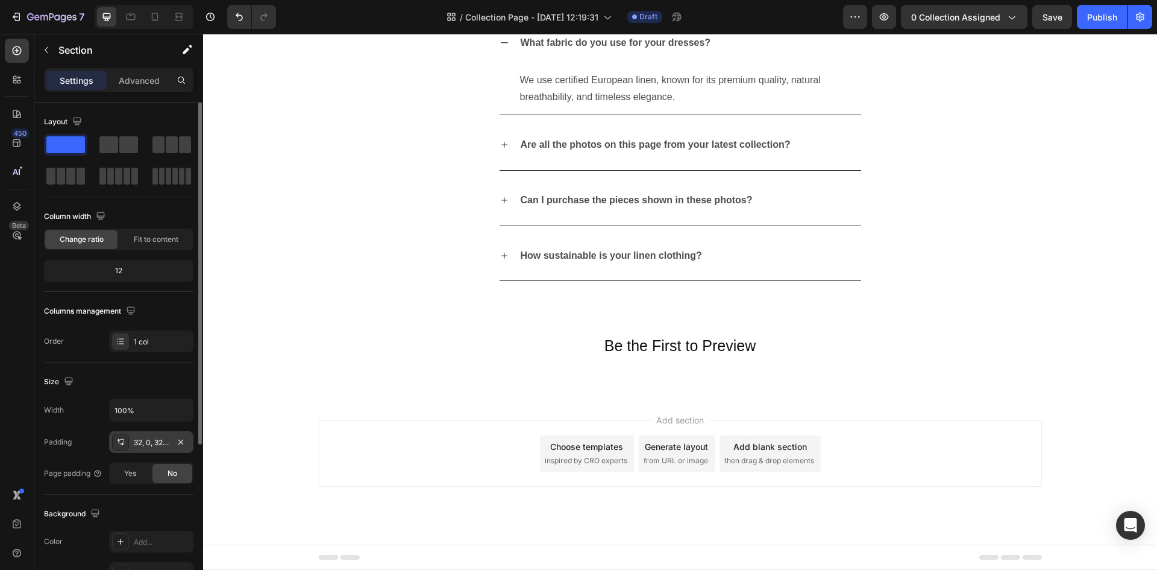
click at [116, 444] on icon at bounding box center [121, 442] width 10 height 10
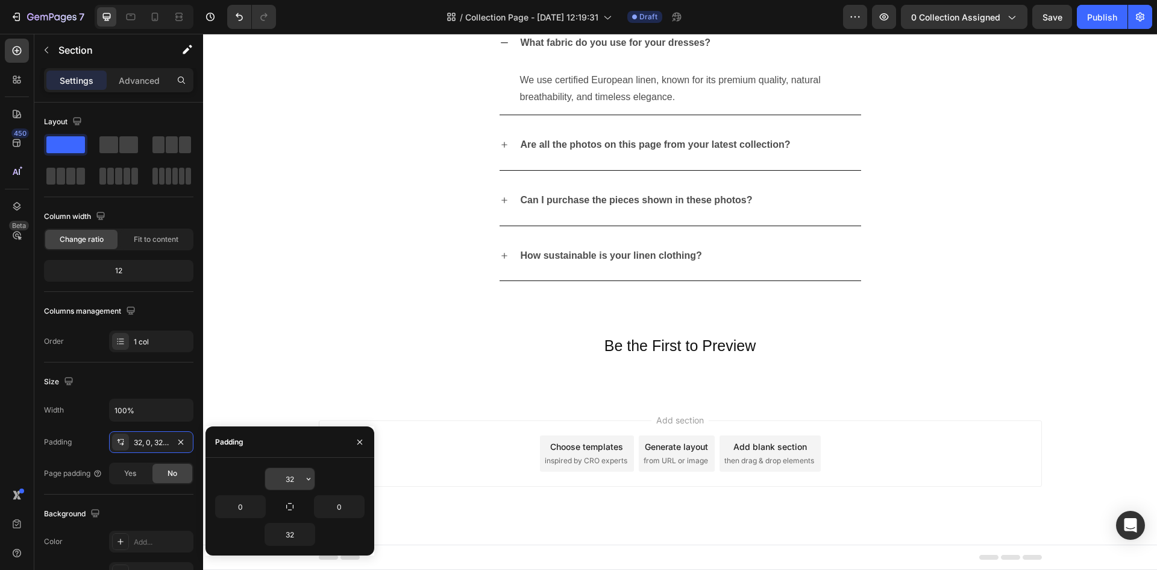
click at [298, 477] on input "32" at bounding box center [289, 479] width 49 height 22
type input "0"
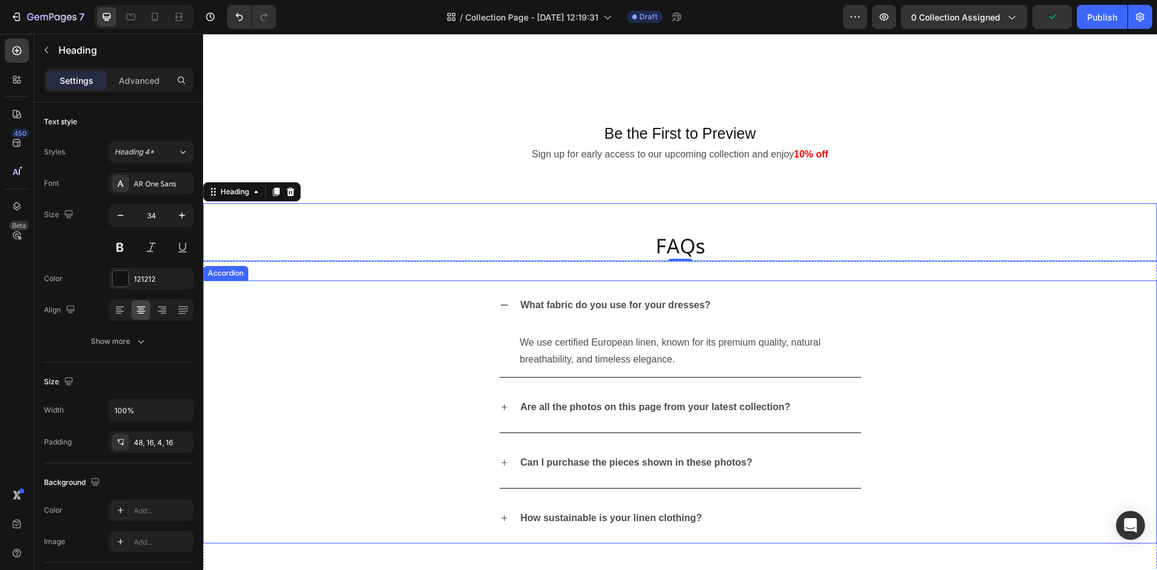
scroll to position [2613, 0]
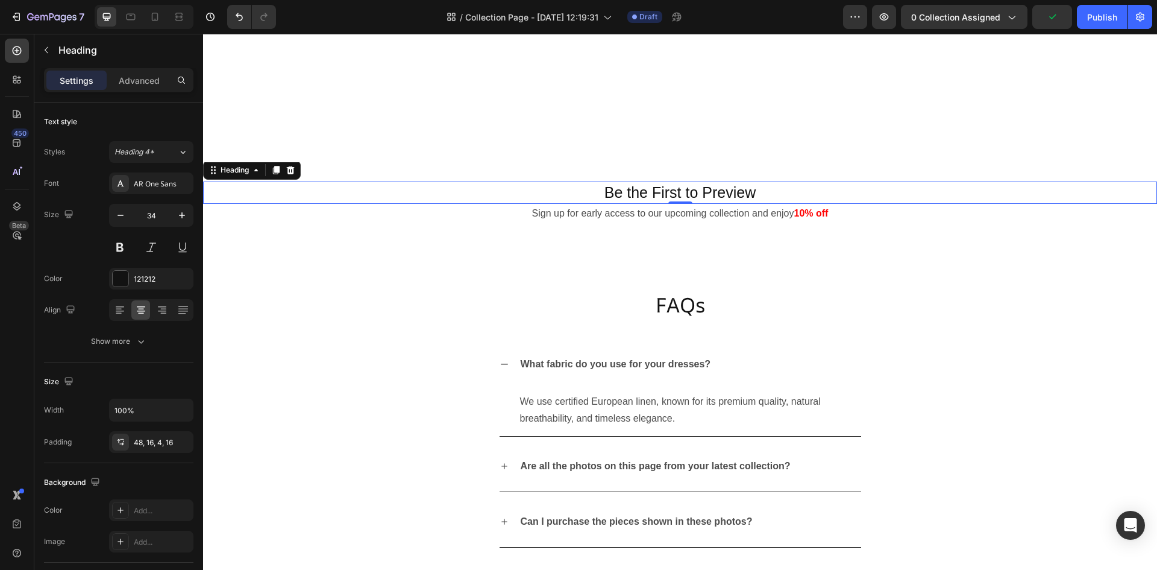
click at [525, 182] on h2 "Be the First to Preview" at bounding box center [680, 192] width 954 height 22
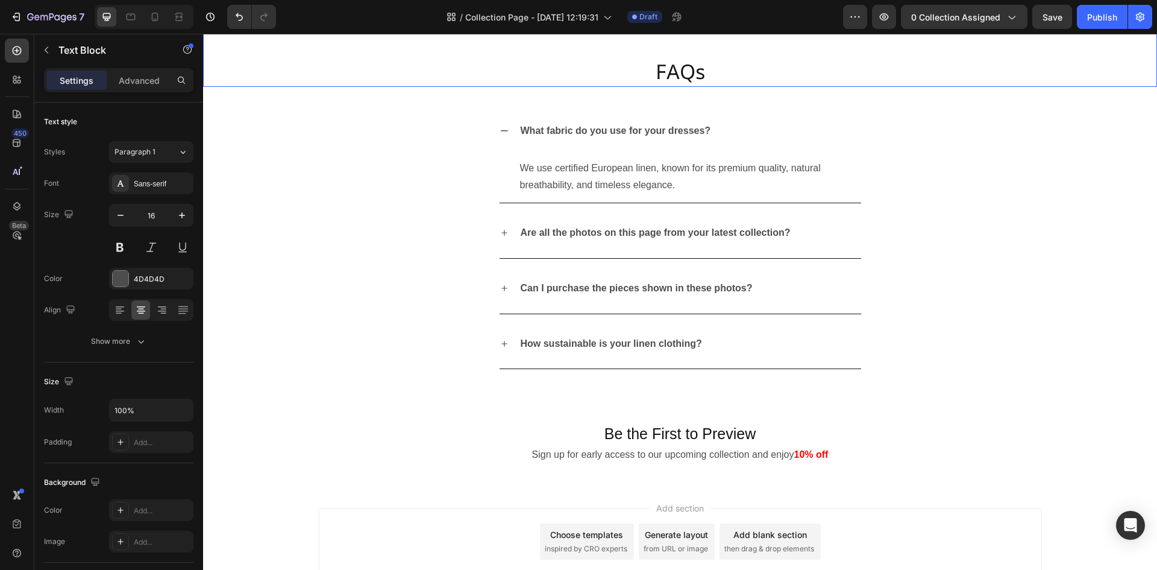
scroll to position [2854, 0]
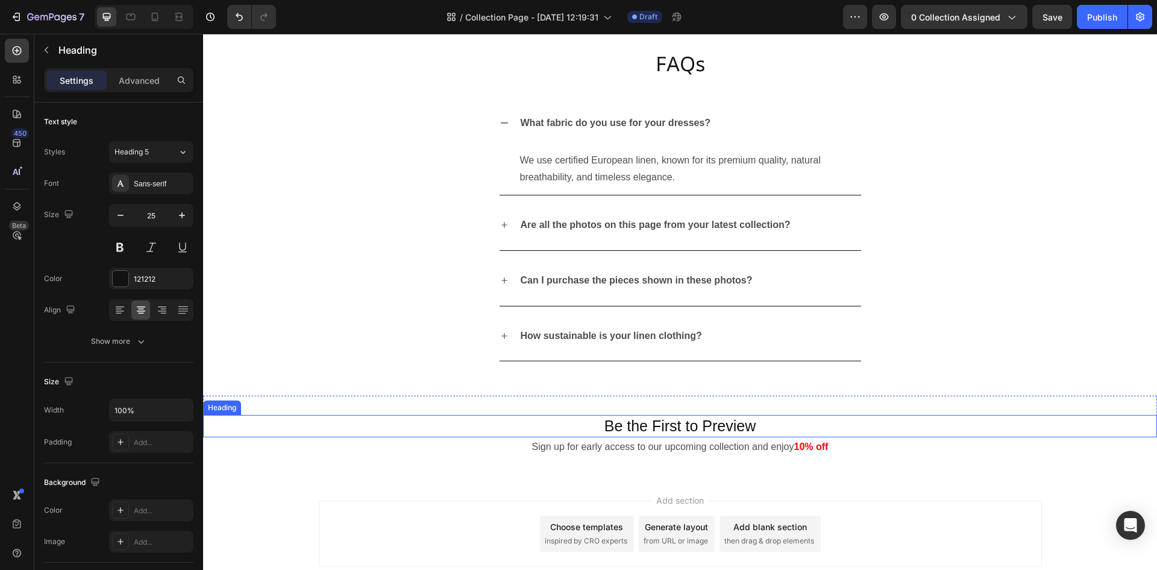
click at [475, 426] on h2 "Be the First to Preview" at bounding box center [680, 426] width 954 height 22
click at [293, 406] on icon at bounding box center [291, 403] width 8 height 8
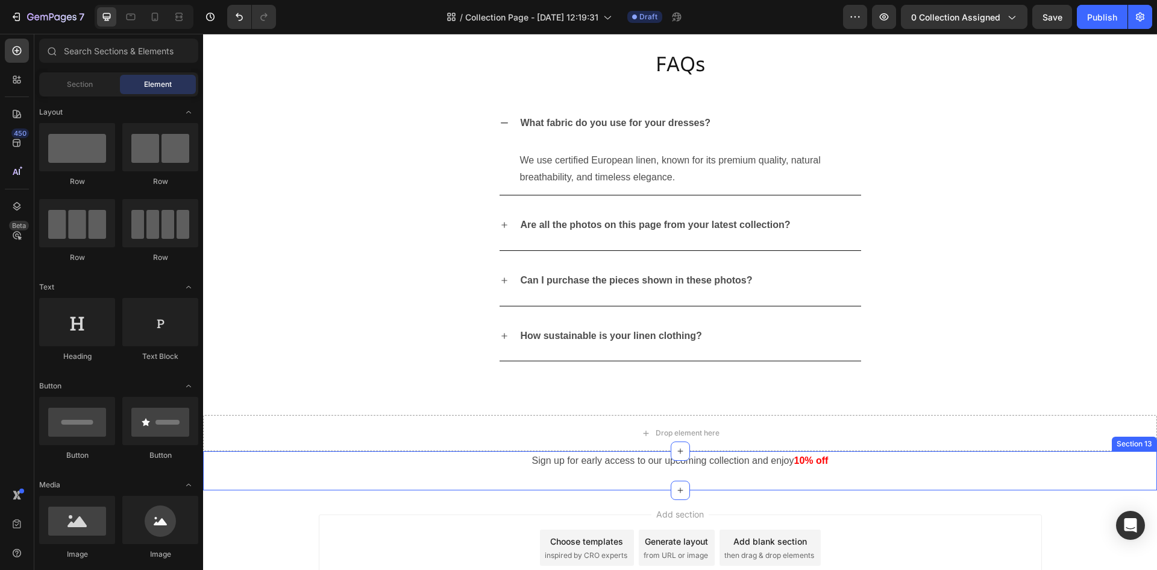
click at [409, 481] on div "Sign up for early access to our upcoming collection and enjoy 10% off Text Bloc…" at bounding box center [680, 470] width 954 height 39
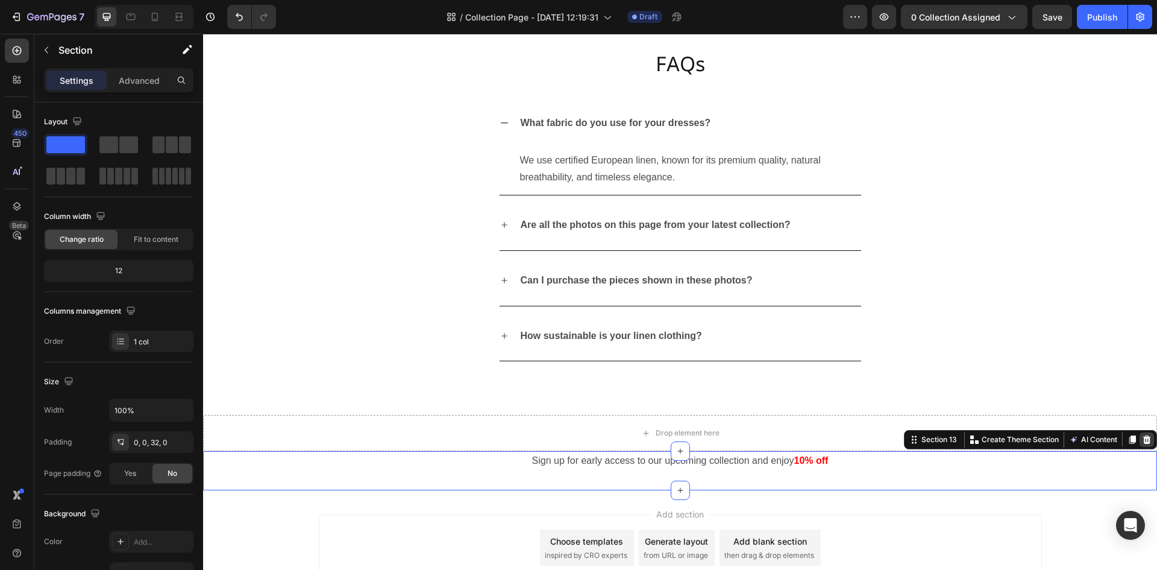
click at [1143, 439] on icon at bounding box center [1147, 439] width 8 height 8
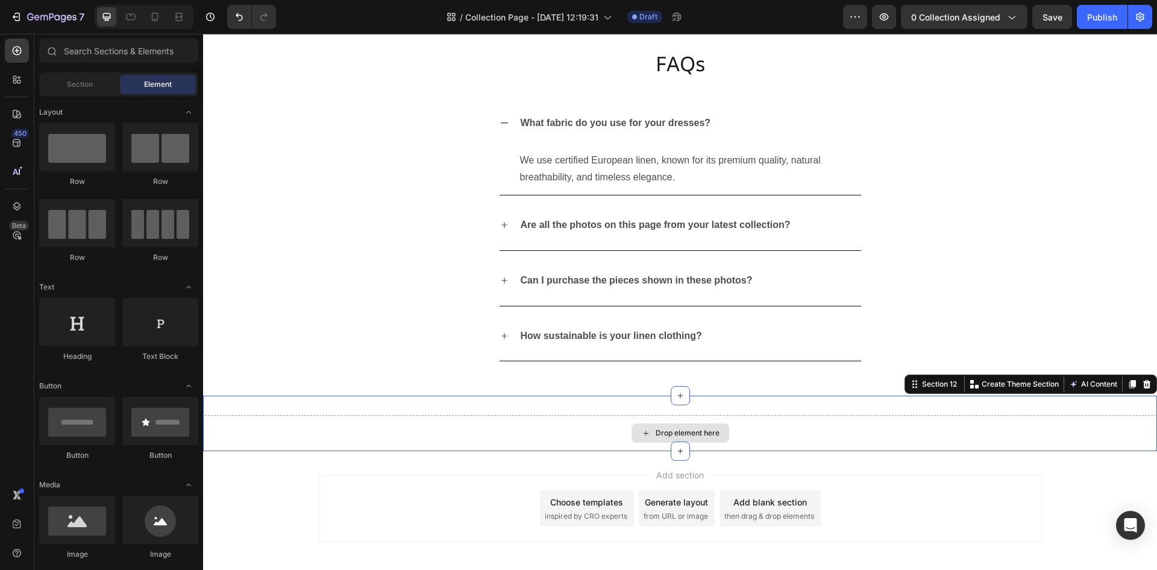
click at [823, 425] on div "Drop element here" at bounding box center [680, 433] width 954 height 36
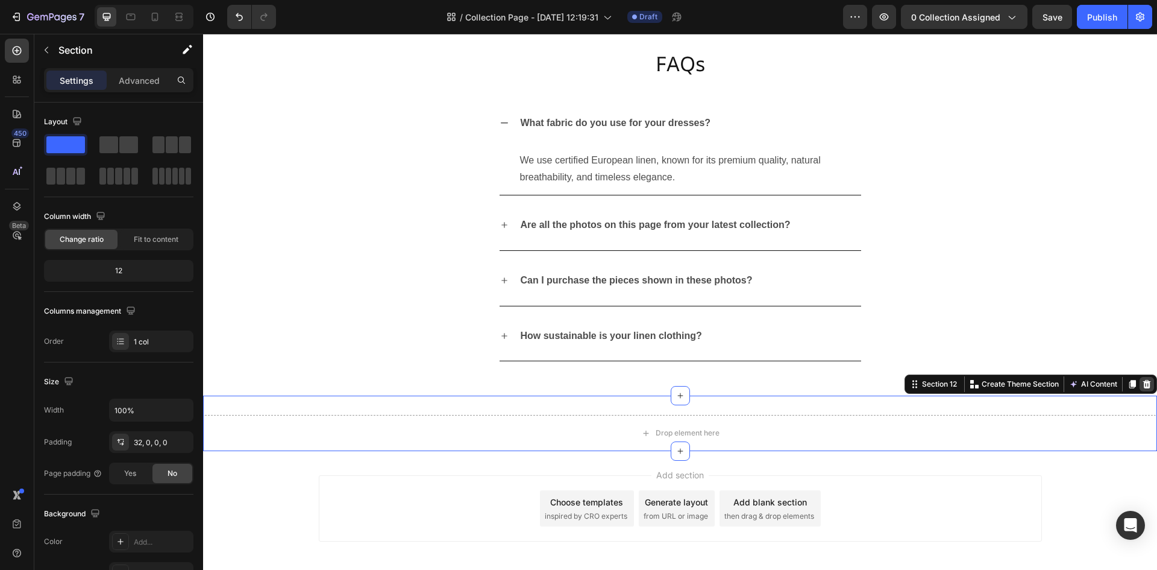
click at [1143, 383] on icon at bounding box center [1147, 384] width 8 height 8
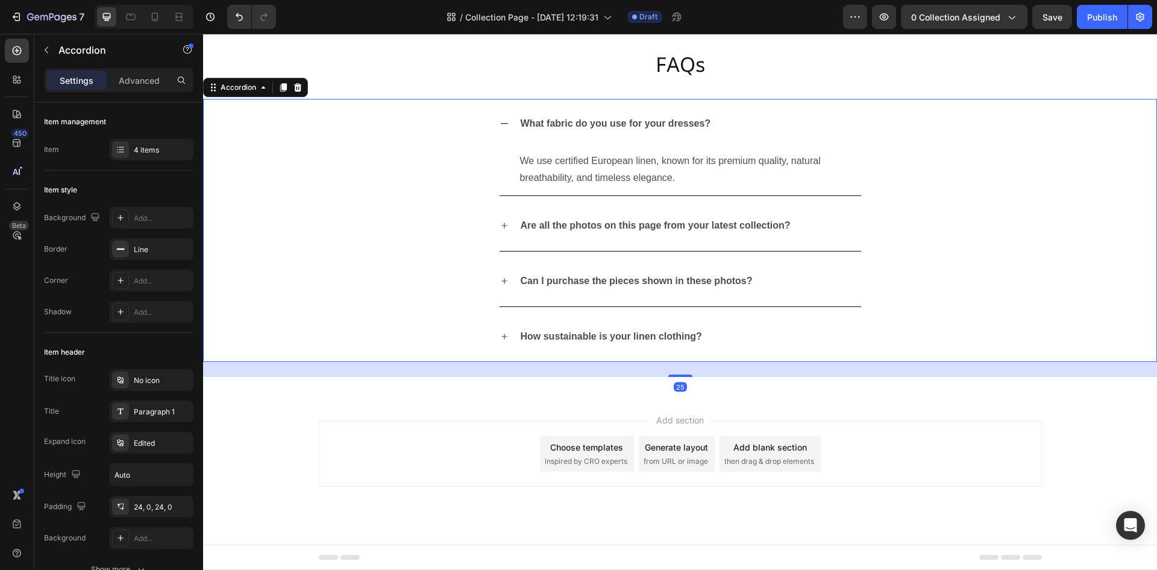
click at [780, 355] on div "How sustainable is your linen clothing?" at bounding box center [681, 337] width 362 height 50
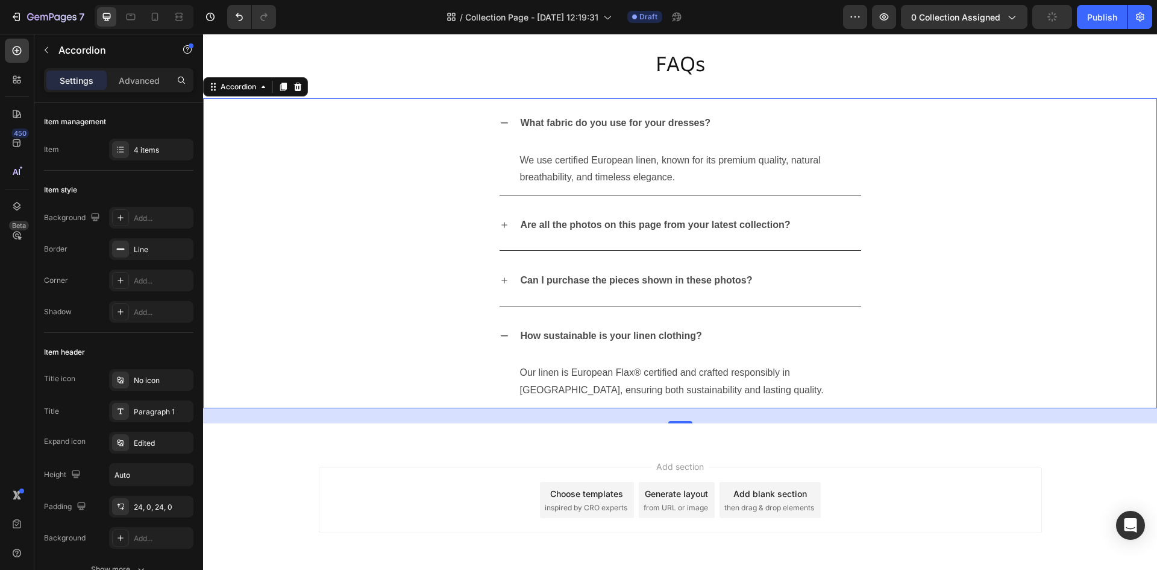
click at [450, 364] on div "How sustainable is your linen clothing? Our linen is European Flax® certified a…" at bounding box center [680, 359] width 953 height 97
click at [519, 329] on div "How sustainable is your linen clothing?" at bounding box center [611, 335] width 185 height 21
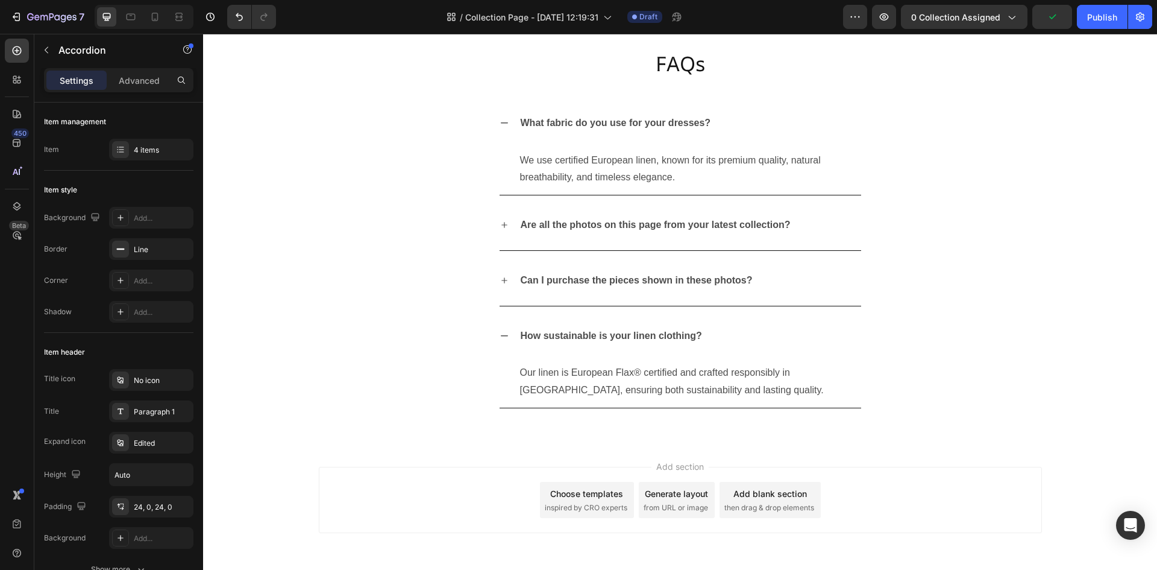
click at [501, 336] on icon at bounding box center [505, 336] width 10 height 10
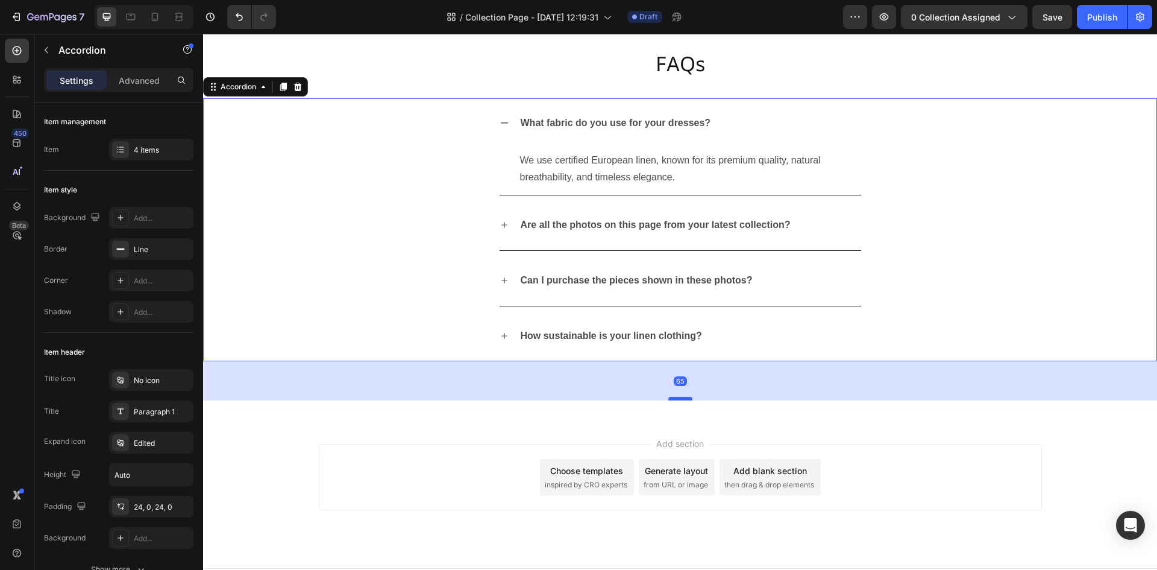
drag, startPoint x: 680, startPoint y: 374, endPoint x: 683, endPoint y: 398, distance: 24.2
click at [683, 398] on div at bounding box center [680, 399] width 24 height 4
type input "100%"
type input "100"
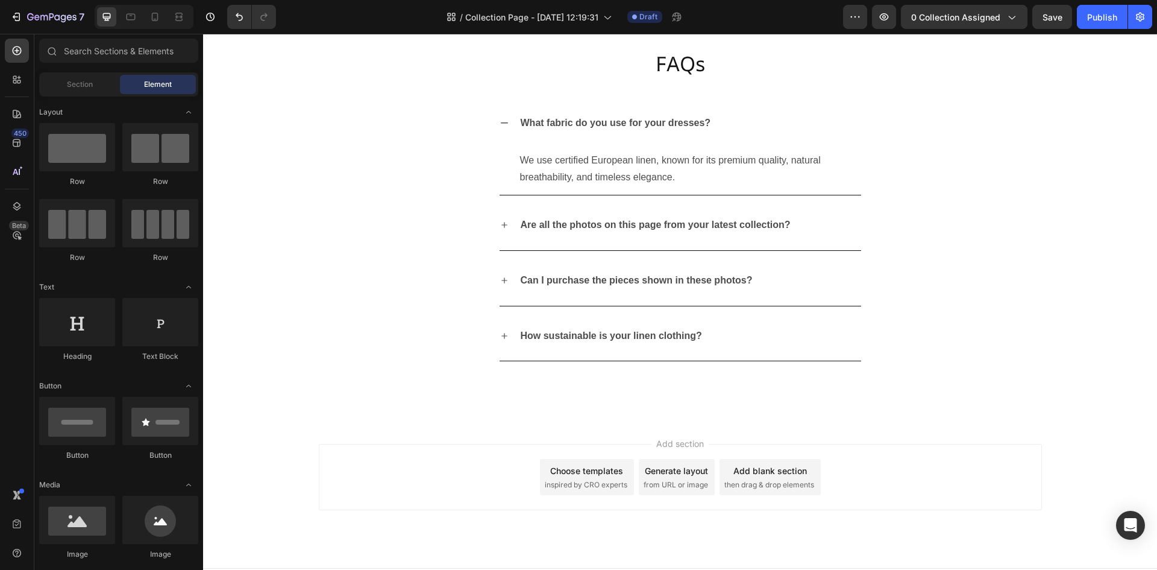
click at [393, 426] on div "Add section Choose templates inspired by CRO experts Generate layout from URL o…" at bounding box center [680, 493] width 954 height 148
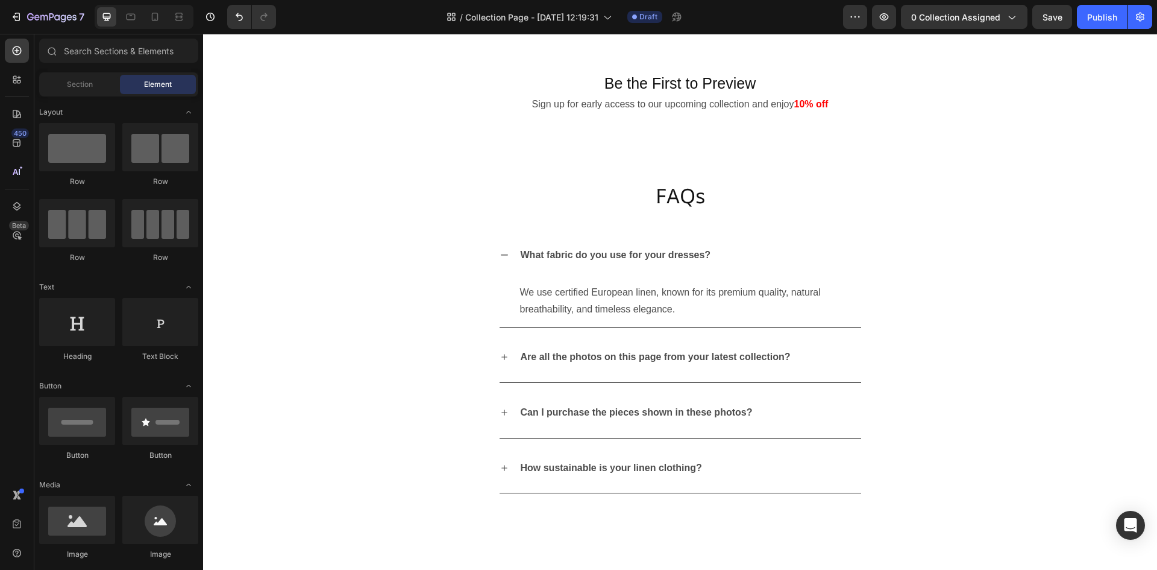
scroll to position [2637, 0]
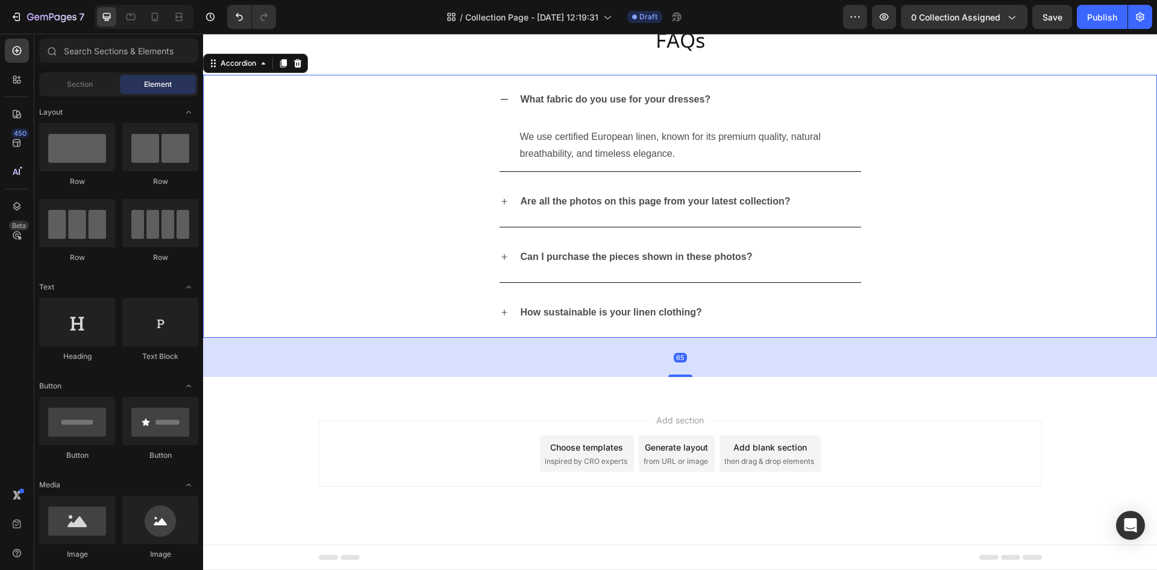
click at [504, 125] on div "What fabric do you use for your dresses?" at bounding box center [681, 100] width 362 height 50
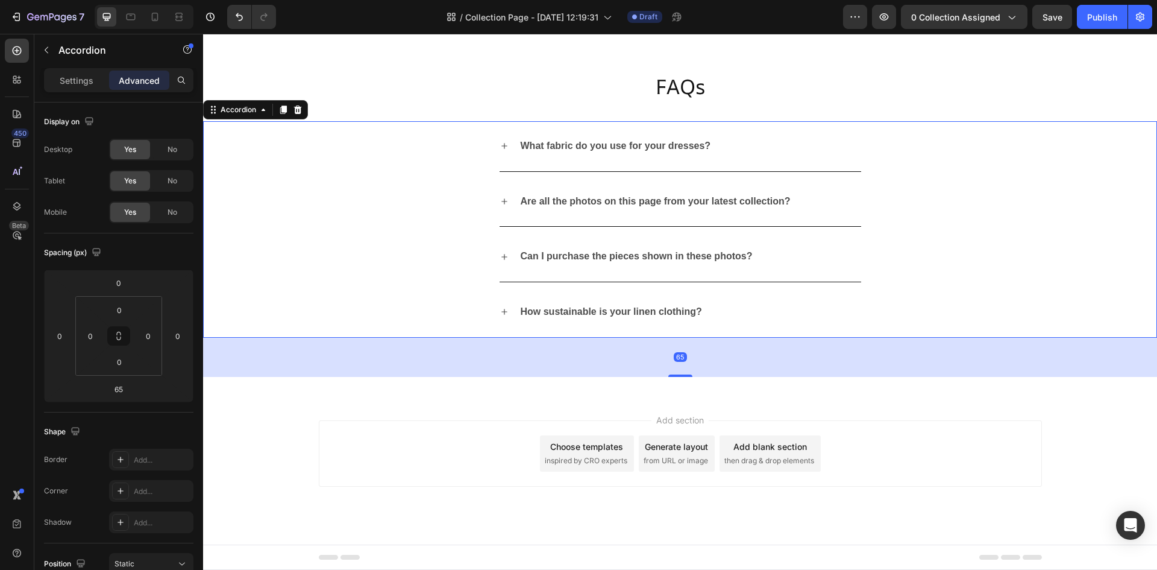
scroll to position [2456, 0]
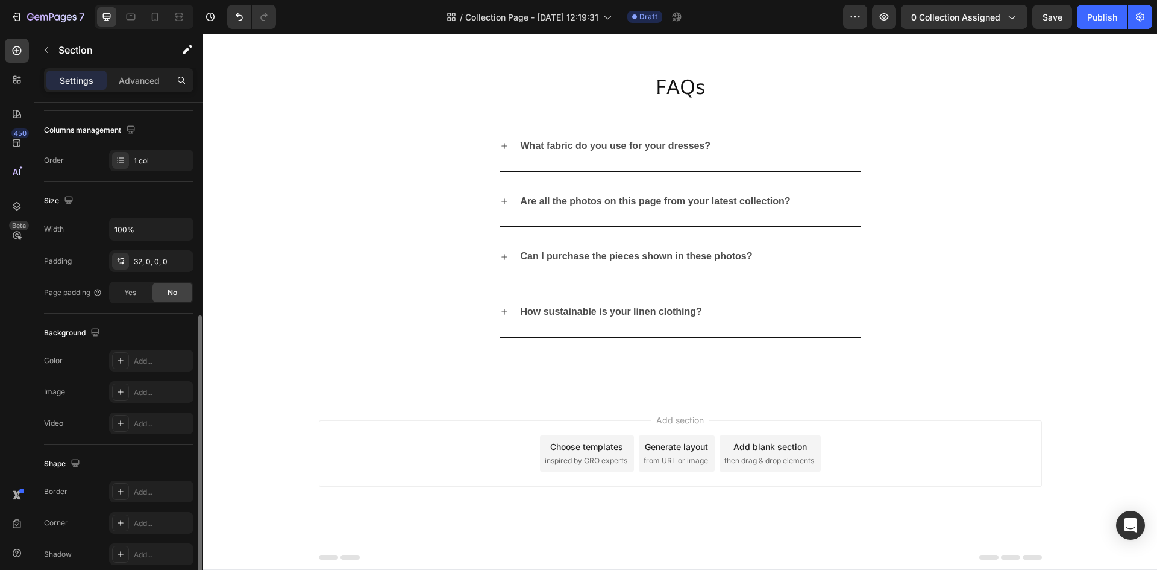
scroll to position [234, 0]
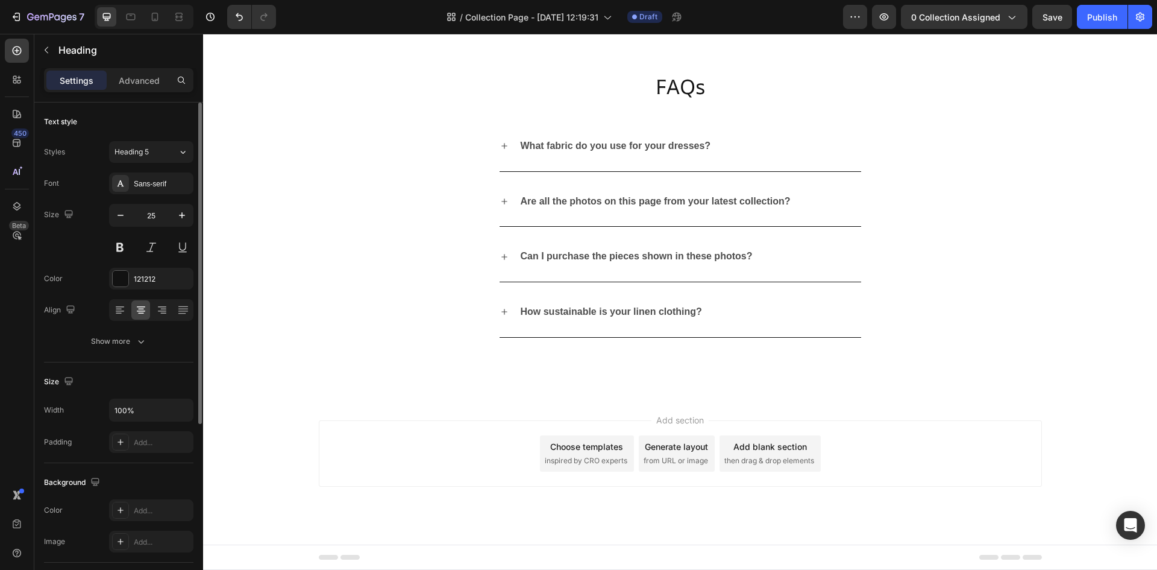
scroll to position [60, 0]
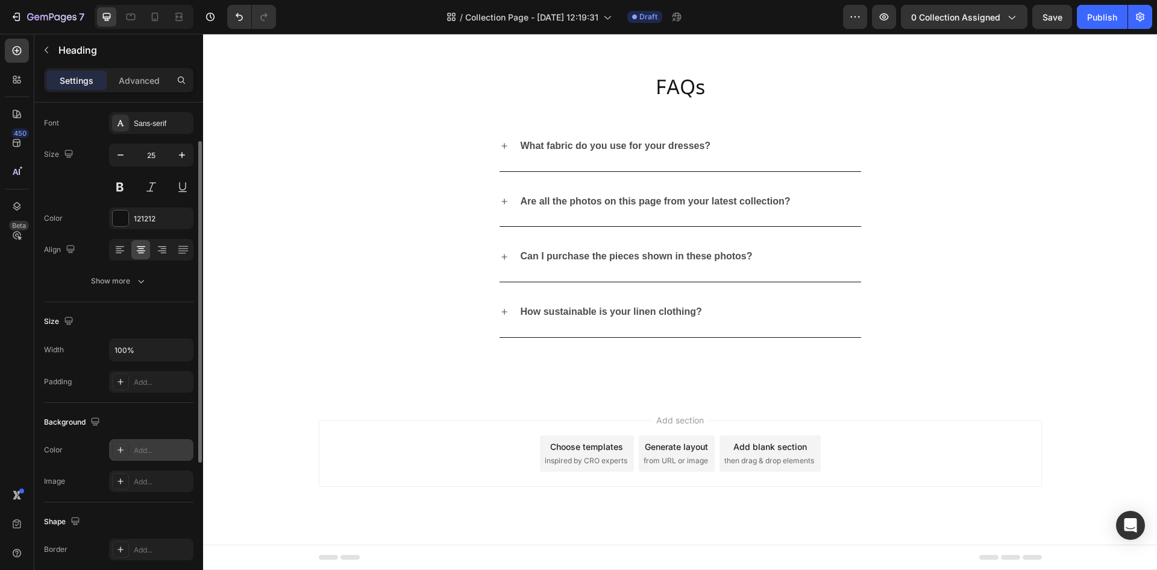
click at [124, 448] on icon at bounding box center [121, 450] width 10 height 10
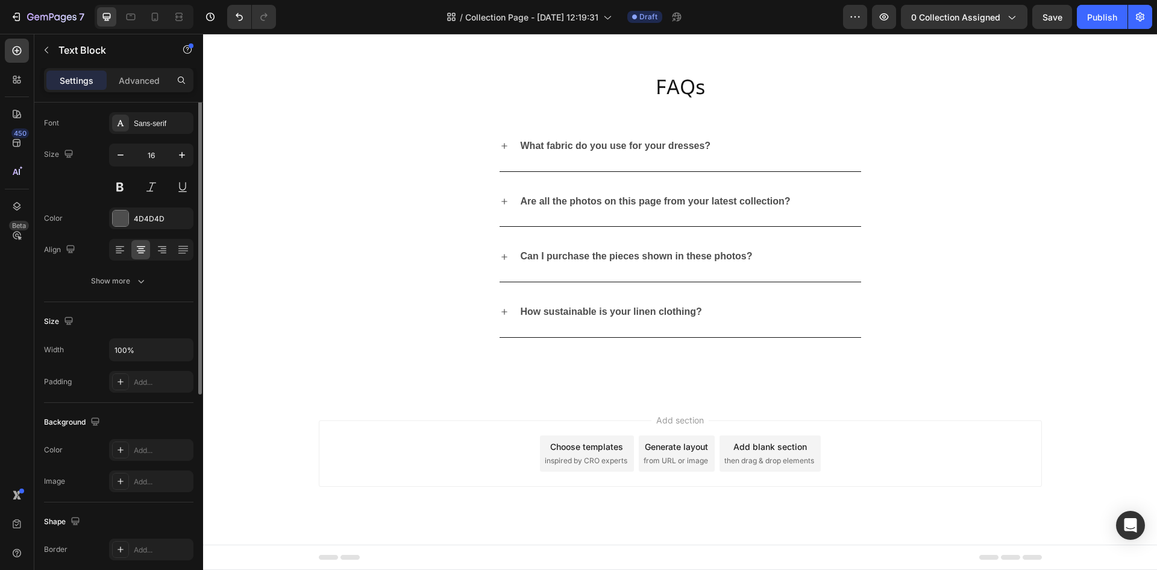
scroll to position [0, 0]
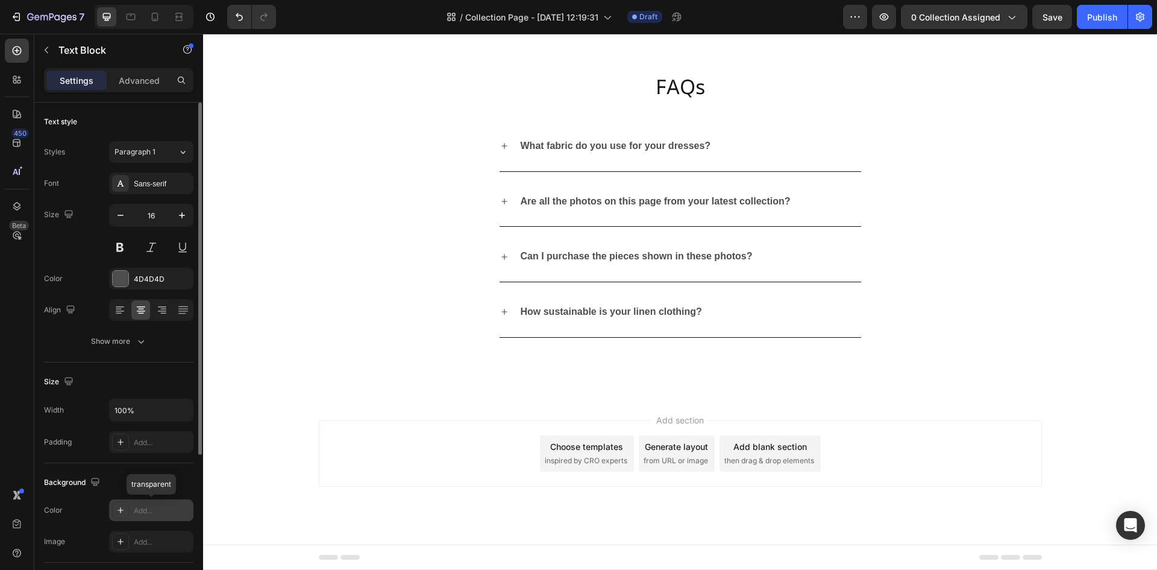
click at [122, 510] on icon at bounding box center [121, 510] width 10 height 10
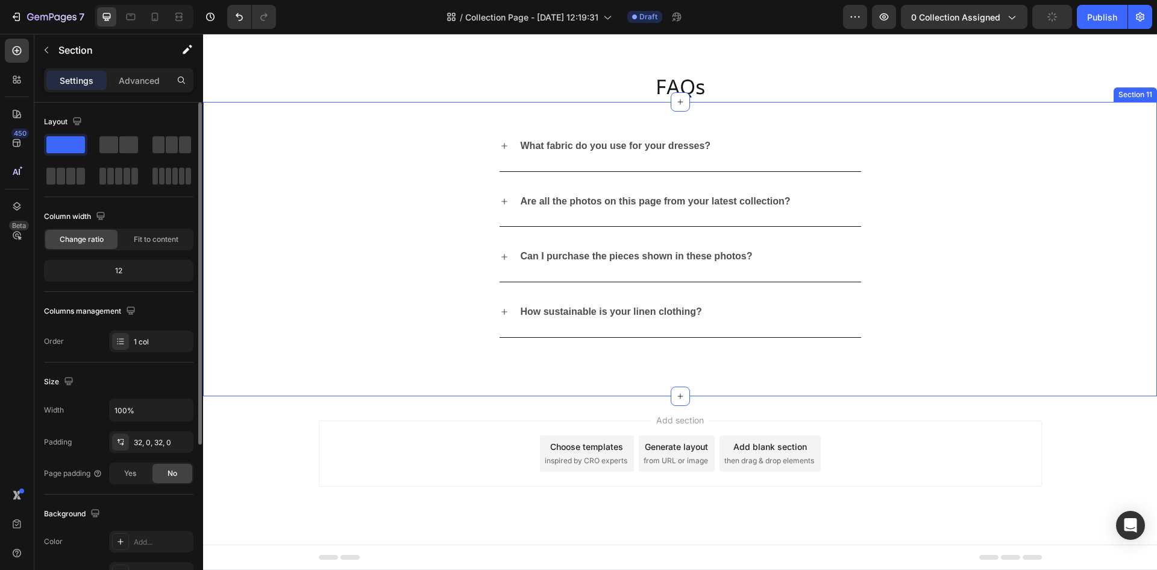
click at [358, 396] on div "What fabric do you use for your dresses? Are all the photos on this page from y…" at bounding box center [680, 249] width 954 height 294
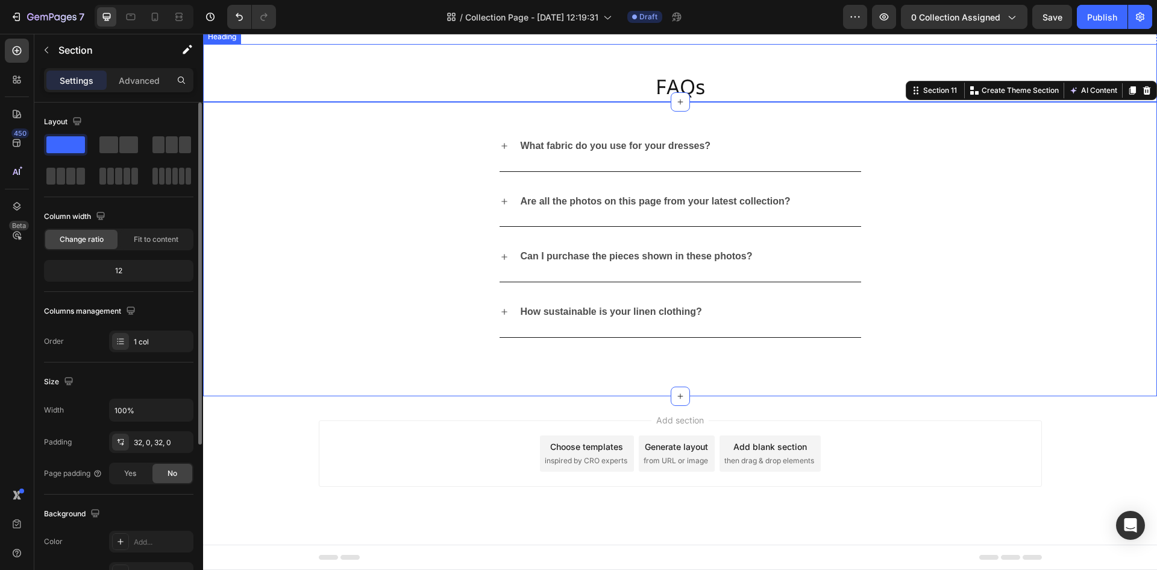
scroll to position [2456, 0]
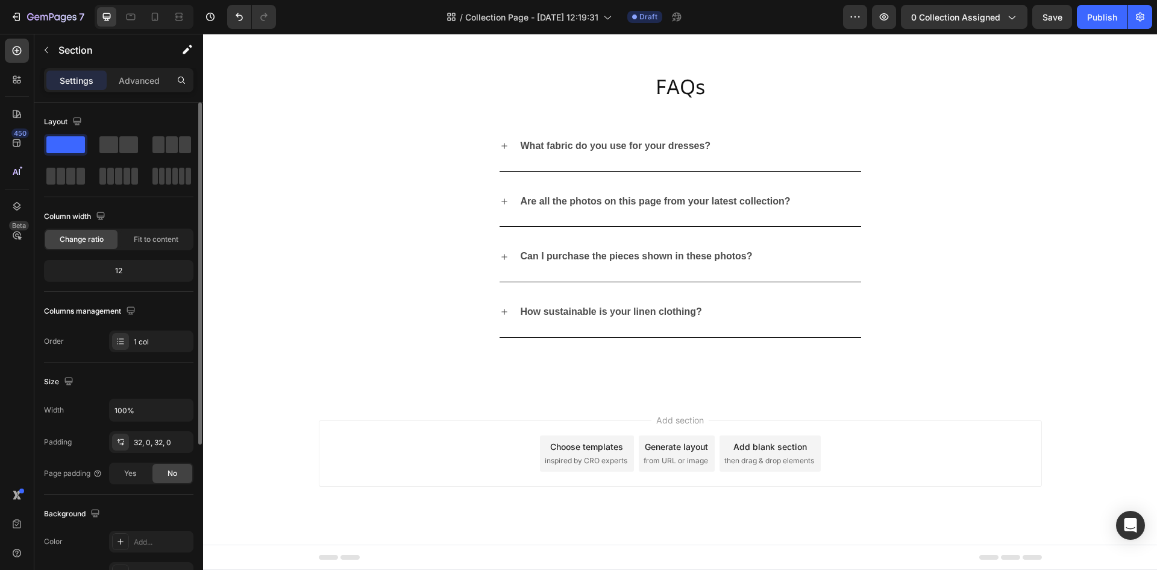
click at [572, 25] on div "Sign up for early access to our upcoming collection and enjoy 10% off Text Bloc…" at bounding box center [680, 5] width 954 height 39
click at [671, 34] on div at bounding box center [680, 24] width 19 height 19
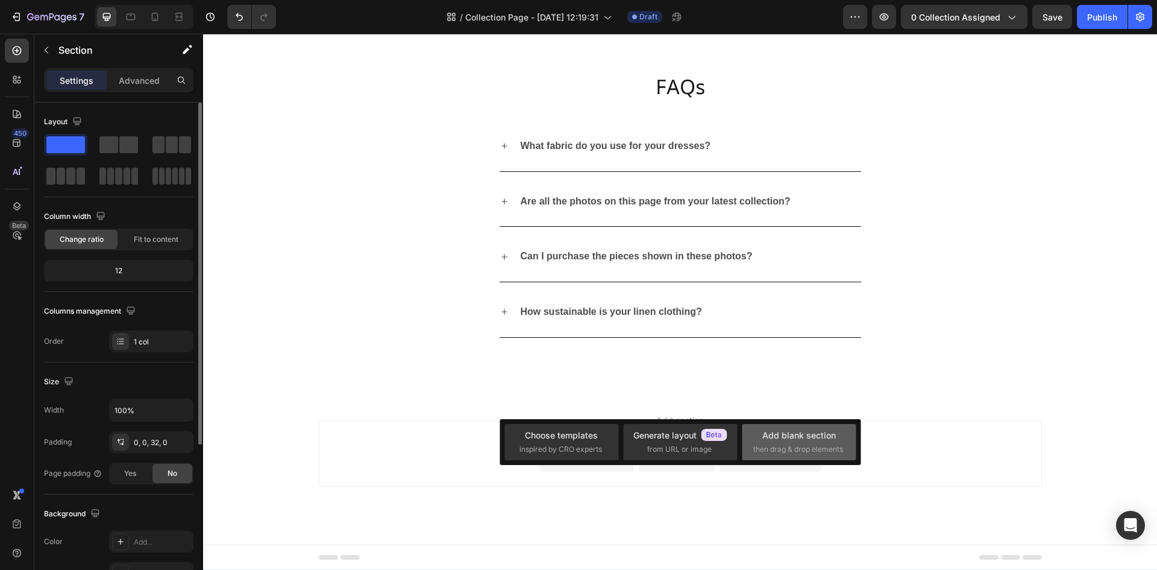
click at [796, 434] on div "Add blank section" at bounding box center [799, 434] width 74 height 13
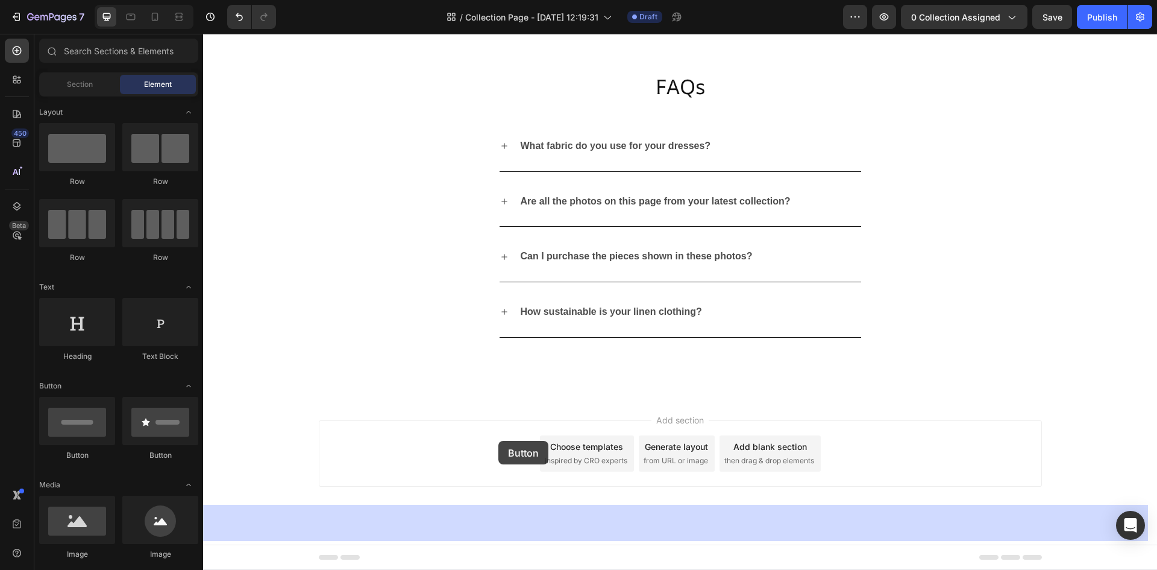
drag, startPoint x: 296, startPoint y: 456, endPoint x: 498, endPoint y: 441, distance: 203.1
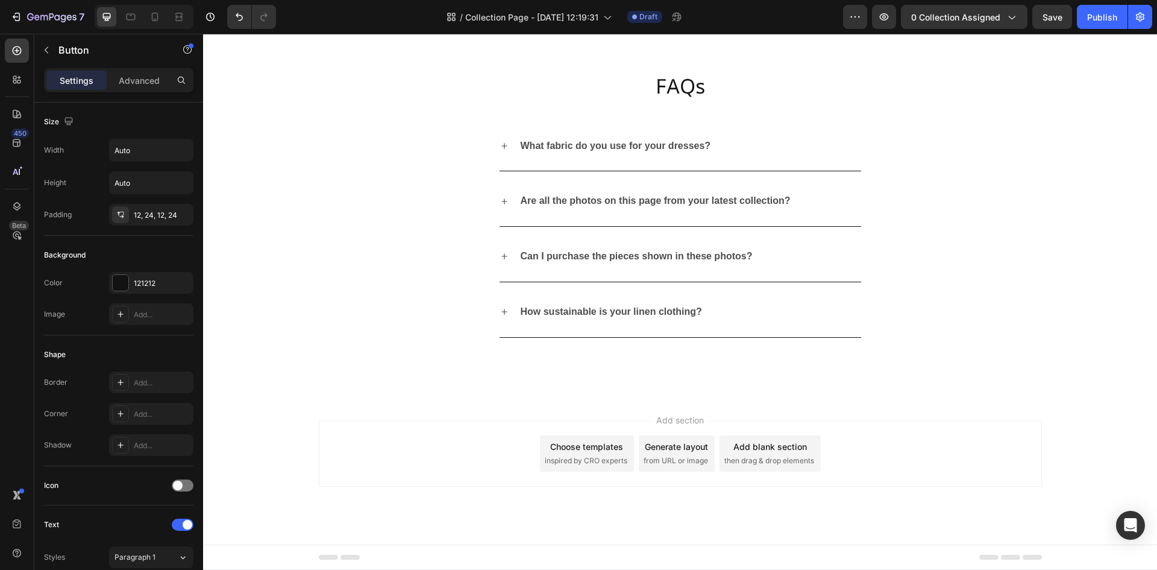
click at [146, 83] on p "Advanced" at bounding box center [139, 80] width 41 height 13
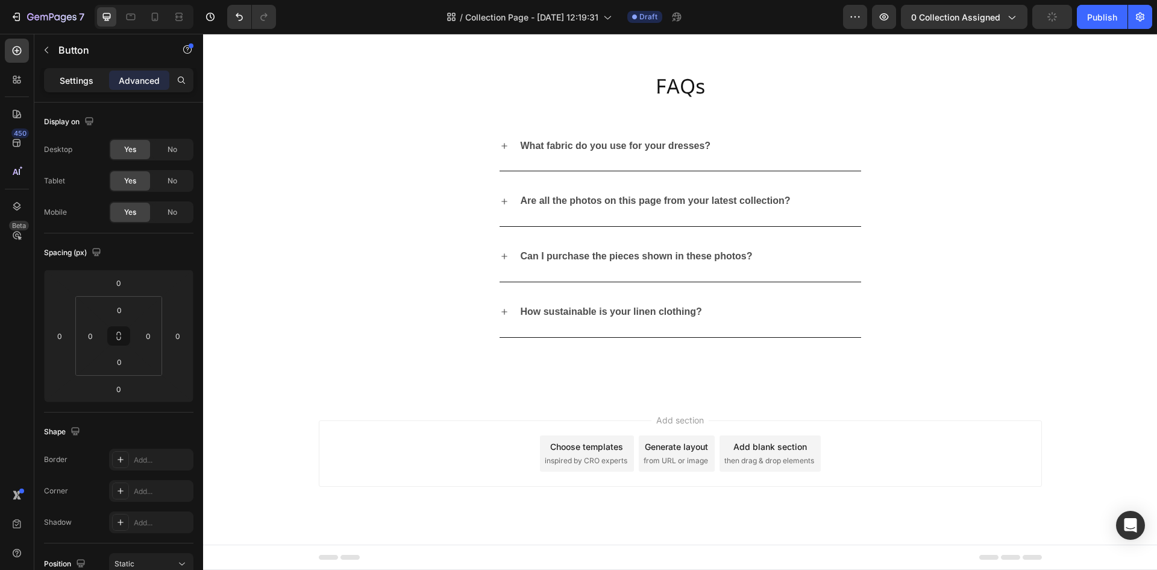
click at [79, 84] on p "Settings" at bounding box center [77, 80] width 34 height 13
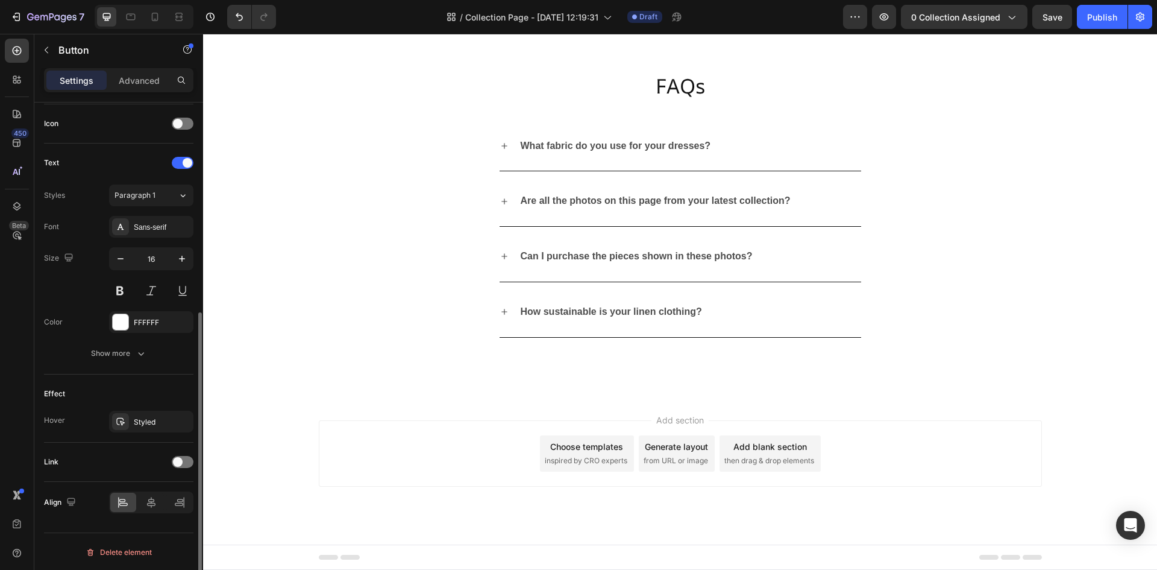
scroll to position [363, 0]
click at [151, 500] on icon at bounding box center [151, 500] width 8 height 11
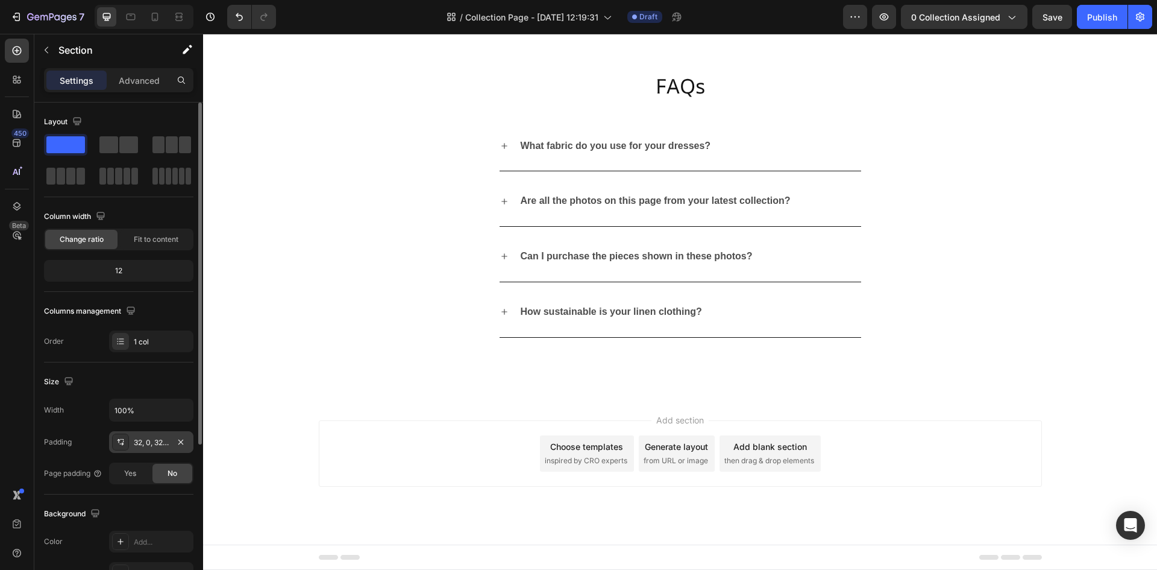
click at [116, 441] on icon at bounding box center [121, 442] width 10 height 10
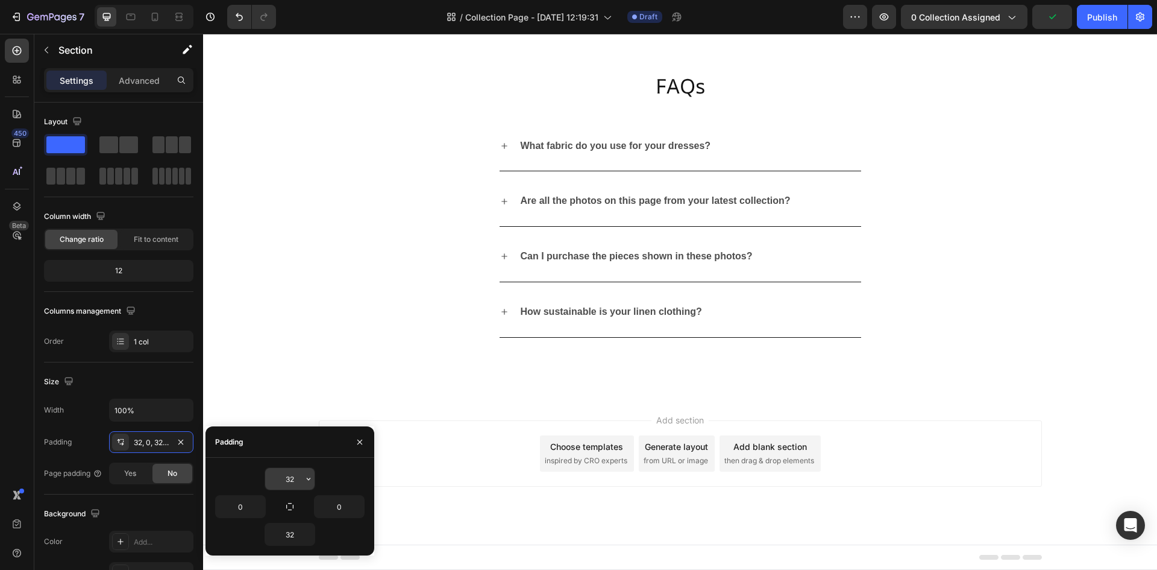
click at [296, 477] on input "32" at bounding box center [289, 479] width 49 height 22
type input "0"
click at [489, 101] on h2 "FAQs" at bounding box center [680, 72] width 954 height 58
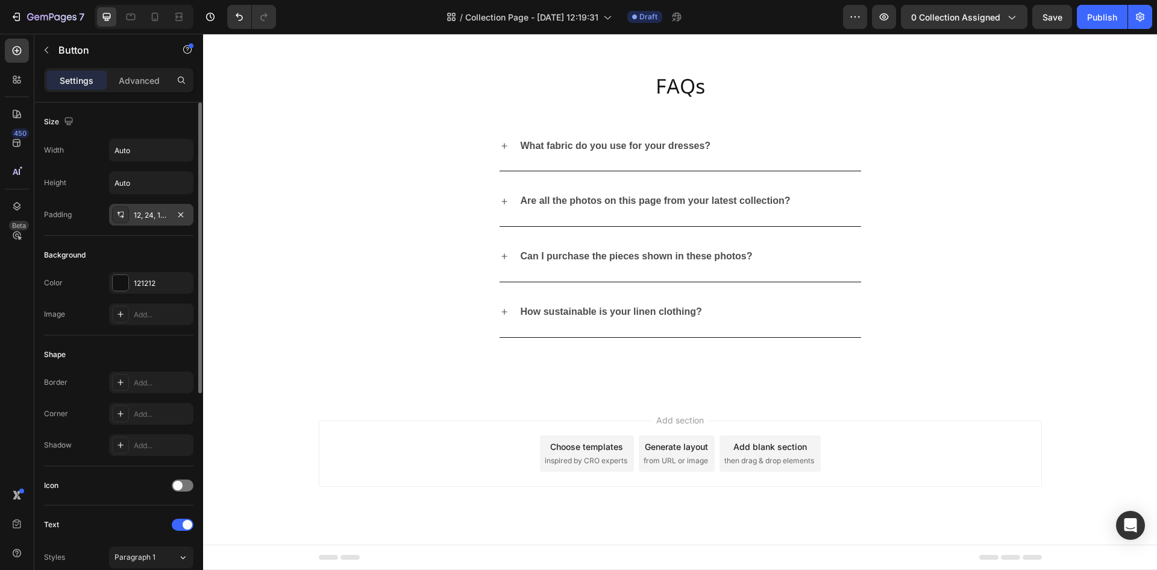
click at [119, 216] on icon at bounding box center [121, 215] width 10 height 10
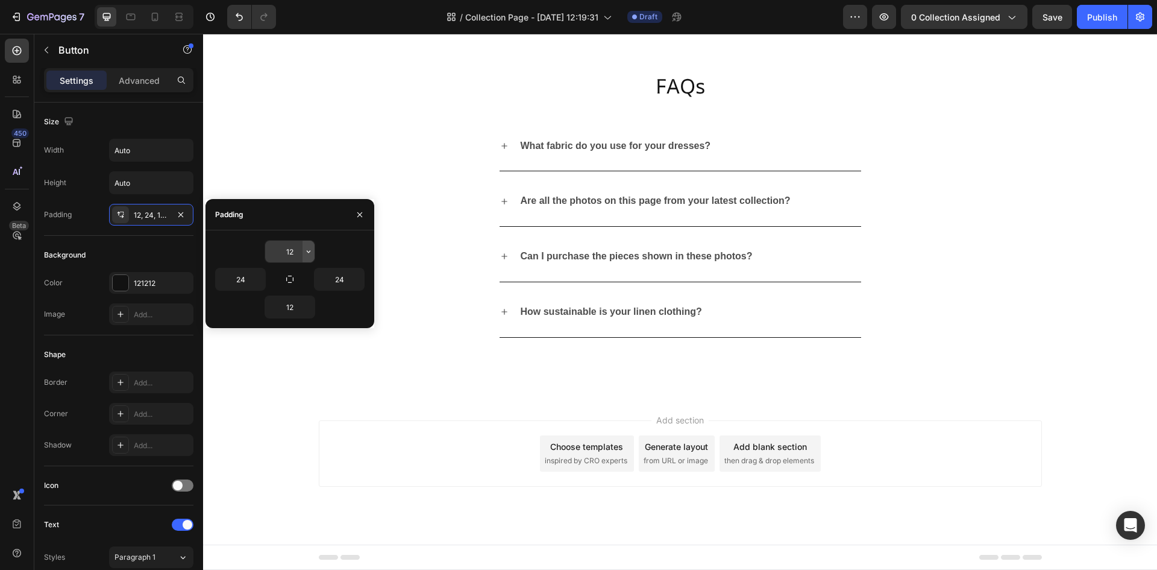
click at [306, 256] on icon "button" at bounding box center [309, 251] width 10 height 10
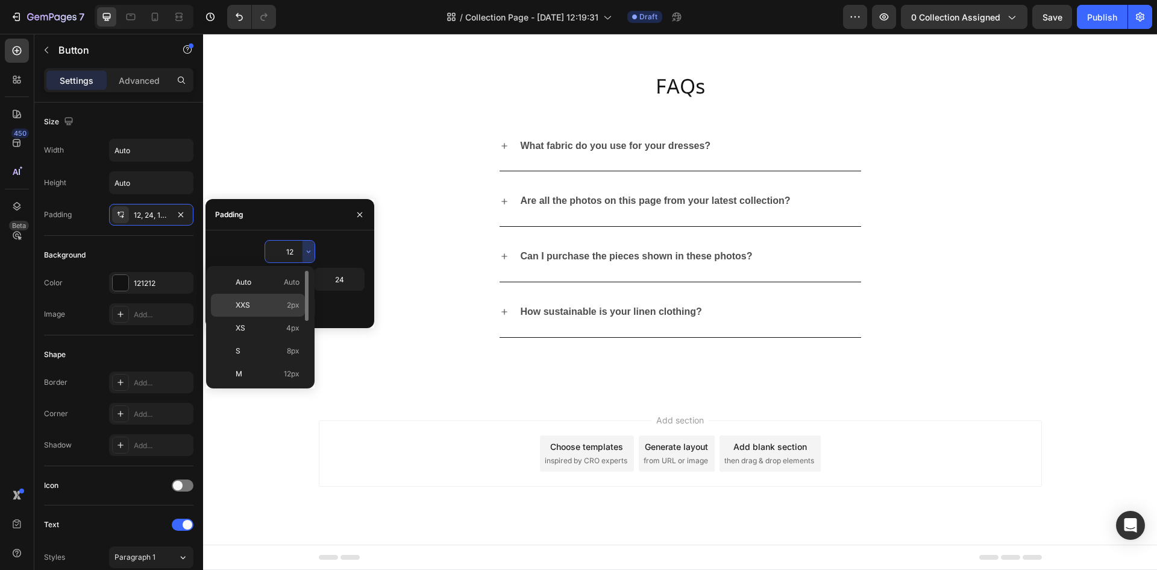
click at [281, 298] on div "XXS 2px" at bounding box center [258, 305] width 94 height 23
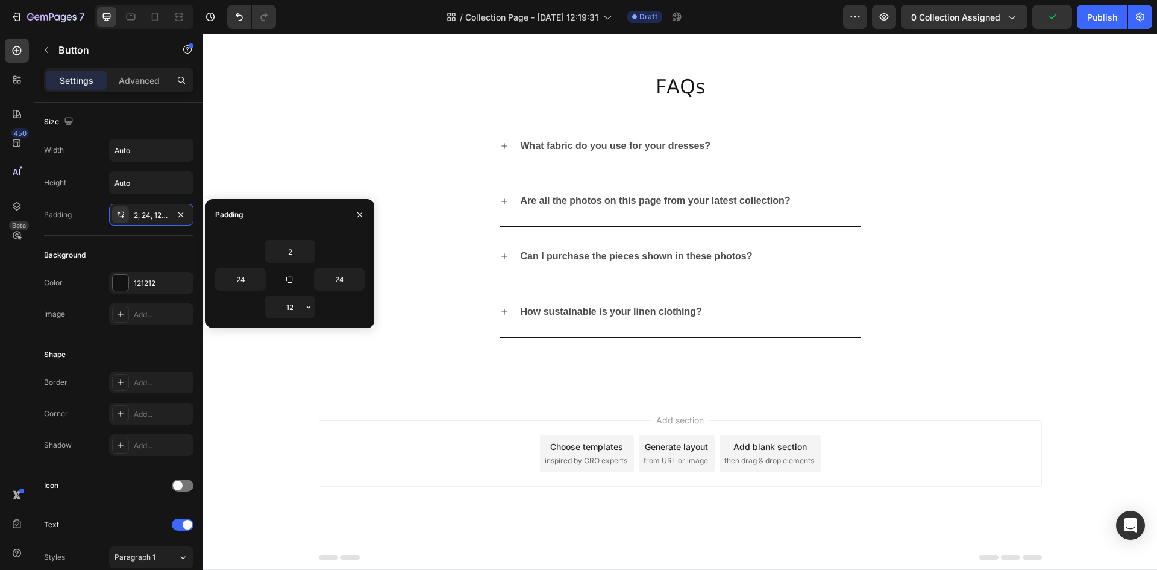
type input "12"
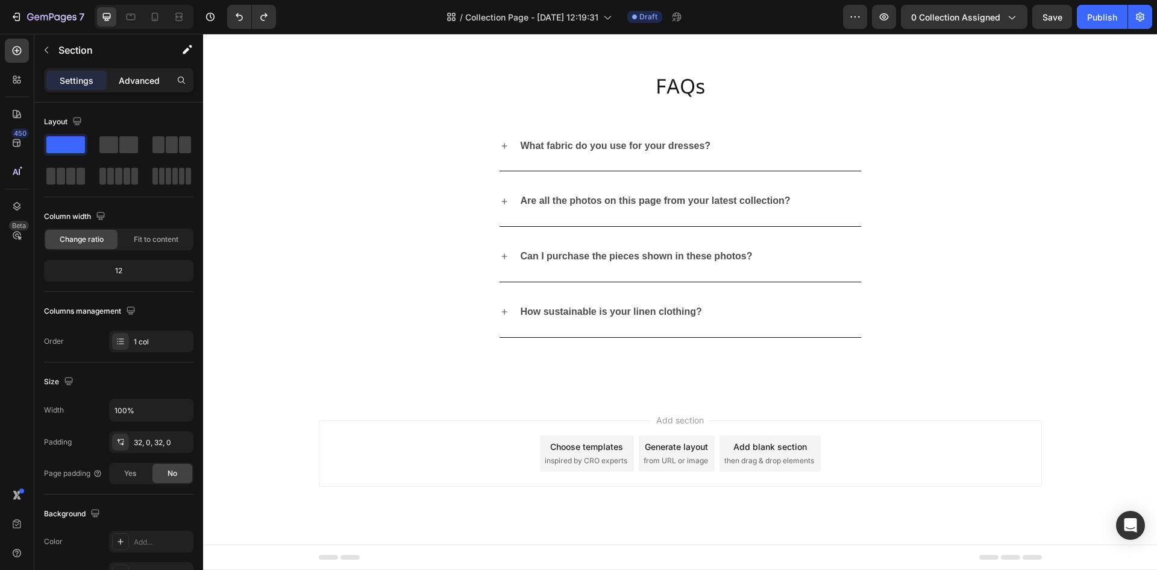
click at [143, 78] on p "Advanced" at bounding box center [139, 80] width 41 height 13
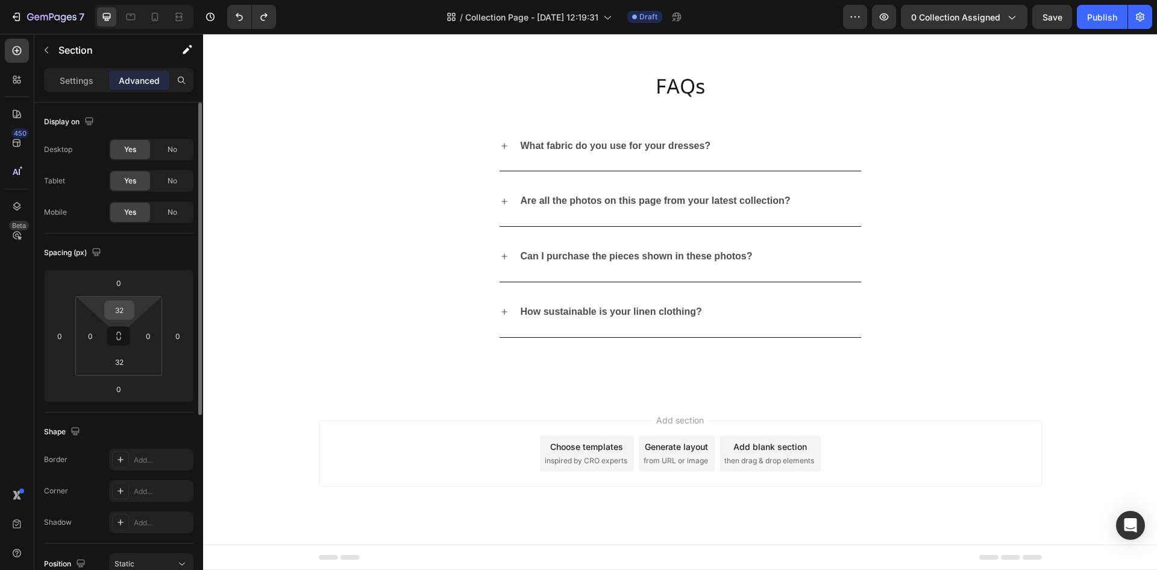
click at [128, 312] on input "32" at bounding box center [119, 310] width 24 height 18
type input "32"
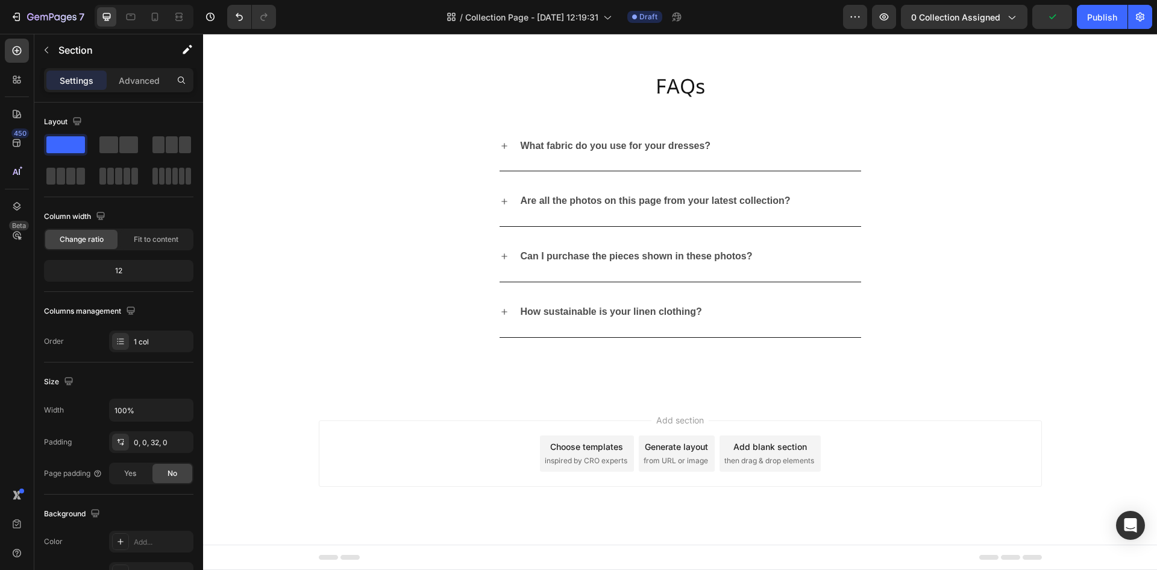
click at [148, 77] on p "Advanced" at bounding box center [139, 80] width 41 height 13
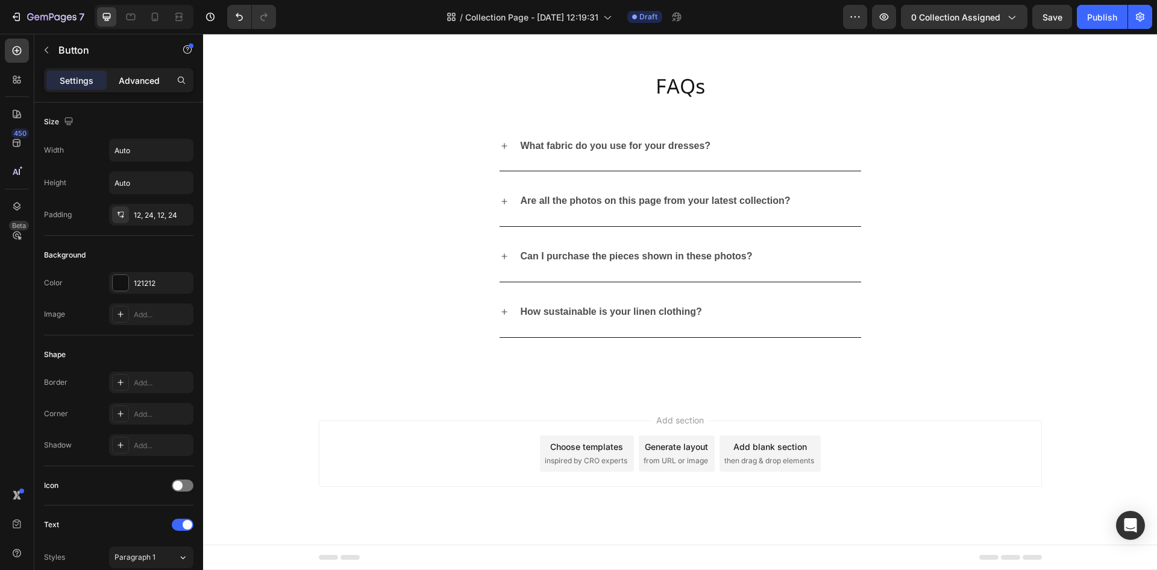
click at [127, 78] on p "Advanced" at bounding box center [139, 80] width 41 height 13
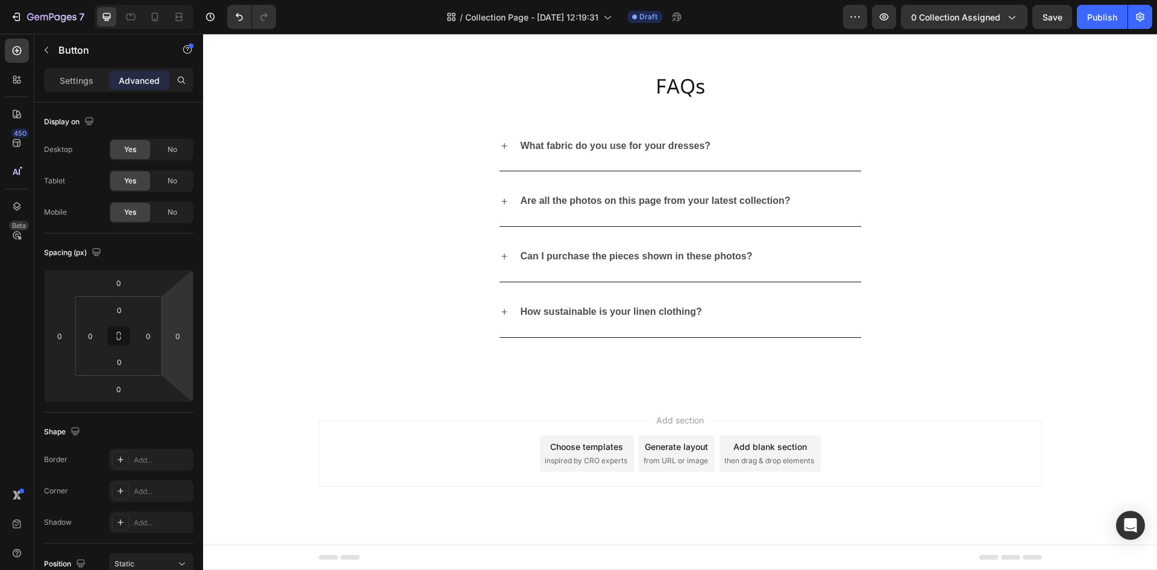
scroll to position [2517, 0]
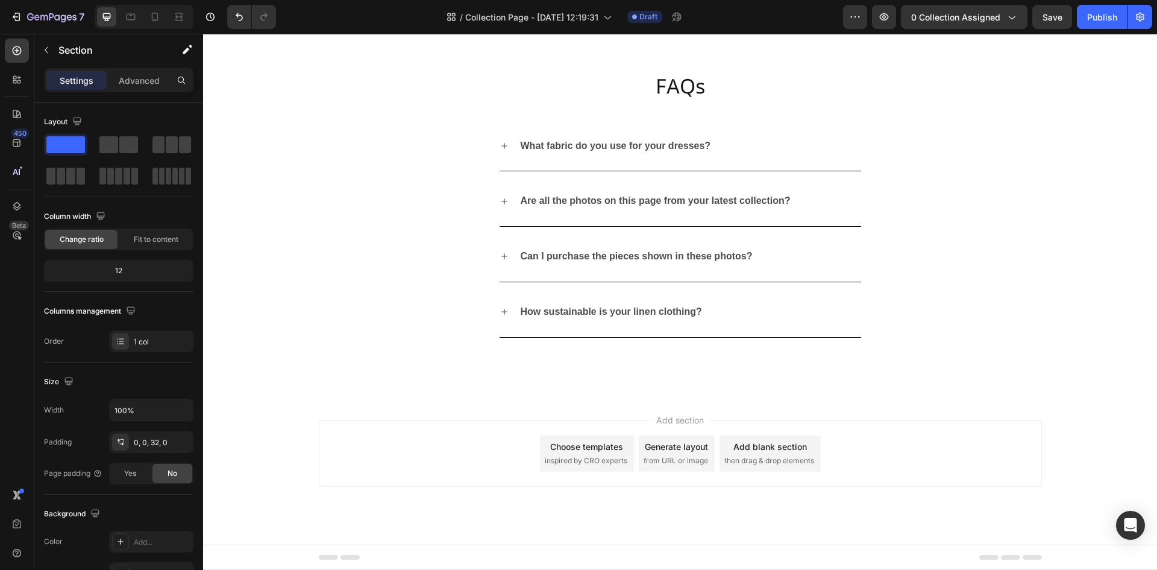
click at [152, 87] on div "Advanced" at bounding box center [139, 80] width 60 height 19
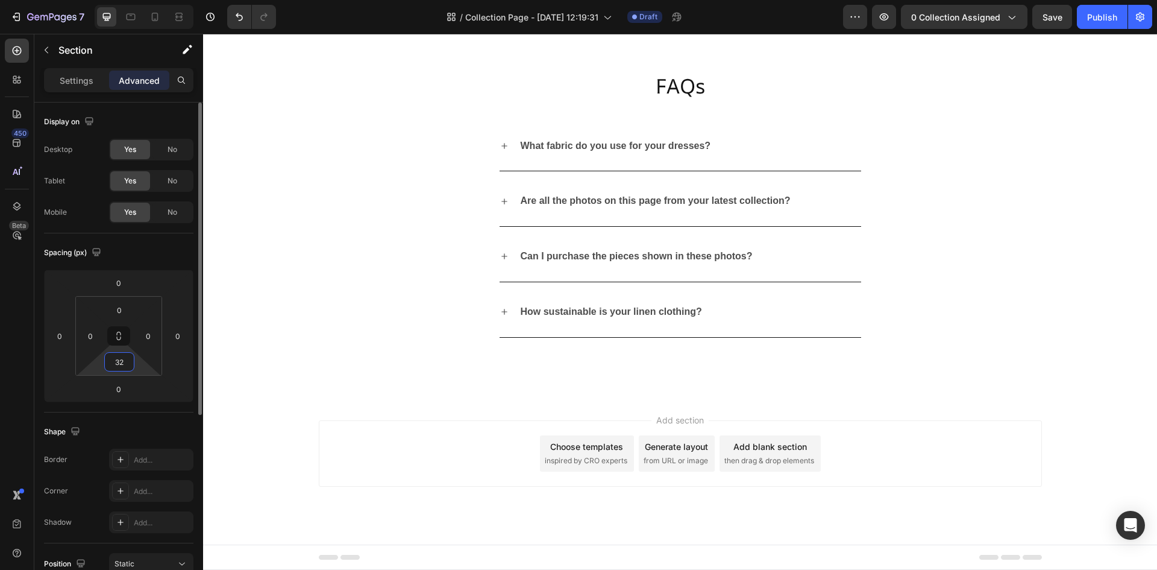
click at [122, 369] on input "32" at bounding box center [119, 362] width 24 height 18
click at [136, 0] on html "7 Version history / Collection Page - Sep 22, 12:19:31 Draft Preview 0 collecti…" at bounding box center [578, 0] width 1157 height 0
click at [131, 366] on div "0" at bounding box center [119, 361] width 30 height 19
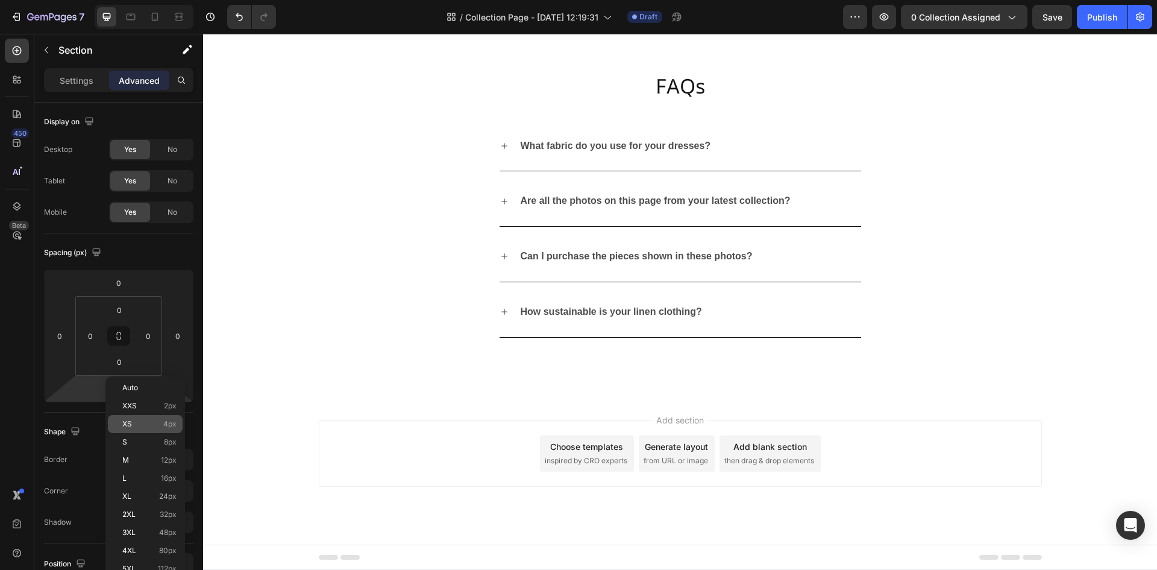
click at [157, 429] on div "XS 4px" at bounding box center [145, 424] width 75 height 18
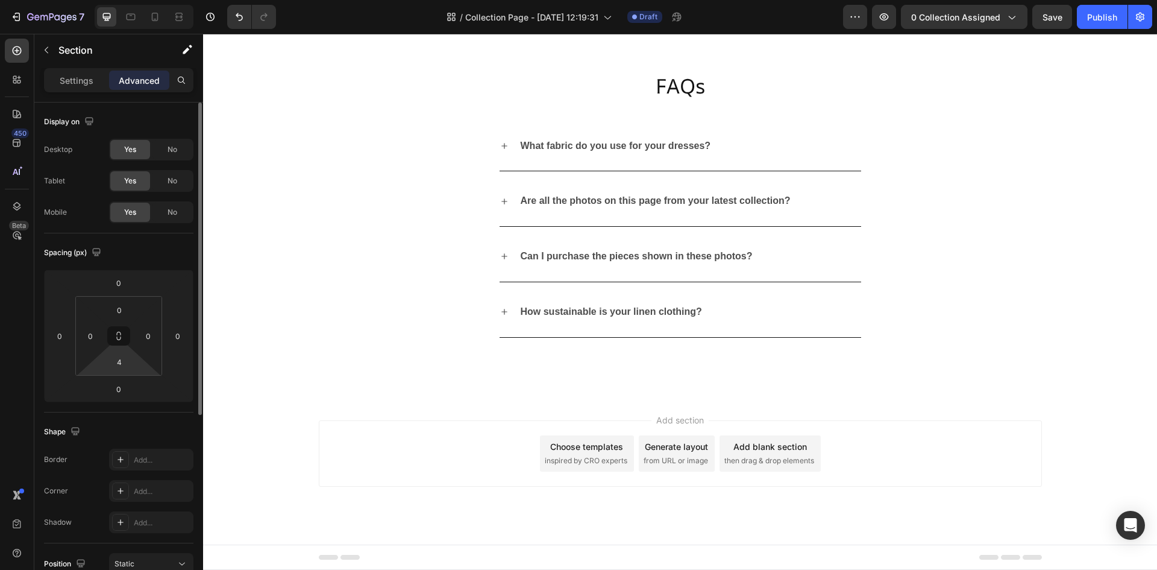
click at [136, 0] on html "7 Version history / Collection Page - Sep 22, 12:19:31 Draft Preview 0 collecti…" at bounding box center [578, 0] width 1157 height 0
click at [131, 365] on div "4" at bounding box center [119, 361] width 30 height 19
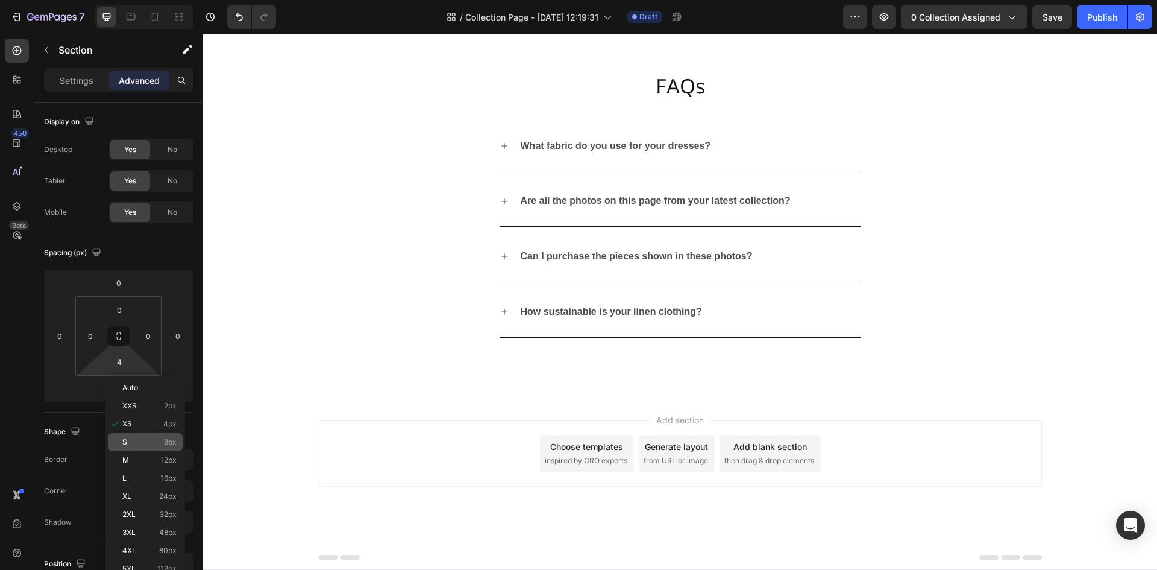
click at [156, 448] on div "S 8px" at bounding box center [145, 442] width 75 height 18
type input "8"
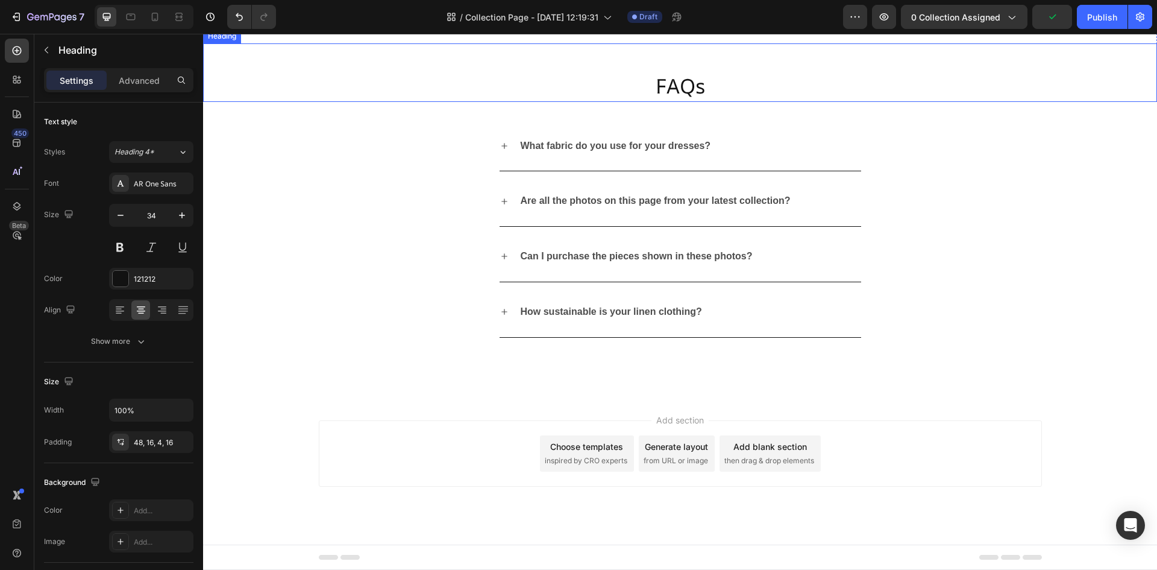
click at [479, 101] on h2 "FAQs" at bounding box center [680, 72] width 954 height 58
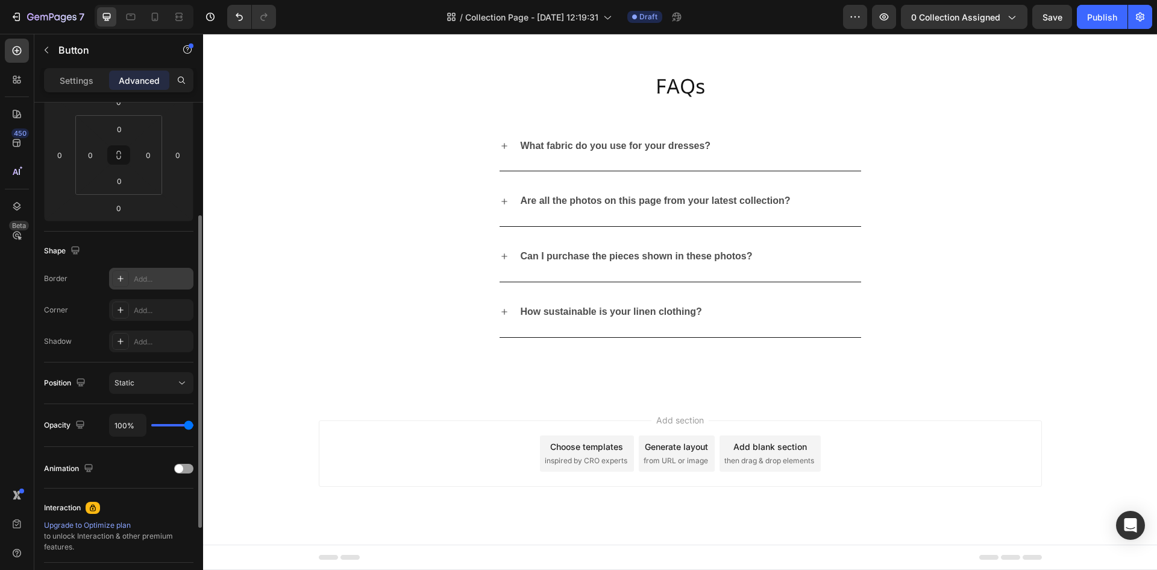
scroll to position [0, 0]
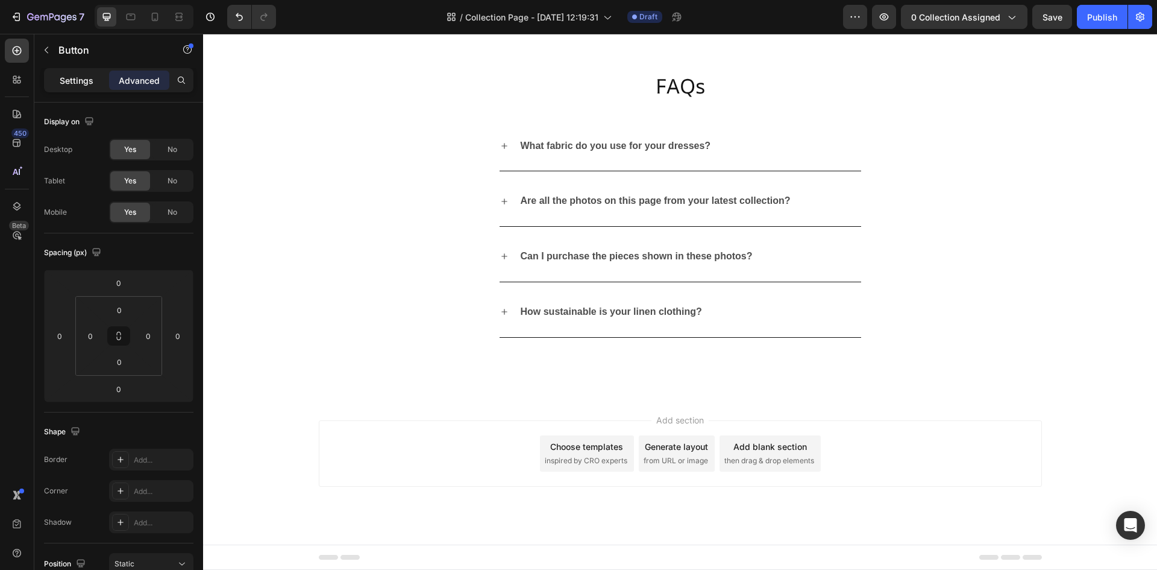
click at [80, 88] on div "Settings" at bounding box center [76, 80] width 60 height 19
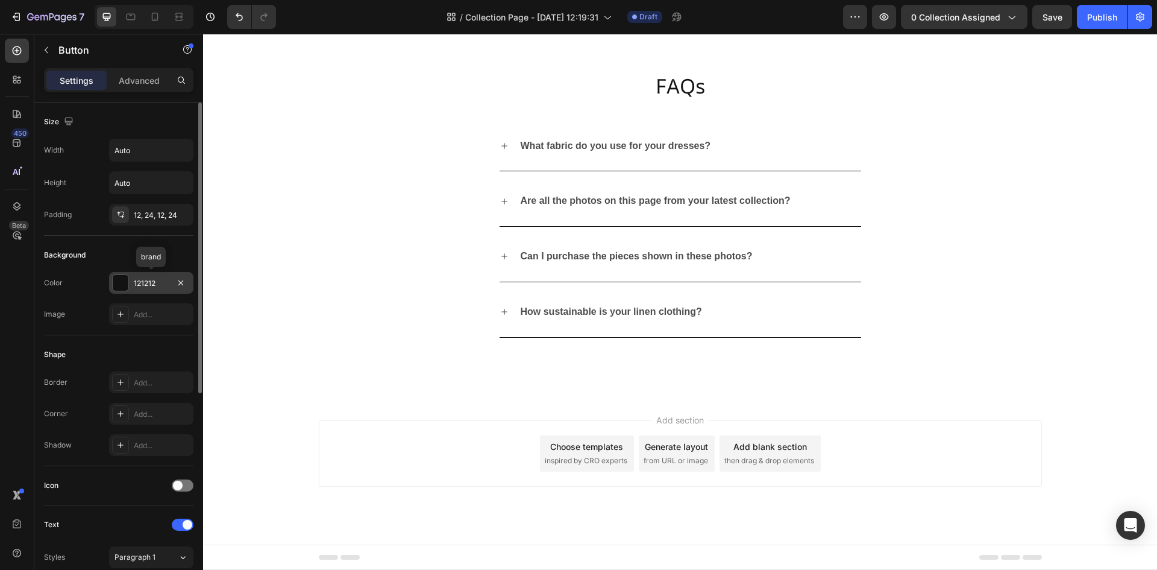
click at [119, 290] on div at bounding box center [121, 283] width 16 height 16
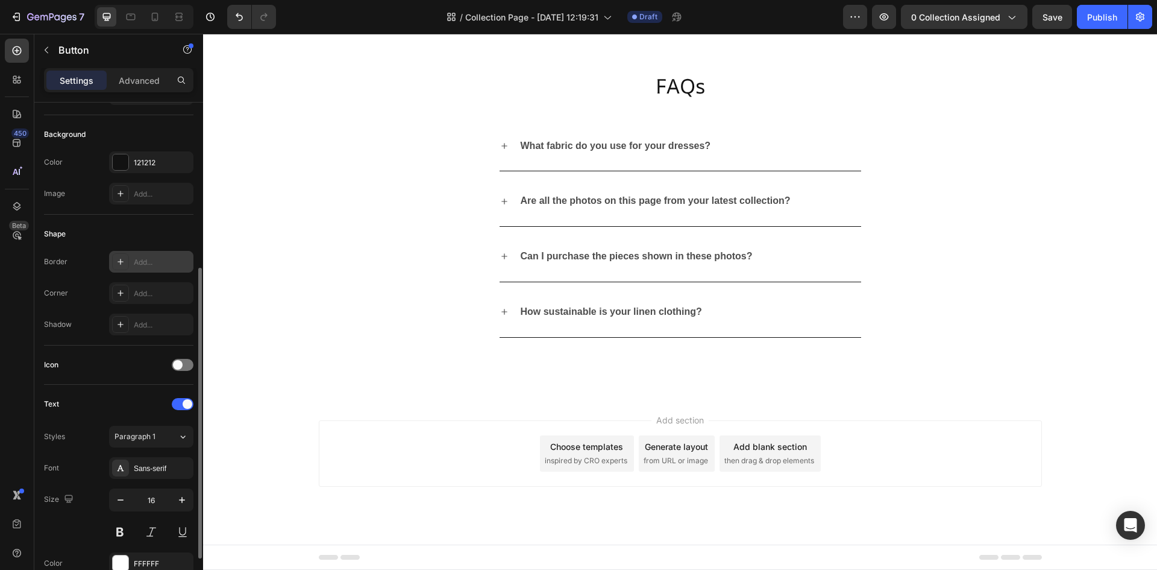
scroll to position [181, 0]
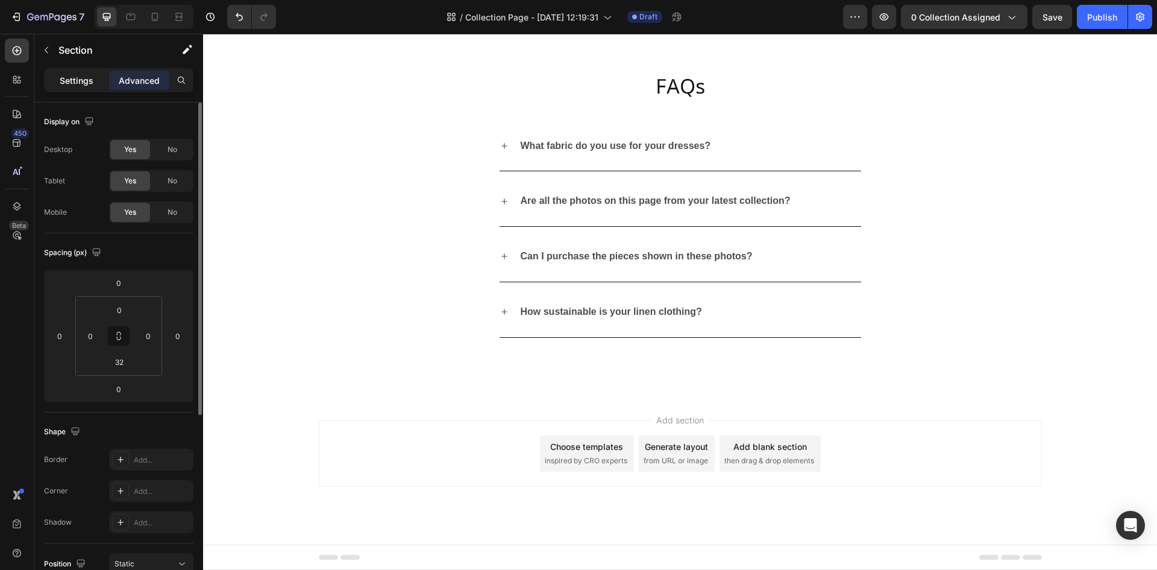
click at [80, 80] on p "Settings" at bounding box center [77, 80] width 34 height 13
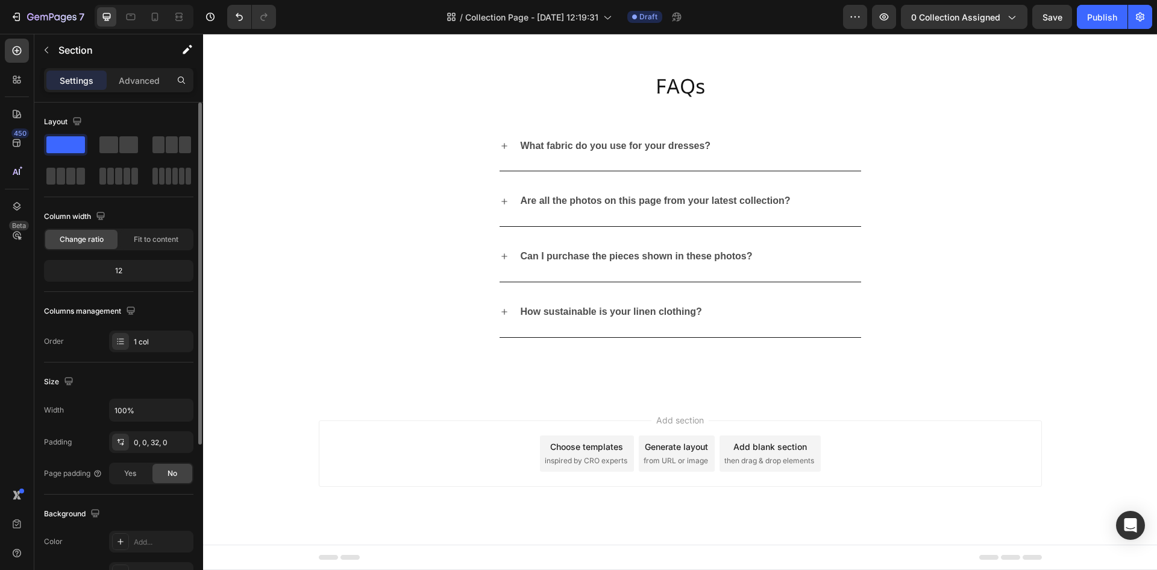
scroll to position [60, 0]
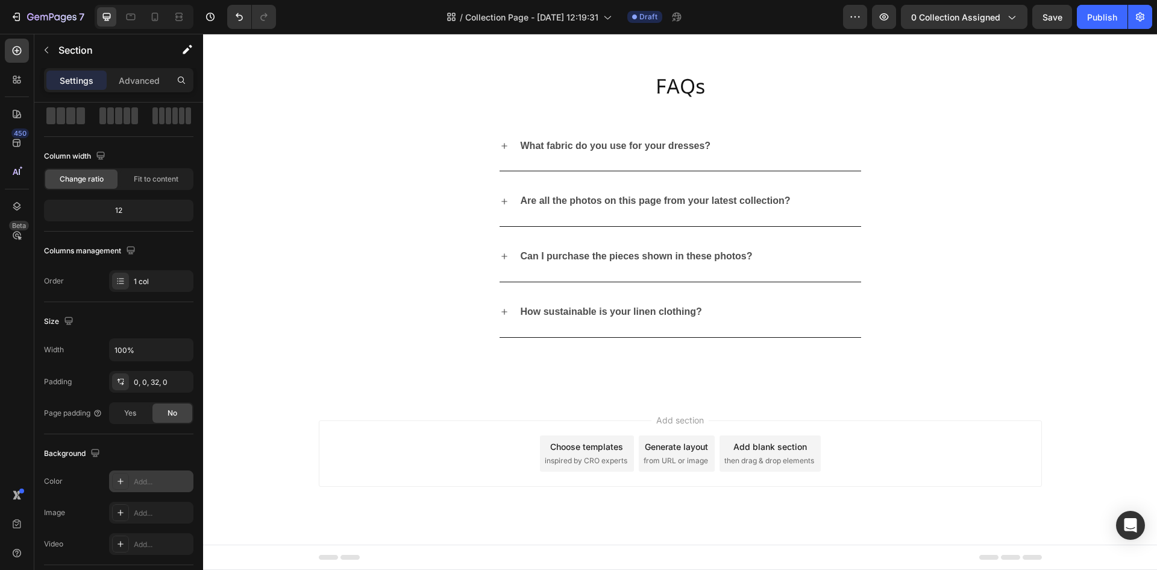
click at [123, 486] on div at bounding box center [120, 480] width 17 height 17
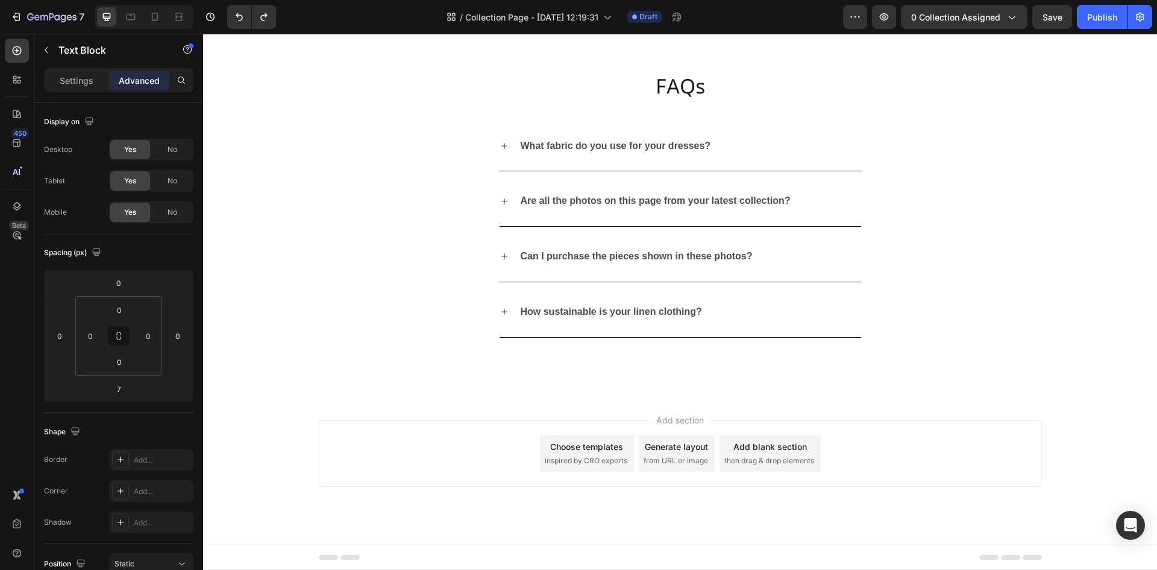
type input "0"
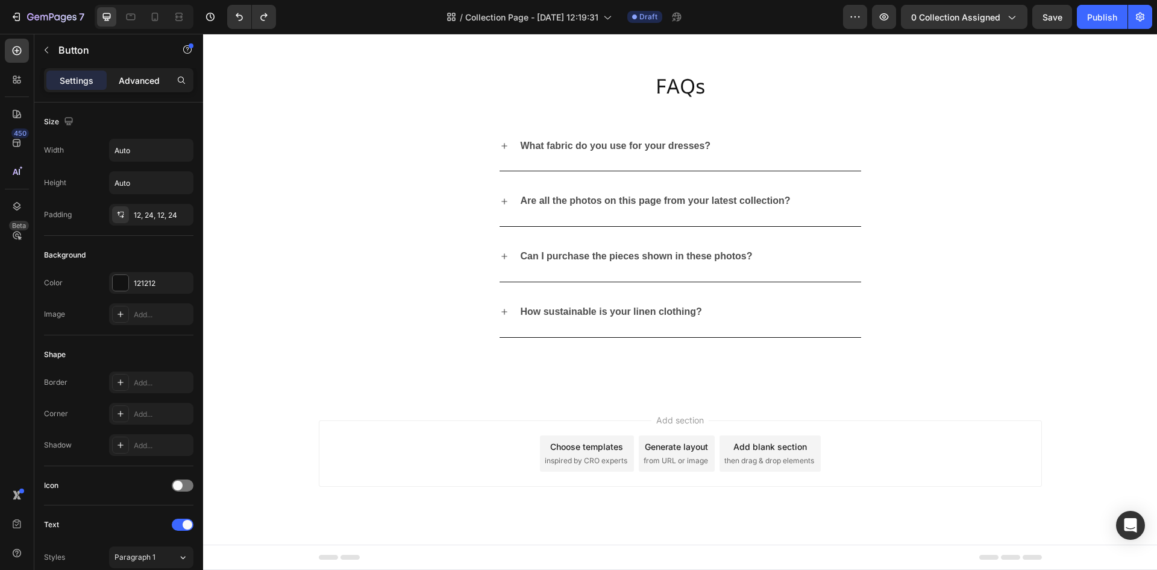
click at [125, 73] on div "Advanced" at bounding box center [139, 80] width 60 height 19
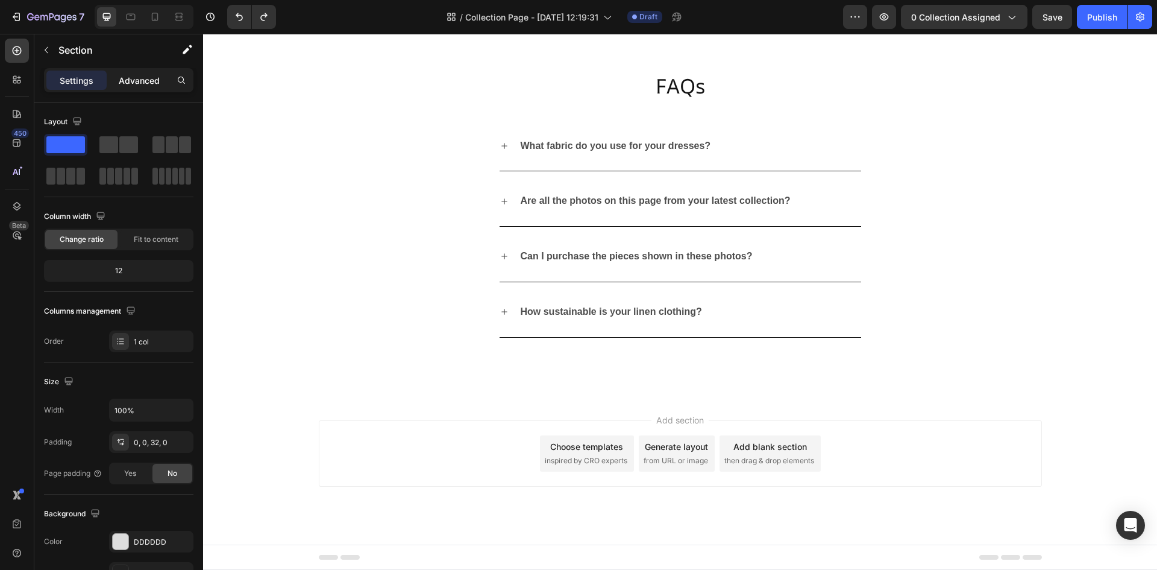
click at [133, 80] on p "Advanced" at bounding box center [139, 80] width 41 height 13
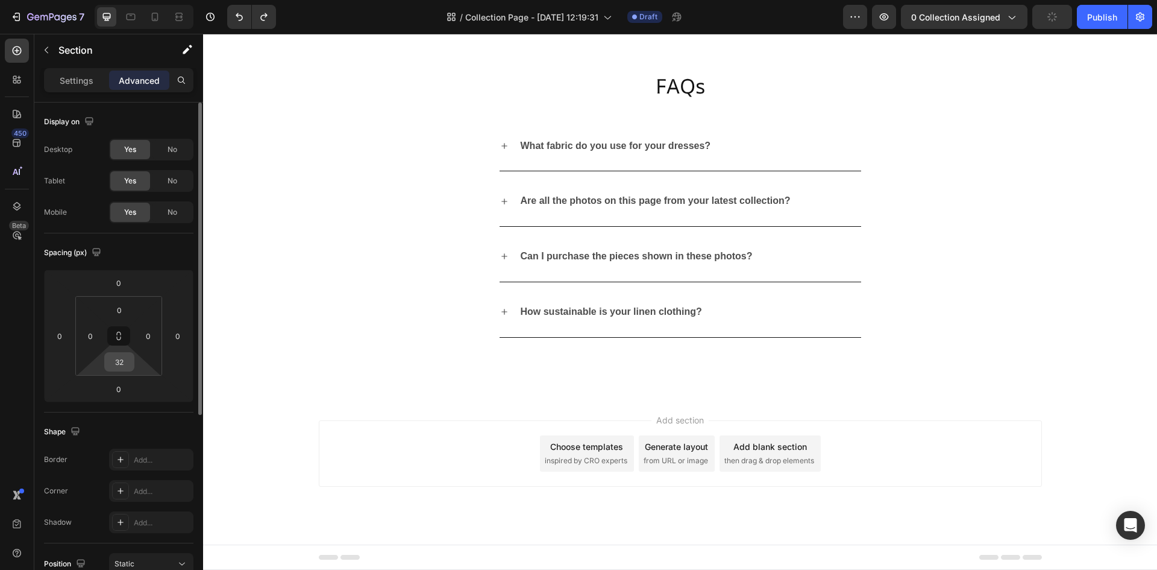
click at [131, 361] on div "32" at bounding box center [119, 361] width 30 height 19
click at [120, 360] on input "32" at bounding box center [119, 362] width 24 height 18
type input "0"
click at [373, 101] on div "FAQs Heading Section 11" at bounding box center [680, 62] width 954 height 77
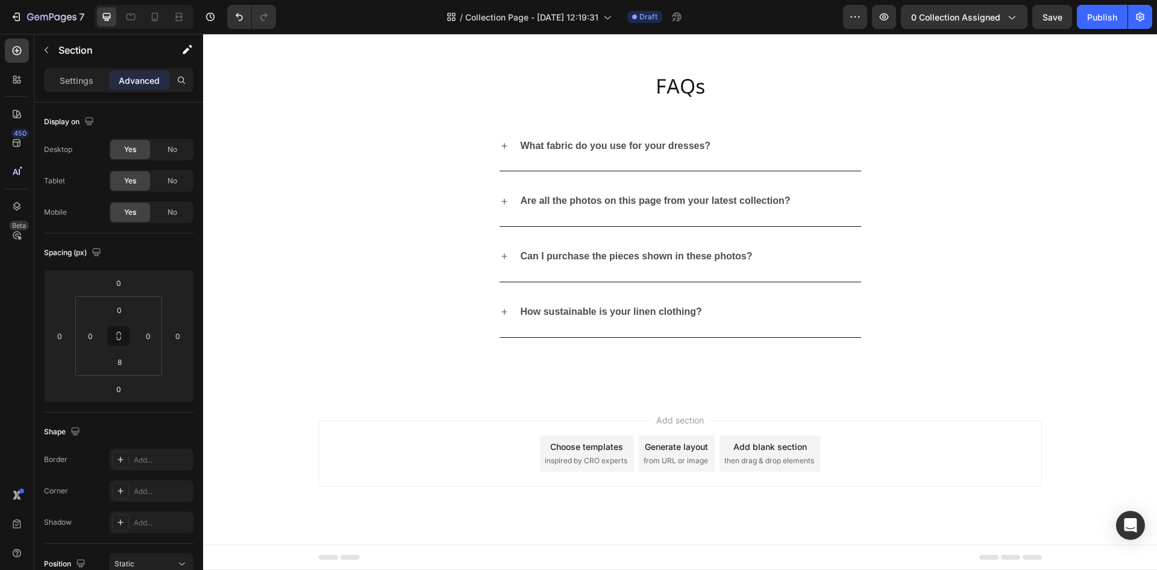
click at [124, 359] on input "8" at bounding box center [119, 362] width 24 height 18
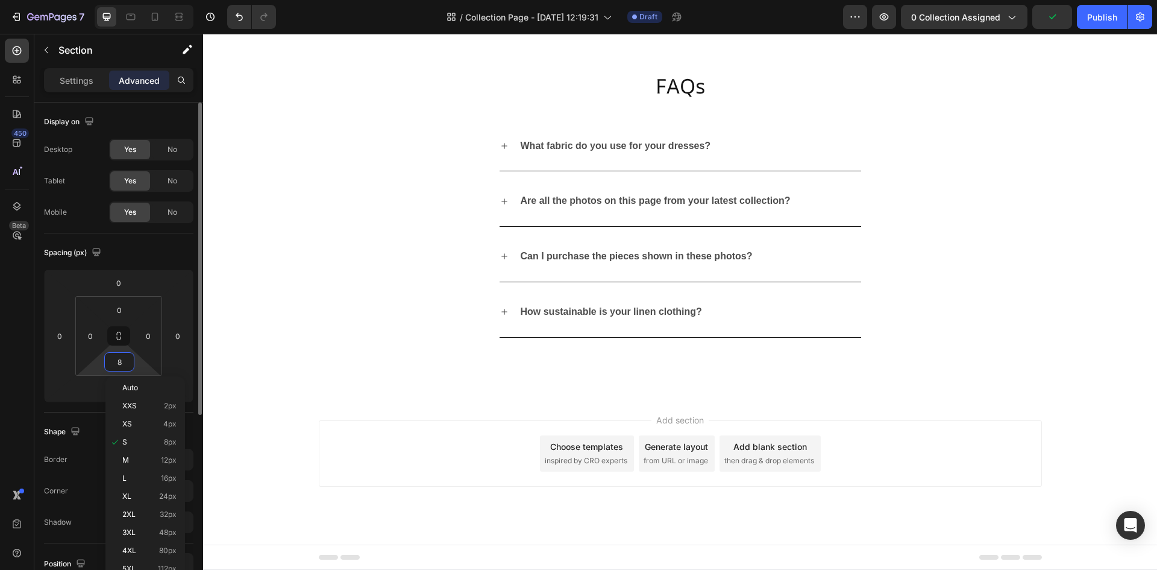
type input "0"
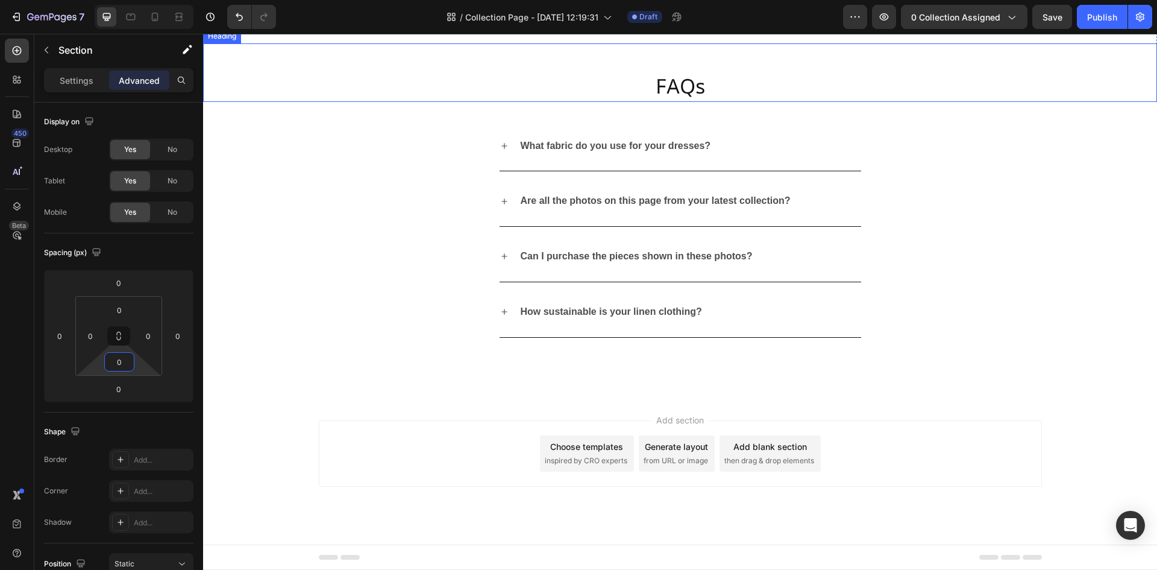
click at [422, 101] on h2 "FAQs" at bounding box center [680, 72] width 954 height 58
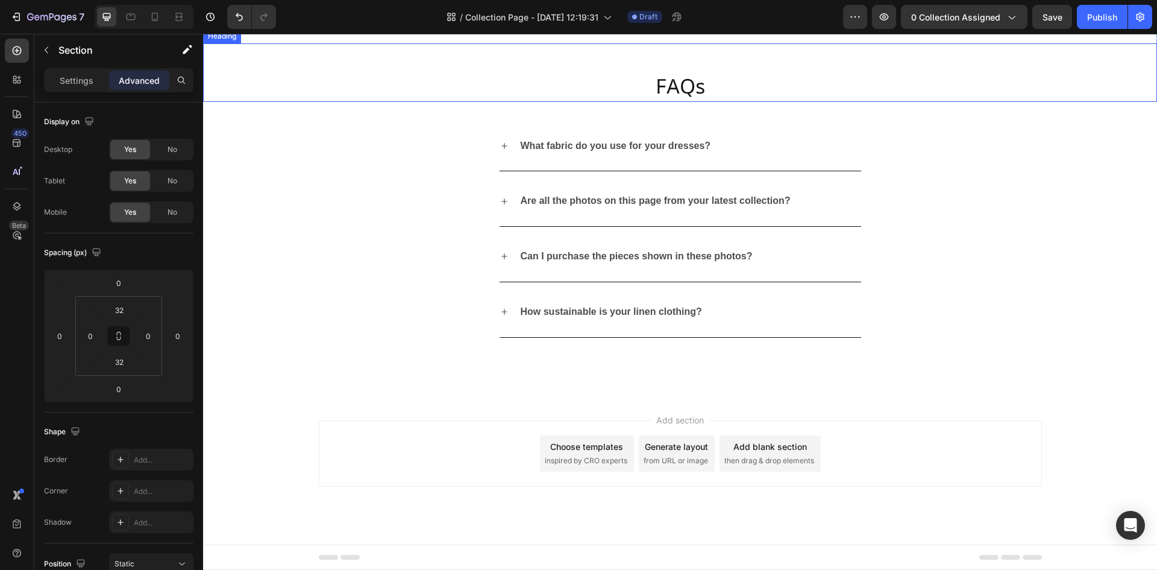
click at [447, 101] on h2 "FAQs" at bounding box center [680, 72] width 954 height 58
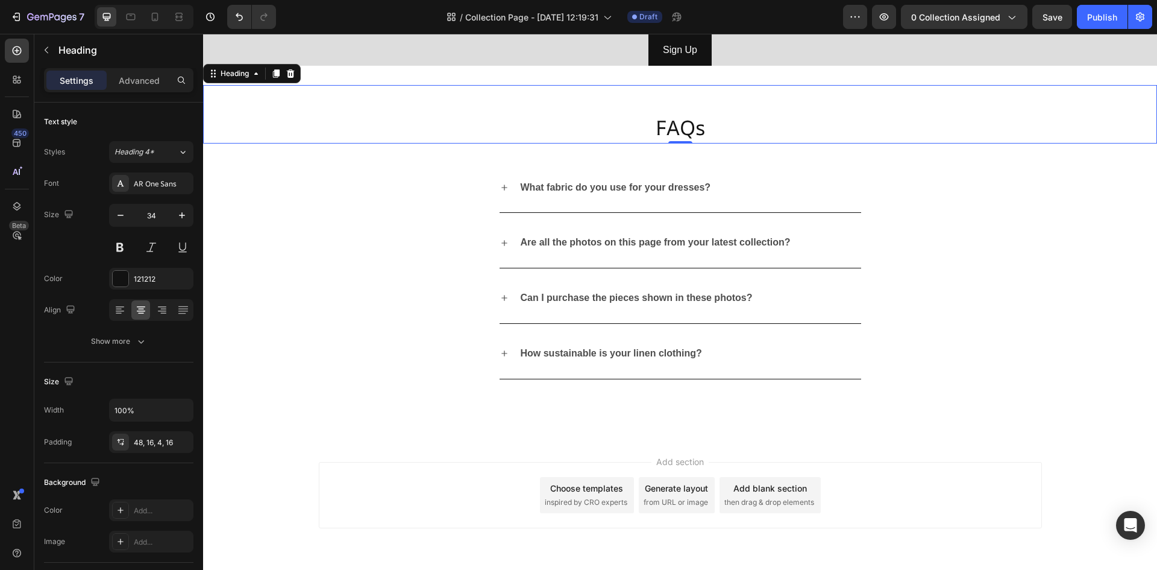
scroll to position [2784, 0]
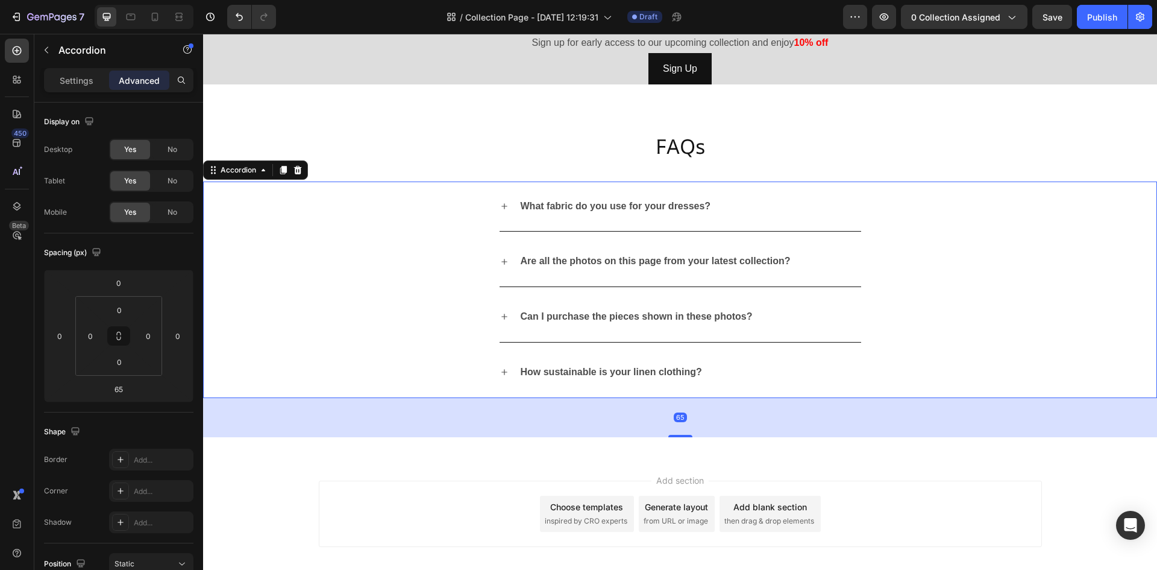
click at [351, 375] on div "How sustainable is your linen clothing?" at bounding box center [680, 372] width 953 height 51
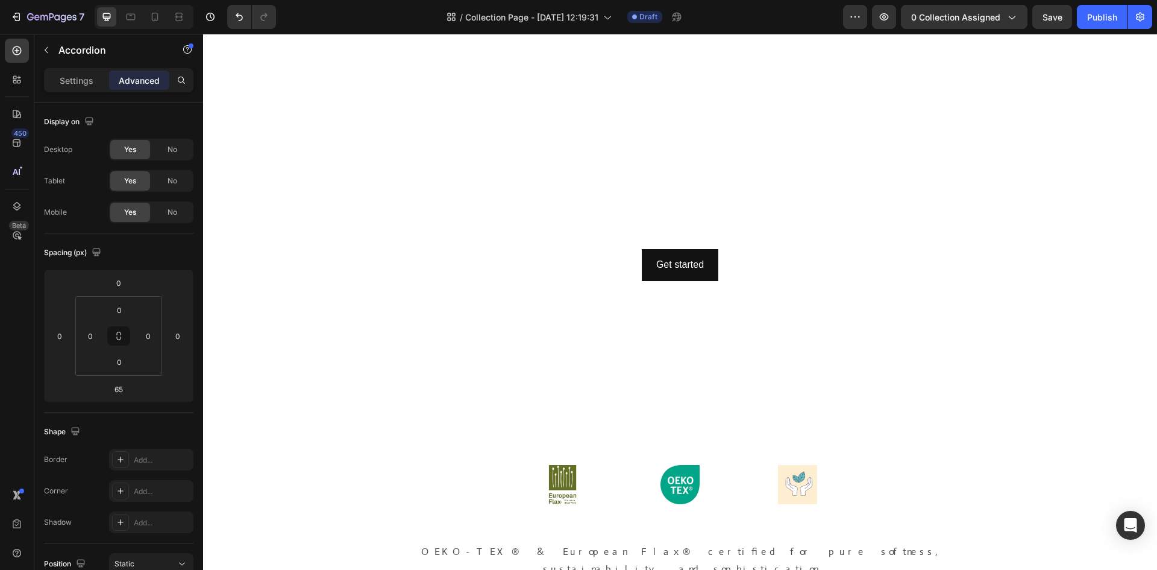
scroll to position [0, 0]
